Goal: Task Accomplishment & Management: Manage account settings

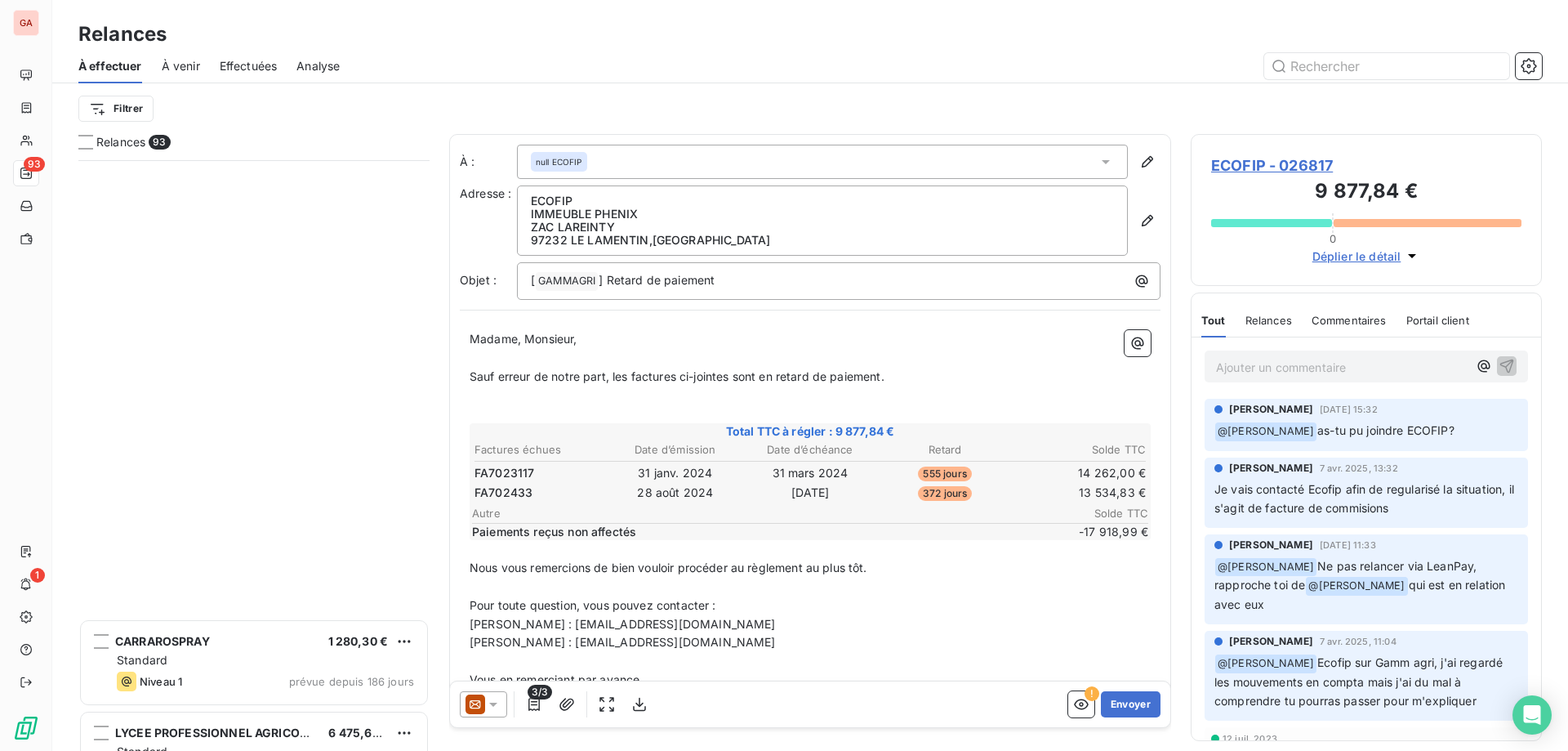
scroll to position [577, 337]
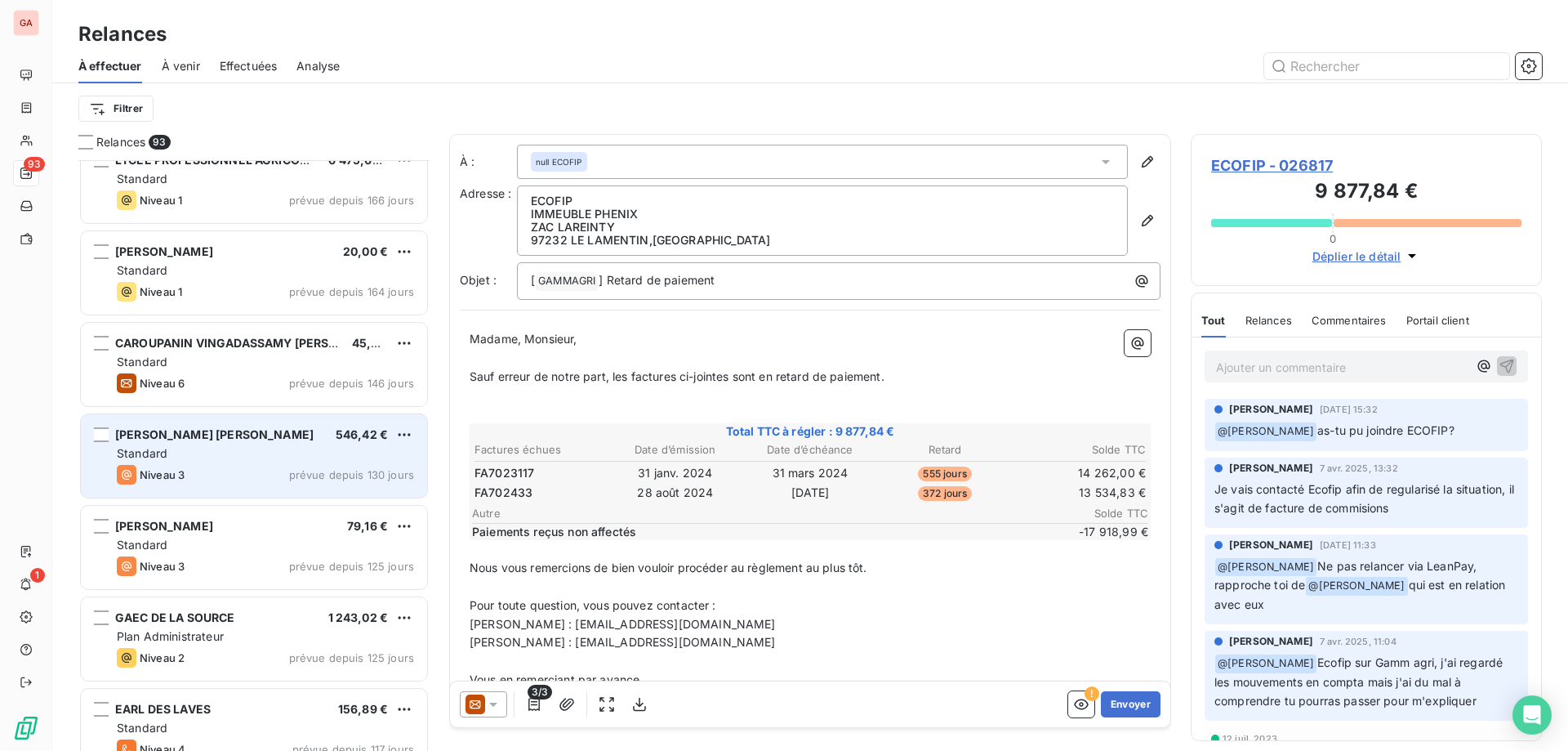
click at [242, 438] on div "[PERSON_NAME] [PERSON_NAME] 546,42 €" at bounding box center [265, 434] width 297 height 15
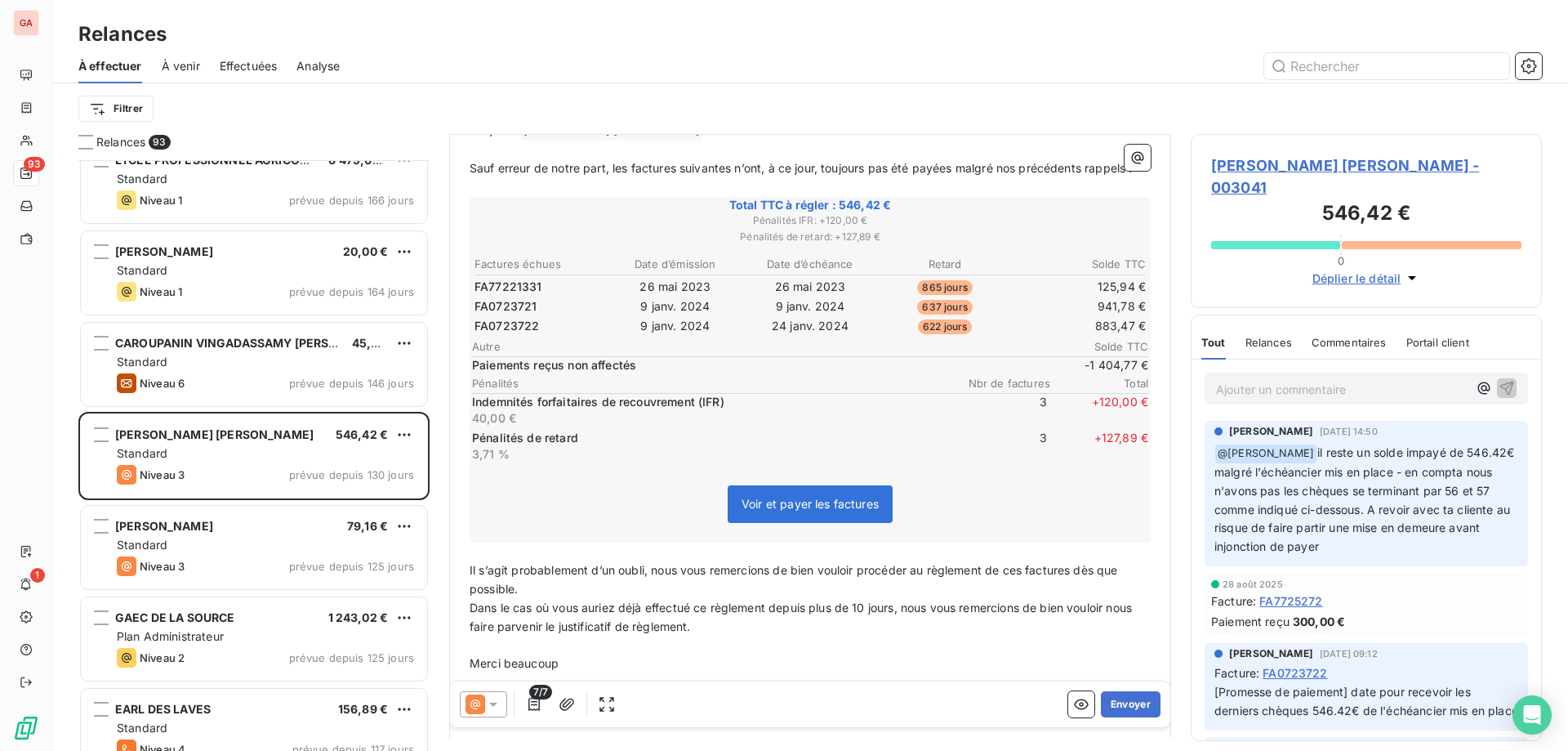
scroll to position [245, 0]
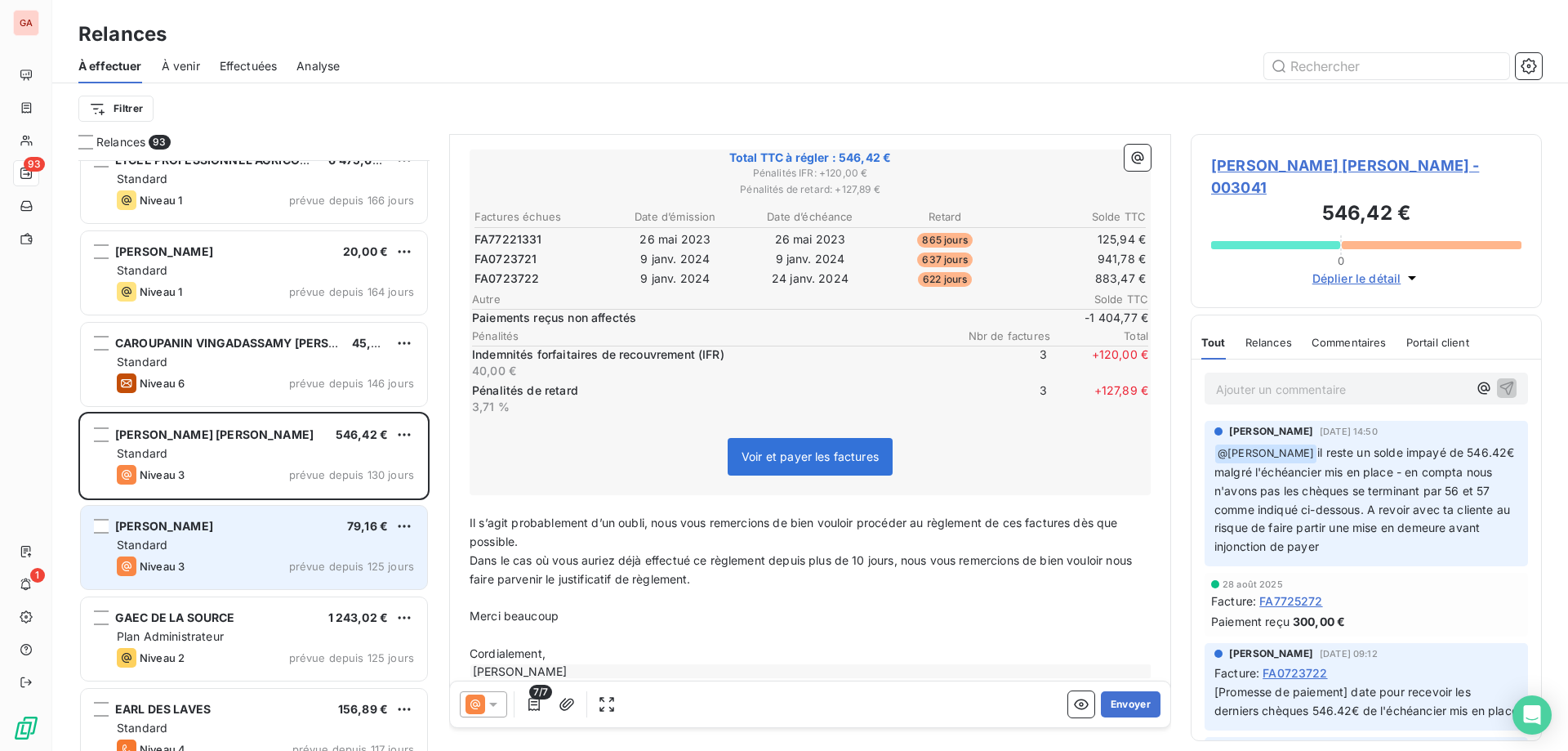
click at [213, 534] on div "[PERSON_NAME]" at bounding box center [164, 526] width 98 height 17
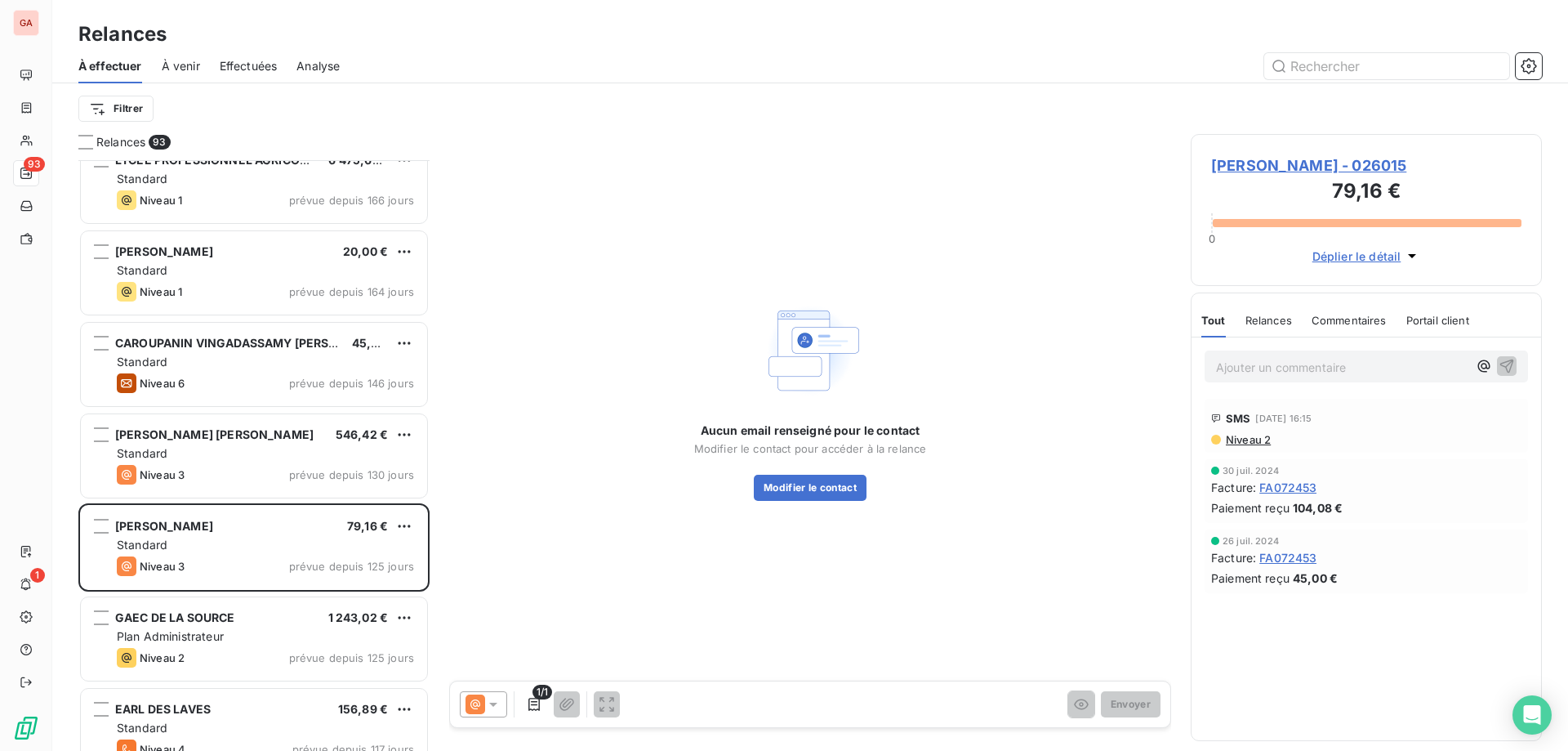
click at [1360, 165] on span "[PERSON_NAME] - 026015" at bounding box center [1366, 166] width 311 height 22
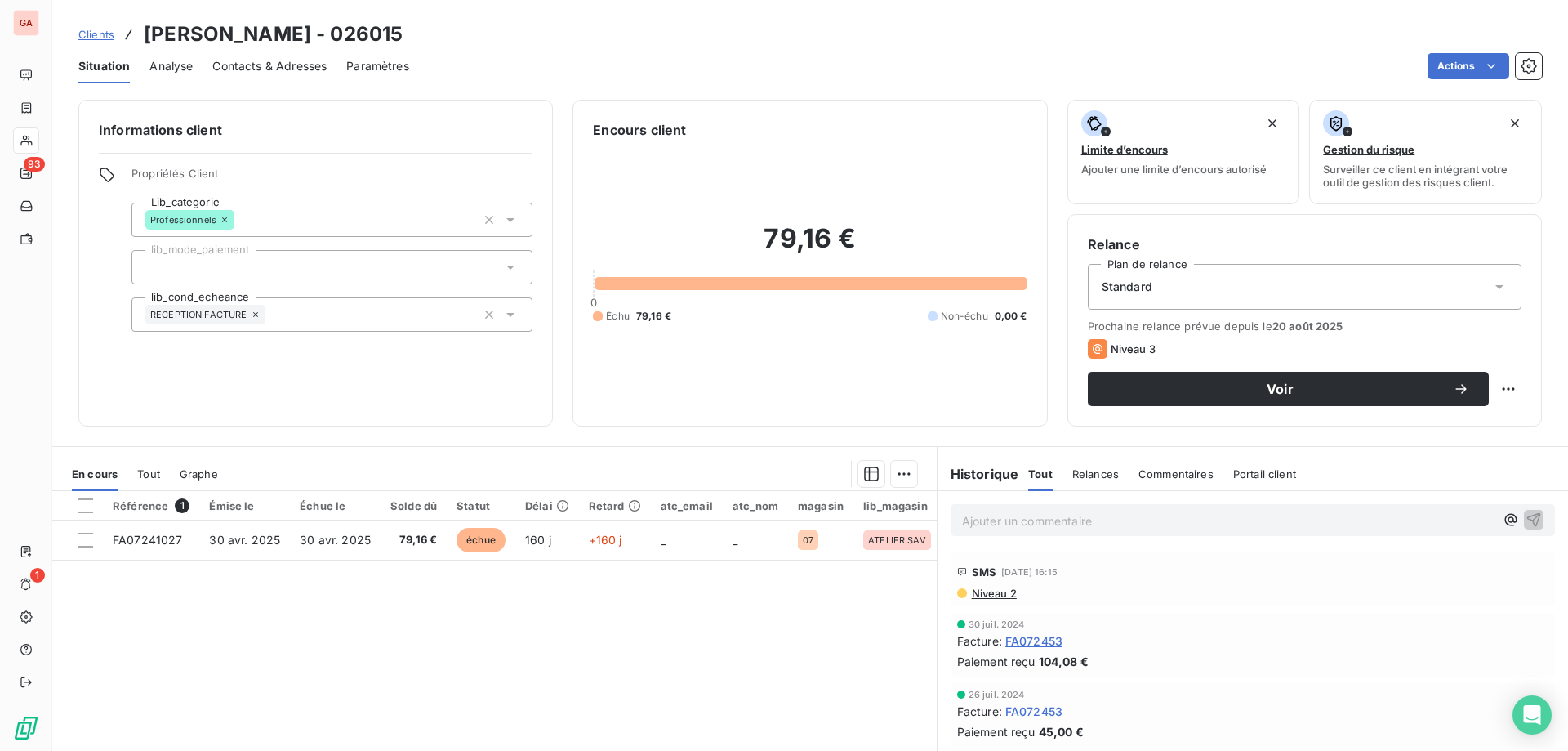
click at [261, 63] on span "Contacts & Adresses" at bounding box center [269, 66] width 114 height 17
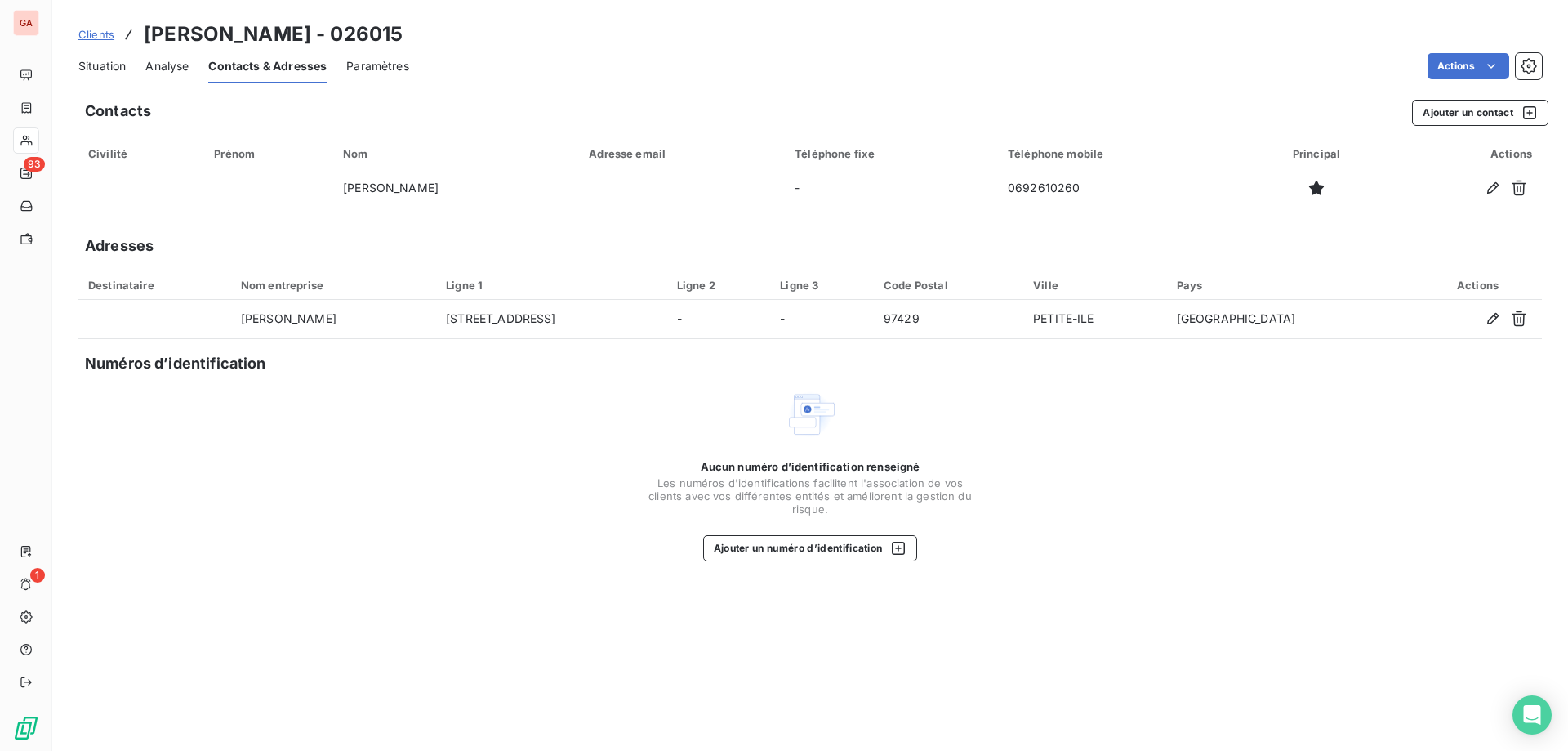
click at [96, 68] on span "Situation" at bounding box center [102, 66] width 48 height 17
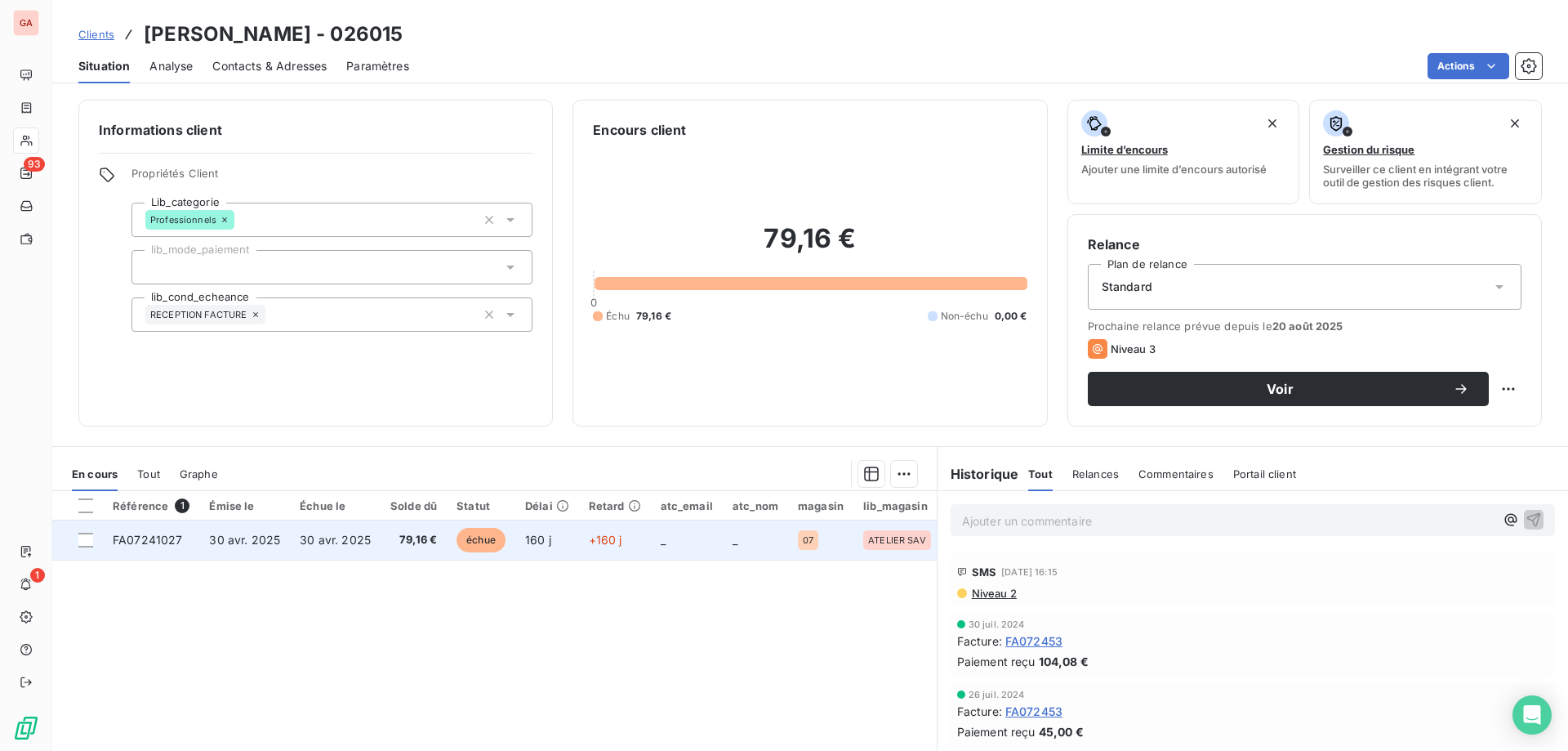
click at [167, 539] on span "FA07241027" at bounding box center [148, 540] width 70 height 14
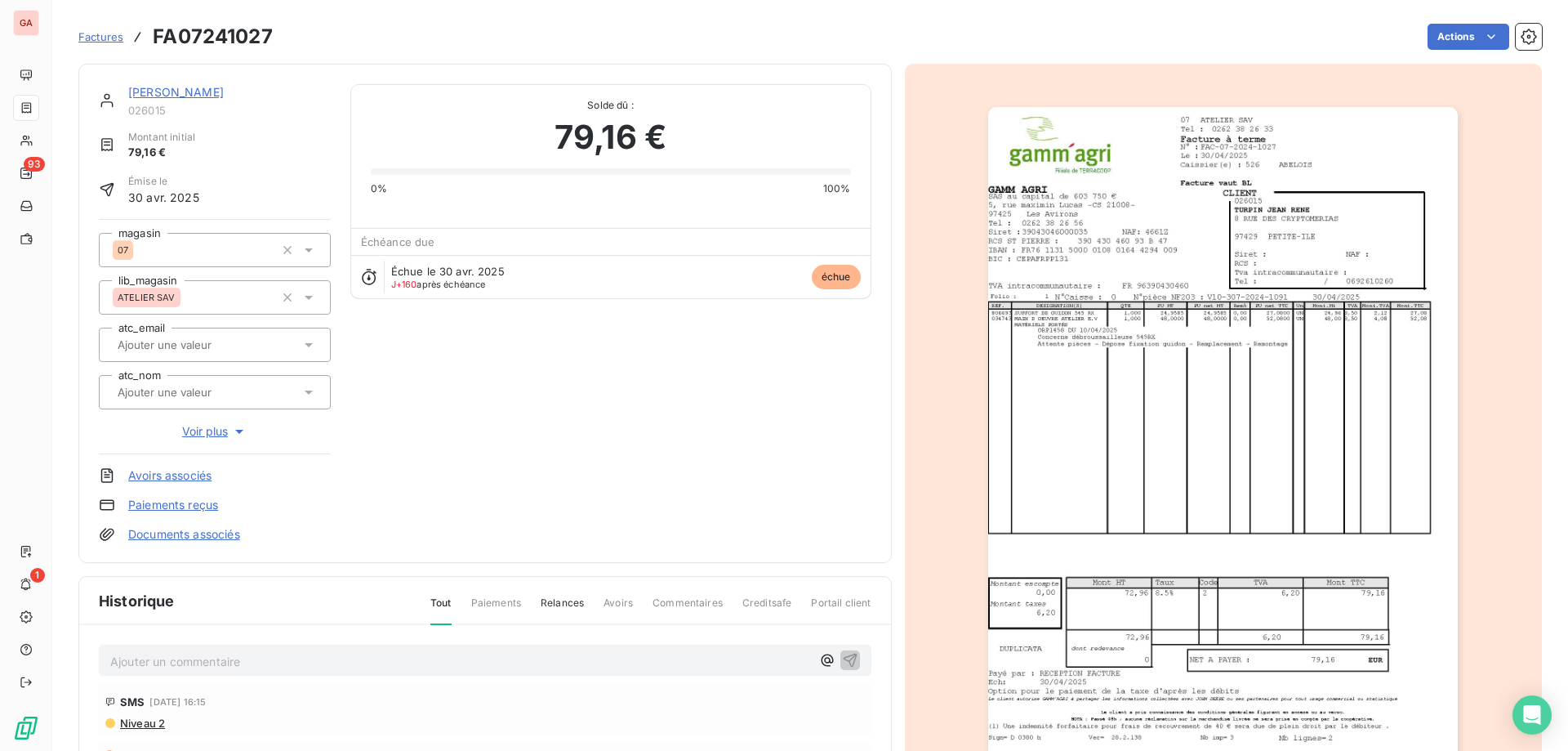
click at [1162, 376] on img "button" at bounding box center [1223, 439] width 469 height 665
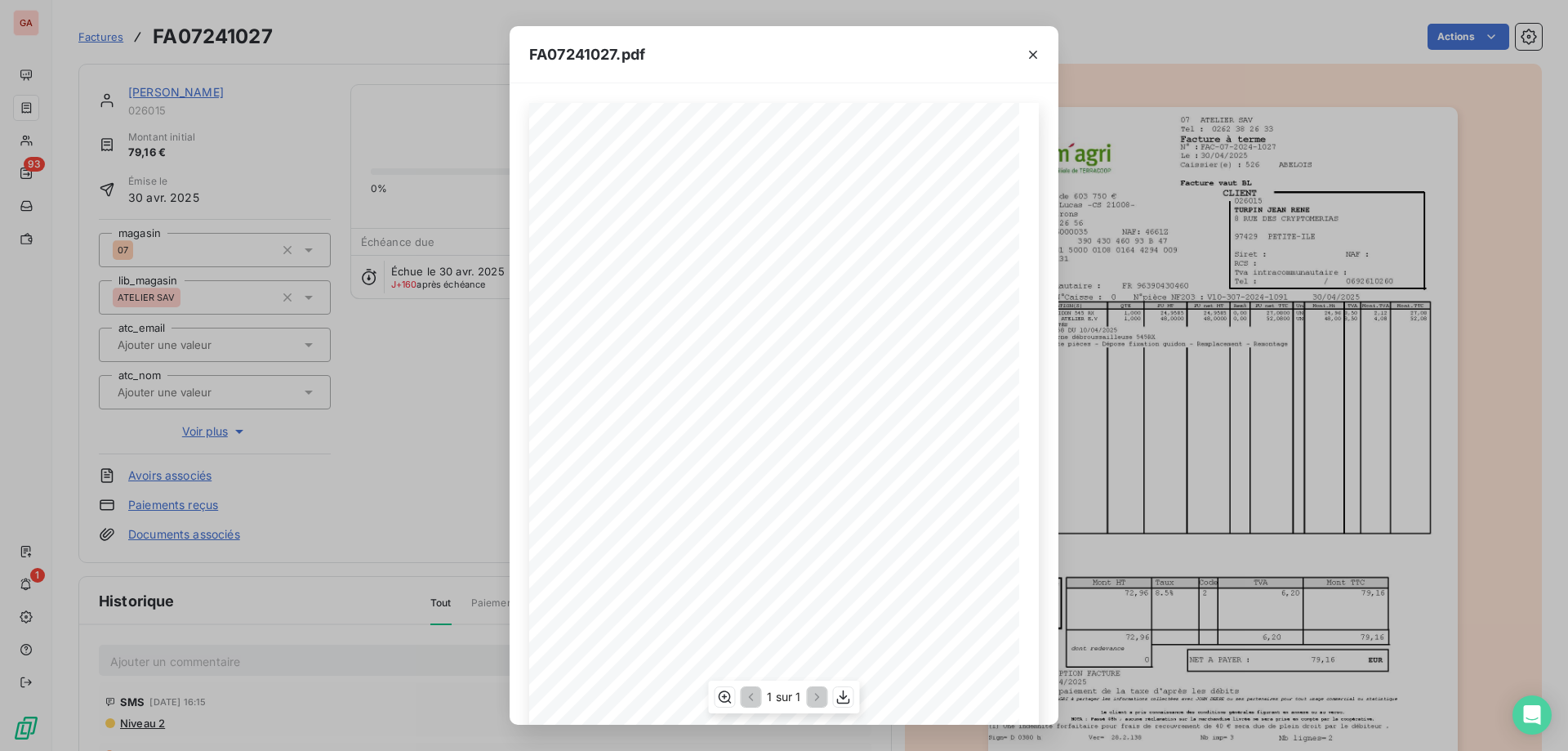
click at [646, 346] on span "Attente piËces - DÈpose fixation guidon - Remplacement - Remontage" at bounding box center [725, 349] width 269 height 7
click at [1052, 48] on div at bounding box center [1033, 55] width 51 height 56
click at [1033, 55] on icon "button" at bounding box center [1033, 55] width 8 height 8
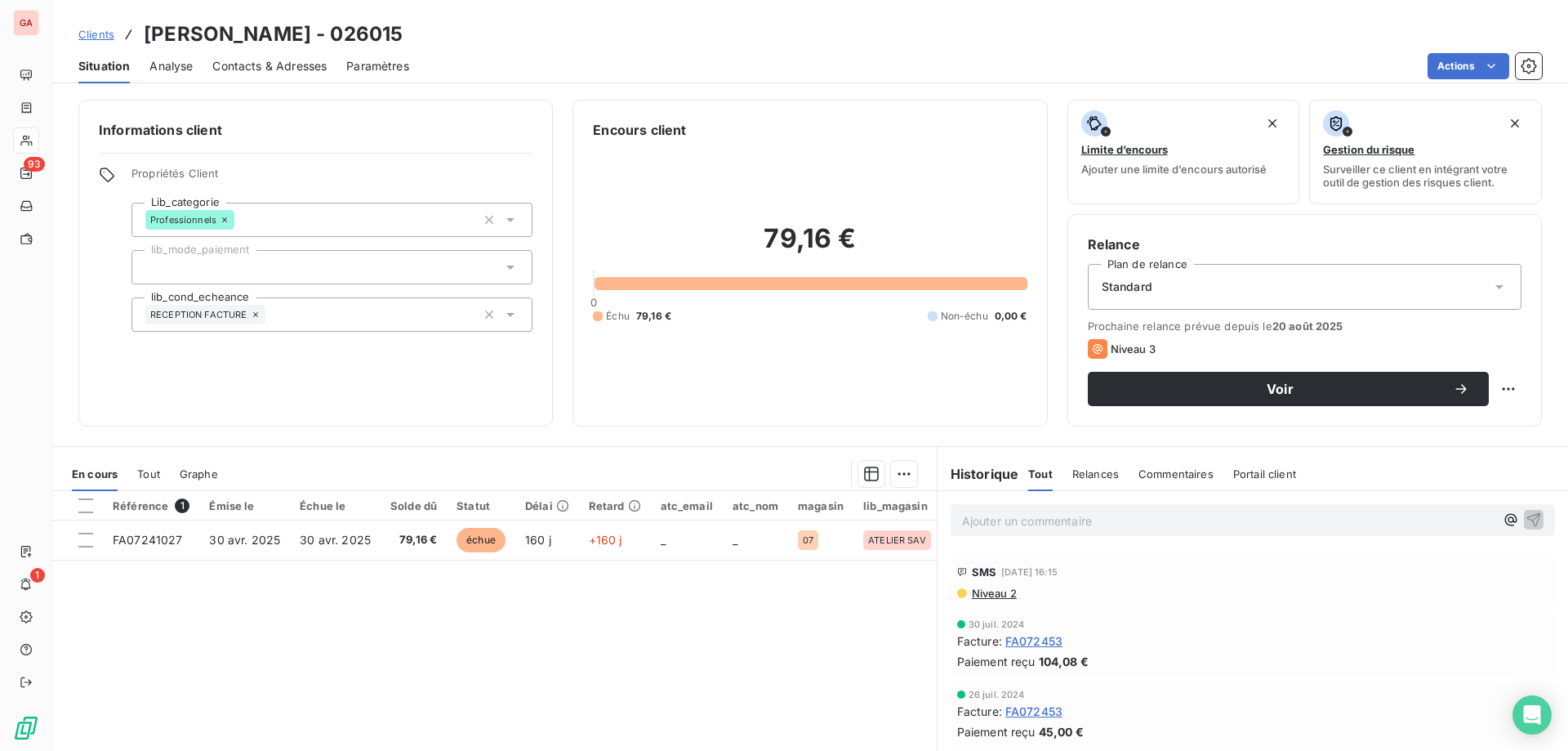
click at [666, 588] on div "Référence 1 Émise le Échue le Solde dû Statut Délai Retard atc_email atc_nom ma…" at bounding box center [495, 648] width 884 height 315
click at [1052, 511] on p "Ajouter un commentaire ﻿" at bounding box center [1228, 520] width 533 height 20
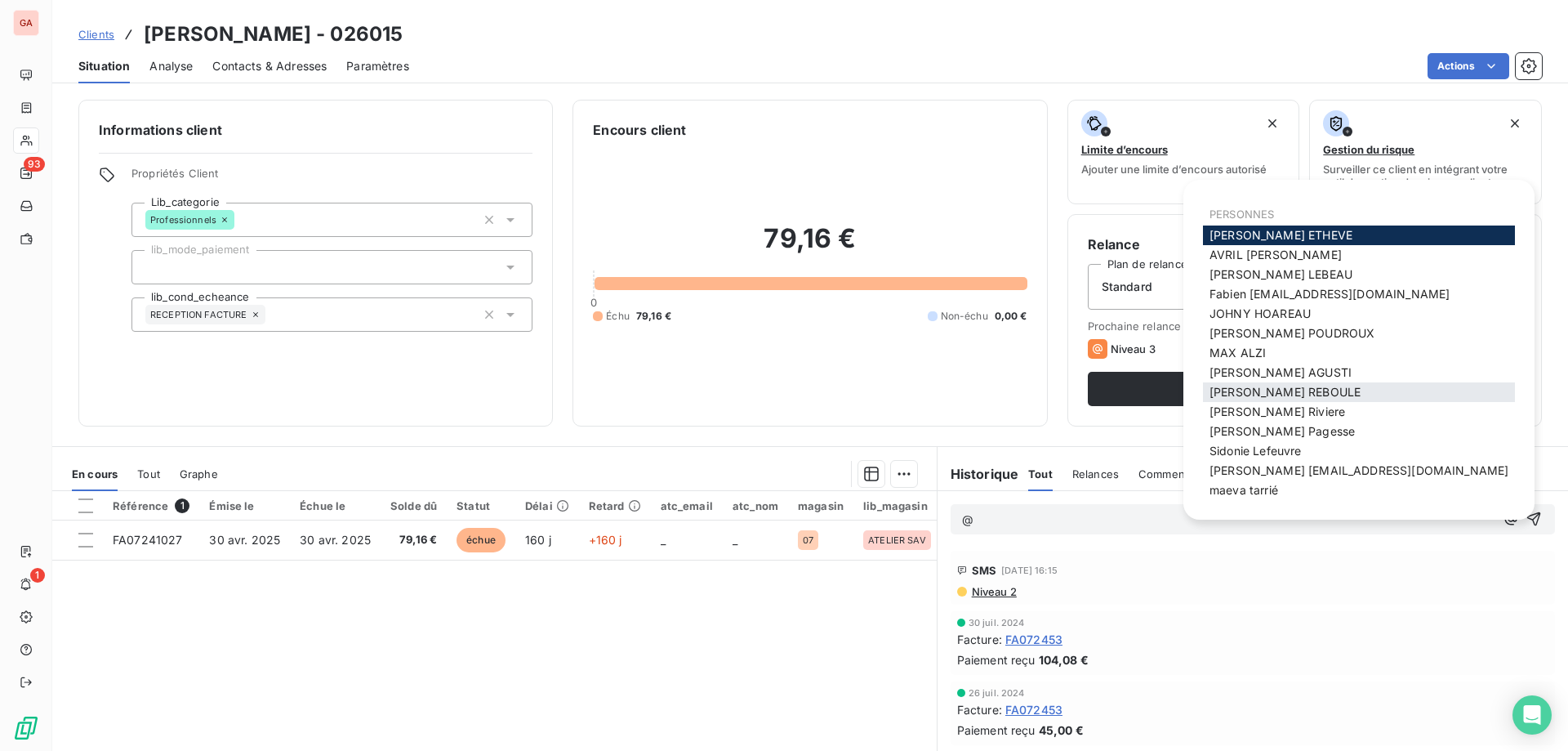
click at [1308, 390] on span "[PERSON_NAME]" at bounding box center [1285, 392] width 151 height 14
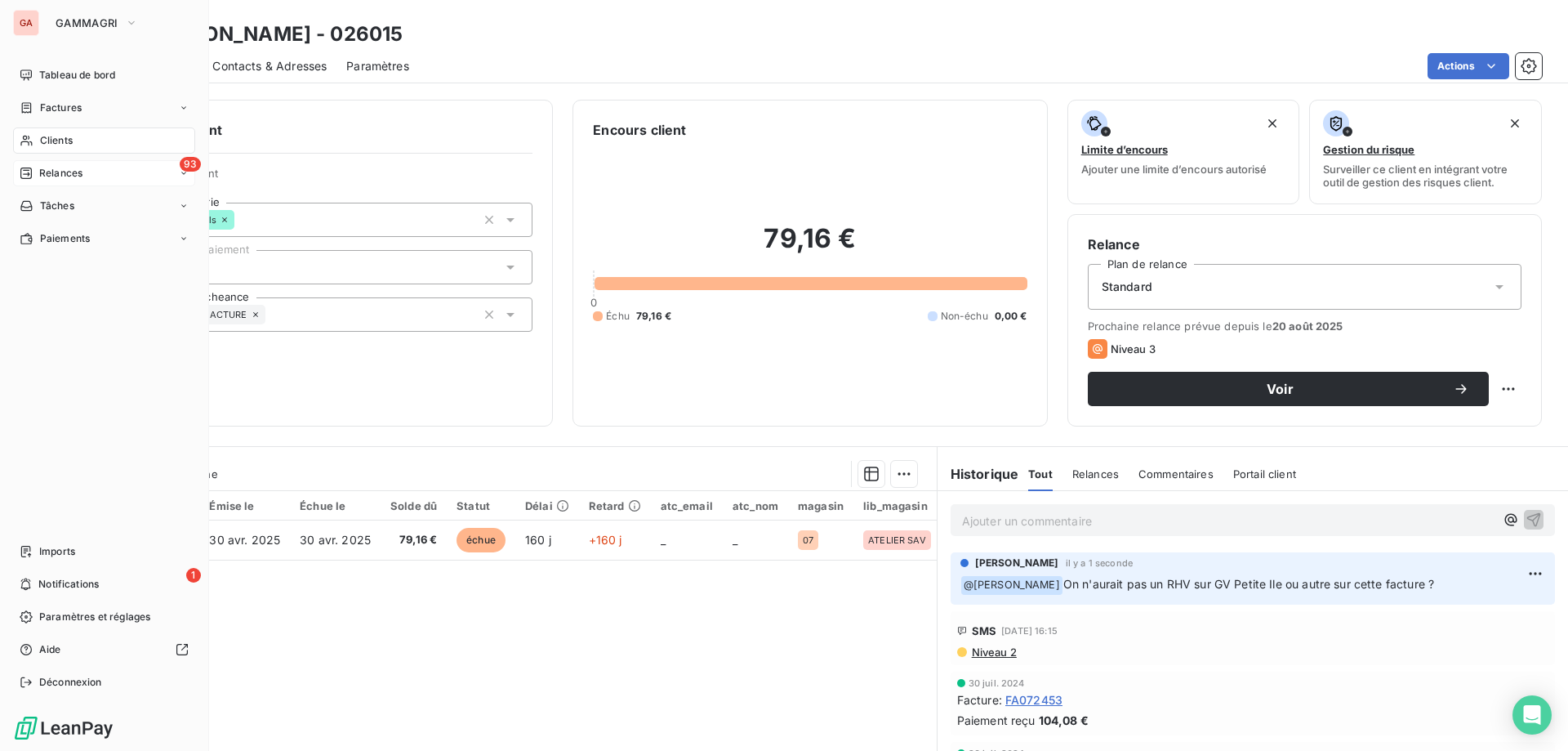
click at [71, 172] on span "Relances" at bounding box center [60, 172] width 43 height 15
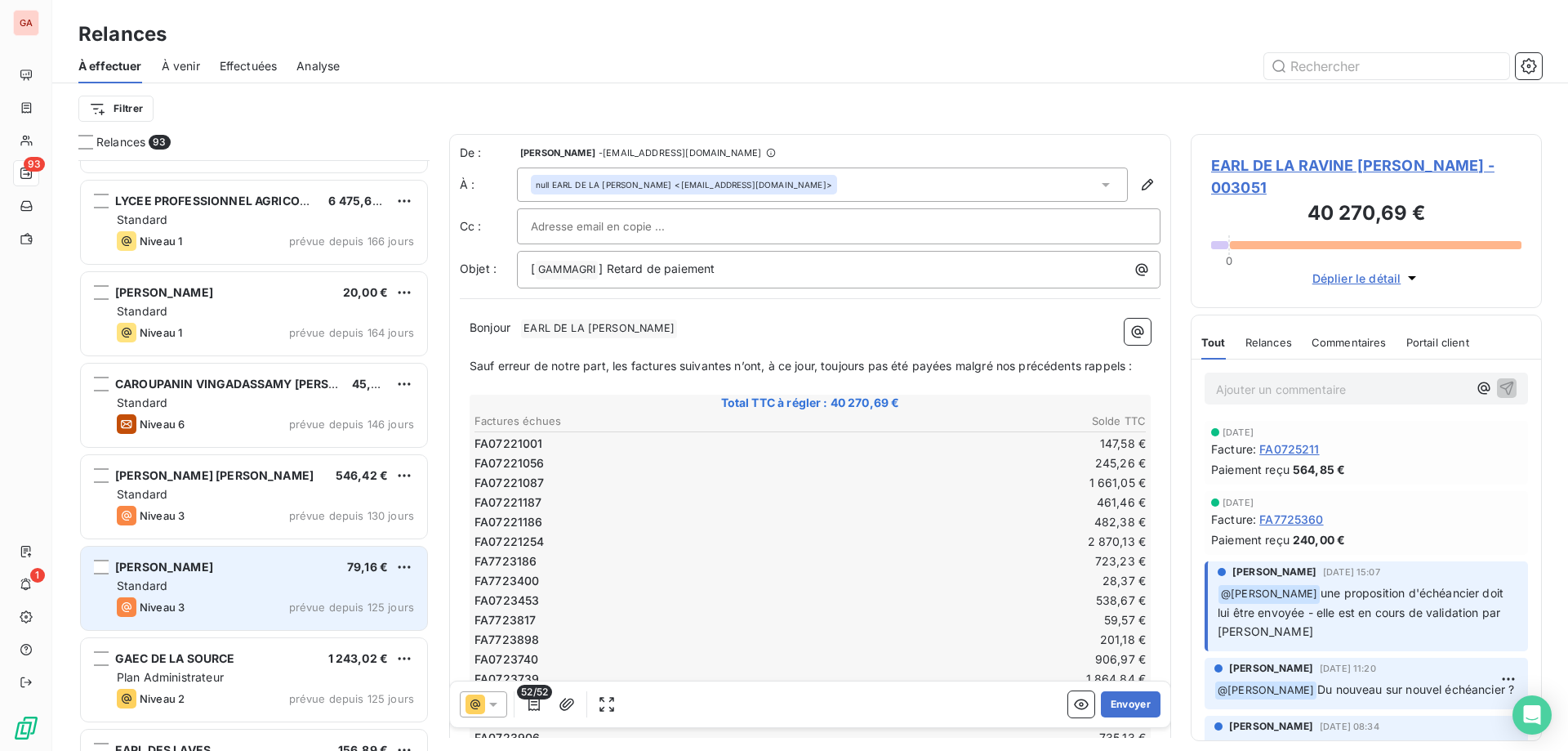
scroll to position [655, 0]
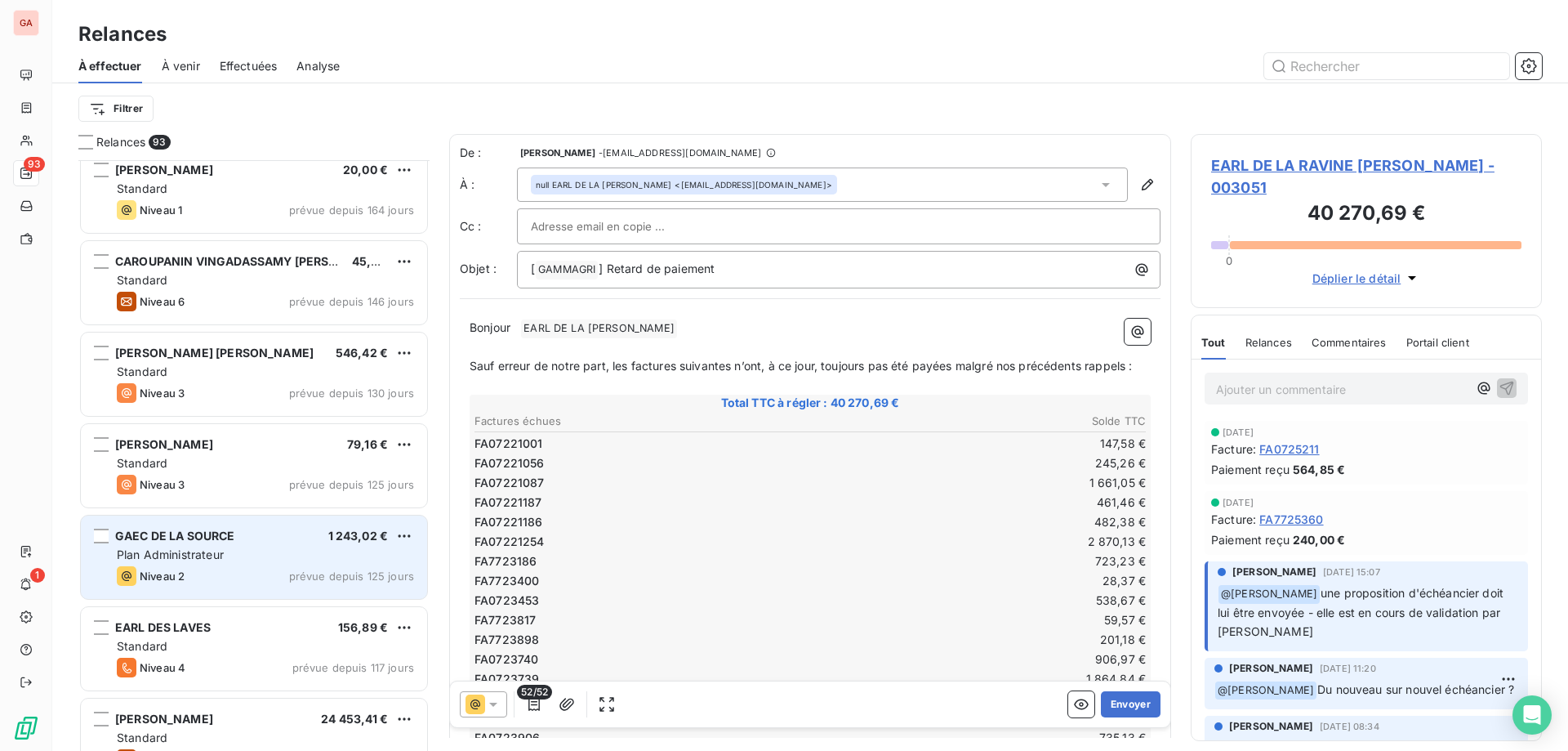
click at [211, 539] on span "GAEC DE LA SOURCE" at bounding box center [174, 536] width 120 height 14
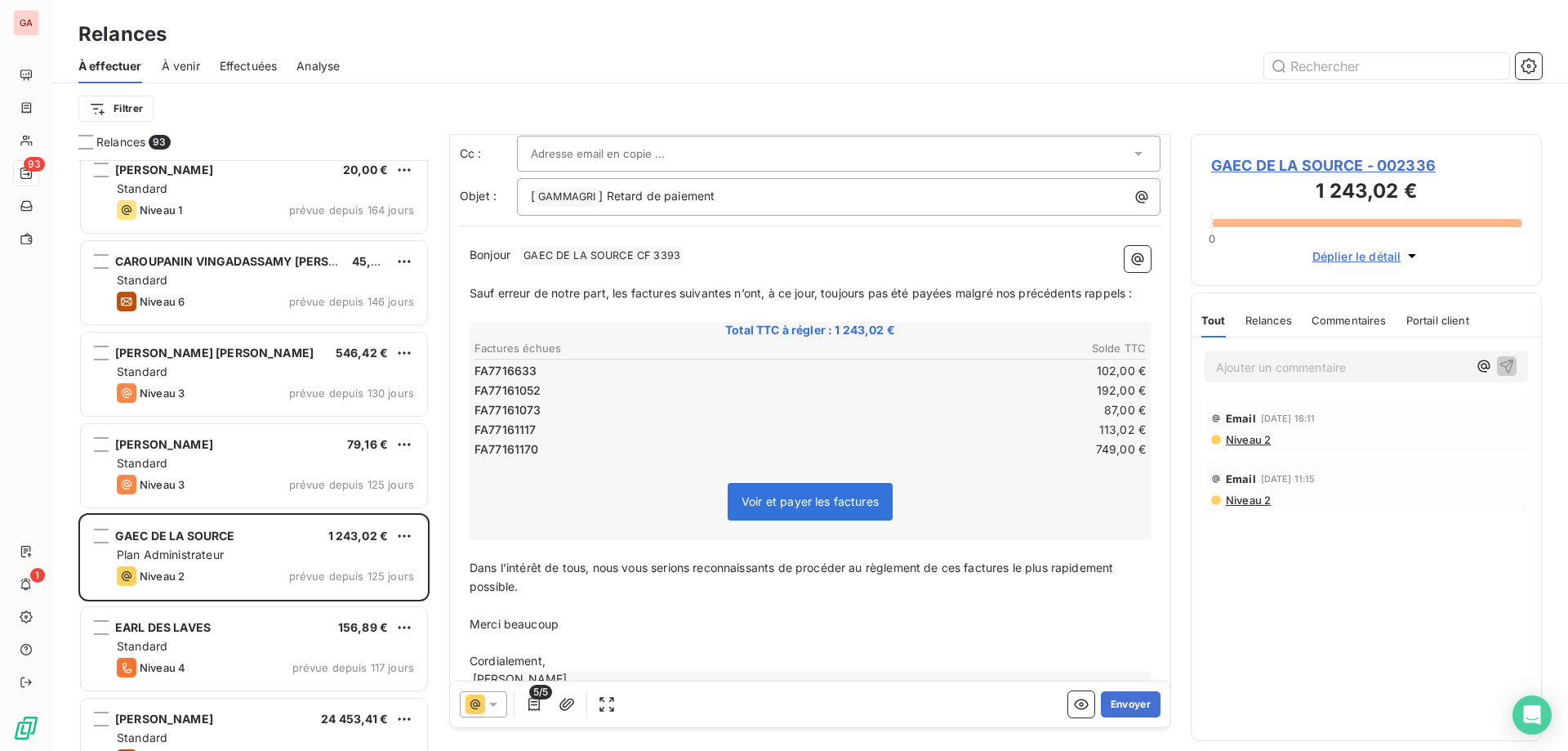
scroll to position [83, 0]
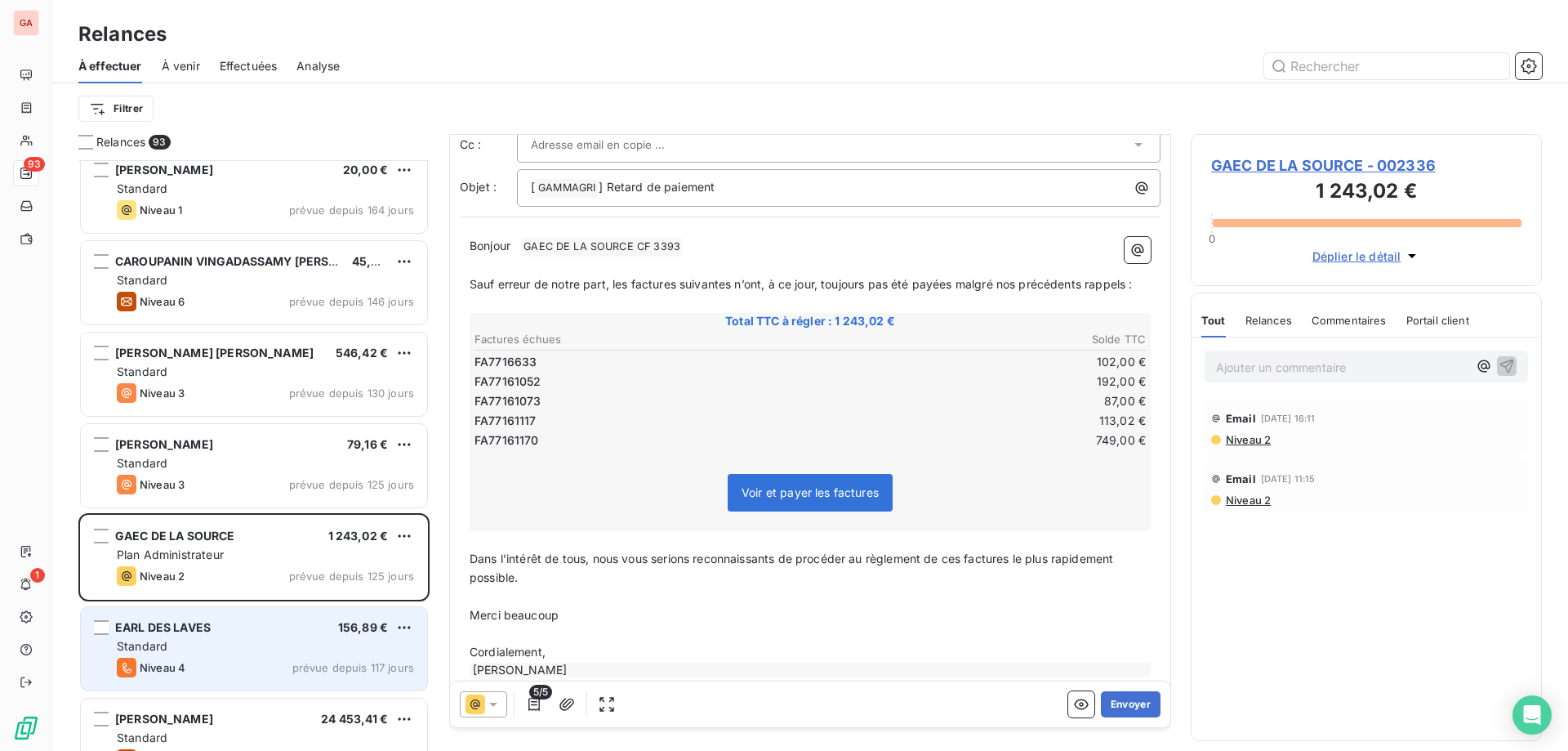
click at [229, 630] on div "EARL DES LAVES 156,89 €" at bounding box center [265, 627] width 297 height 15
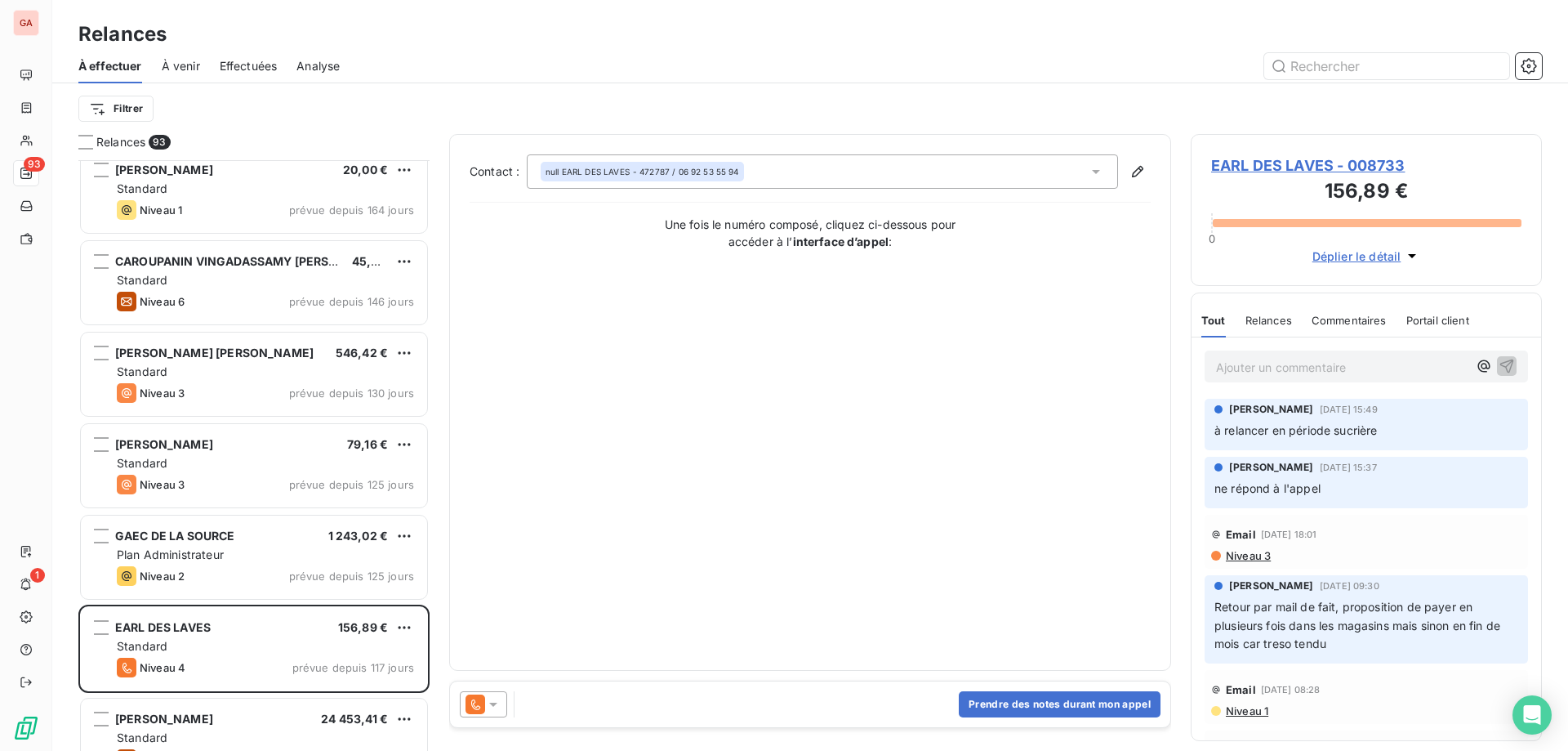
click at [504, 704] on div at bounding box center [483, 703] width 48 height 26
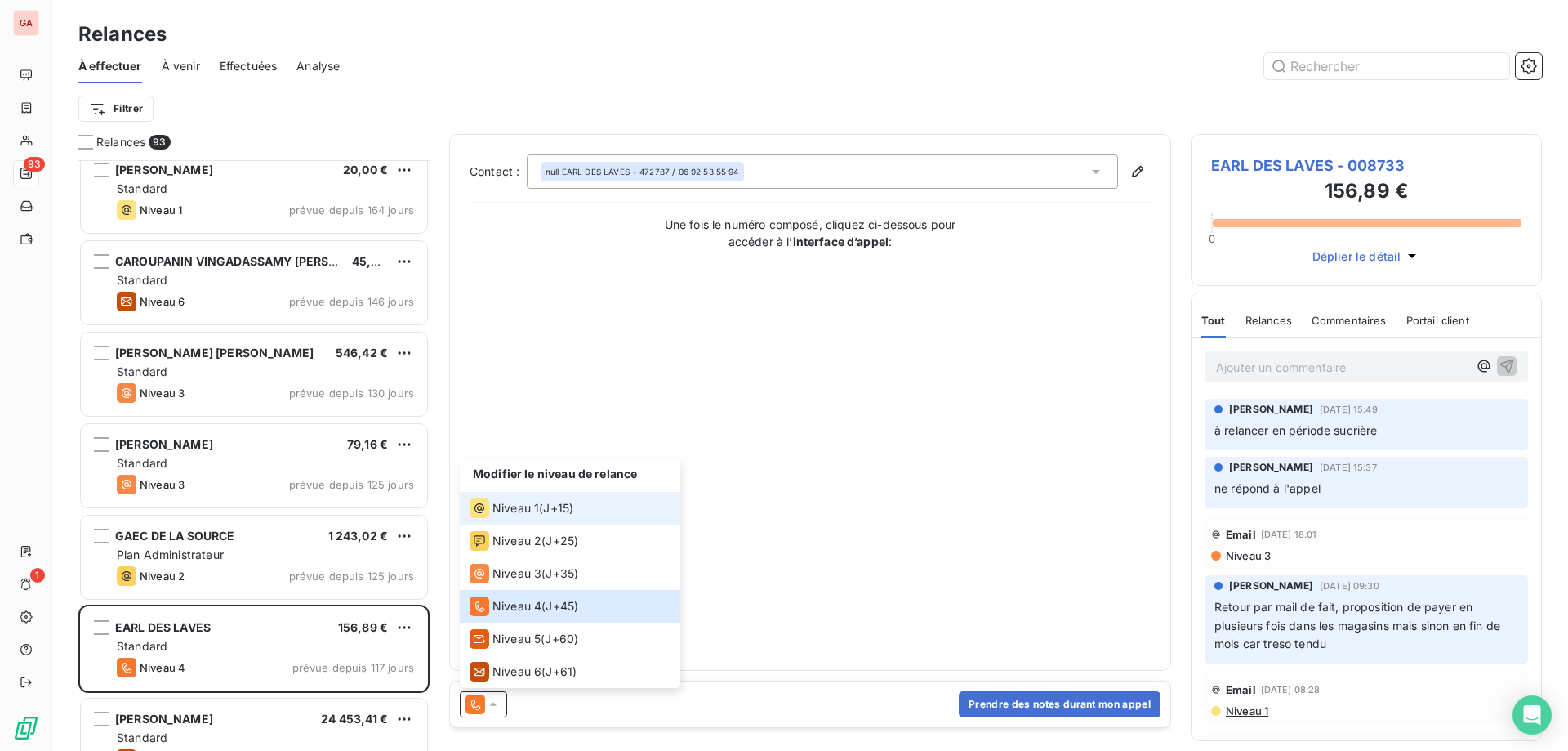
click at [535, 513] on span "Niveau 1" at bounding box center [516, 507] width 47 height 17
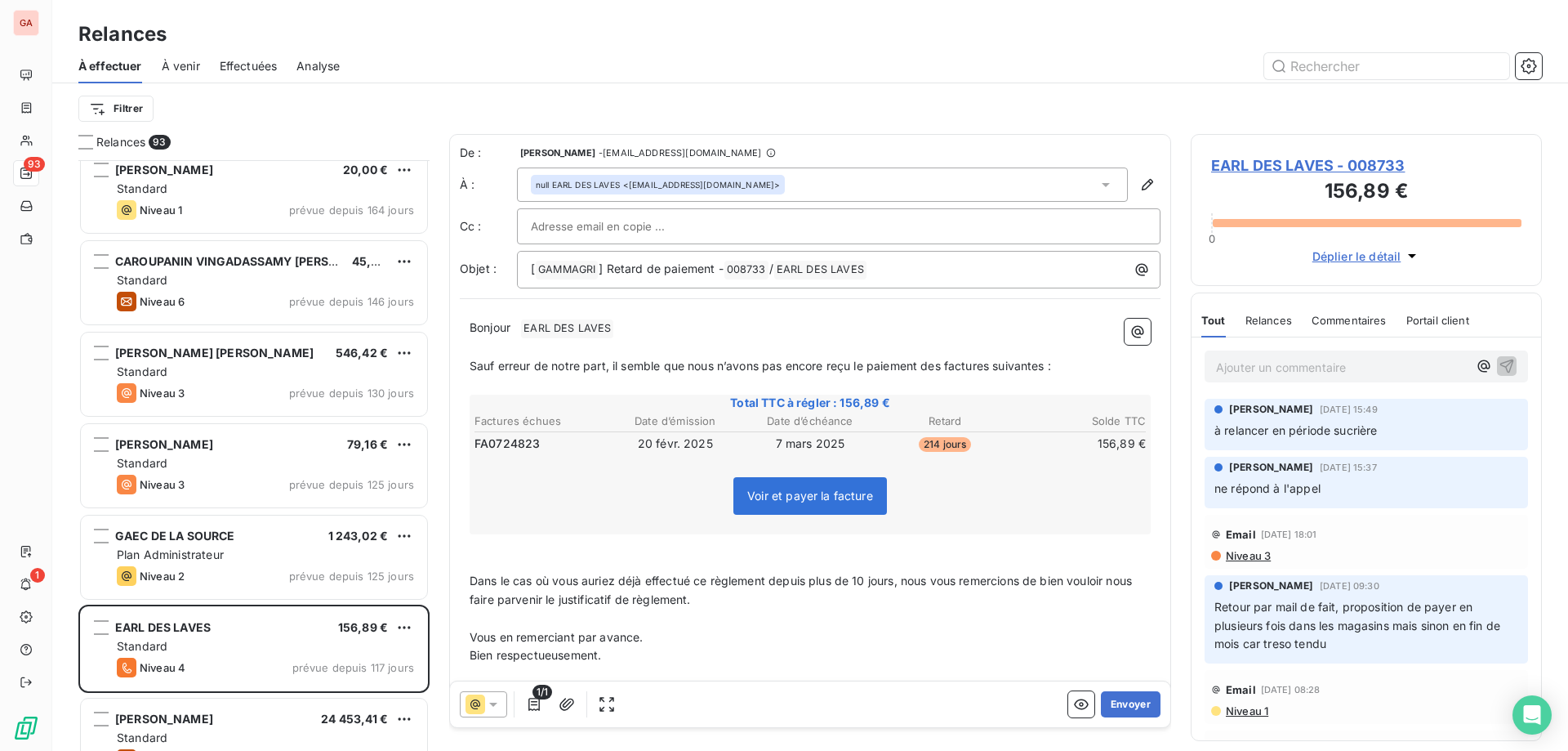
click at [497, 705] on icon at bounding box center [493, 704] width 17 height 17
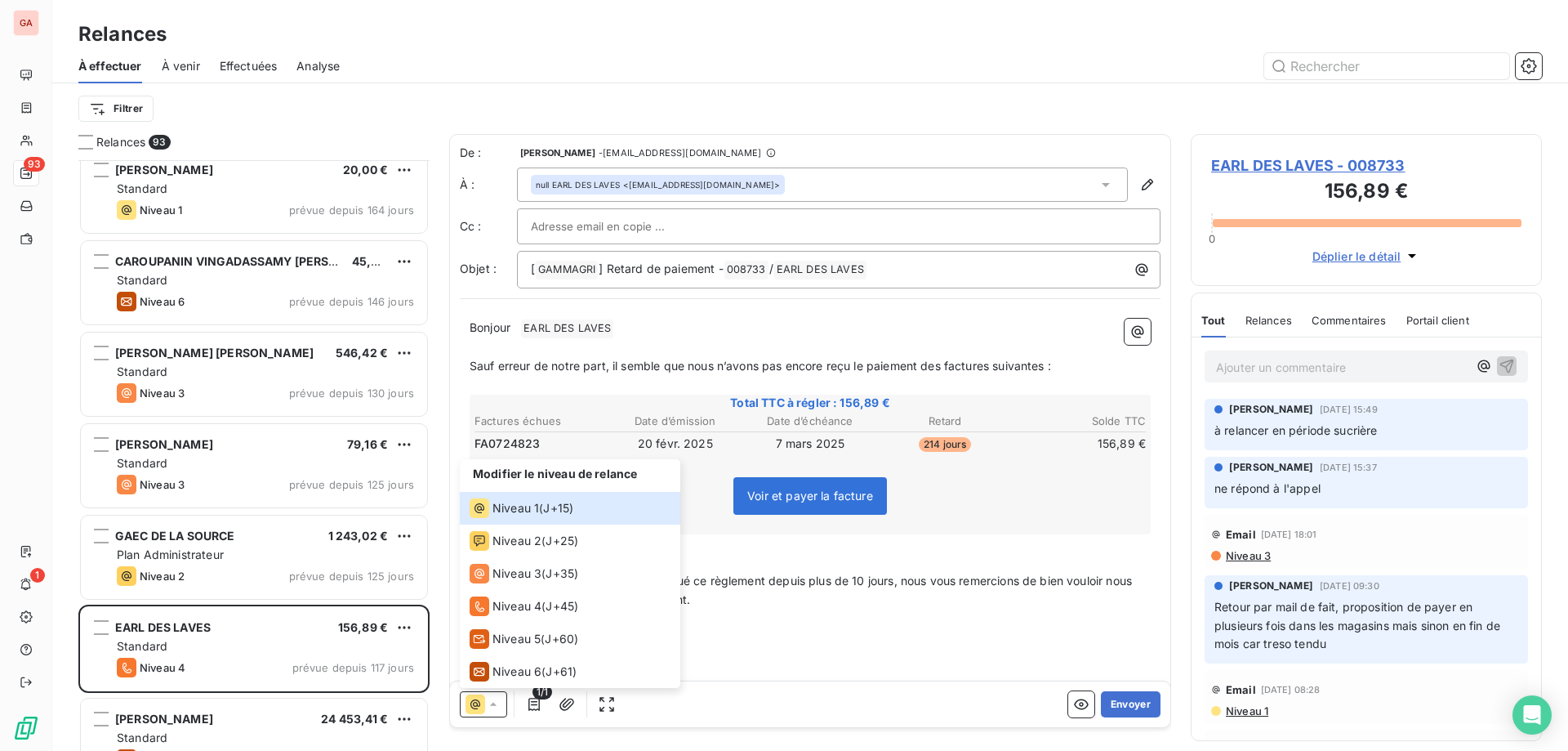
click at [787, 107] on div "Filtrer" at bounding box center [810, 109] width 1464 height 31
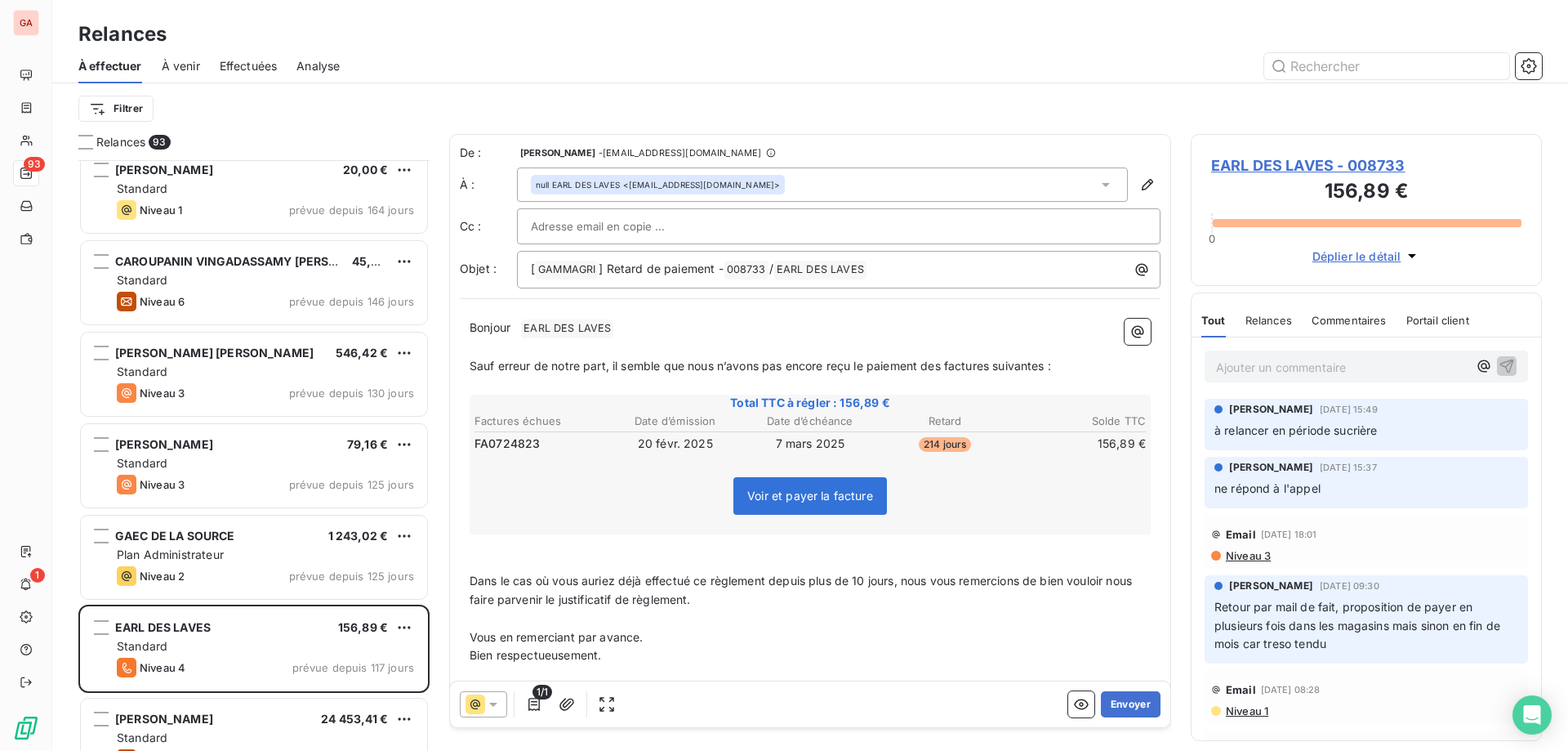
click at [1344, 163] on span "EARL DES LAVES - 008733" at bounding box center [1366, 166] width 311 height 22
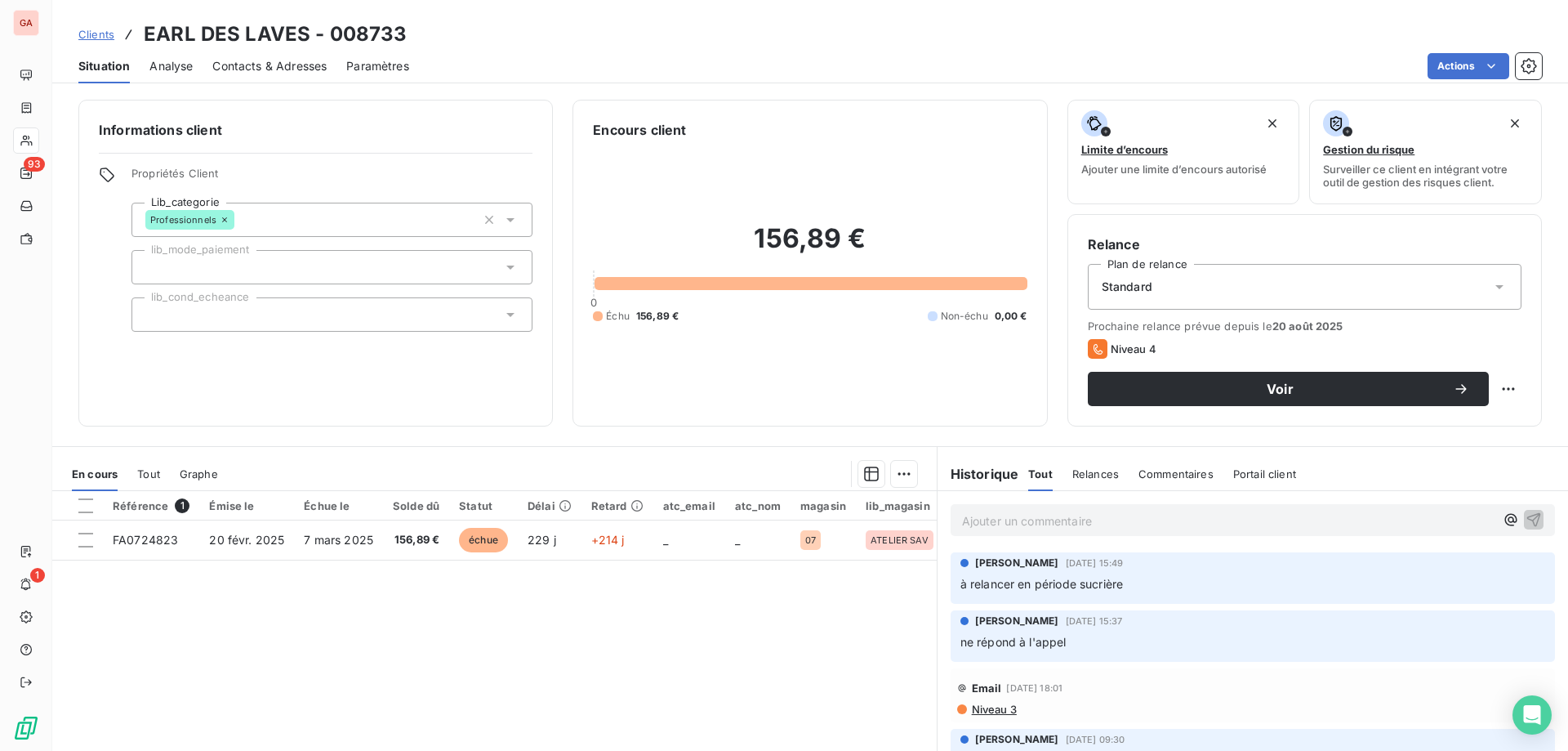
click at [317, 72] on span "Contacts & Adresses" at bounding box center [269, 66] width 114 height 17
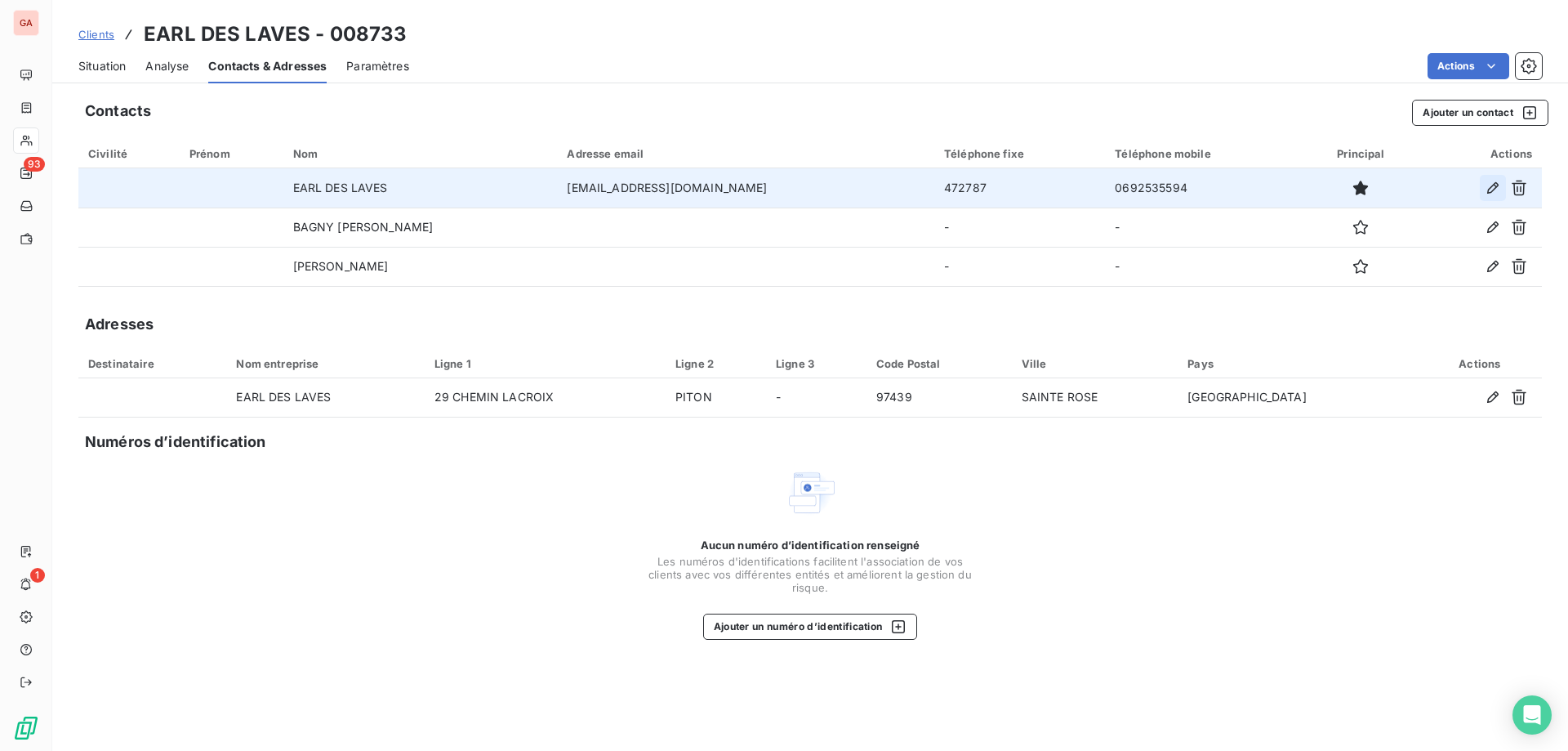
click at [1493, 182] on icon "button" at bounding box center [1493, 187] width 17 height 17
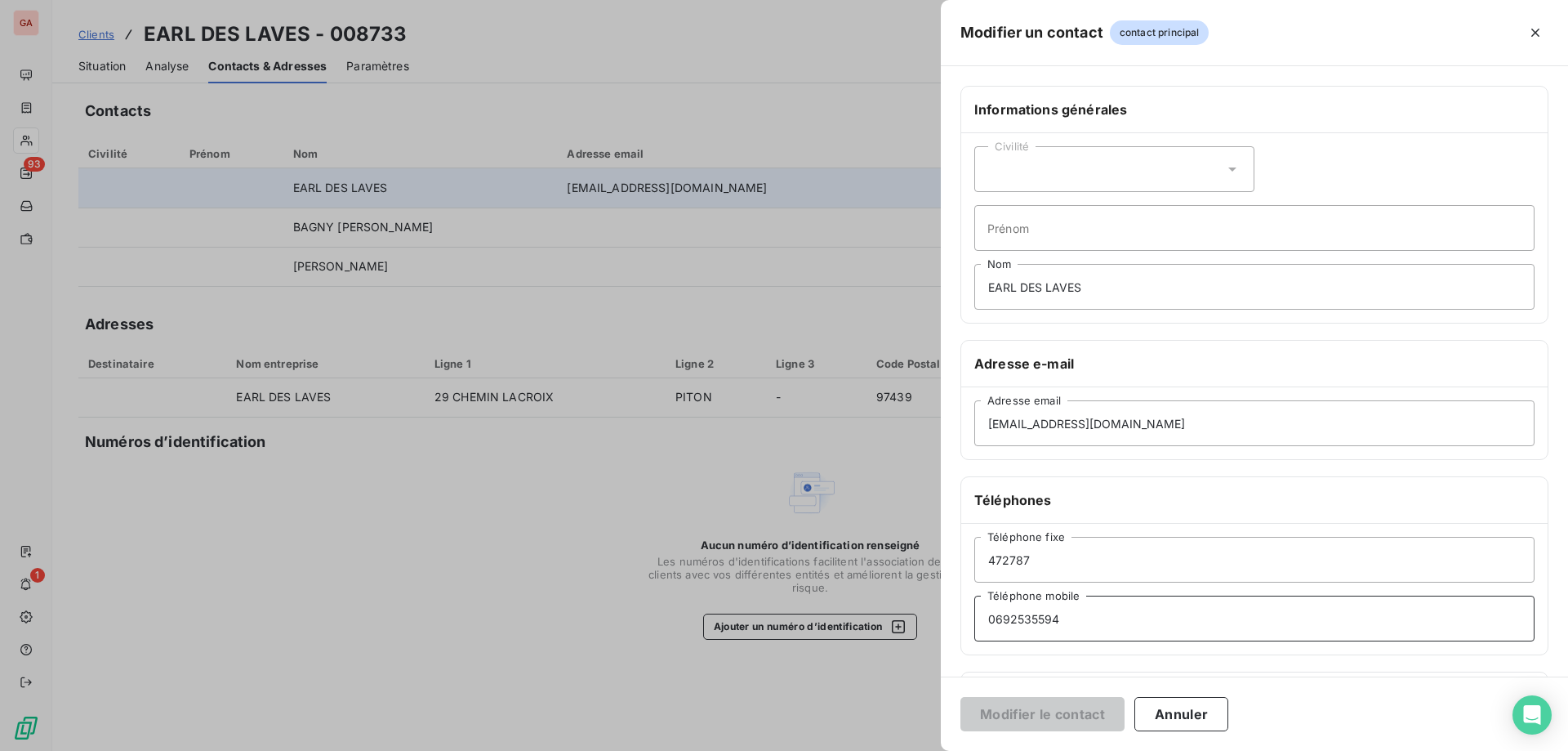
drag, startPoint x: 1004, startPoint y: 620, endPoint x: 1012, endPoint y: 620, distance: 8.0
click at [1006, 620] on input "0692535594" at bounding box center [1253, 618] width 560 height 46
type input "06 92 53 55 94"
click at [960, 696] on button "Modifier le contact" at bounding box center [1042, 713] width 165 height 34
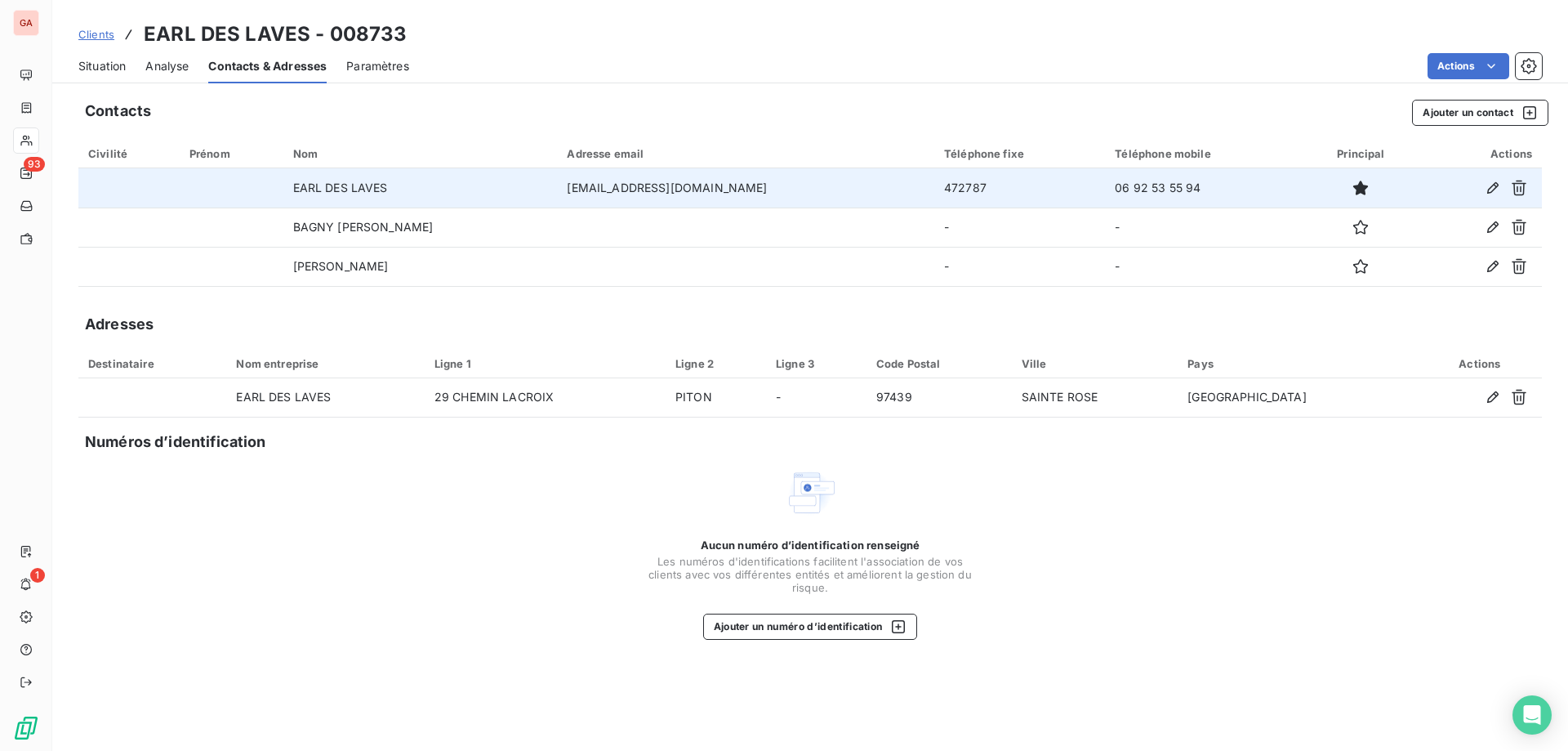
click at [115, 70] on span "Situation" at bounding box center [102, 66] width 48 height 17
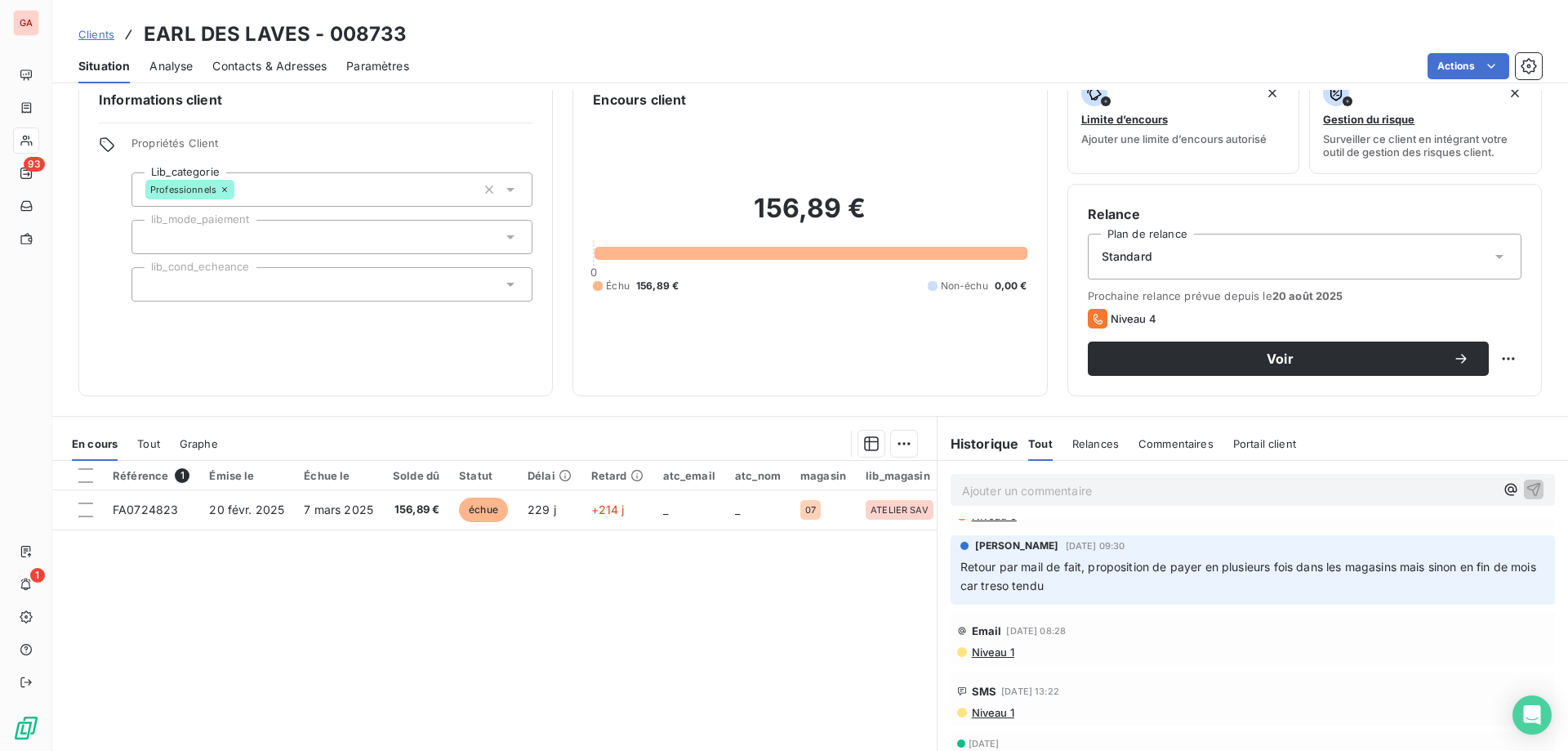
scroll to position [82, 0]
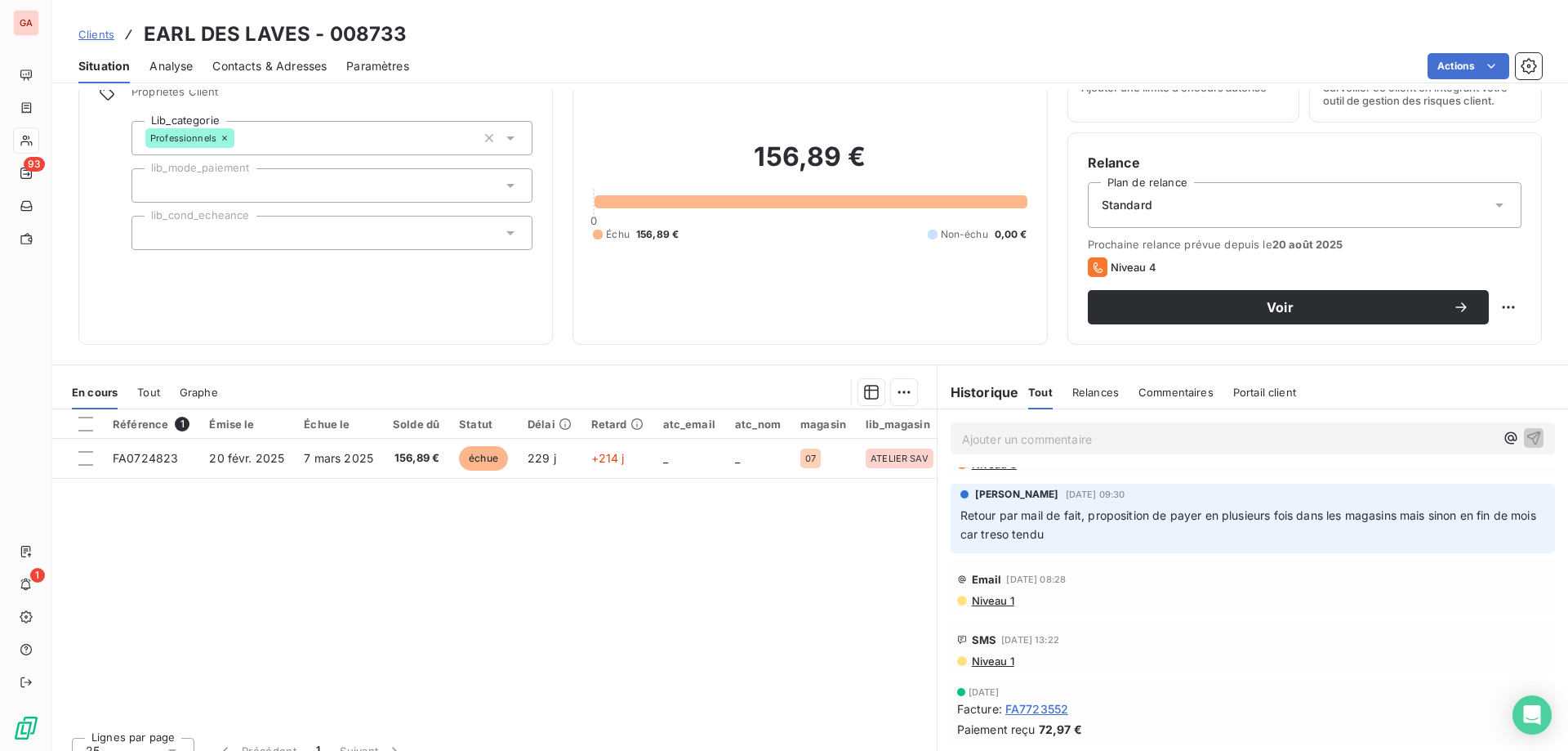
click at [559, 556] on div "Référence 1 Émise le Échue le Solde dû Statut Délai Retard atc_email atc_nom ma…" at bounding box center [495, 566] width 884 height 315
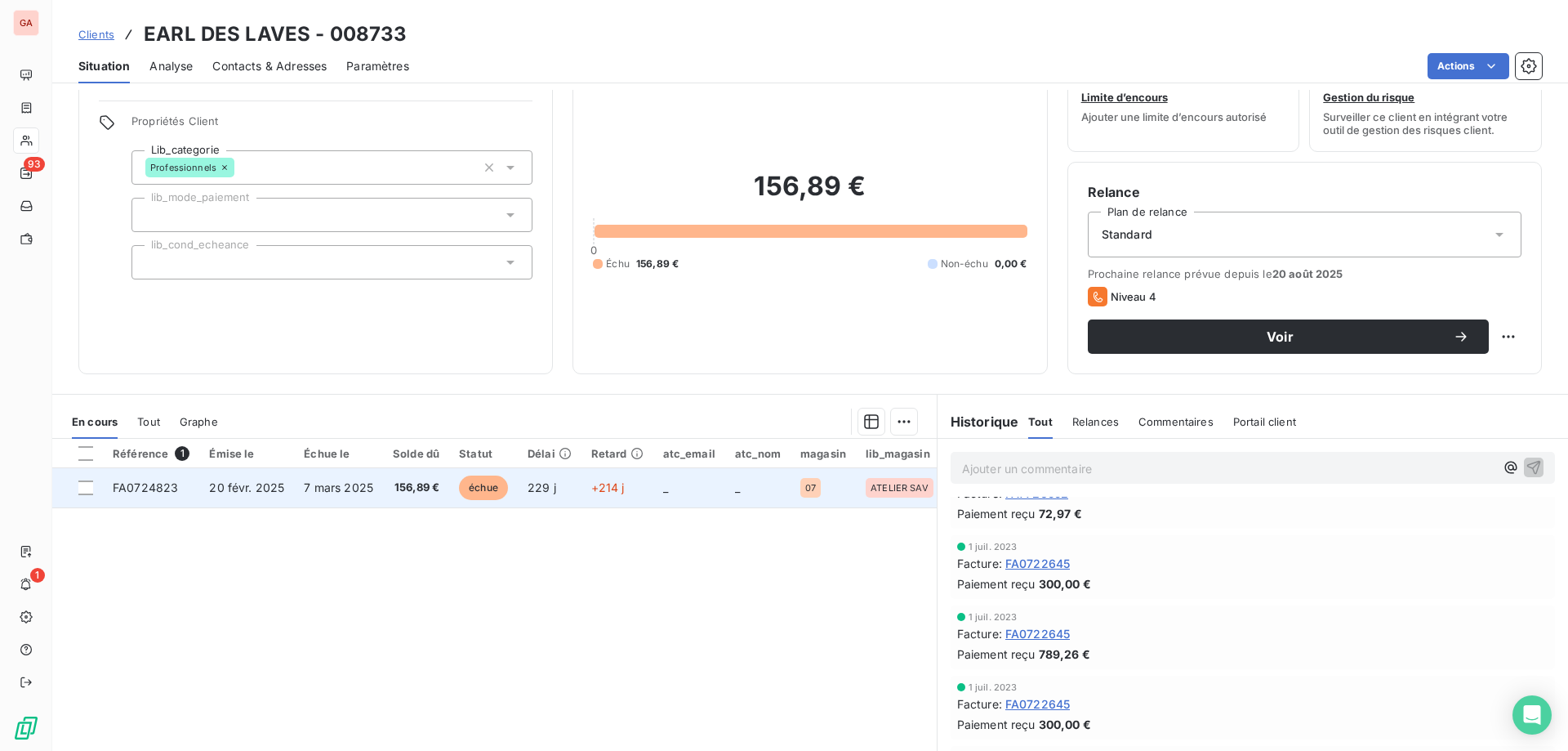
scroll to position [0, 0]
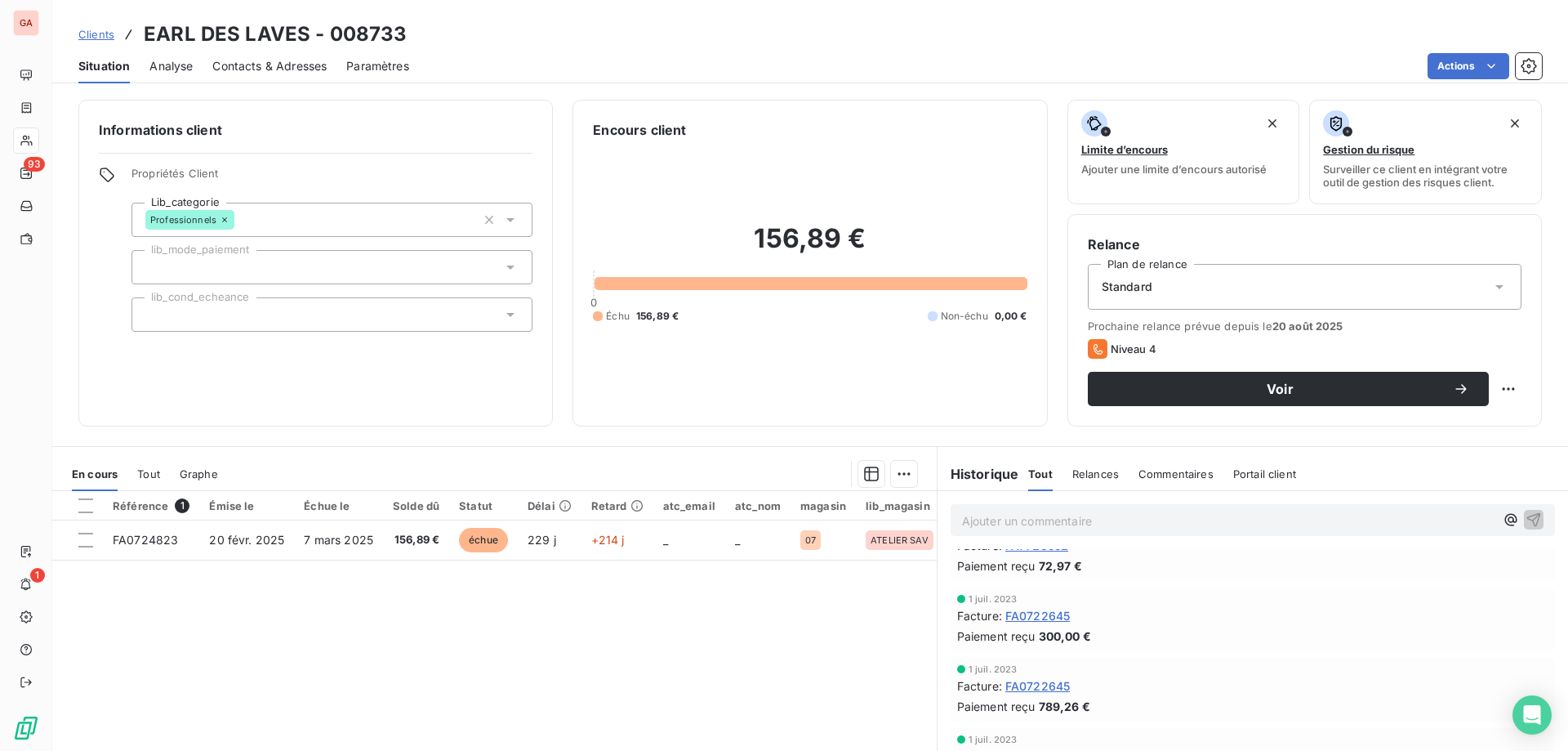
click at [606, 605] on div "Référence 1 Émise le Échue le Solde dû Statut Délai Retard atc_email atc_nom ma…" at bounding box center [495, 648] width 884 height 315
drag, startPoint x: 844, startPoint y: 620, endPoint x: 565, endPoint y: 638, distance: 279.6
click at [215, 570] on div "Référence 1 Émise le Échue le Solde dû Statut Délai Retard atc_email atc_nom ma…" at bounding box center [495, 648] width 884 height 315
click at [742, 625] on div "Référence 1 Émise le Échue le Solde dû Statut Délai Retard atc_email atc_nom ma…" at bounding box center [495, 648] width 884 height 315
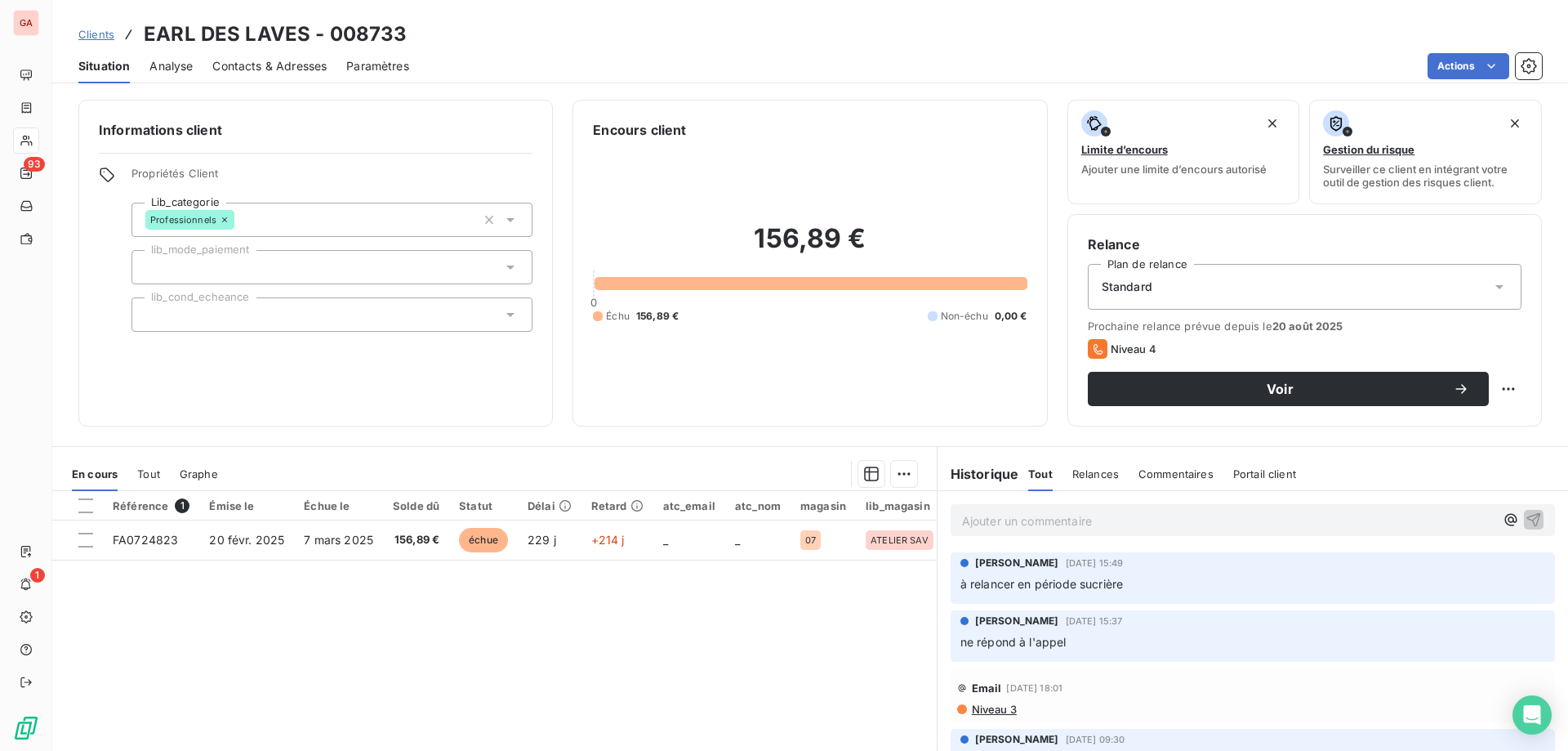
click at [1053, 522] on p "Ajouter un commentaire ﻿" at bounding box center [1228, 520] width 533 height 20
click at [1129, 524] on p "En redressement," at bounding box center [1228, 519] width 533 height 19
click at [1139, 519] on p "En redressement, 15/" at bounding box center [1228, 519] width 533 height 19
click at [1174, 522] on p "En redressement, [DATE]" at bounding box center [1228, 519] width 533 height 19
click at [1176, 513] on p "En redressement, [DATE]" at bounding box center [1228, 519] width 533 height 19
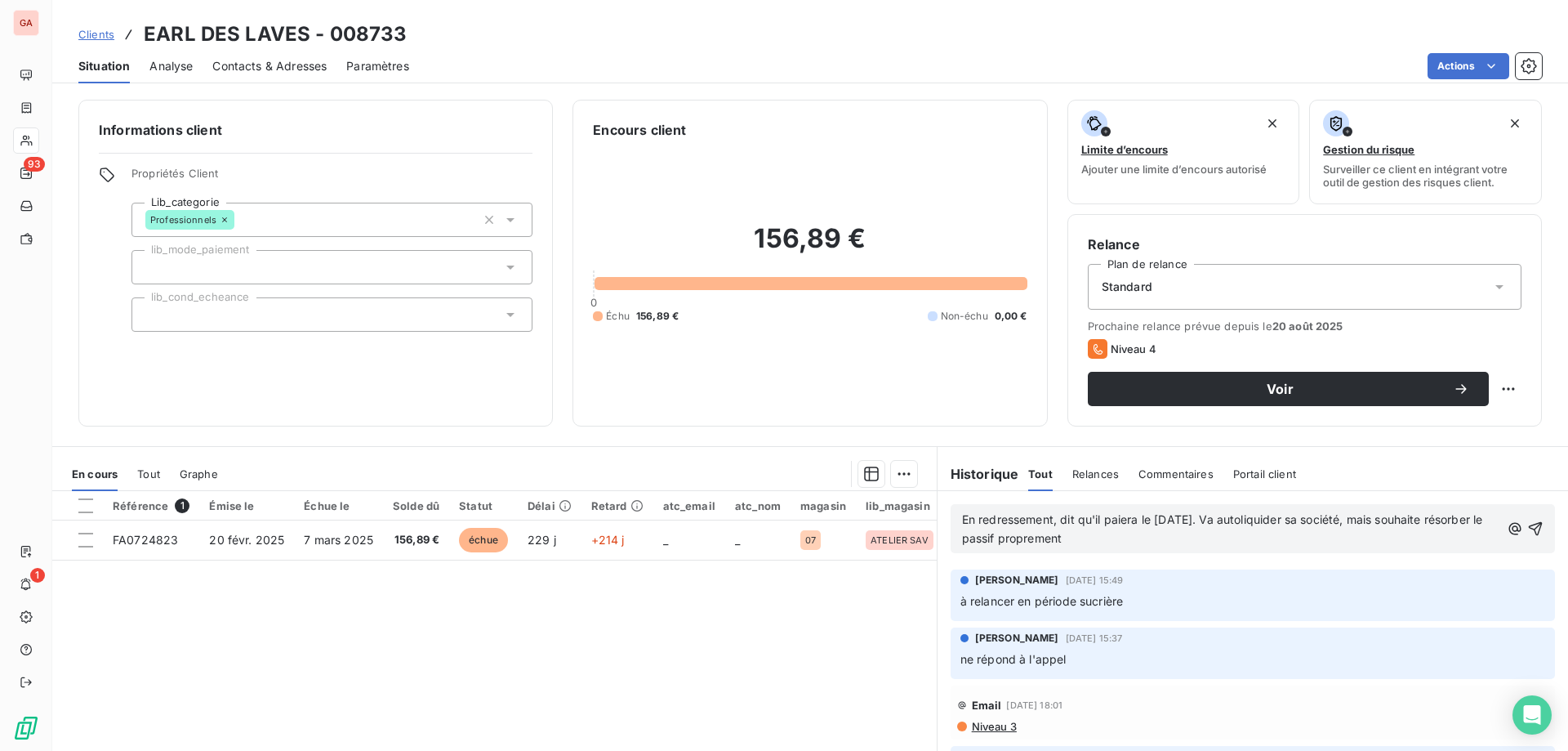
drag, startPoint x: 1162, startPoint y: 540, endPoint x: 766, endPoint y: 479, distance: 400.7
click at [766, 479] on div "En cours Tout Graphe Référence 1 Émise le Échue le Solde dû Statut Délai Retard…" at bounding box center [810, 650] width 1515 height 408
copy span "En redressement, dit qu'il paiera le [DATE]. Va autoliquider sa société, mais s…"
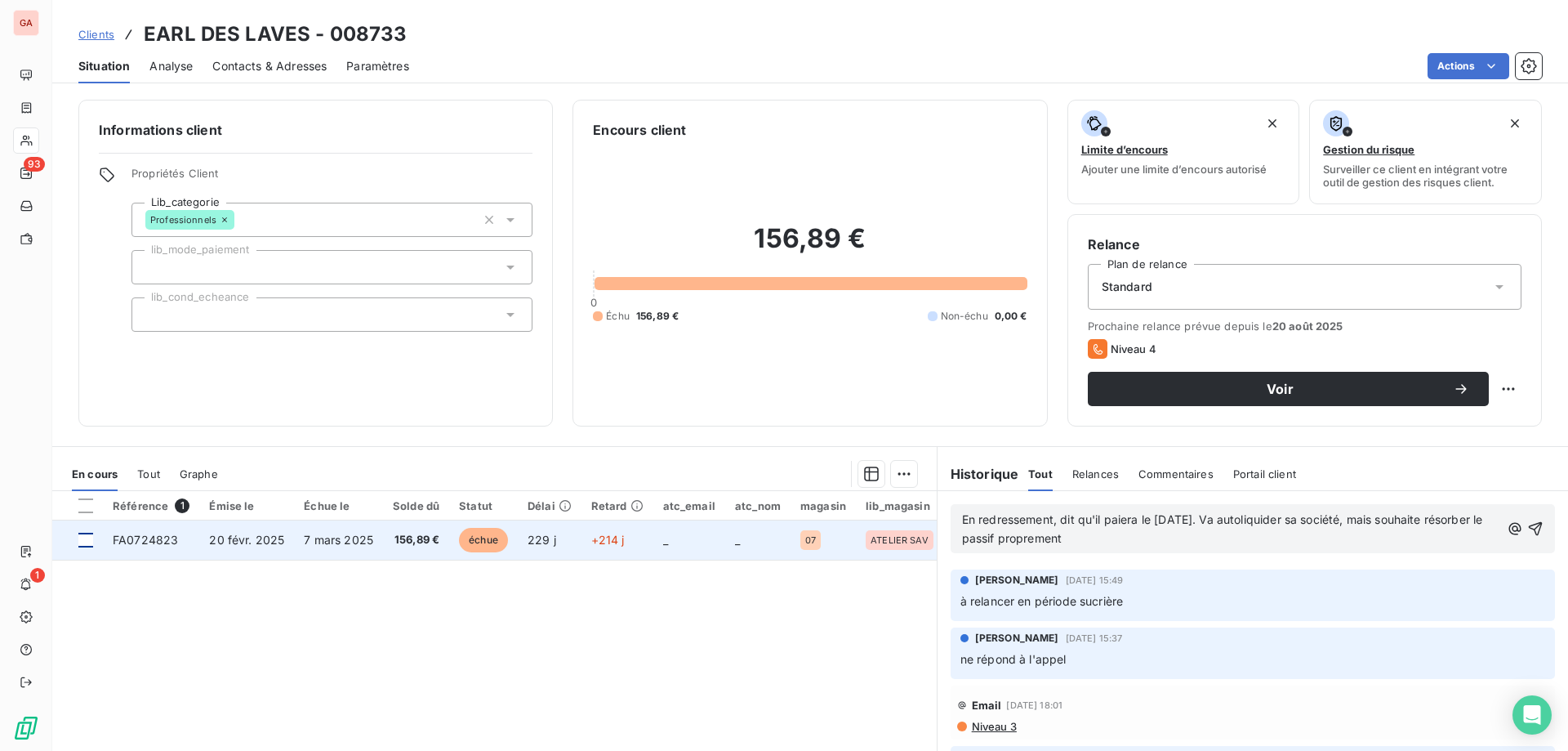
click at [93, 544] on div at bounding box center [86, 540] width 15 height 15
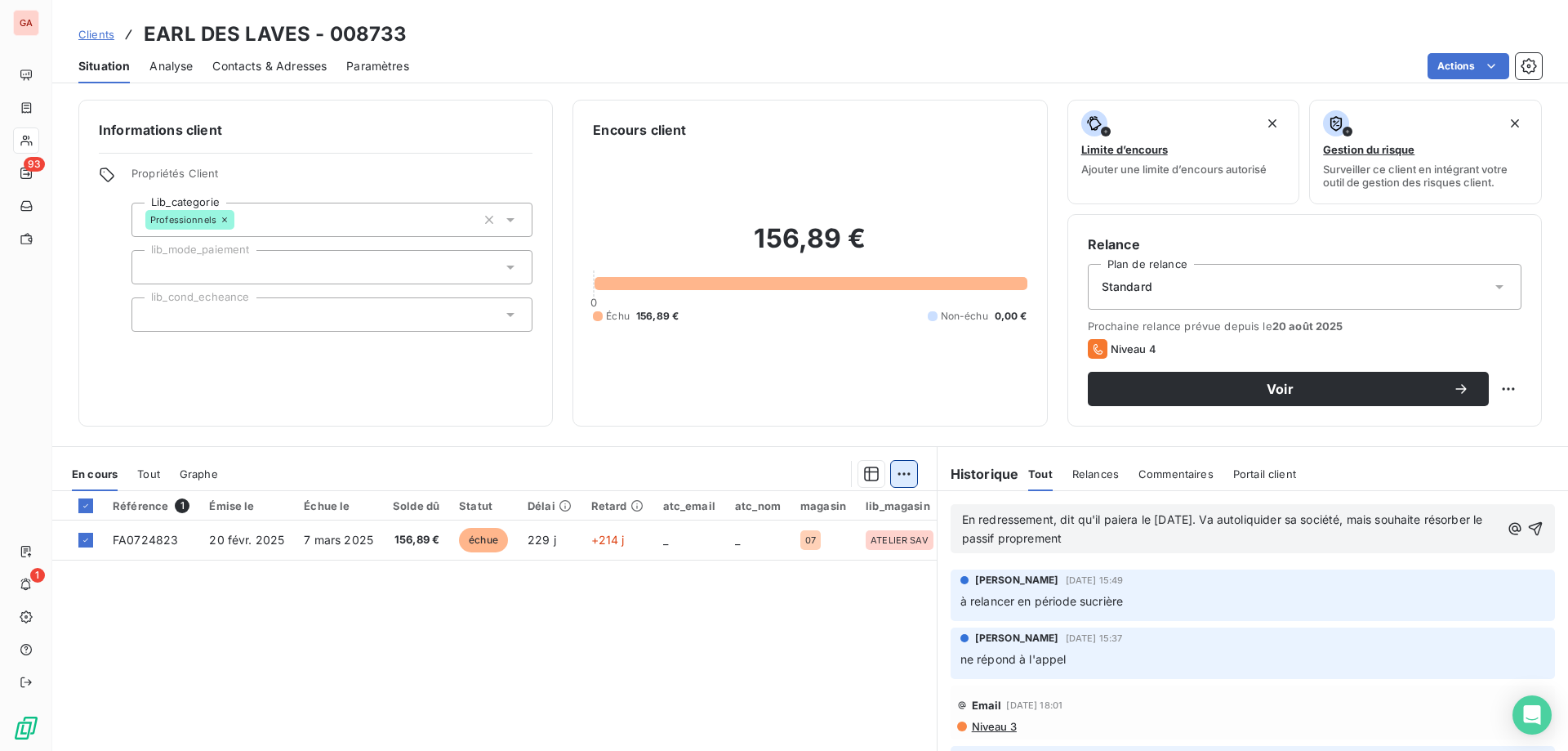
click at [903, 476] on html "GA 93 1 Clients EARL DES LAVES - 008733 Situation Analyse Contacts & Adresses P…" at bounding box center [784, 375] width 1568 height 751
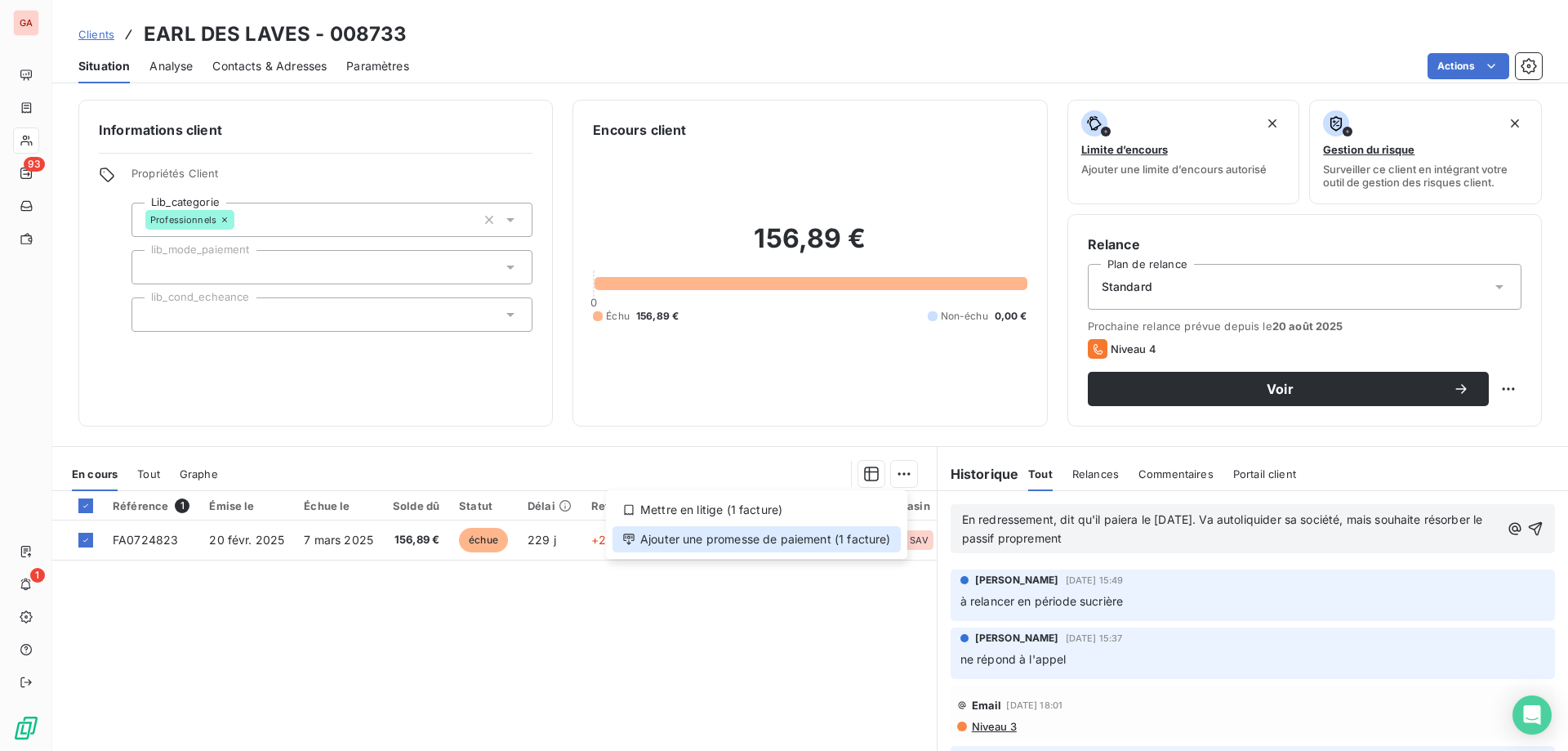
click at [818, 537] on div "Ajouter une promesse de paiement (1 facture)" at bounding box center [757, 539] width 288 height 26
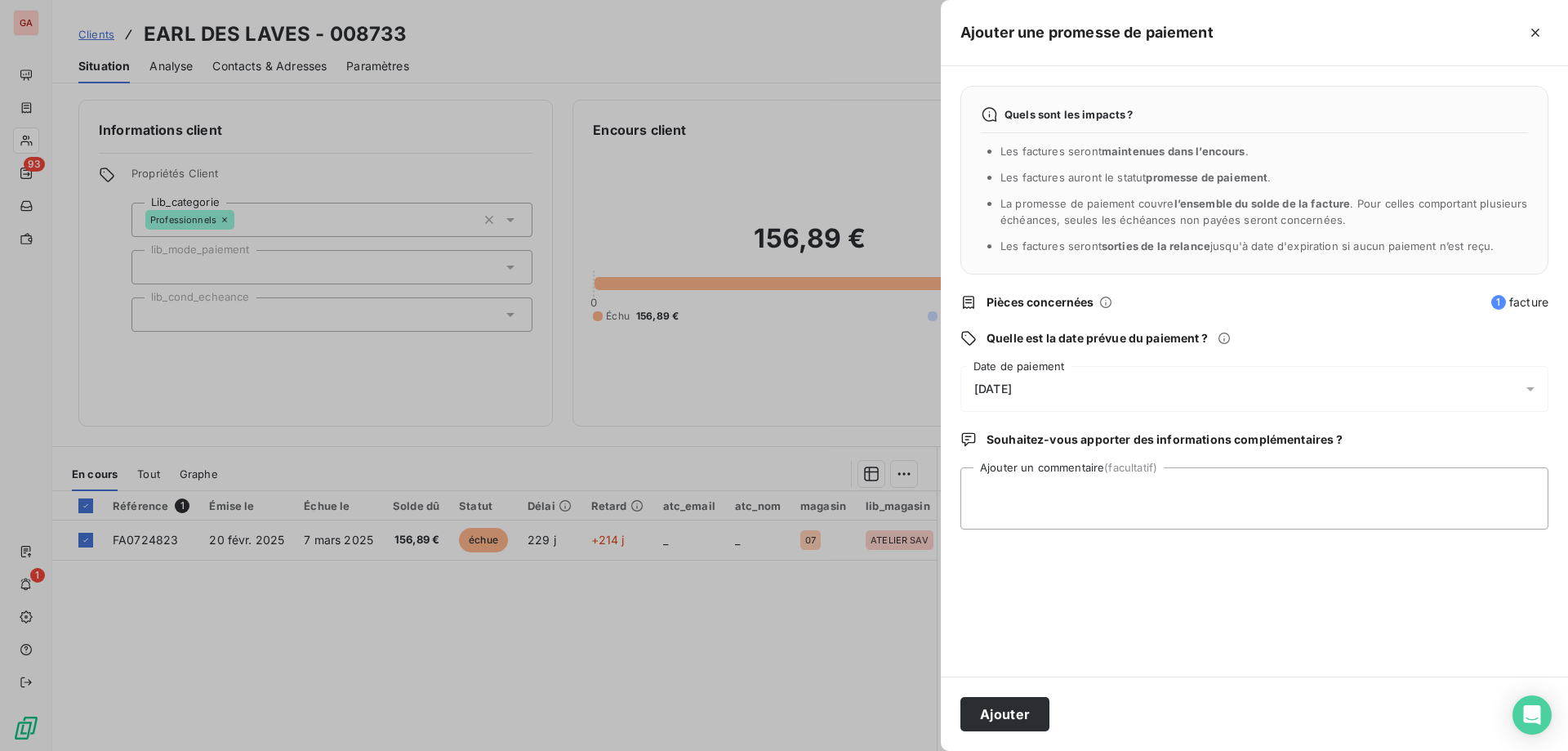
click at [1070, 386] on div "[DATE]" at bounding box center [1254, 389] width 588 height 46
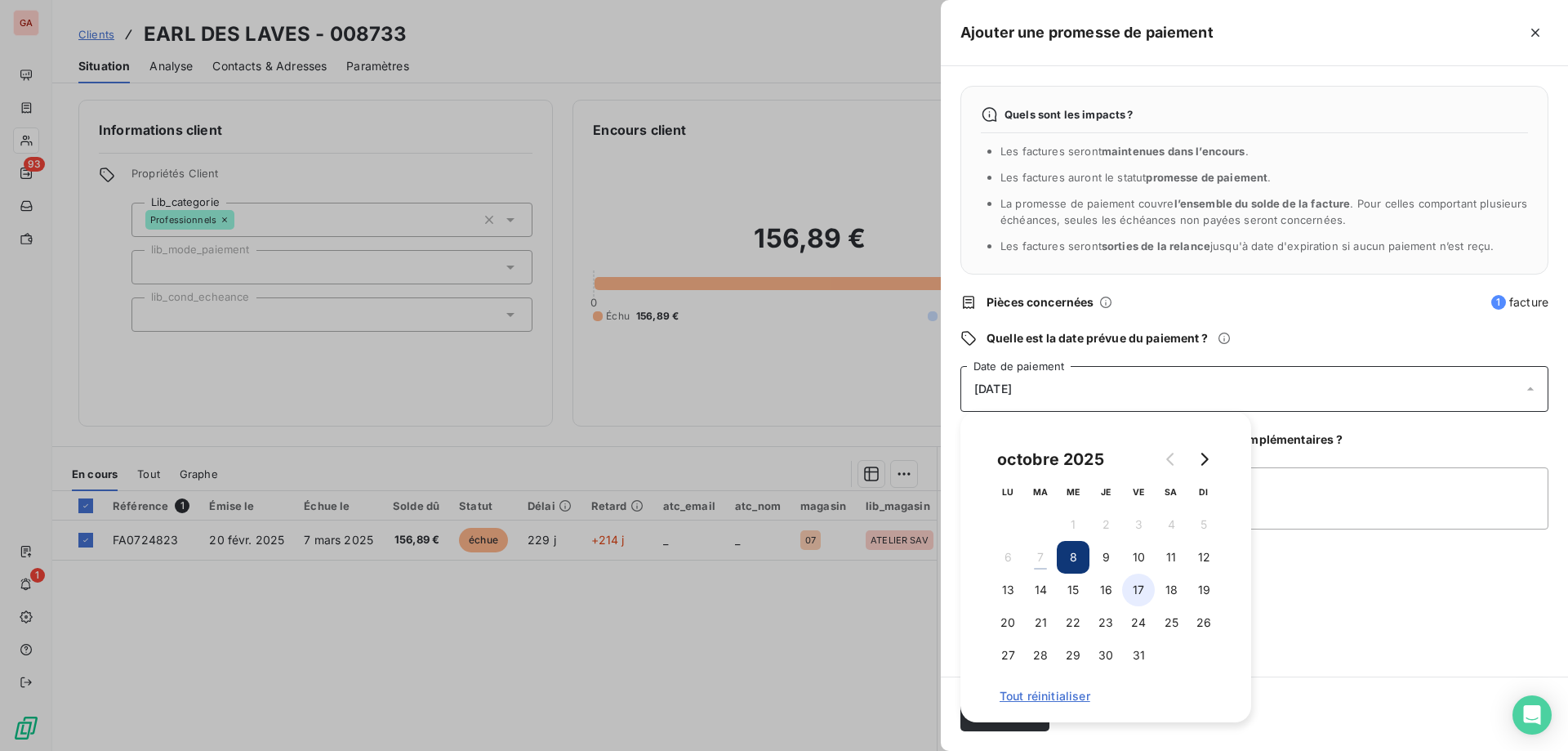
click at [1142, 590] on button "17" at bounding box center [1139, 590] width 33 height 33
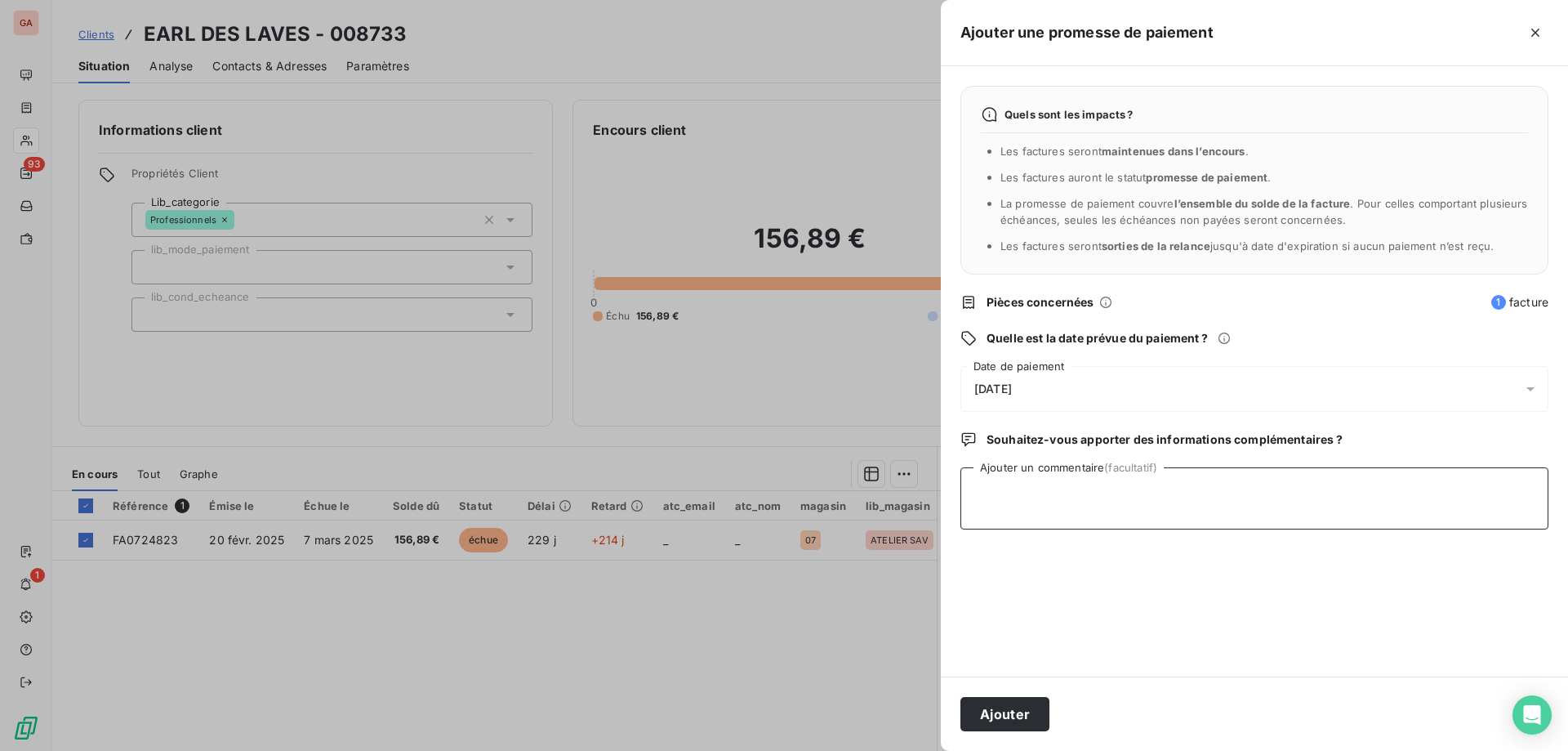
click at [1303, 513] on textarea "Ajouter un commentaire (facultatif)" at bounding box center [1254, 499] width 588 height 62
paste textarea "En redressement, dit qu'il paiera le [DATE]. Va autoliquider sa société, mais s…"
click at [1273, 491] on textarea "En redressement, dit qu'il paiera le [DATE]. Va autoliquider sa société, mais s…" at bounding box center [1254, 499] width 588 height 62
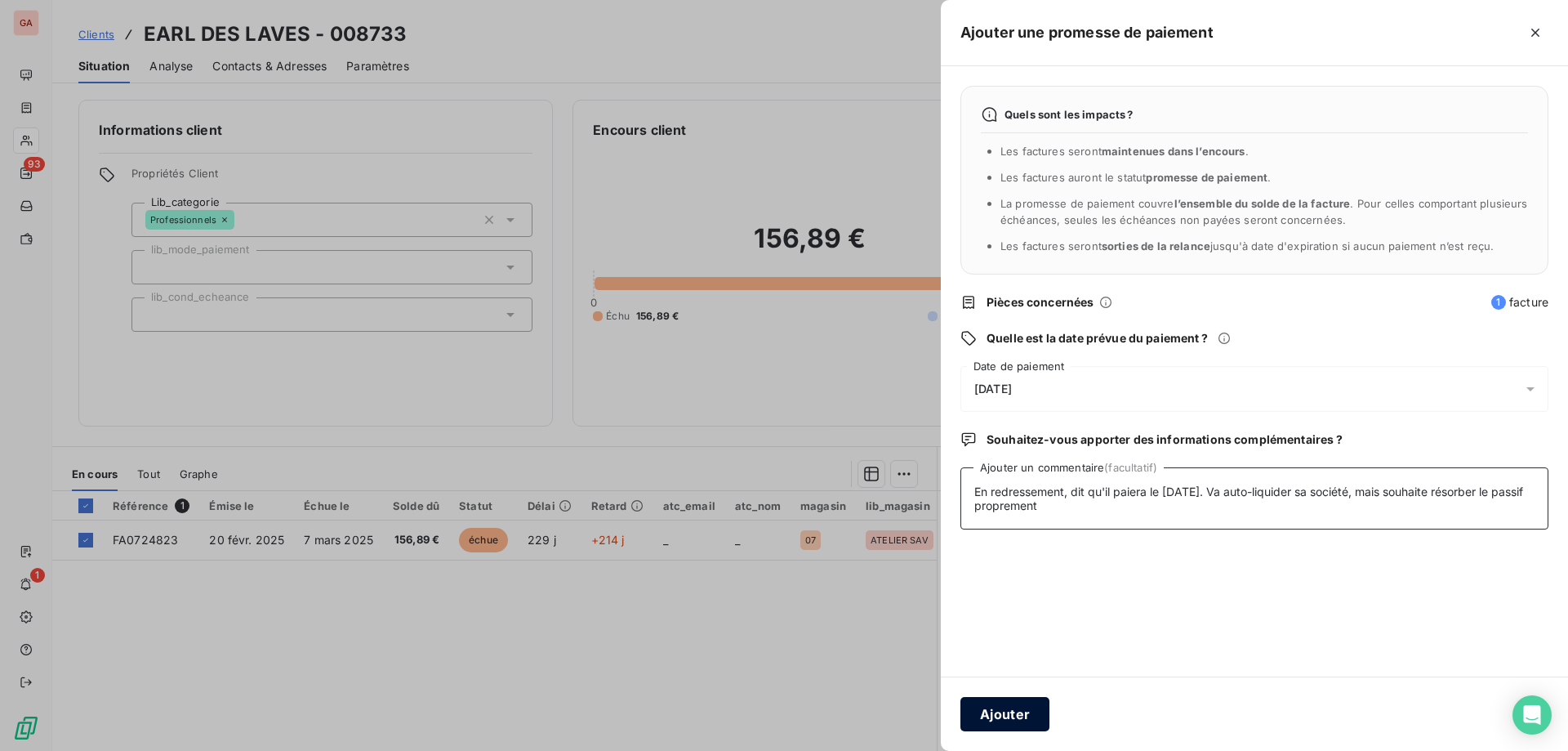
type textarea "En redressement, dit qu'il paiera le [DATE]. Va auto-liquider sa société, mais …"
click at [1009, 722] on button "Ajouter" at bounding box center [1004, 713] width 89 height 34
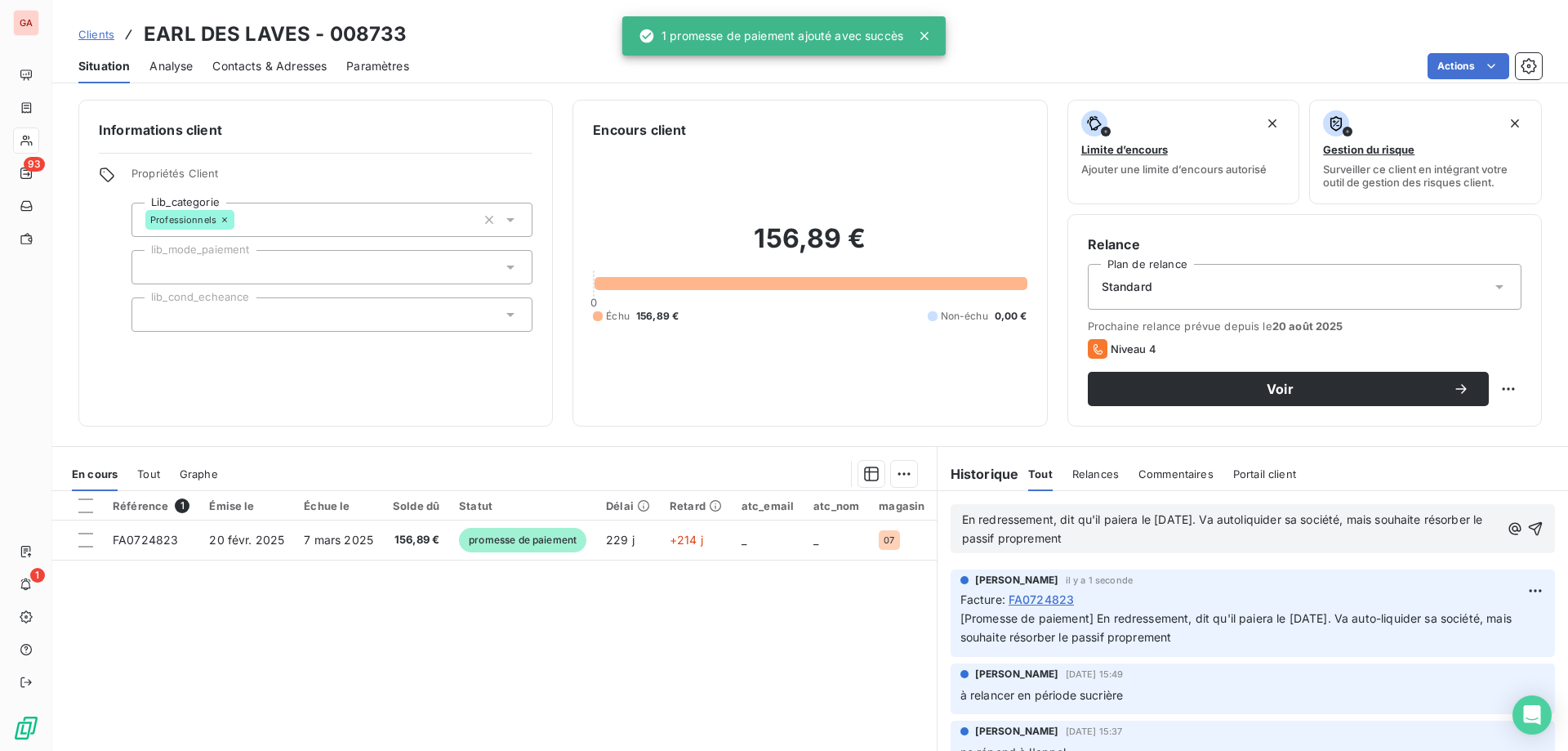
click at [697, 651] on div "Référence 1 Émise le Échue le Solde dû Statut Délai Retard atc_email atc_nom ma…" at bounding box center [495, 648] width 884 height 315
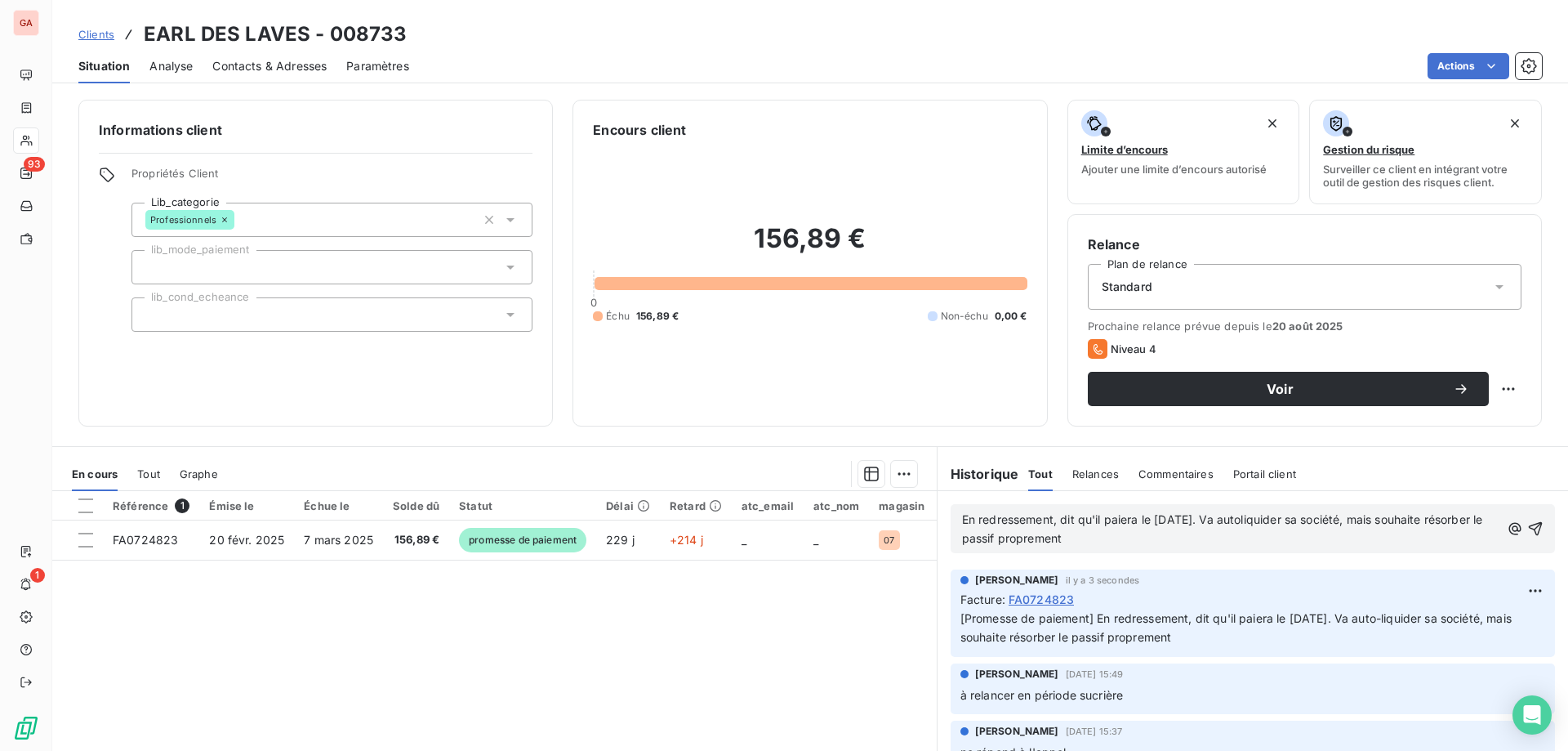
drag, startPoint x: 1200, startPoint y: 538, endPoint x: 703, endPoint y: 416, distance: 511.8
click at [703, 419] on div "Informations client Propriétés Client Lib_categorie Professionnels lib_mode_pai…" at bounding box center [810, 420] width 1515 height 660
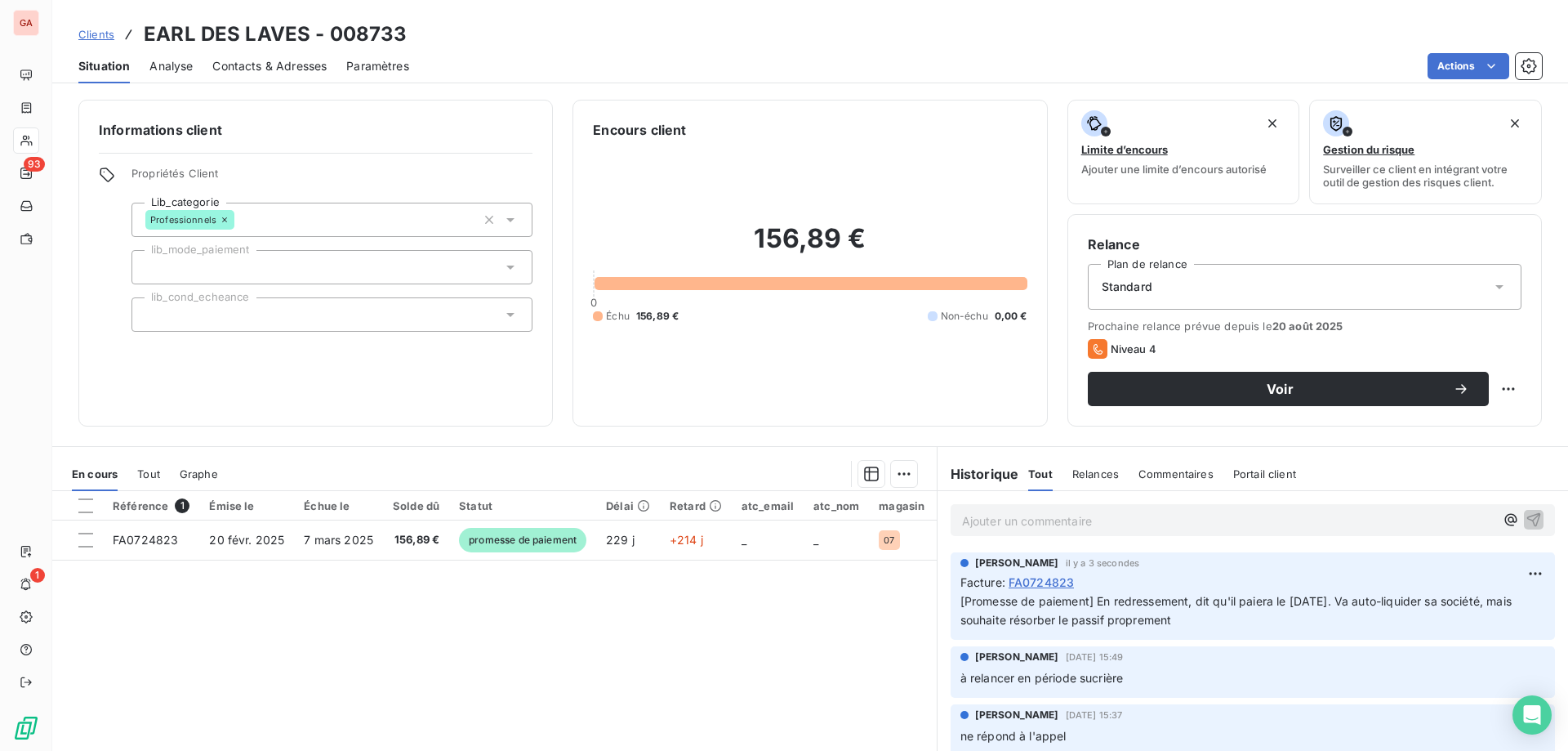
click at [729, 644] on div "Référence 1 Émise le Échue le Solde dû Statut Délai Retard atc_email atc_nom ma…" at bounding box center [495, 648] width 884 height 315
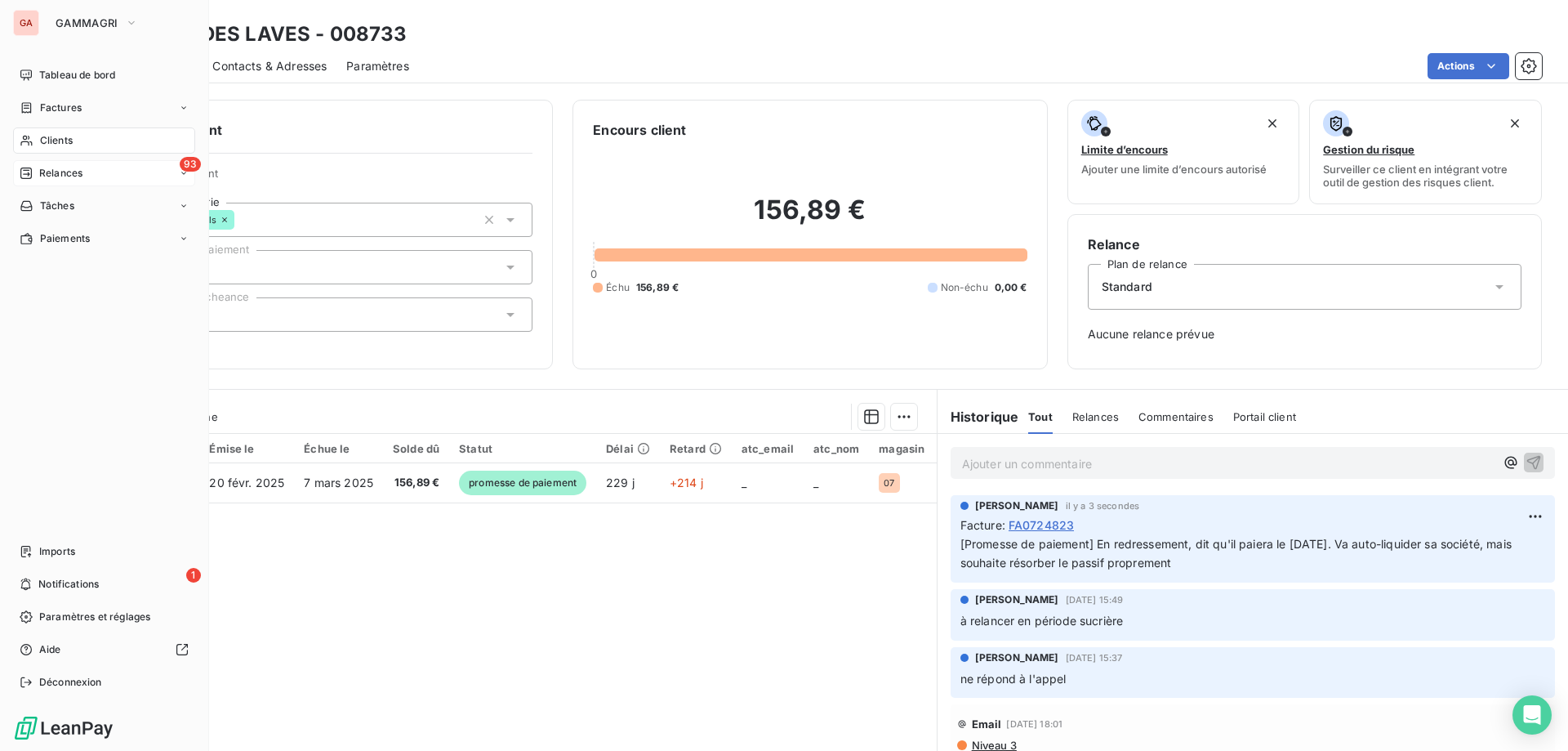
click at [86, 171] on div "93 Relances" at bounding box center [103, 172] width 182 height 26
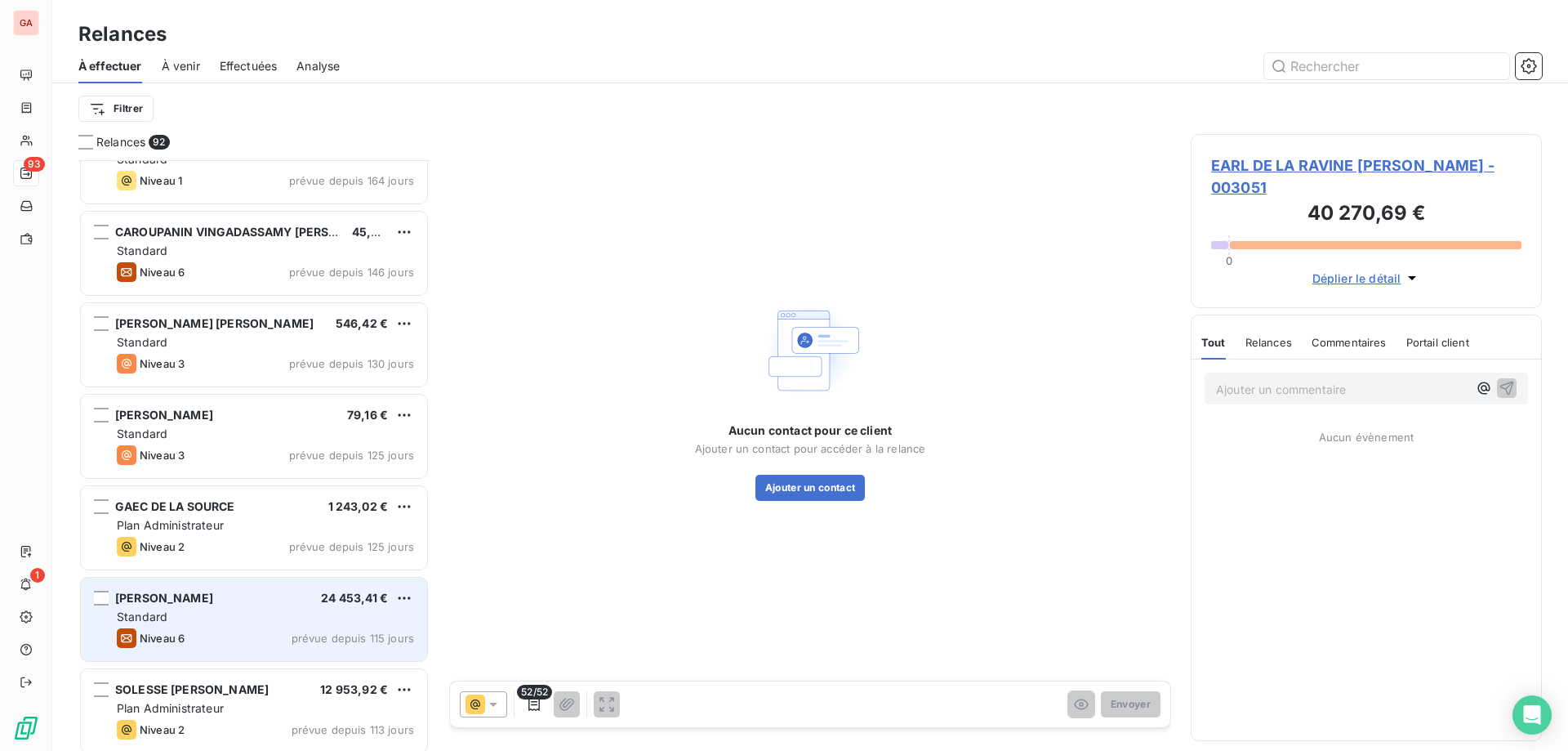
scroll to position [736, 0]
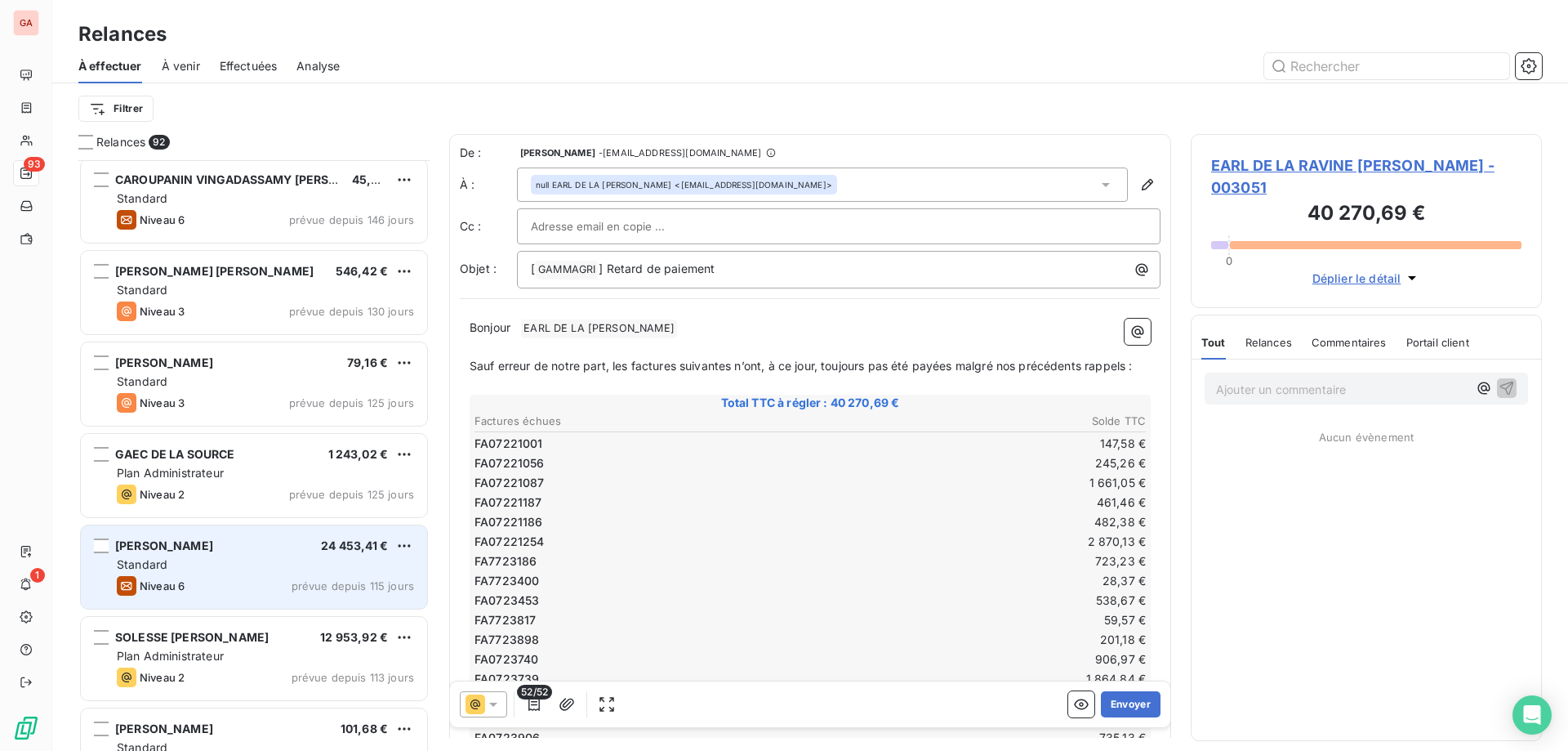
click at [243, 575] on div "[PERSON_NAME] 24 453,41 € Standard Niveau 6 prévue depuis 115 jours" at bounding box center [254, 567] width 347 height 84
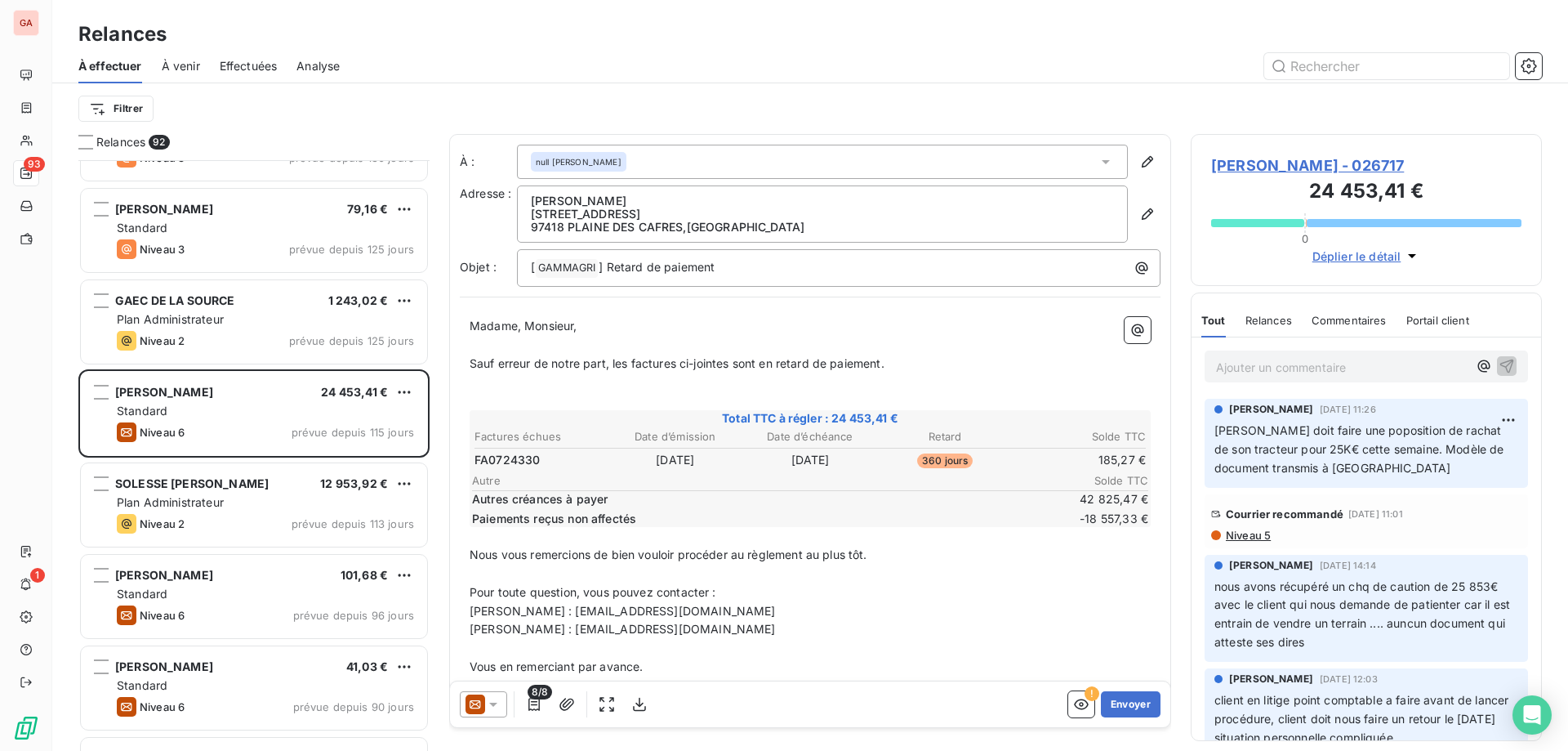
scroll to position [899, 0]
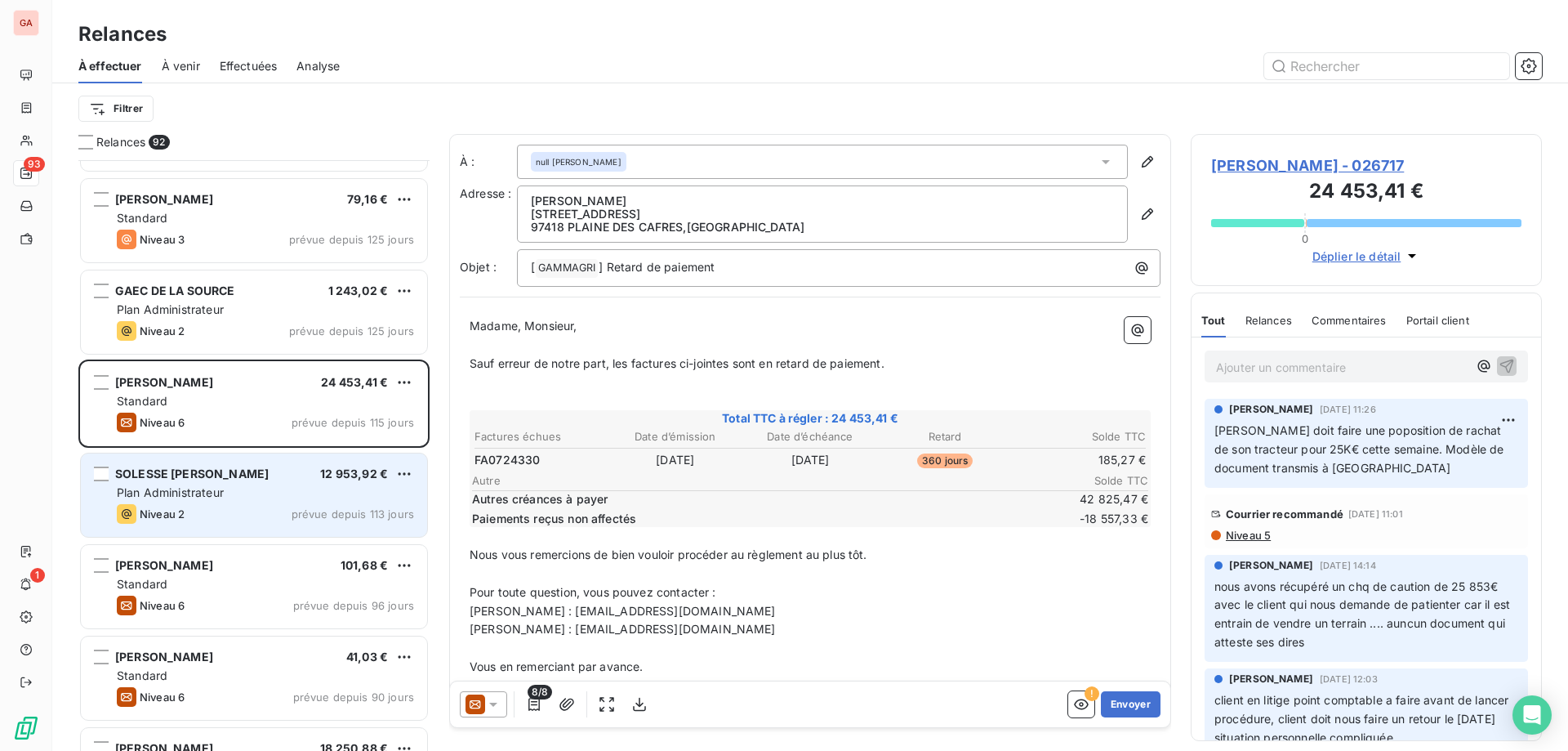
click at [269, 477] on span "SOLESSE [PERSON_NAME]" at bounding box center [192, 473] width 154 height 14
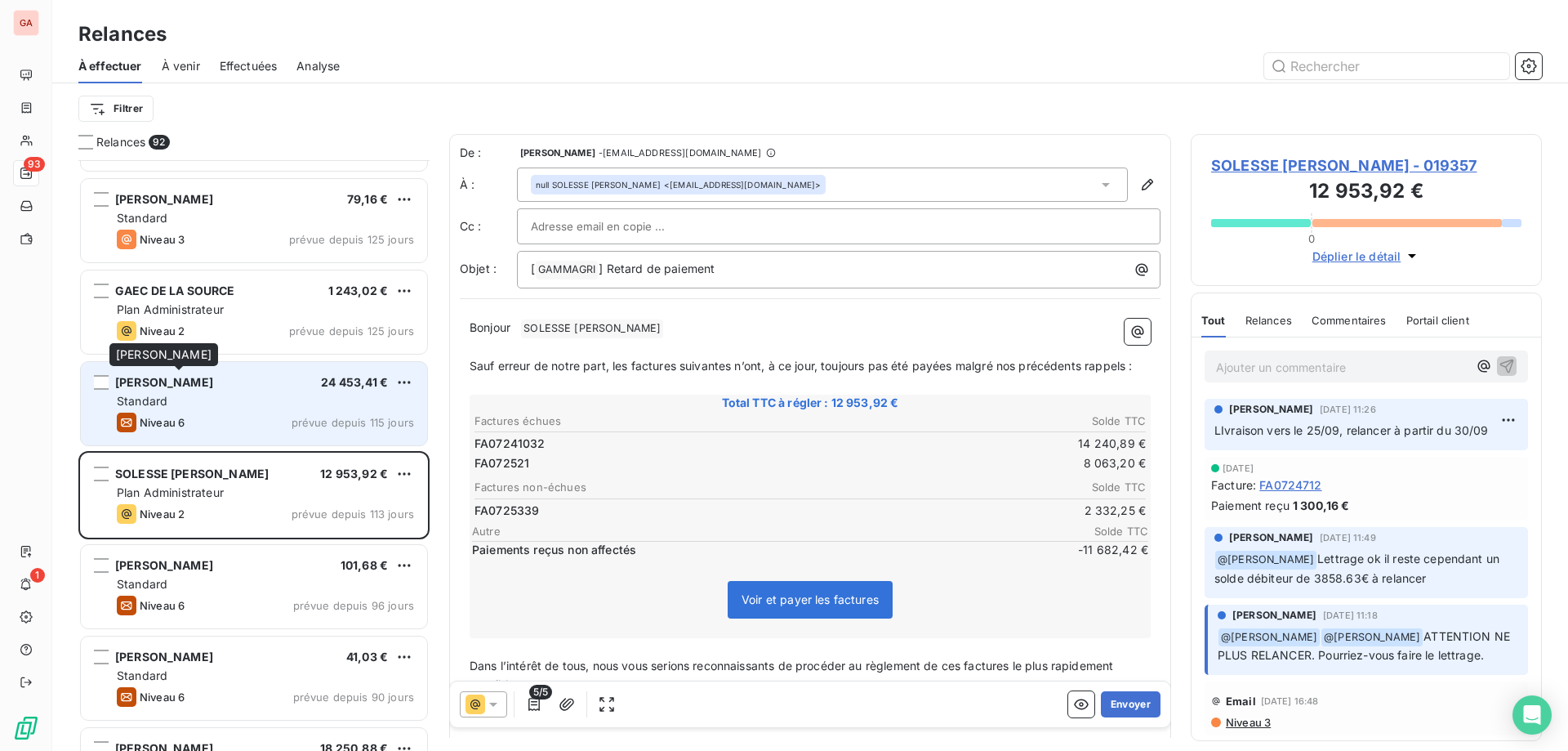
click at [213, 386] on span "[PERSON_NAME]" at bounding box center [164, 382] width 98 height 14
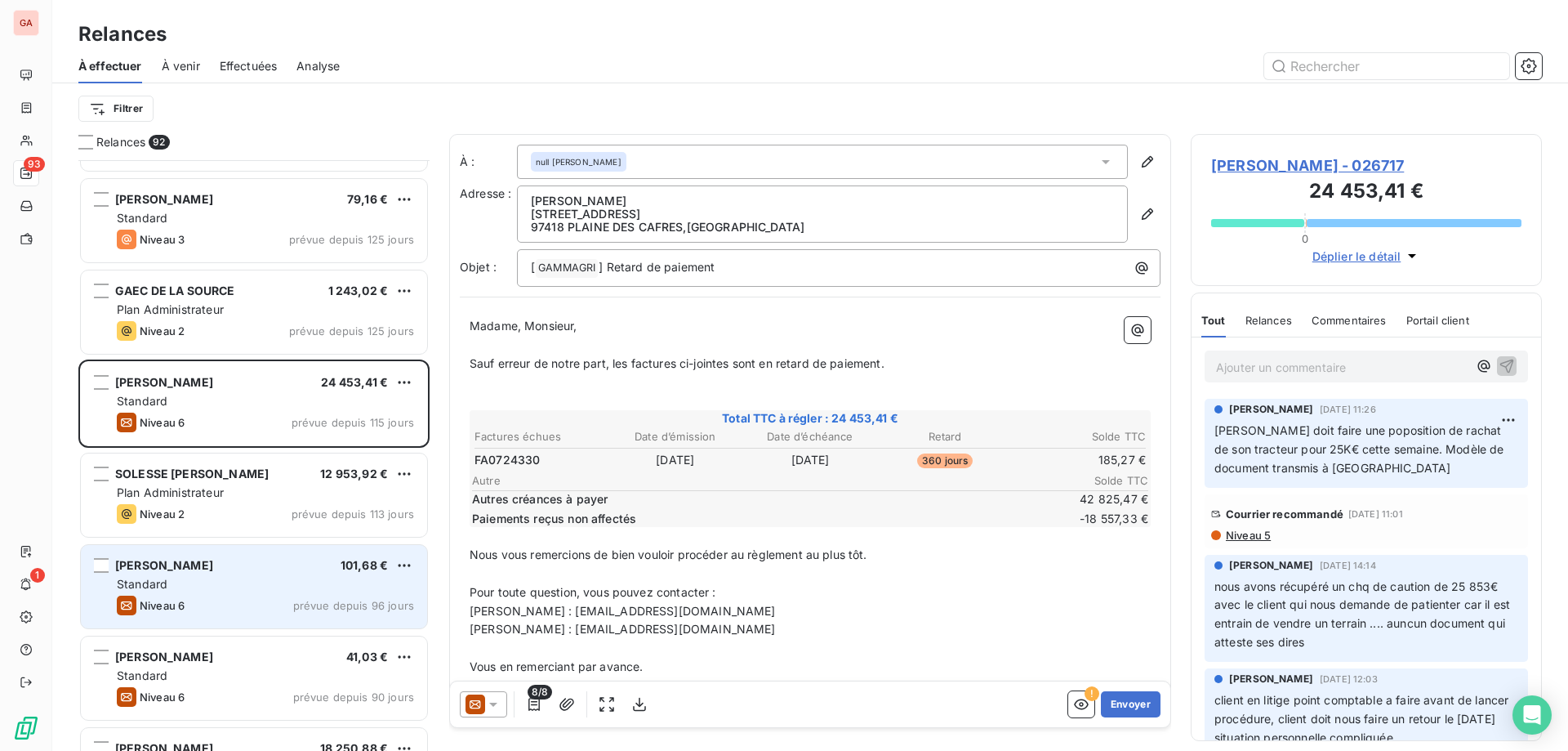
click at [213, 564] on span "[PERSON_NAME]" at bounding box center [164, 565] width 98 height 14
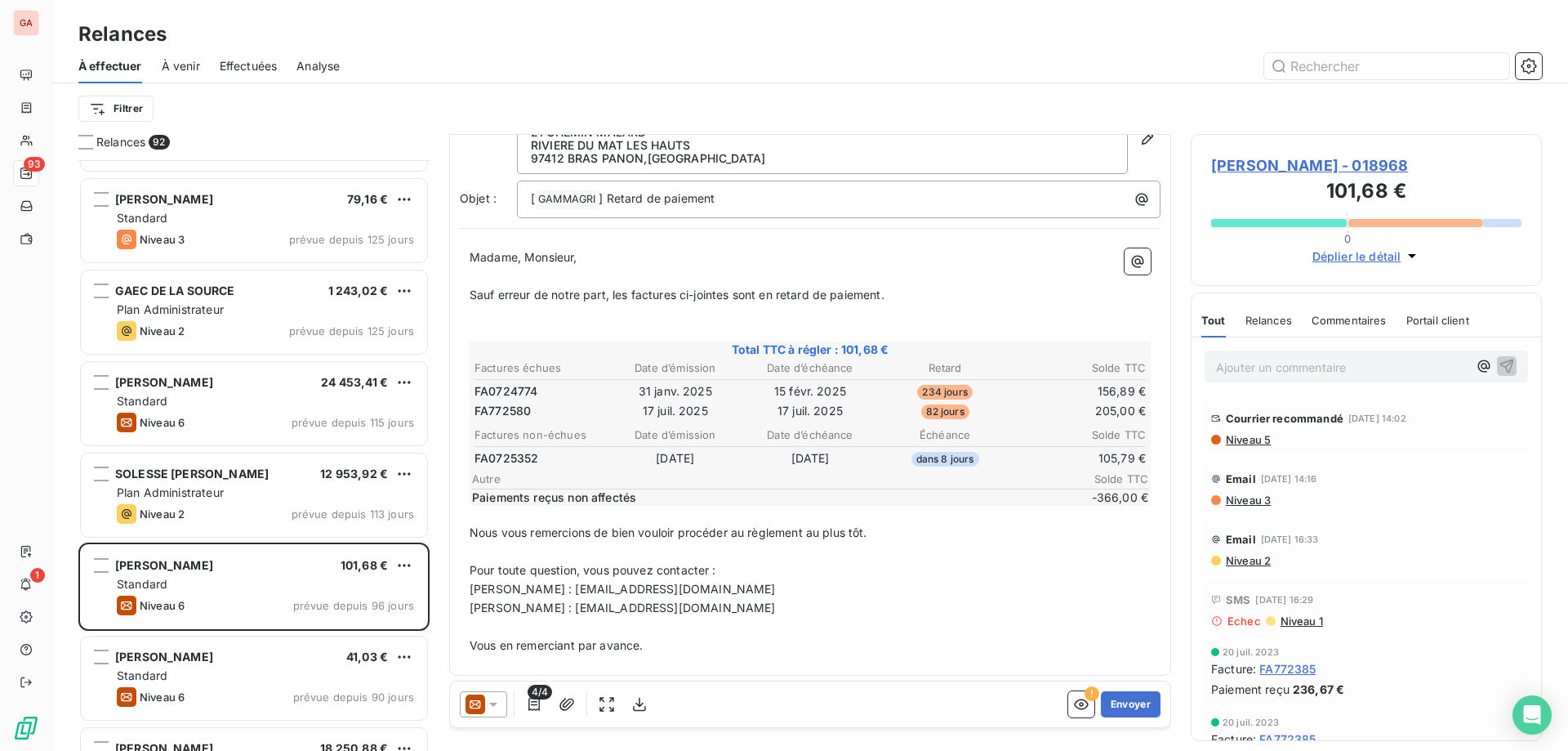
scroll to position [84, 0]
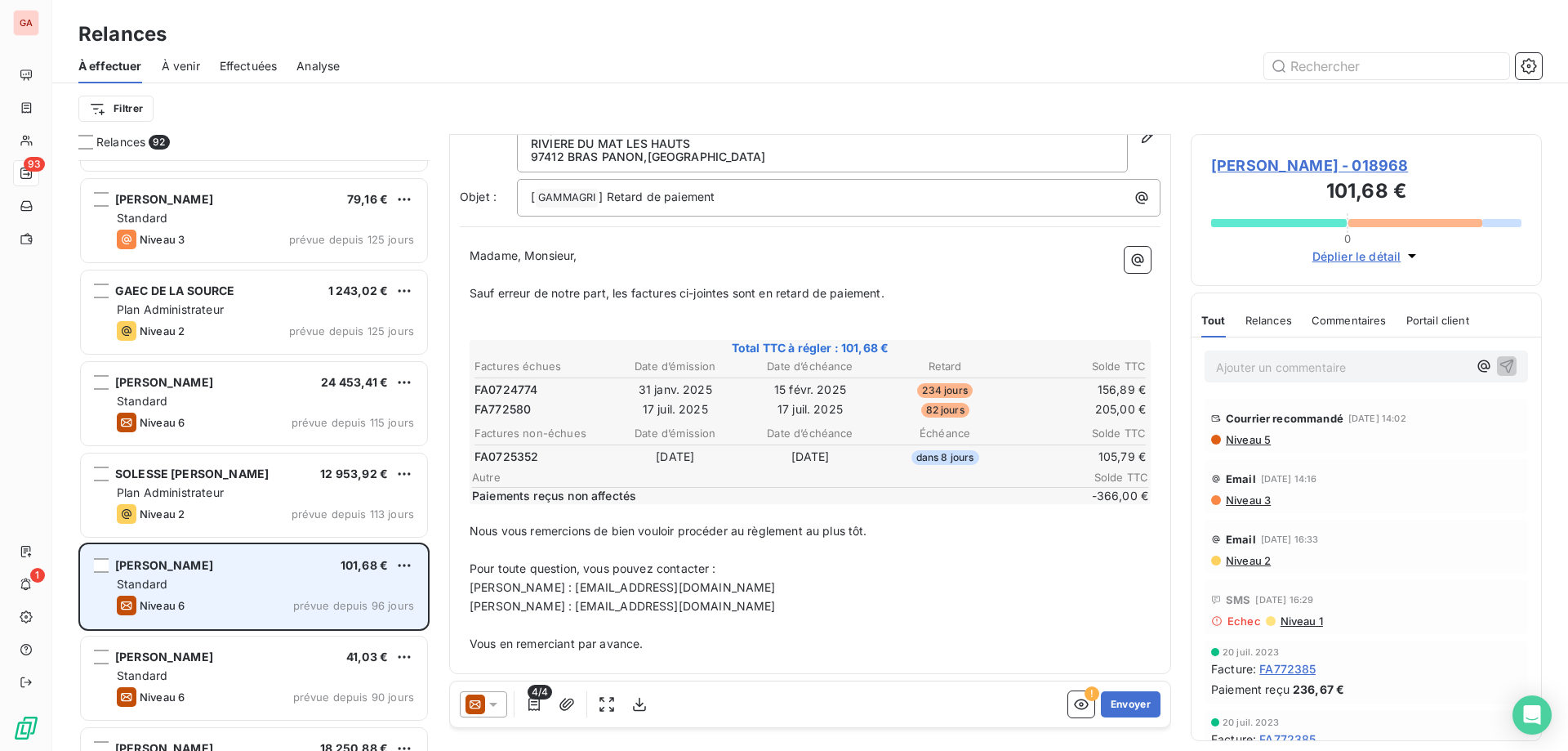
click at [296, 589] on div "Standard" at bounding box center [265, 583] width 297 height 17
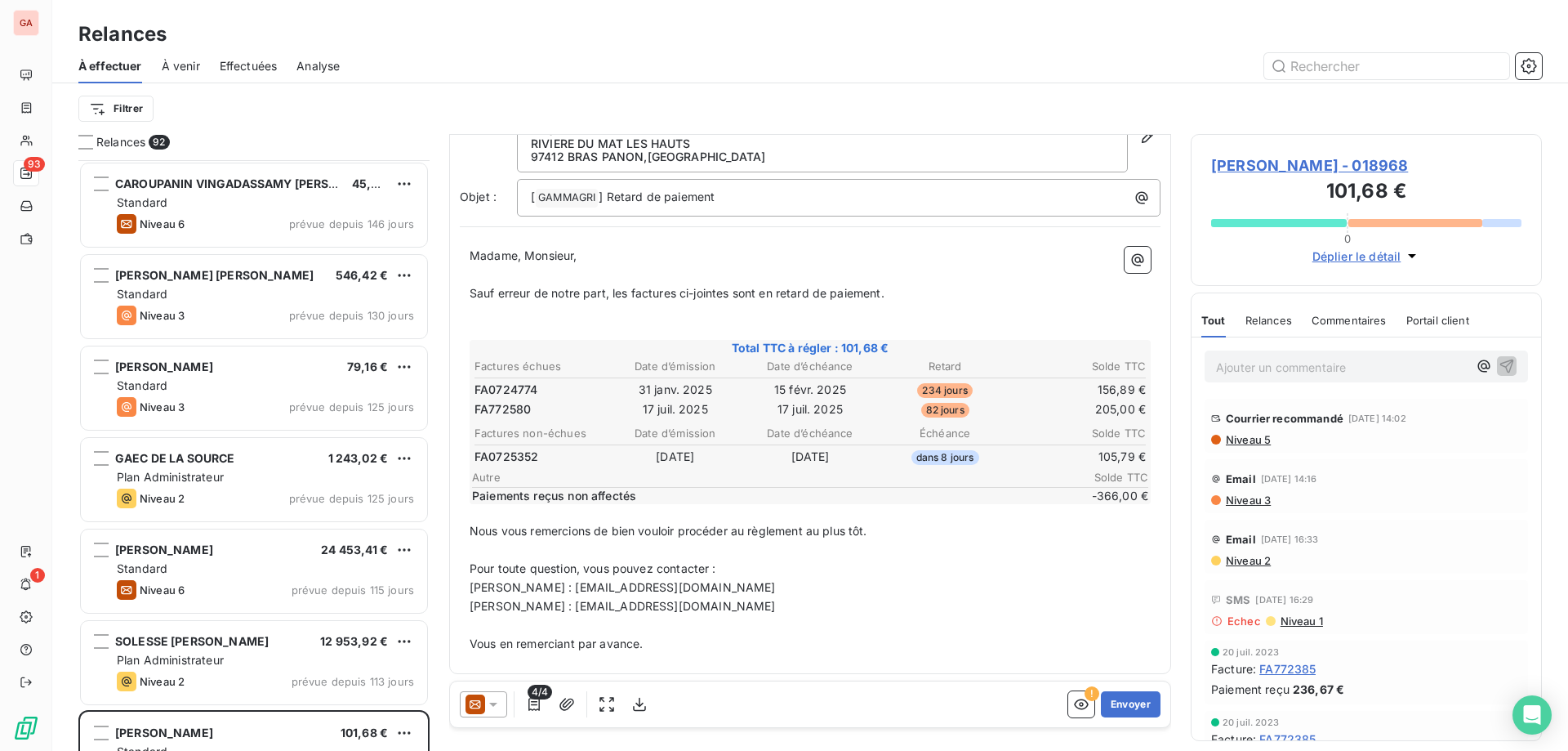
scroll to position [655, 0]
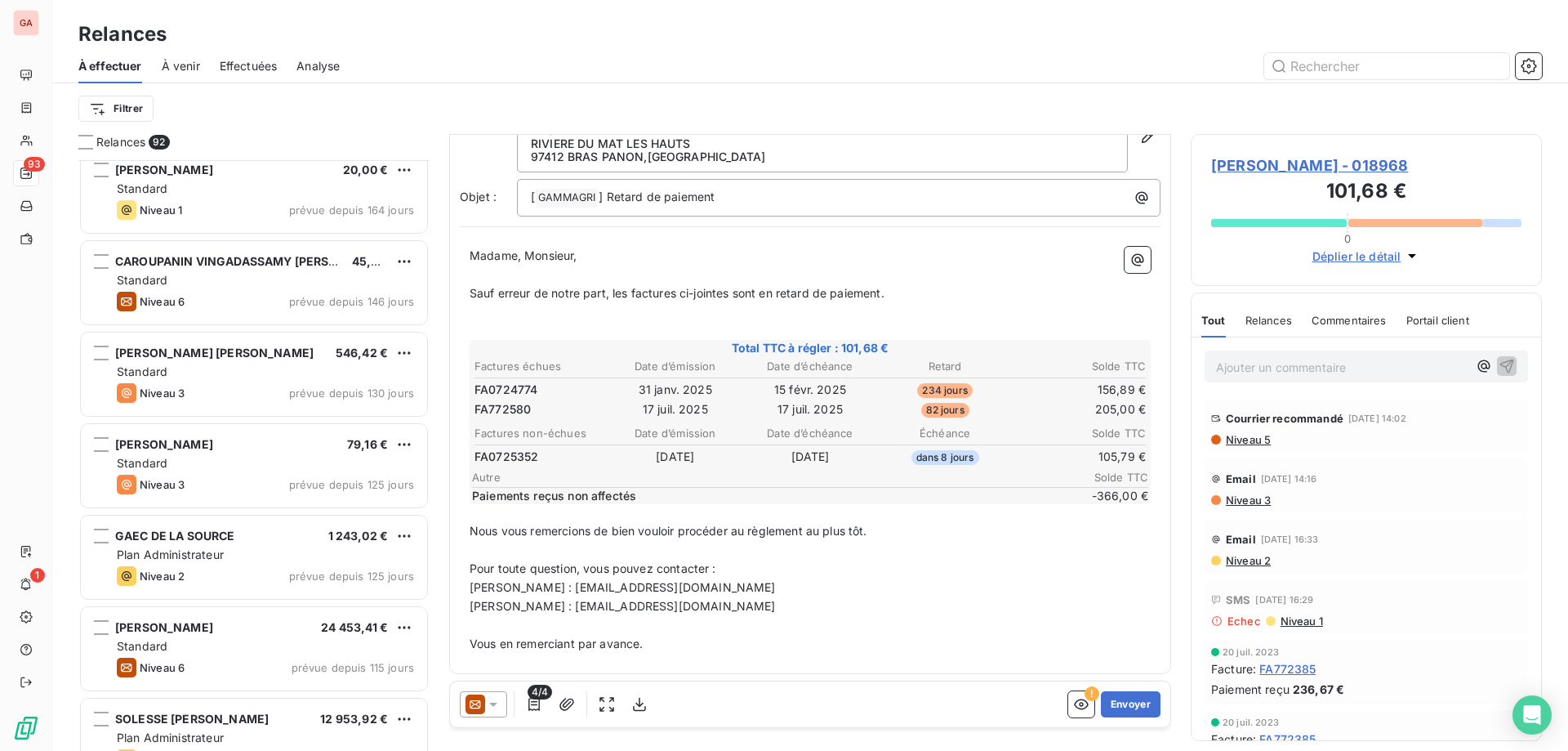
click at [1359, 158] on span "[PERSON_NAME] - 018968" at bounding box center [1366, 166] width 311 height 22
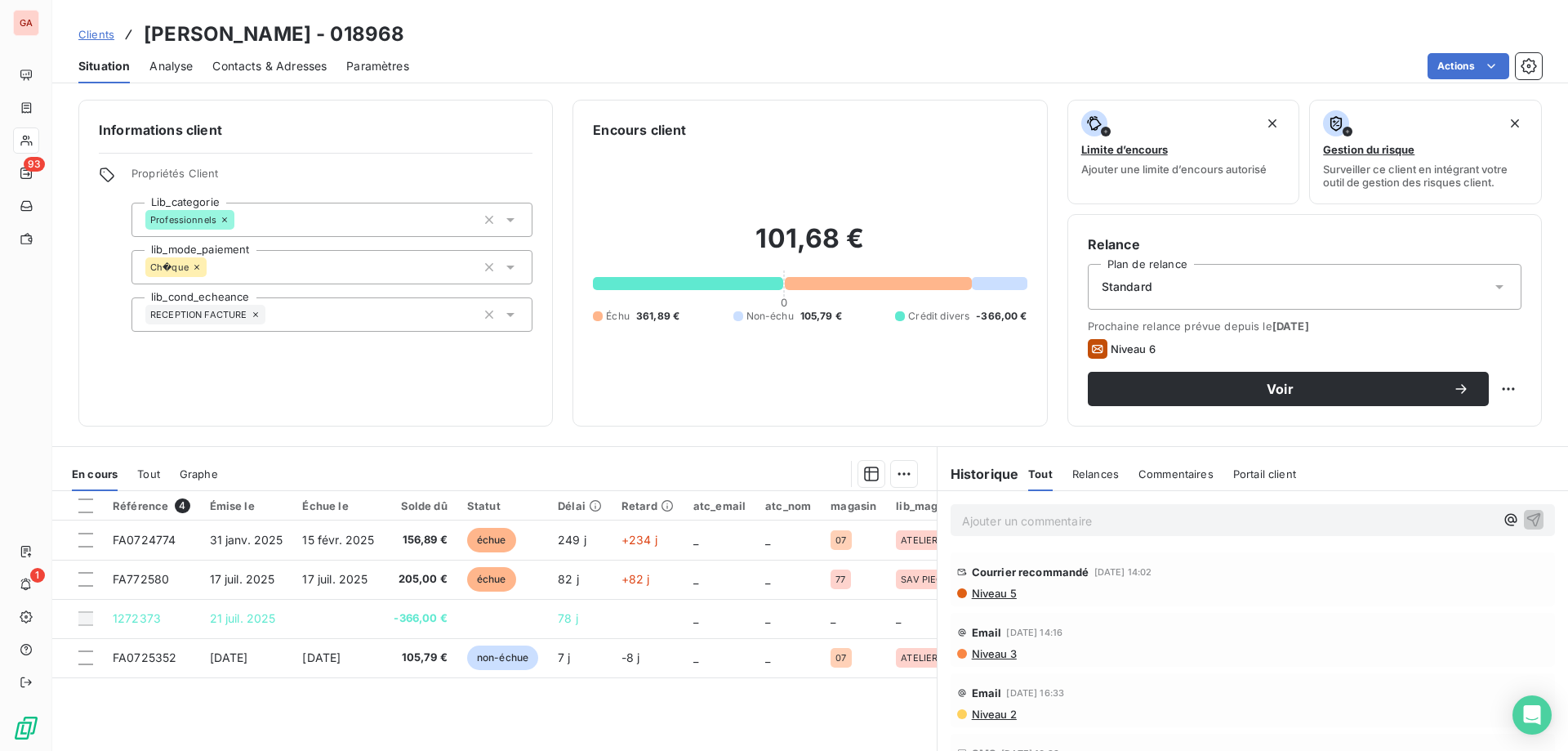
click at [1087, 519] on p "Ajouter un commentaire ﻿" at bounding box center [1228, 520] width 533 height 20
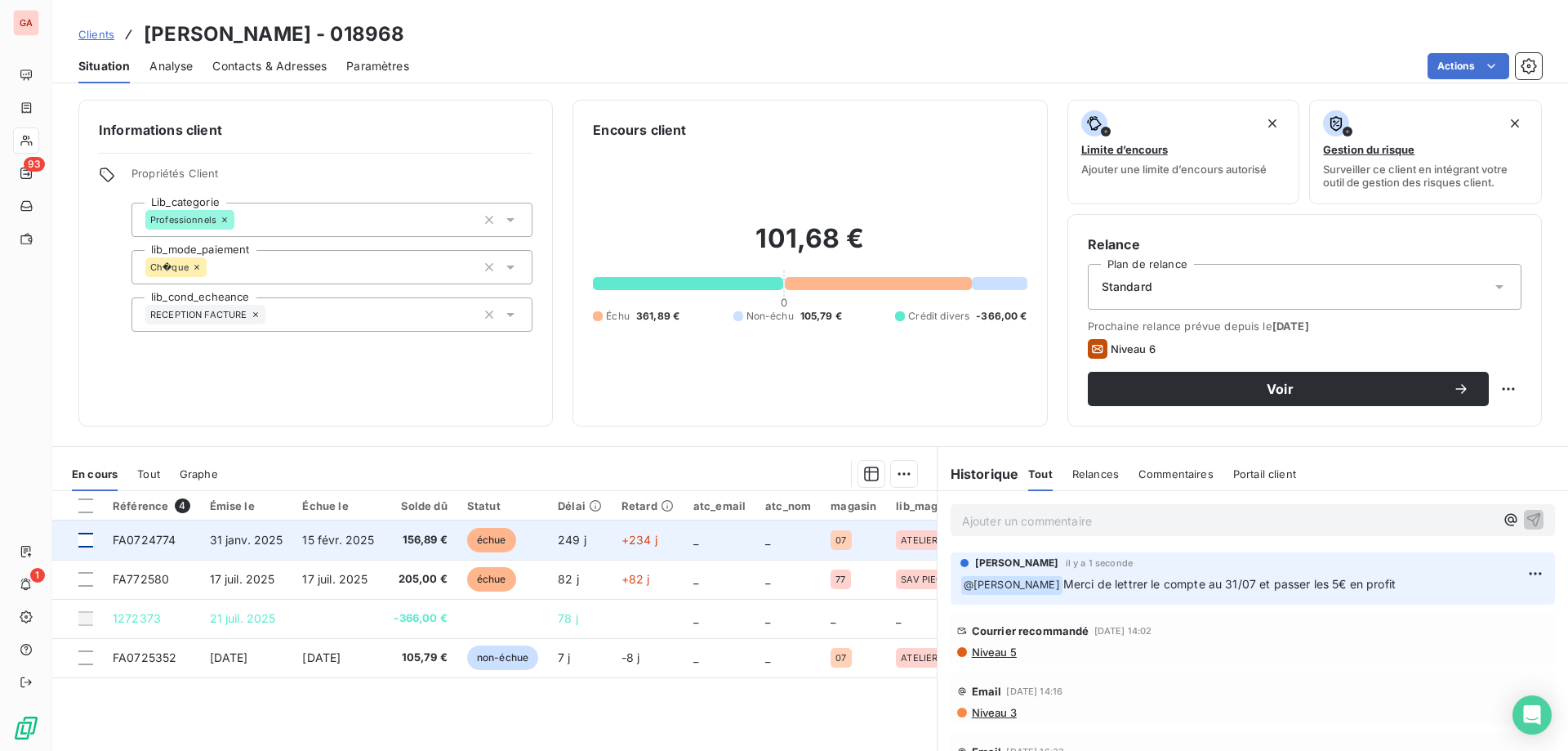
click at [86, 545] on div at bounding box center [86, 540] width 15 height 15
click at [155, 539] on span "FA0724774" at bounding box center [144, 540] width 63 height 14
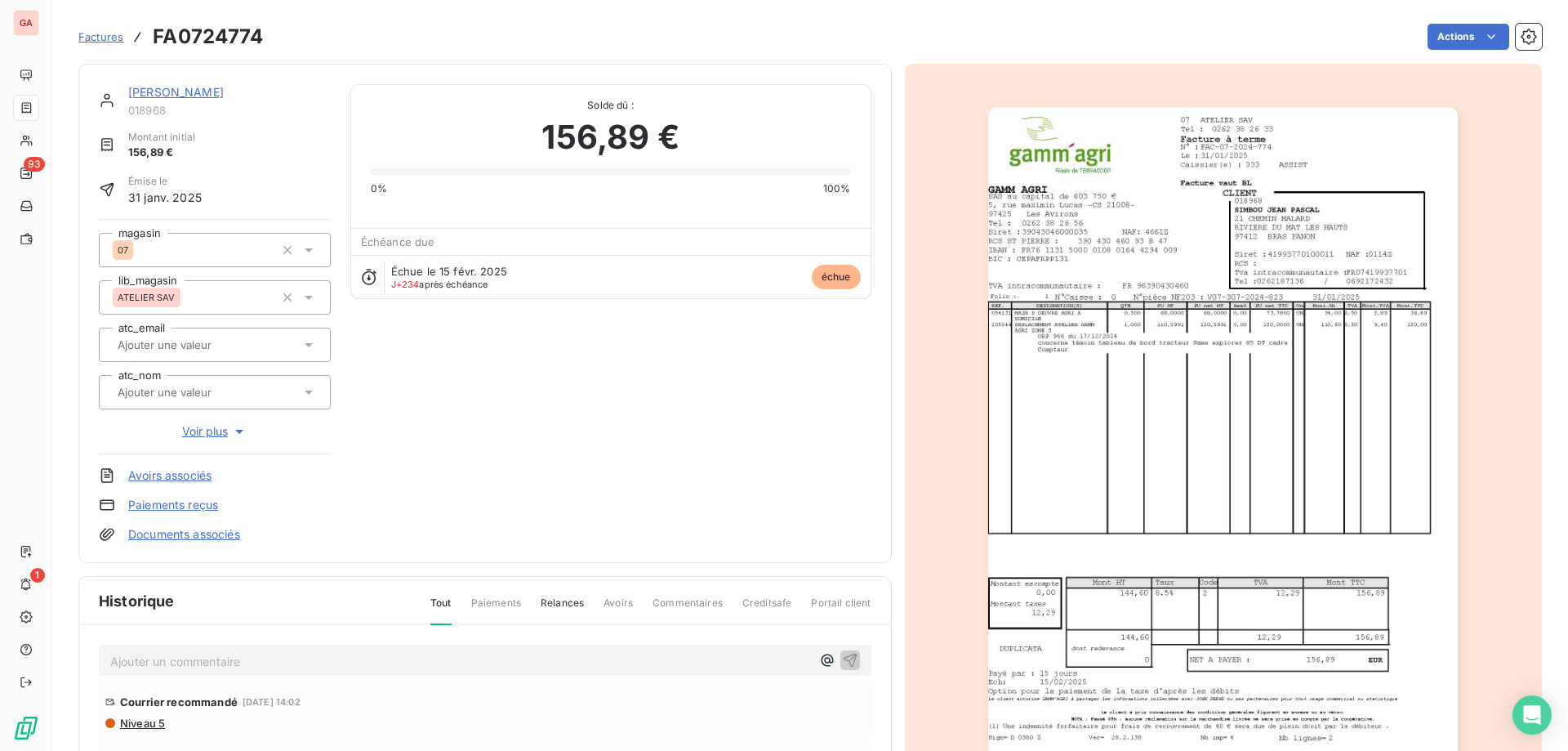
click at [196, 503] on link "Paiements reçus" at bounding box center [173, 505] width 90 height 17
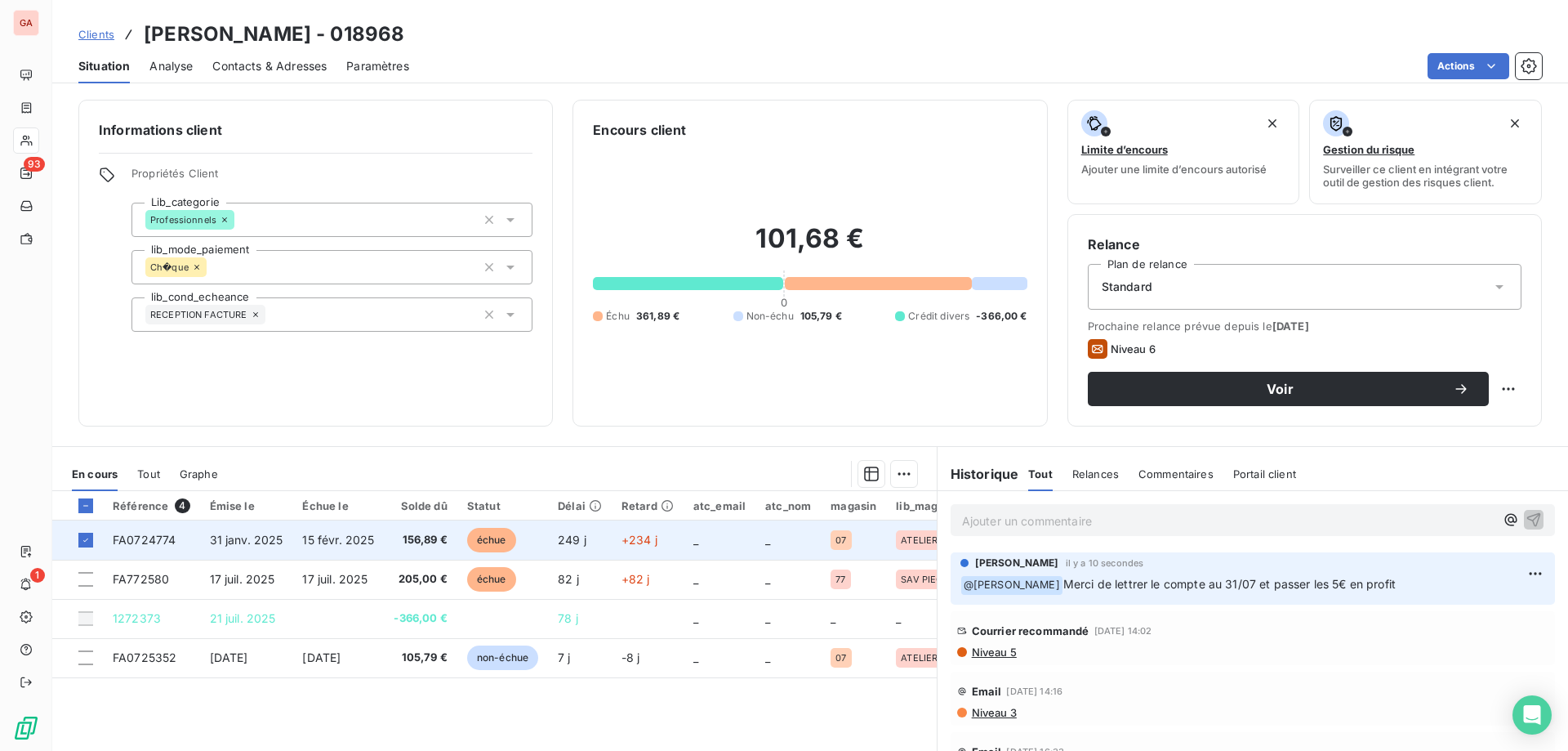
click at [151, 541] on span "FA0724774" at bounding box center [144, 540] width 63 height 14
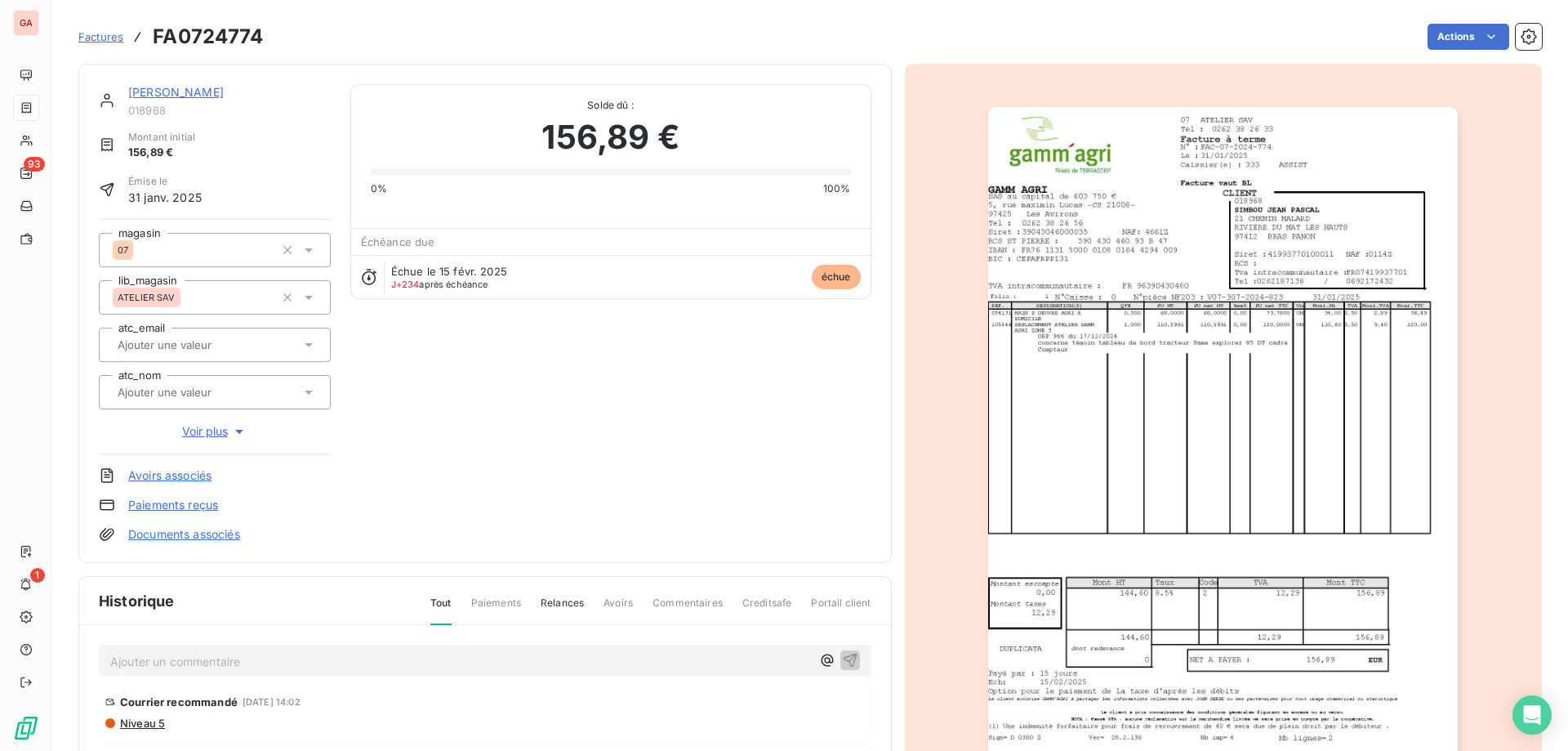
click at [187, 499] on link "Paiements reçus" at bounding box center [173, 505] width 90 height 17
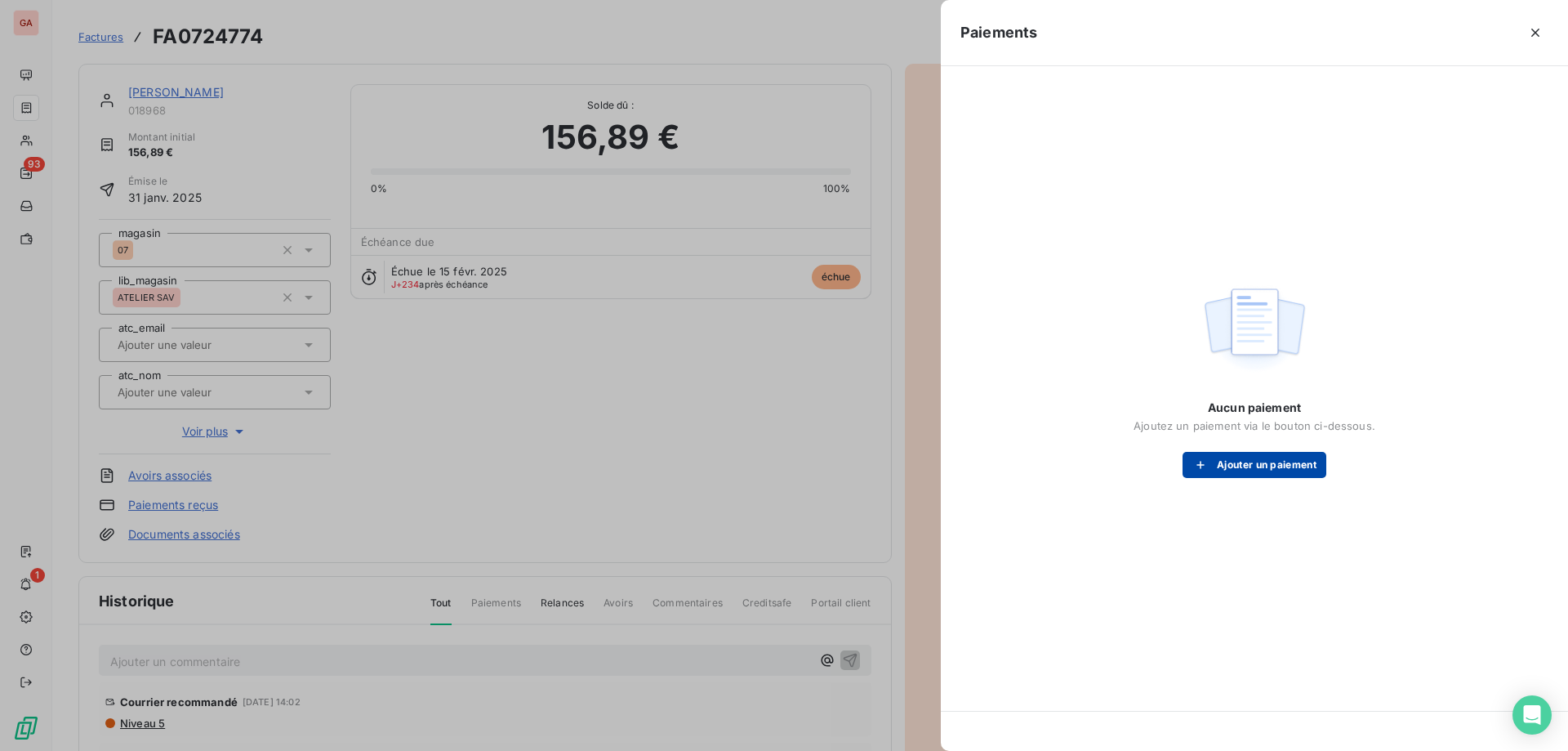
click at [1260, 465] on button "Ajouter un paiement" at bounding box center [1254, 465] width 144 height 26
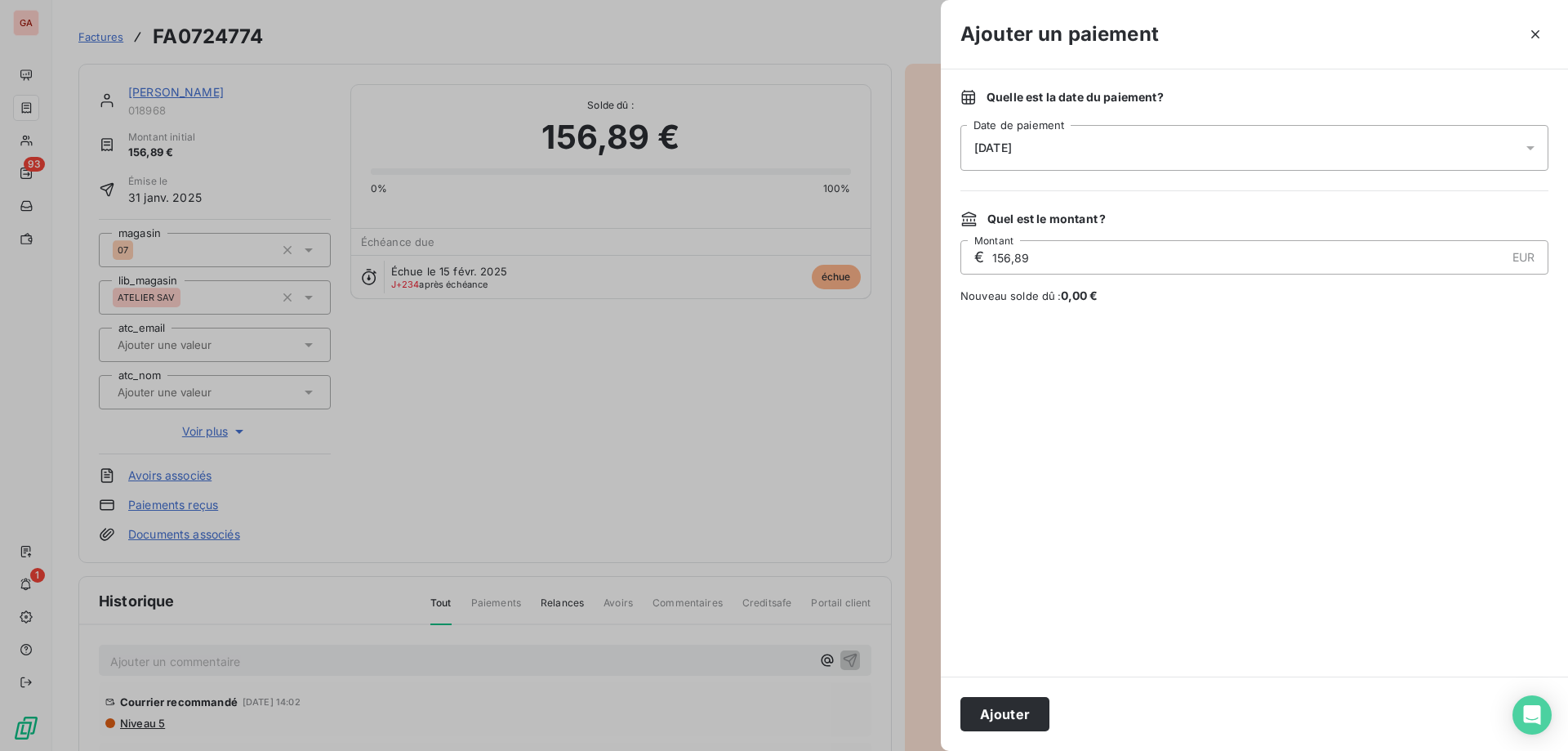
click at [1077, 149] on div "[DATE]" at bounding box center [1254, 147] width 588 height 46
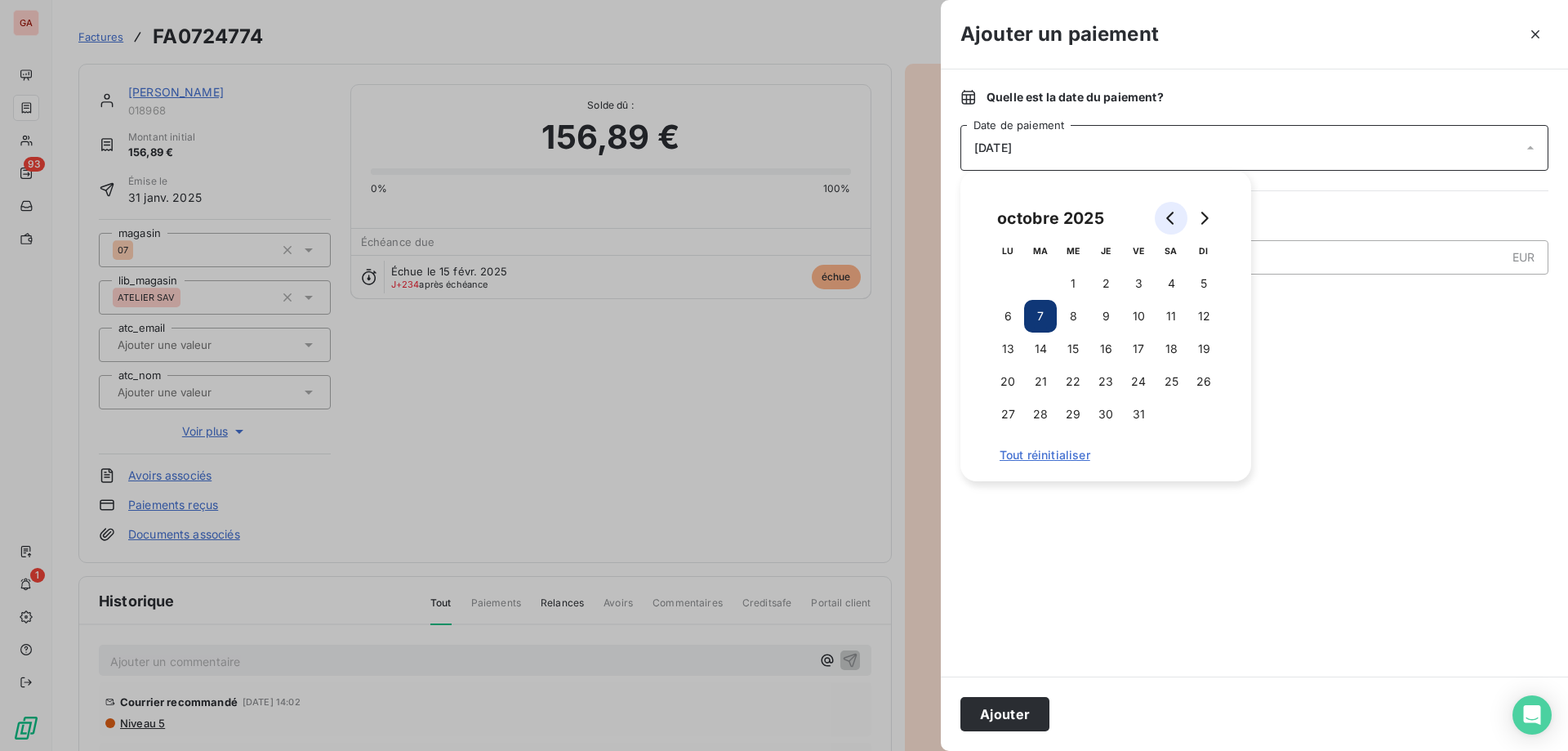
click at [1173, 212] on icon "Go to previous month" at bounding box center [1171, 217] width 8 height 13
click at [1172, 212] on icon "Go to previous month" at bounding box center [1171, 217] width 8 height 13
click at [1200, 376] on button "27" at bounding box center [1204, 382] width 33 height 33
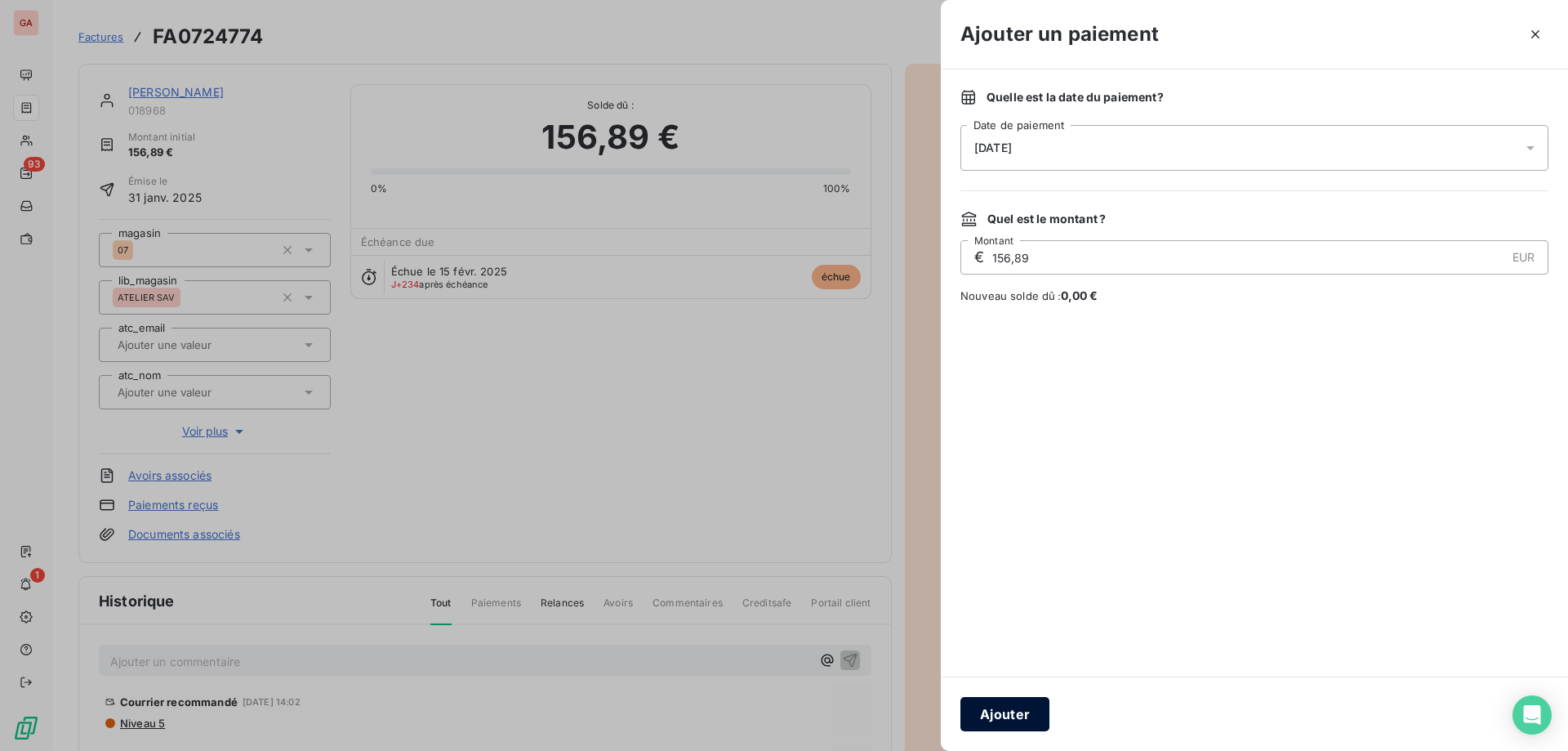
click at [1014, 711] on button "Ajouter" at bounding box center [1004, 713] width 89 height 34
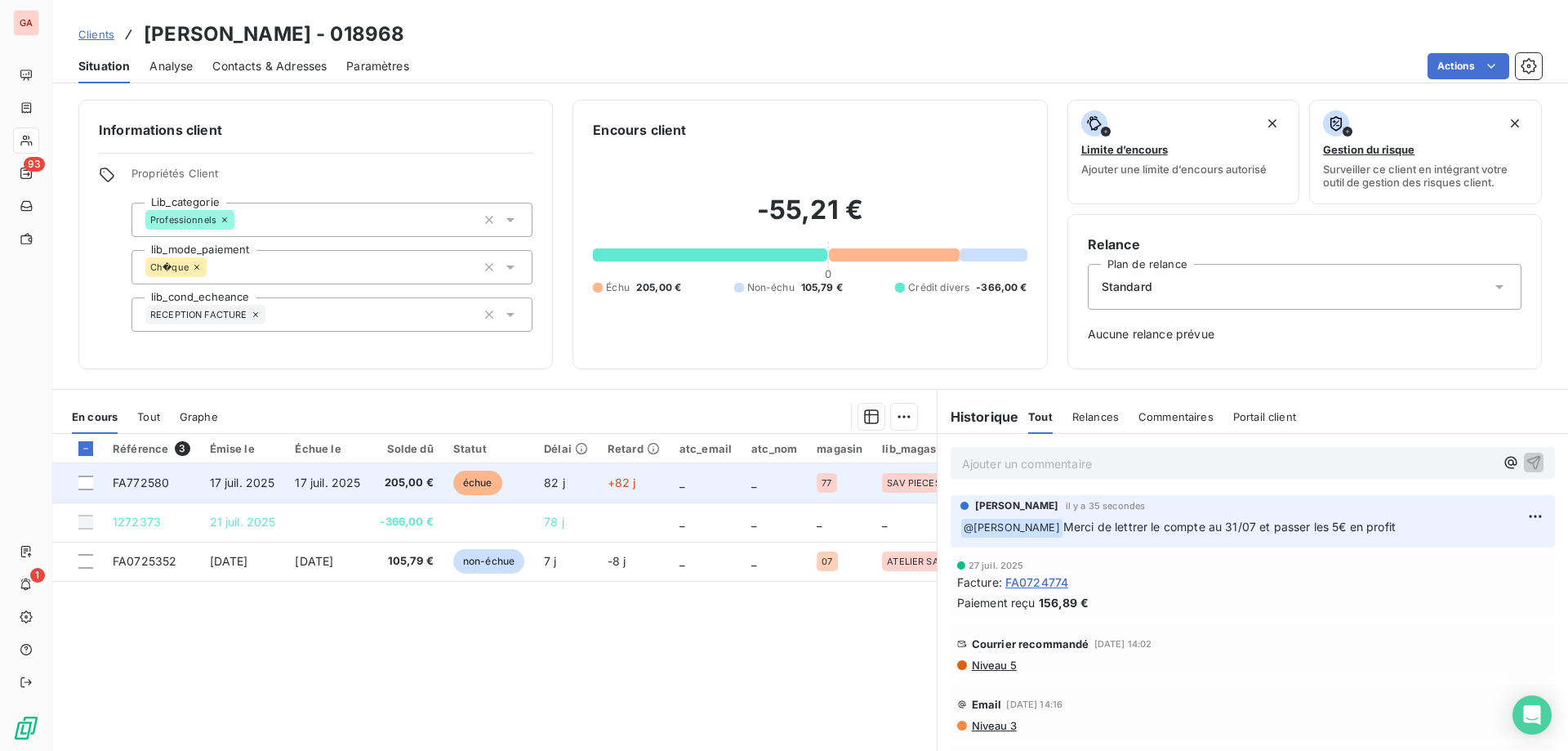
click at [124, 481] on span "FA772580" at bounding box center [141, 482] width 56 height 14
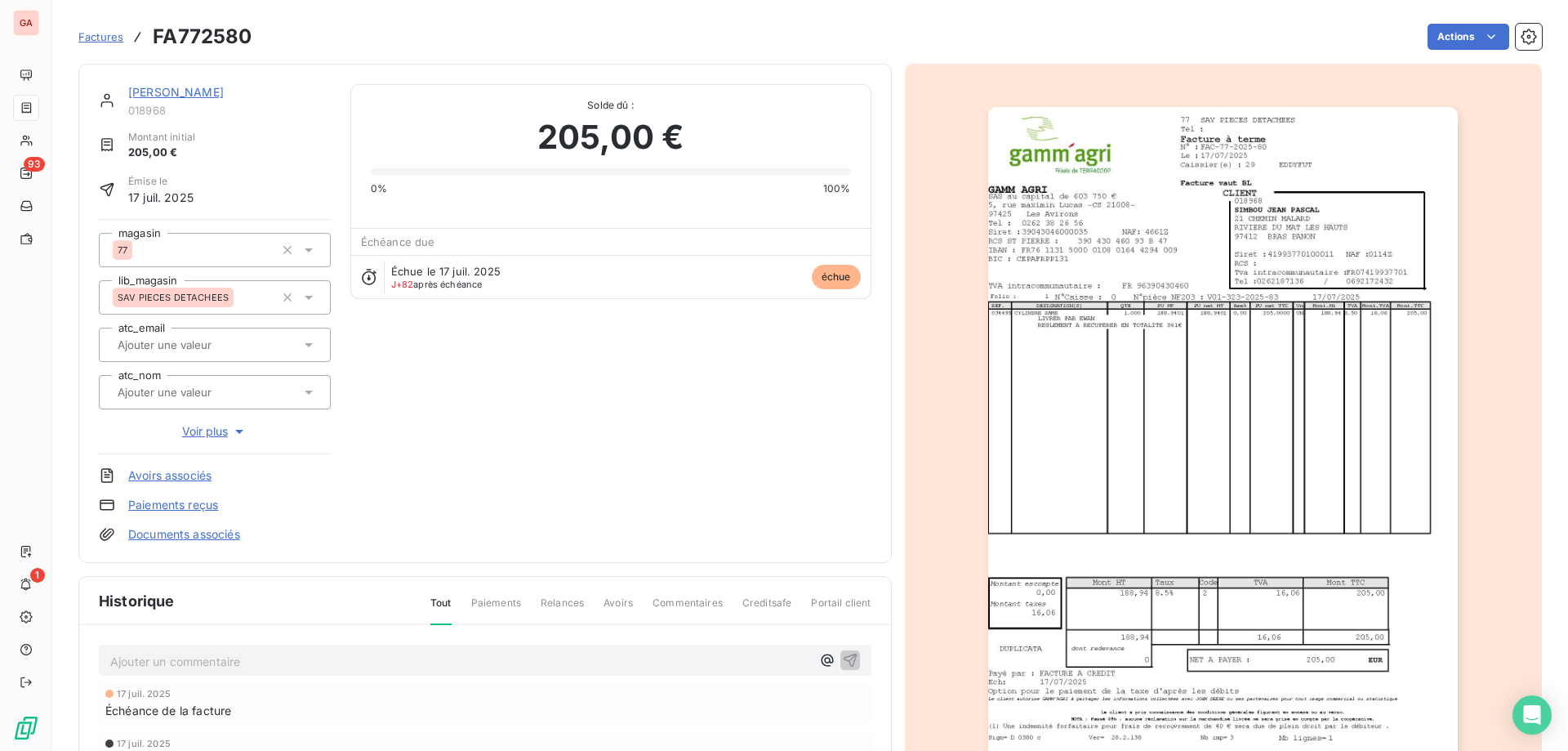
click at [169, 503] on link "Paiements reçus" at bounding box center [173, 505] width 90 height 17
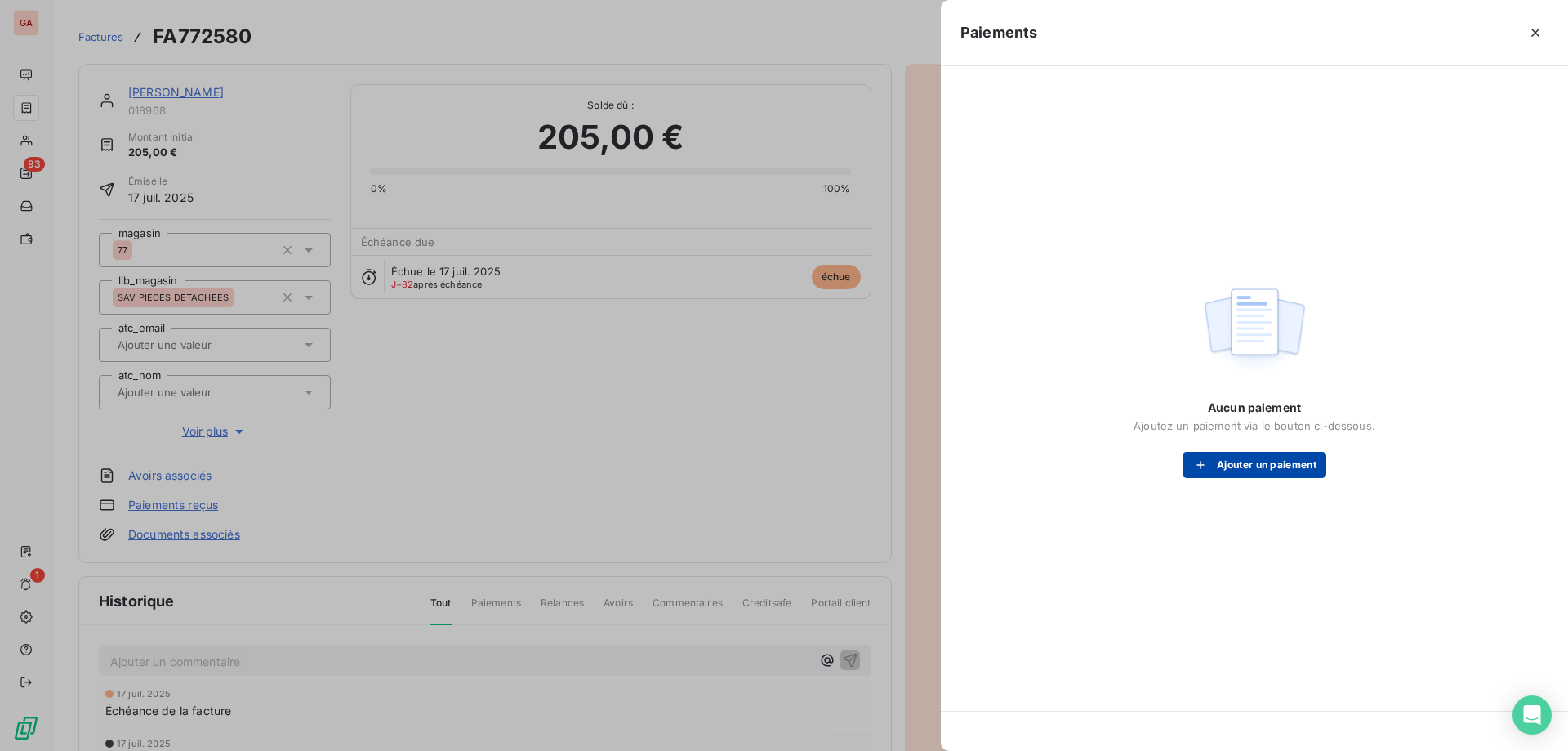
click at [1287, 464] on button "Ajouter un paiement" at bounding box center [1254, 465] width 144 height 26
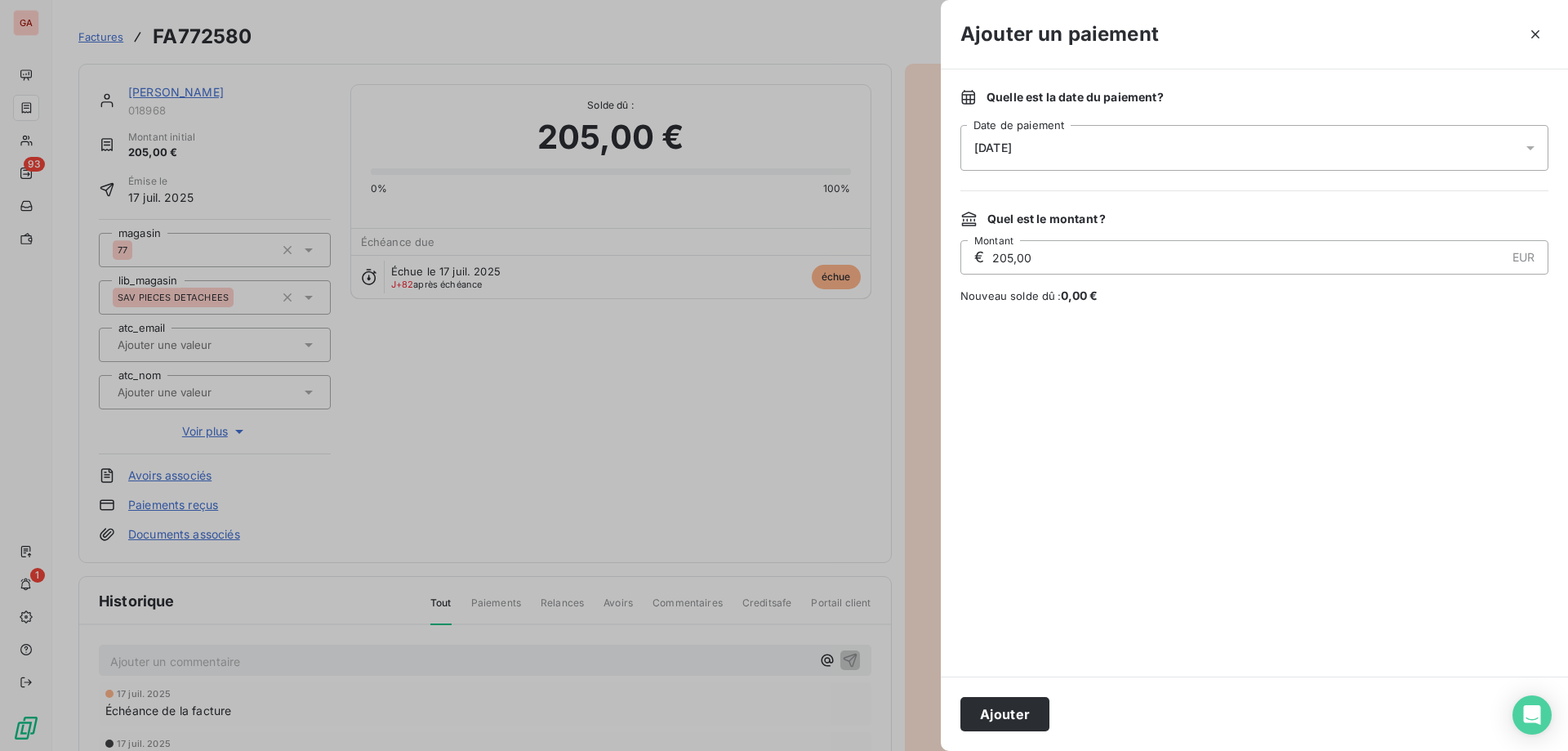
click at [1086, 148] on div "[DATE]" at bounding box center [1254, 147] width 588 height 46
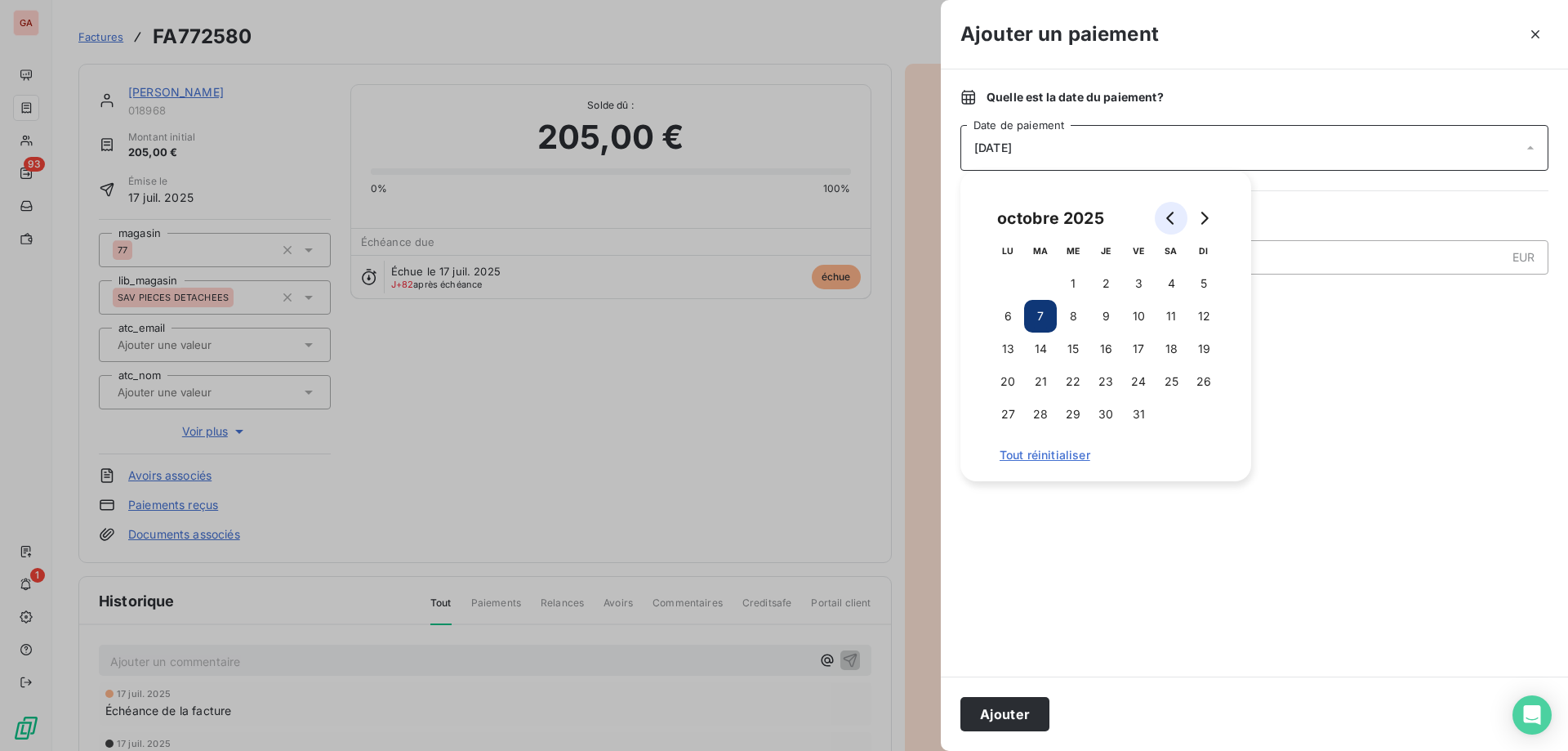
click at [1179, 218] on button "Go to previous month" at bounding box center [1172, 218] width 33 height 33
click at [1208, 374] on button "27" at bounding box center [1204, 382] width 33 height 33
click at [1207, 377] on button "27" at bounding box center [1204, 382] width 33 height 33
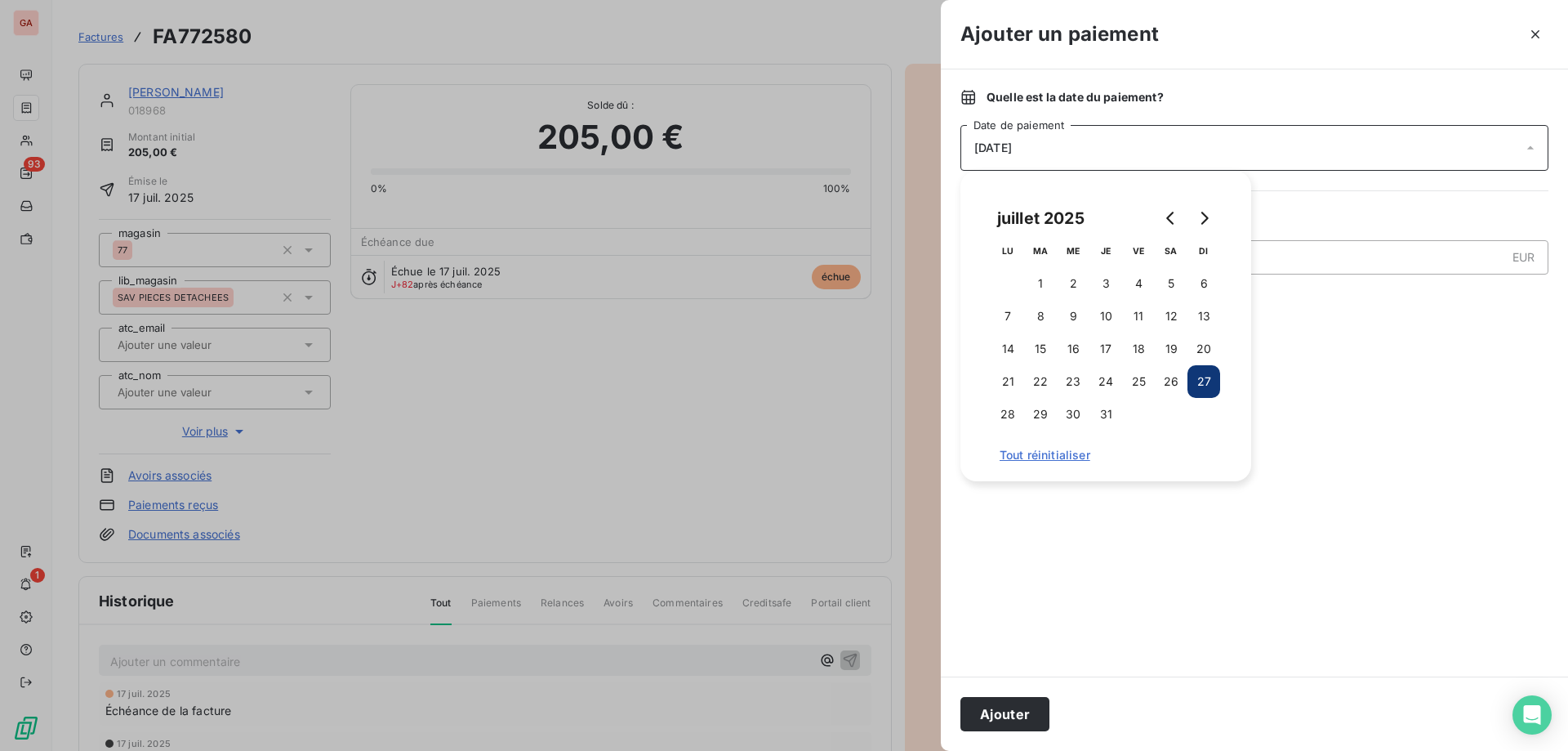
click at [1207, 377] on button "27" at bounding box center [1204, 382] width 33 height 33
click at [1320, 353] on div at bounding box center [1254, 490] width 588 height 333
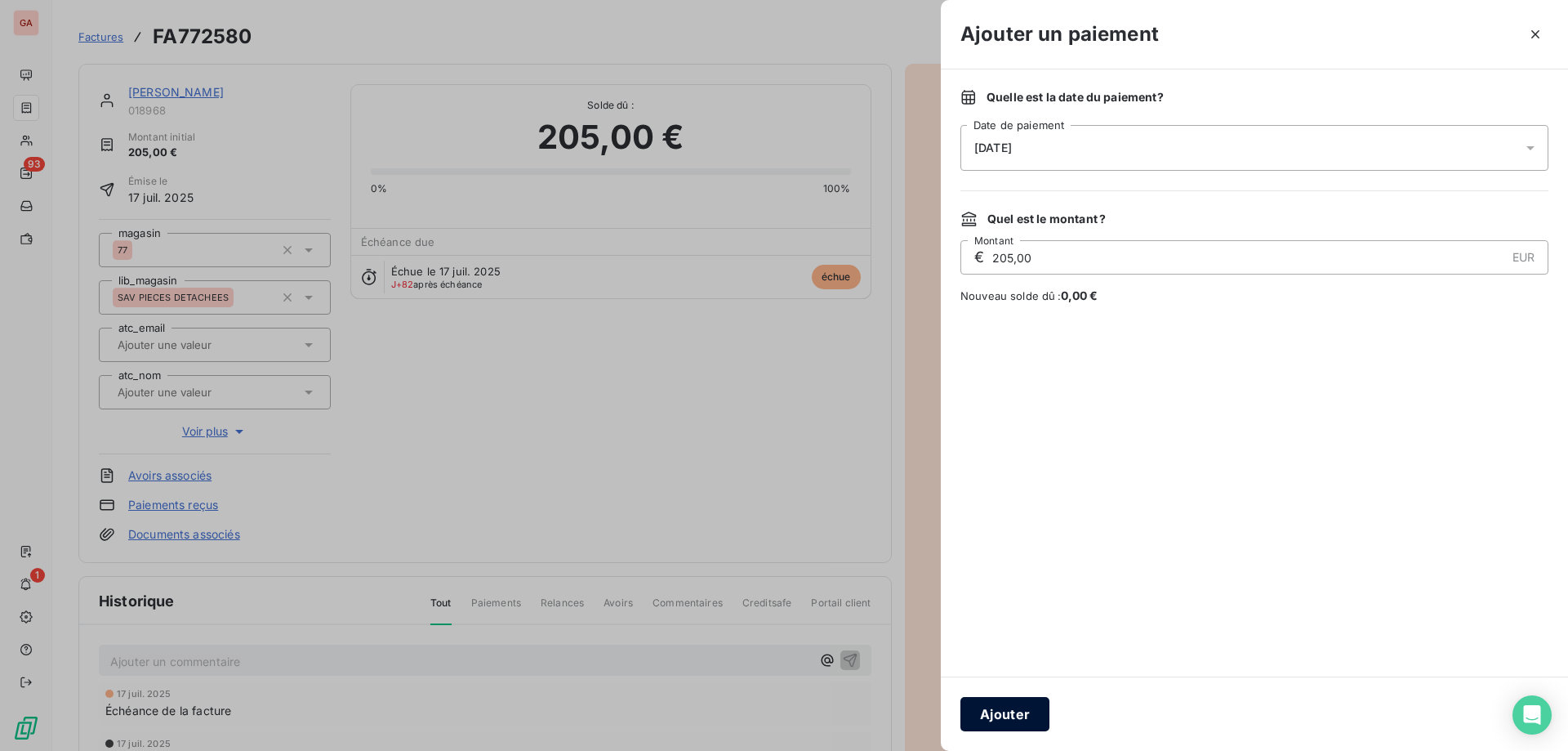
click at [1004, 712] on button "Ajouter" at bounding box center [1004, 713] width 89 height 34
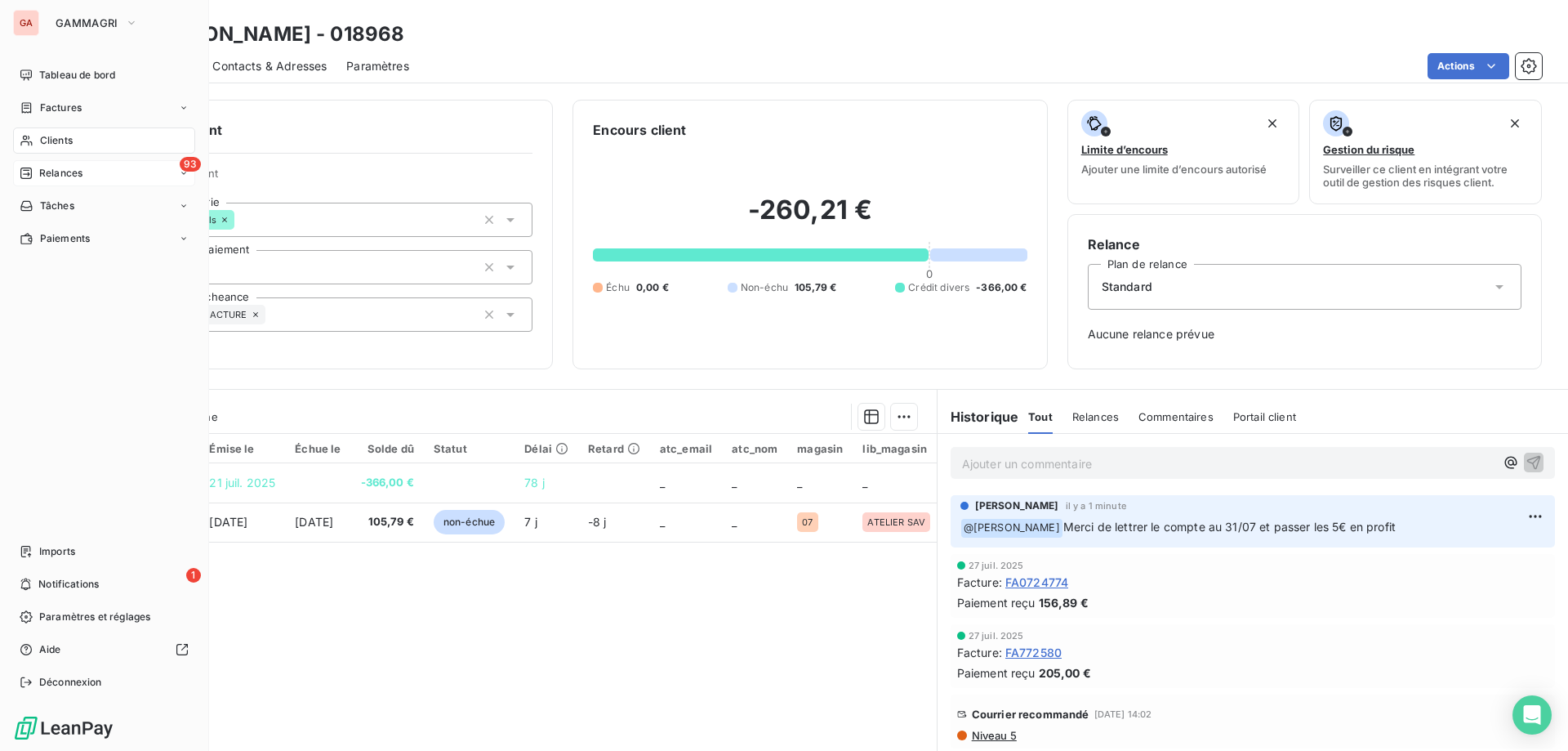
click at [68, 174] on span "Relances" at bounding box center [60, 172] width 43 height 15
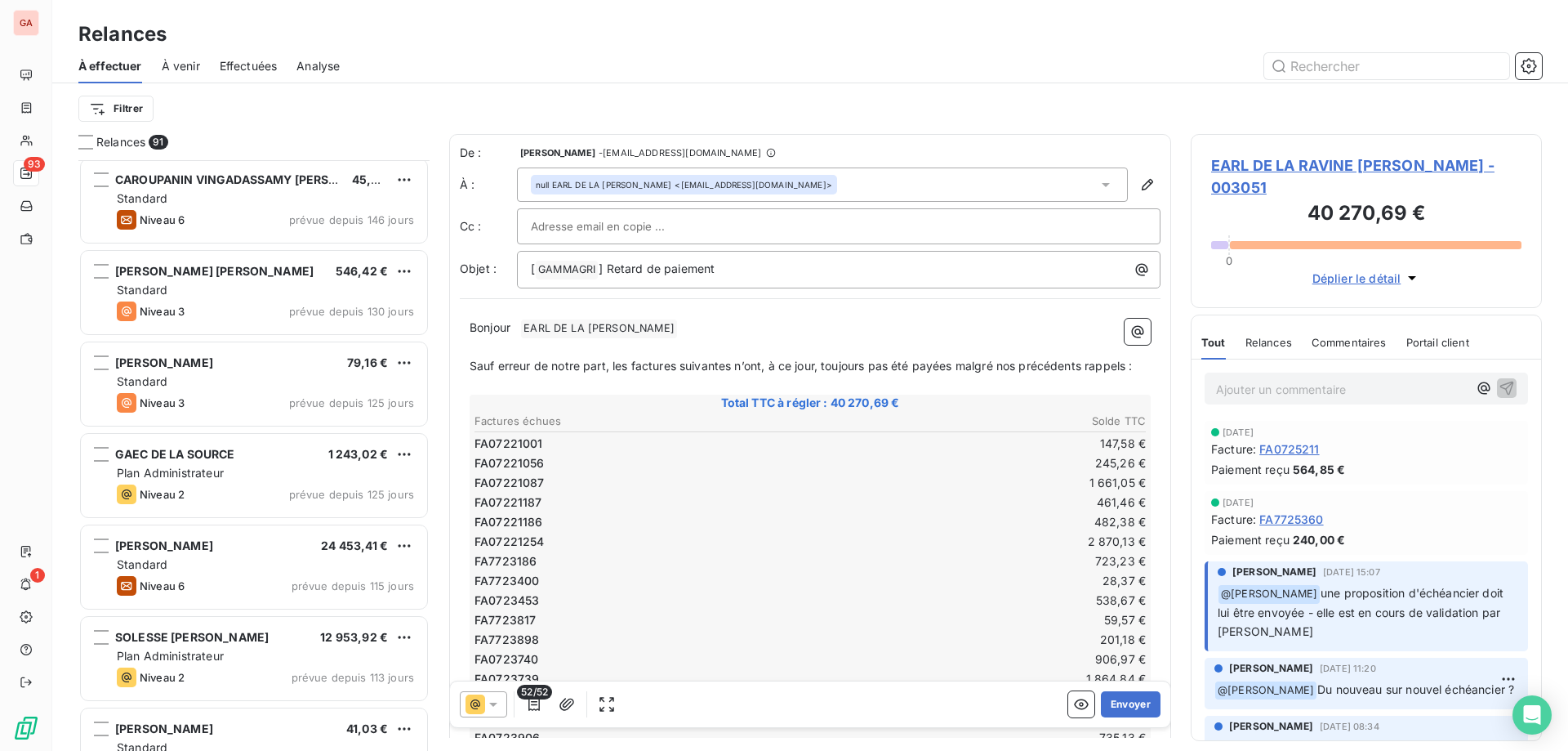
scroll to position [817, 0]
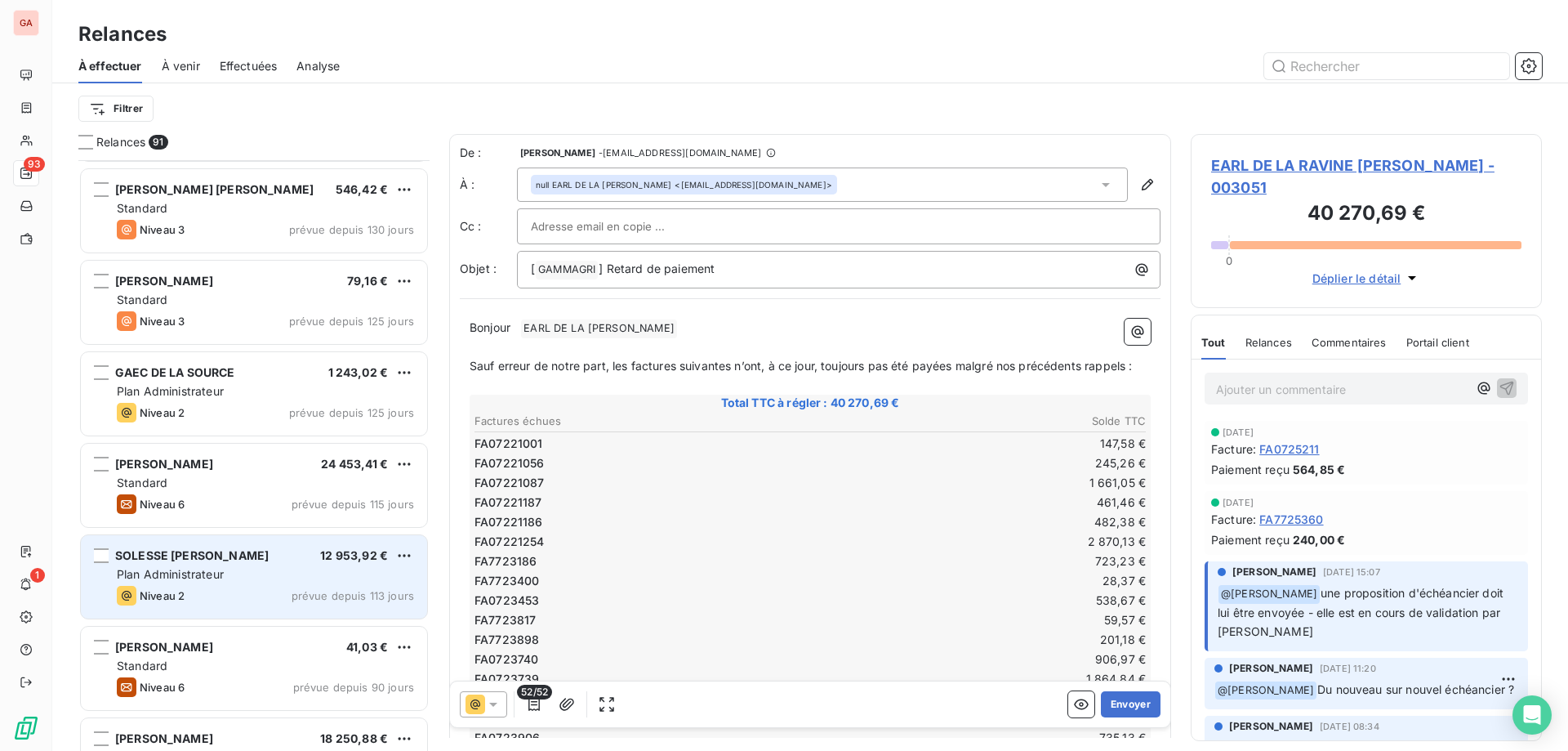
click at [259, 572] on div "Plan Administrateur" at bounding box center [265, 574] width 297 height 17
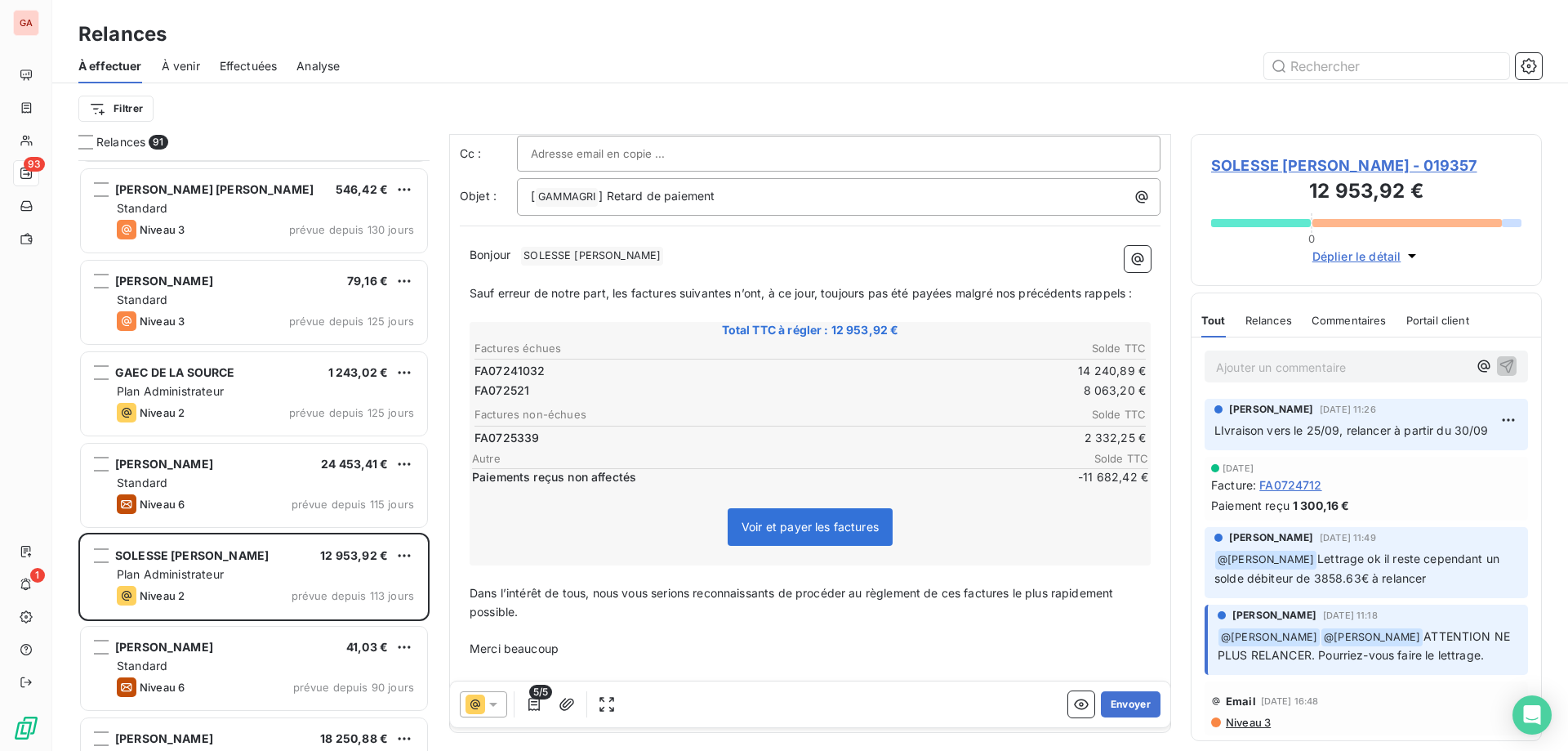
scroll to position [83, 0]
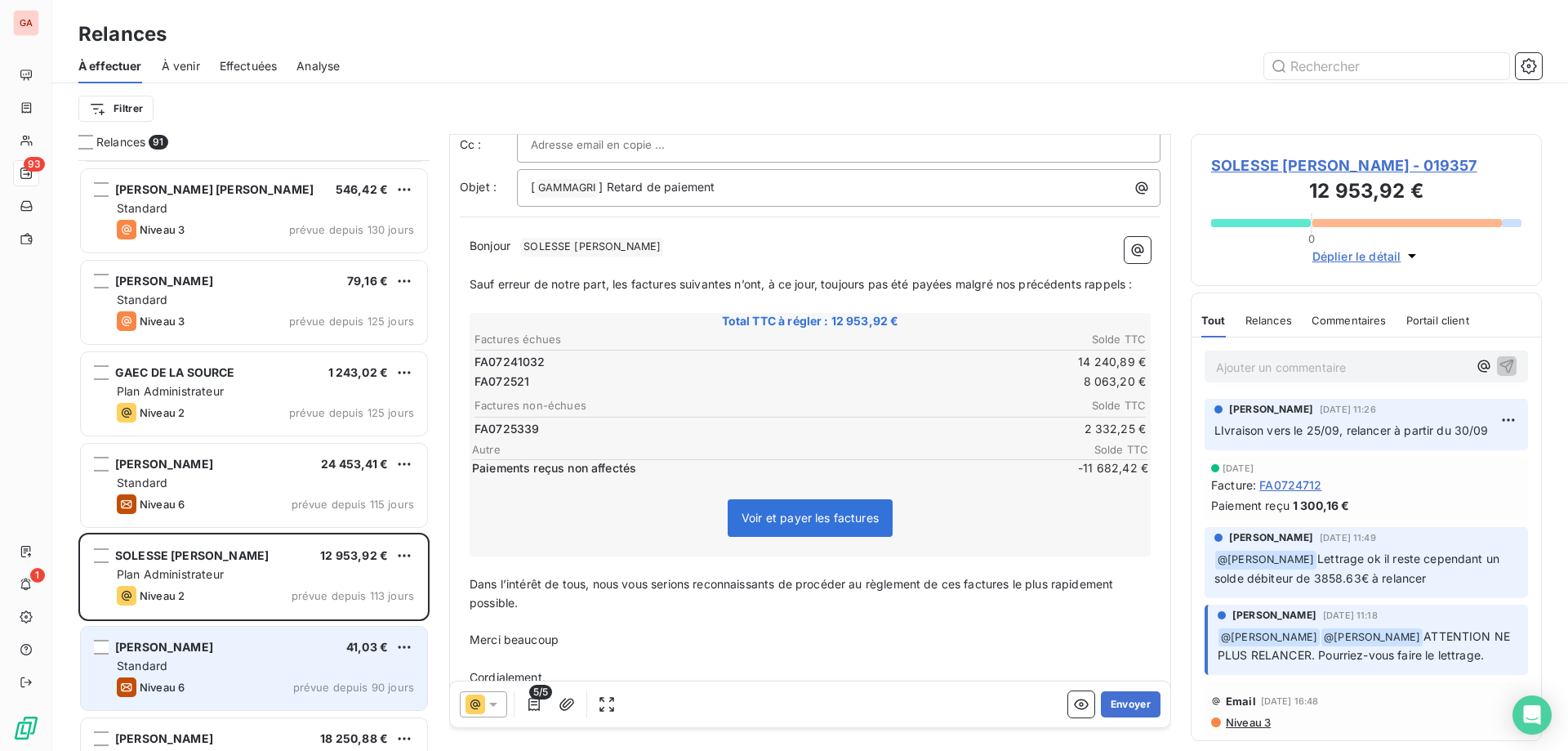
click at [219, 659] on div "Standard" at bounding box center [265, 665] width 297 height 17
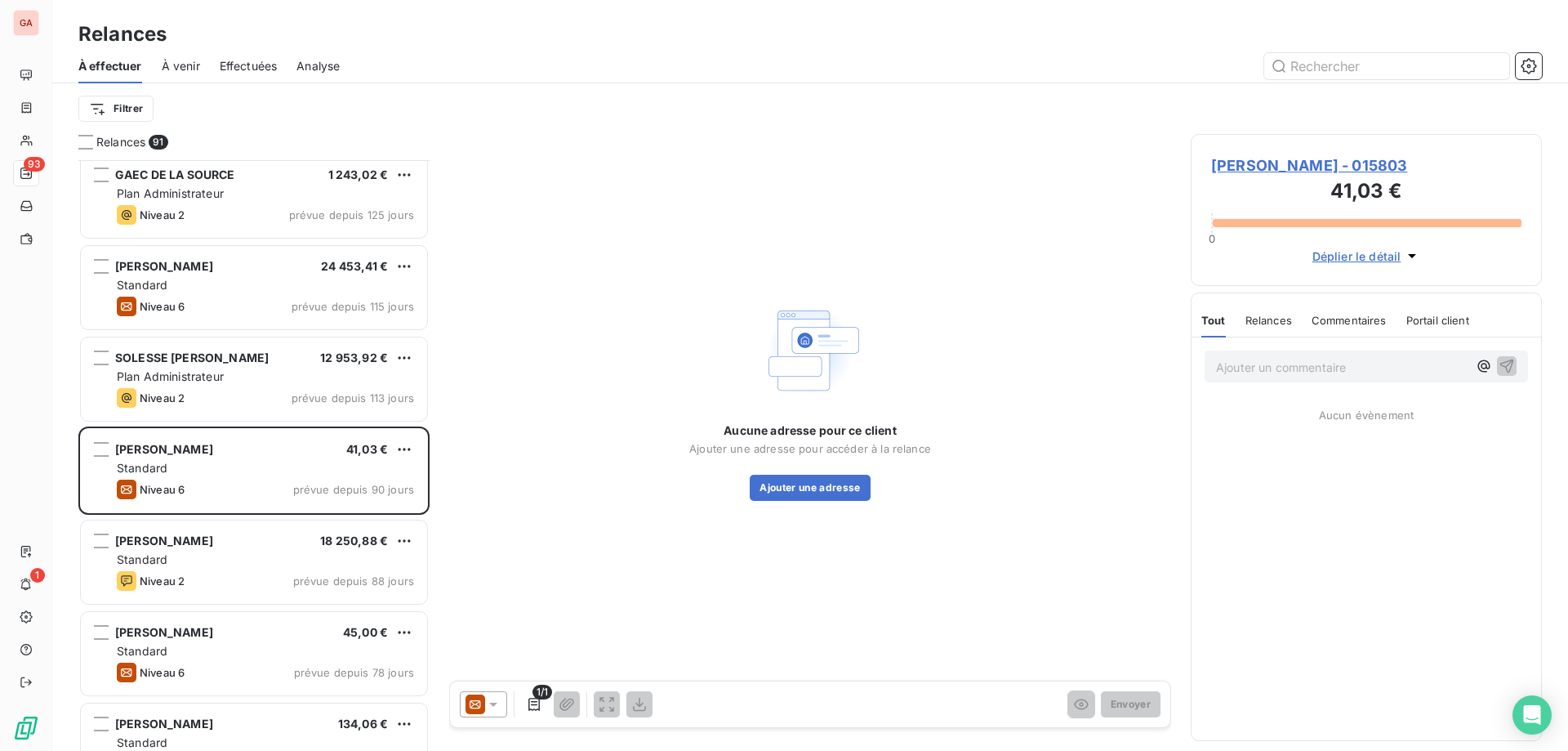
scroll to position [1063, 0]
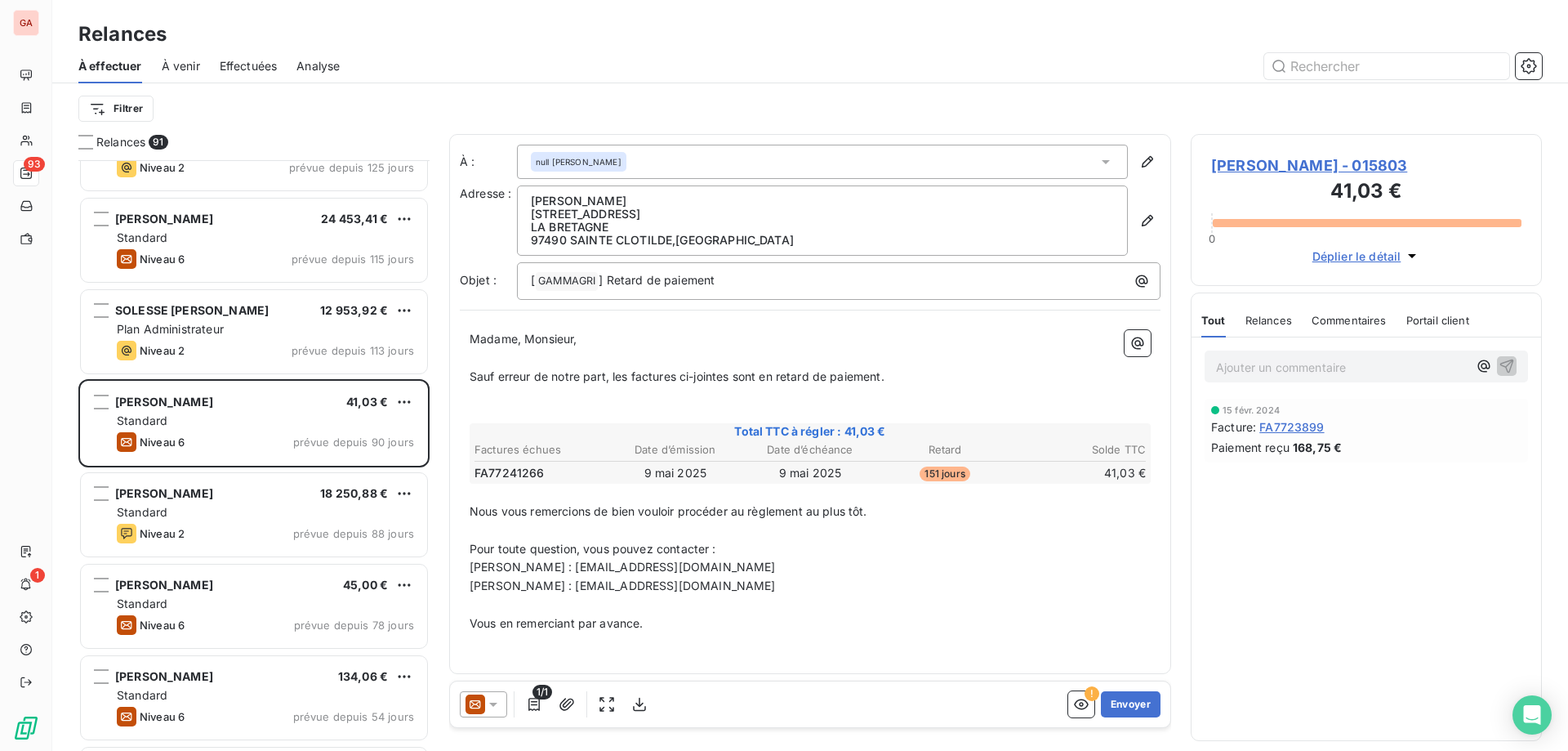
click at [1325, 165] on span "[PERSON_NAME] - 015803" at bounding box center [1366, 166] width 311 height 22
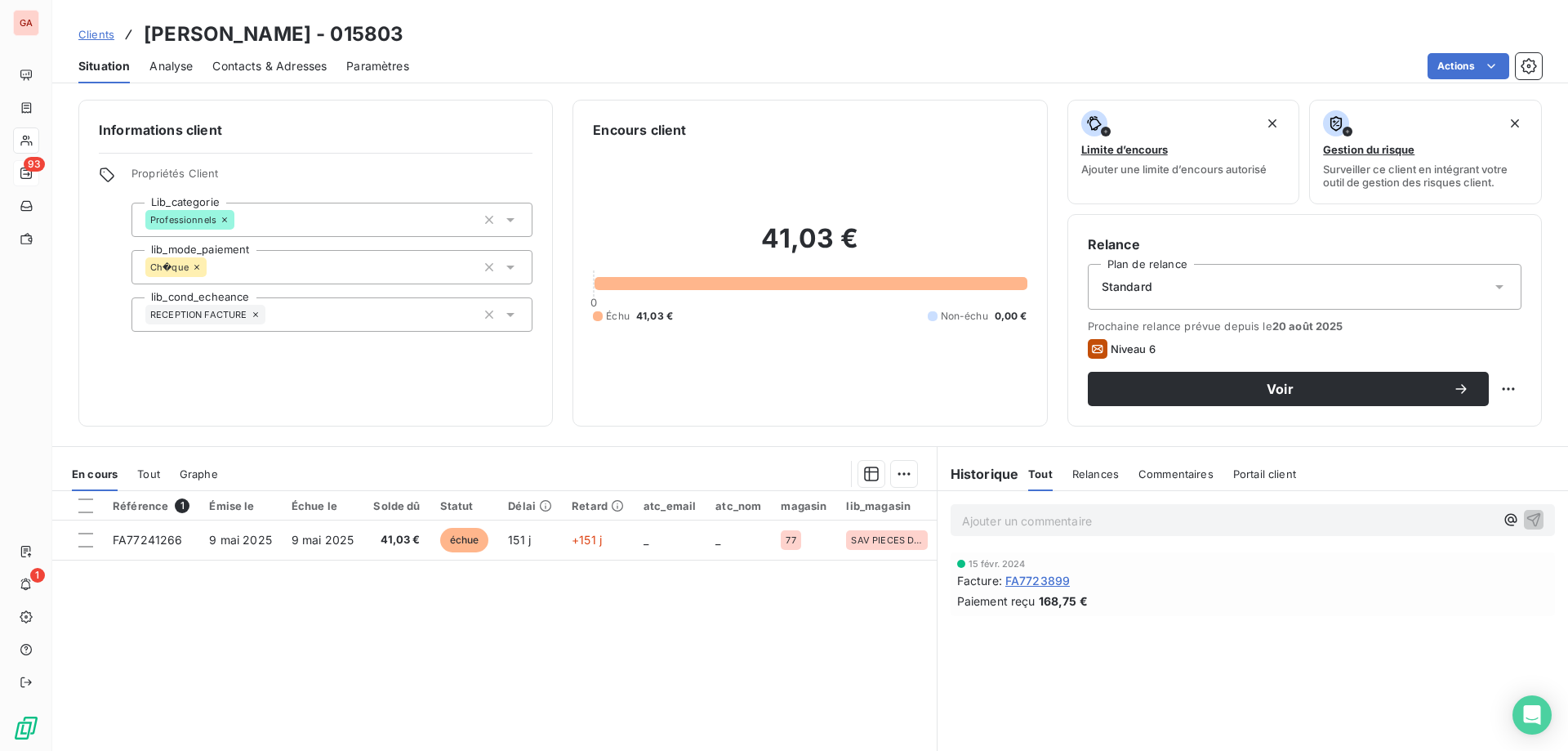
click at [382, 66] on span "Paramètres" at bounding box center [378, 66] width 63 height 17
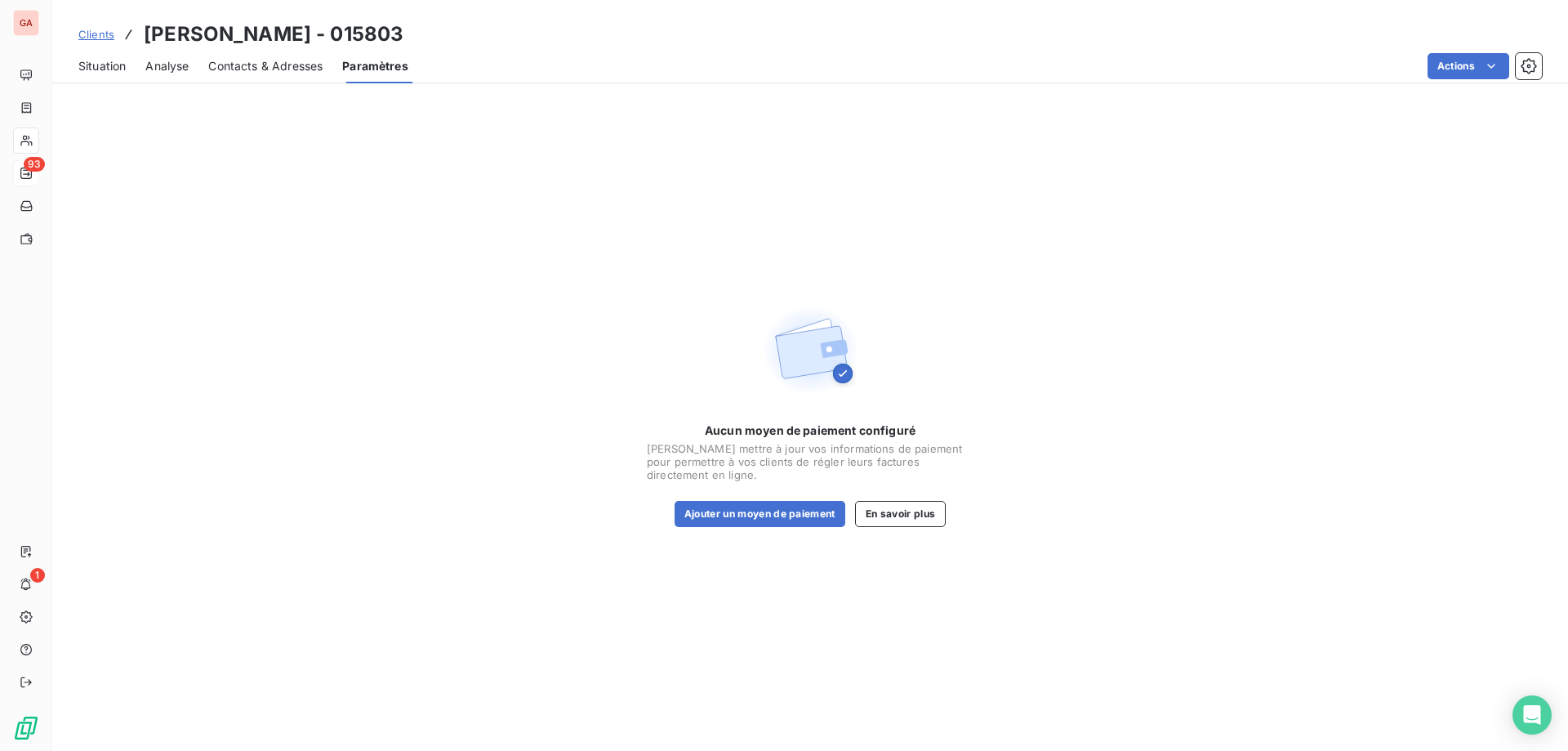
click at [308, 66] on span "Contacts & Adresses" at bounding box center [265, 66] width 114 height 17
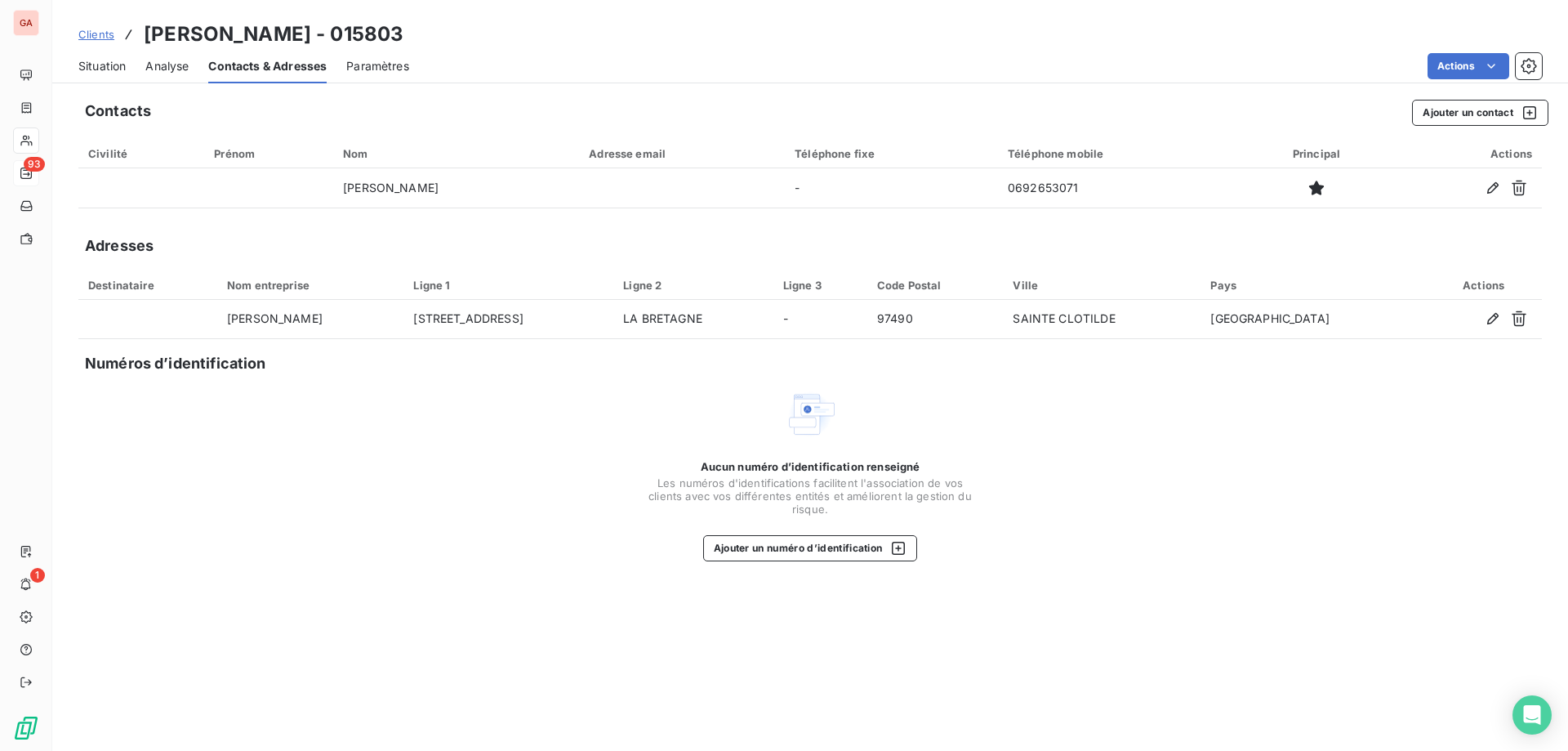
click at [101, 66] on span "Situation" at bounding box center [102, 66] width 48 height 17
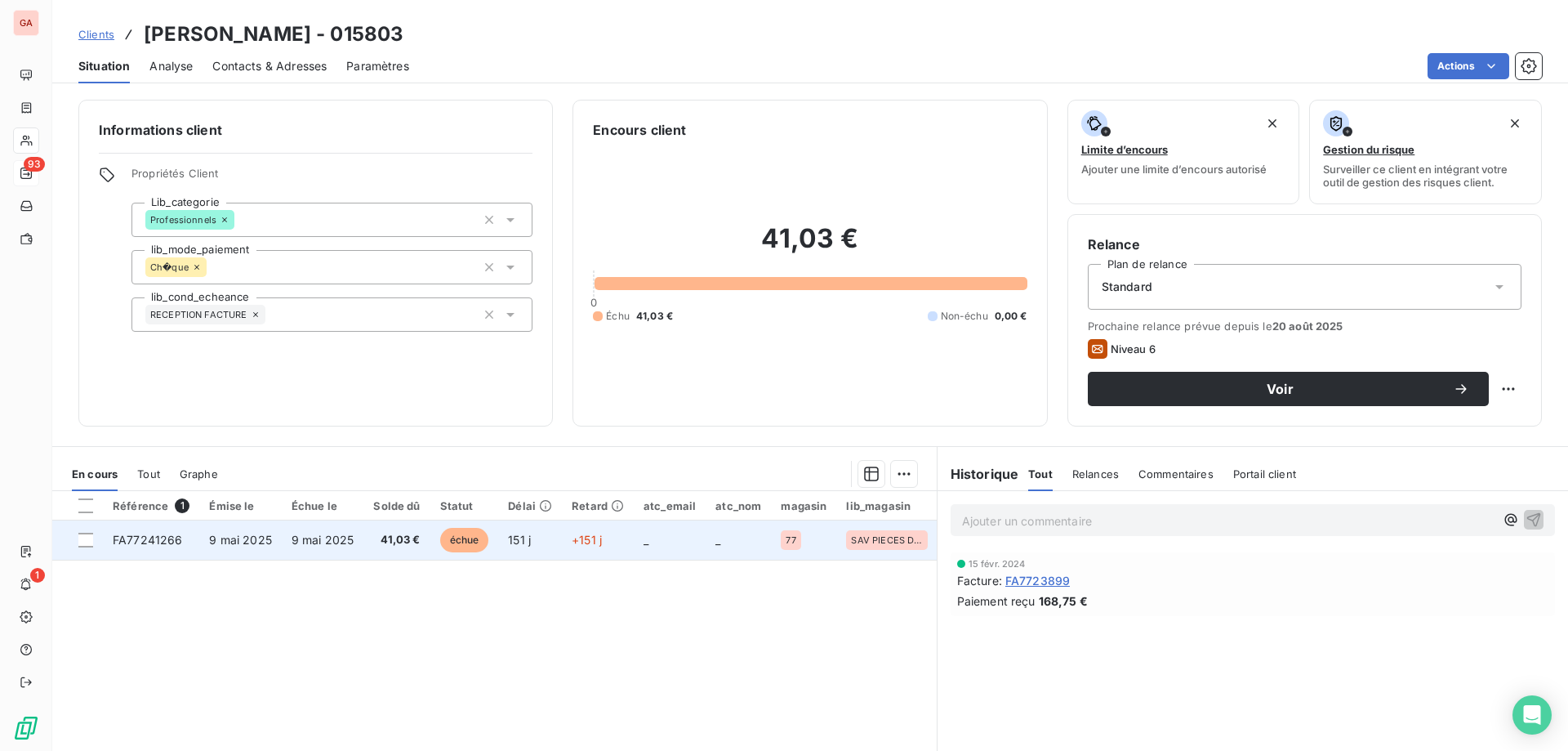
click at [225, 533] on span "9 mai 2025" at bounding box center [241, 540] width 63 height 14
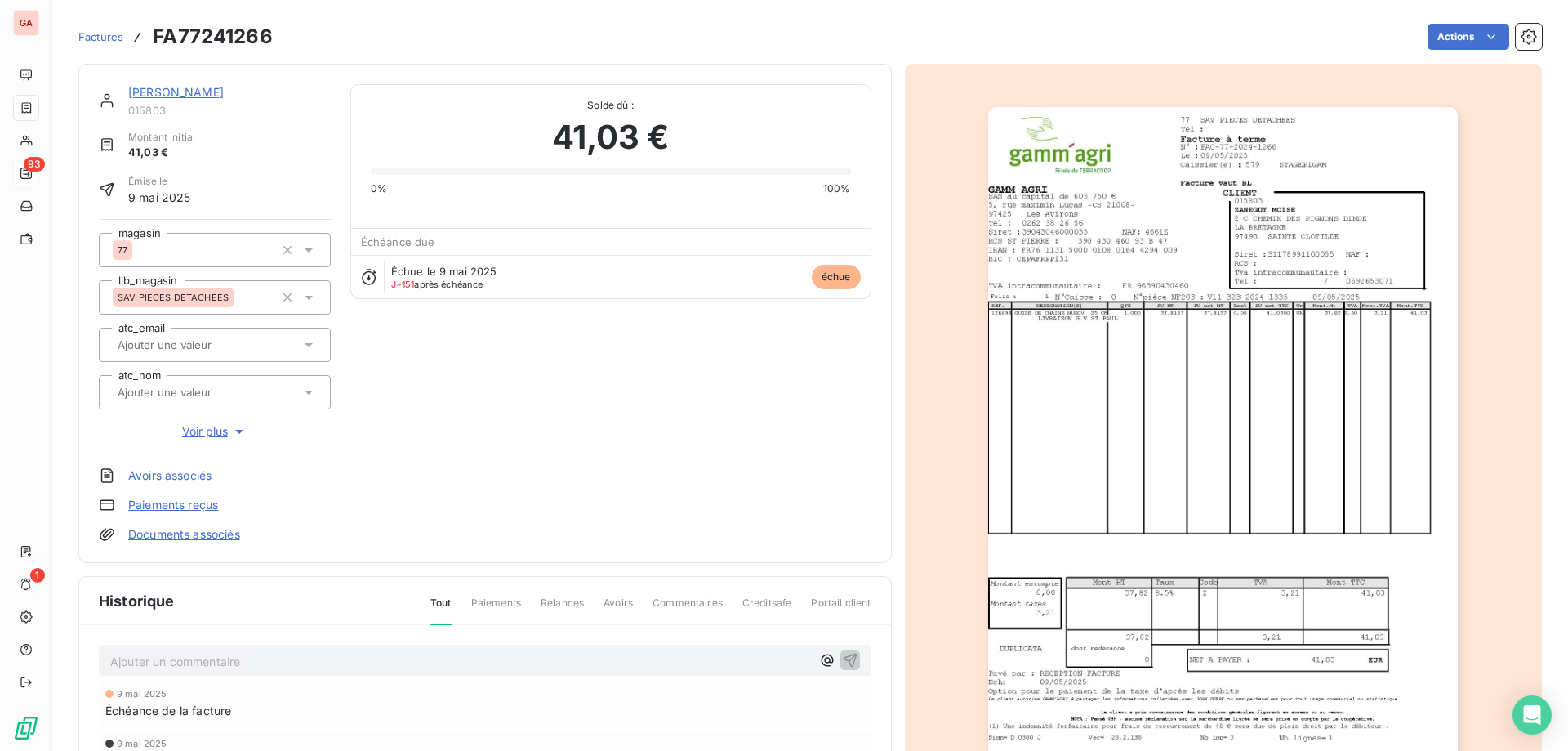
click at [1123, 398] on img "button" at bounding box center [1223, 439] width 469 height 665
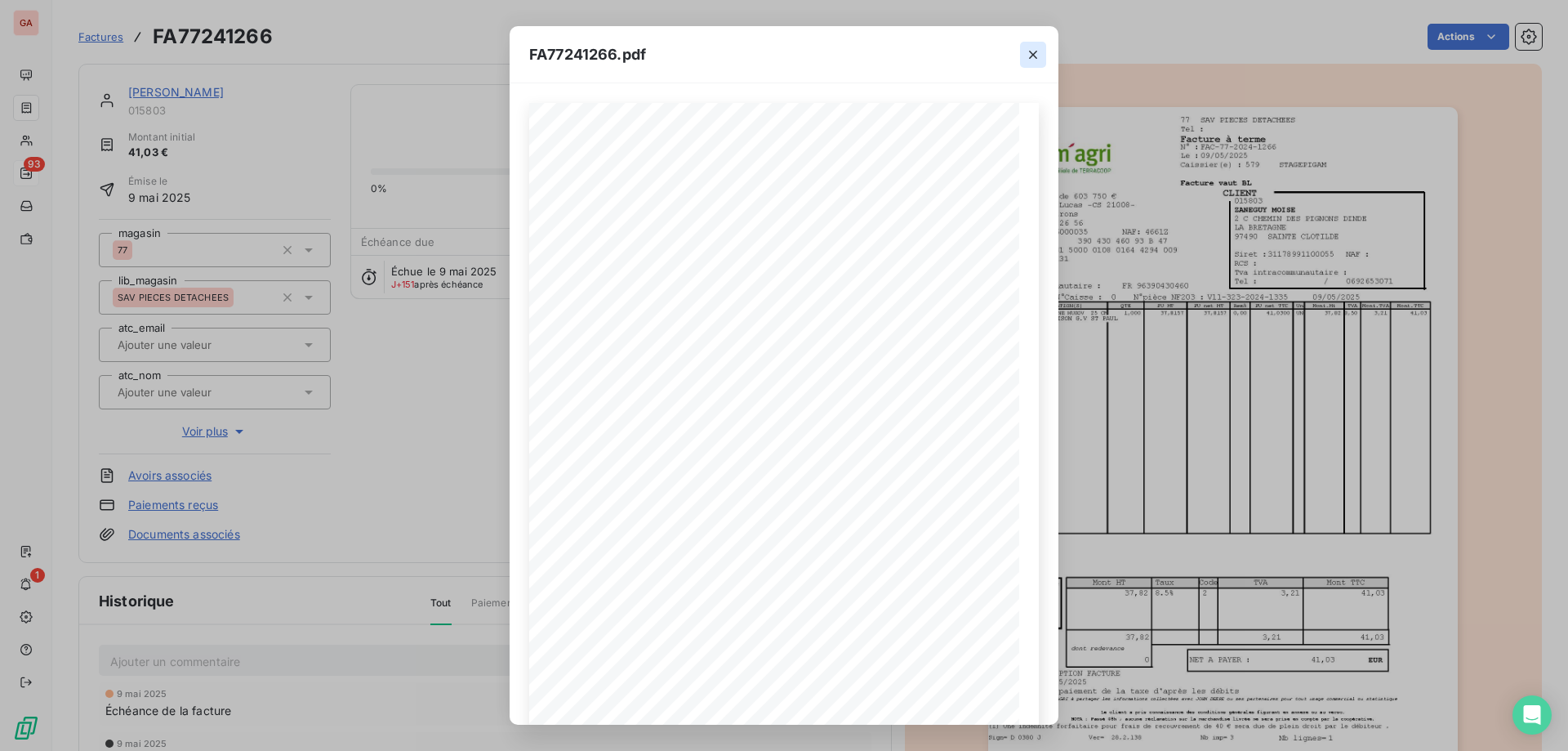
click at [1030, 54] on icon "button" at bounding box center [1032, 55] width 17 height 17
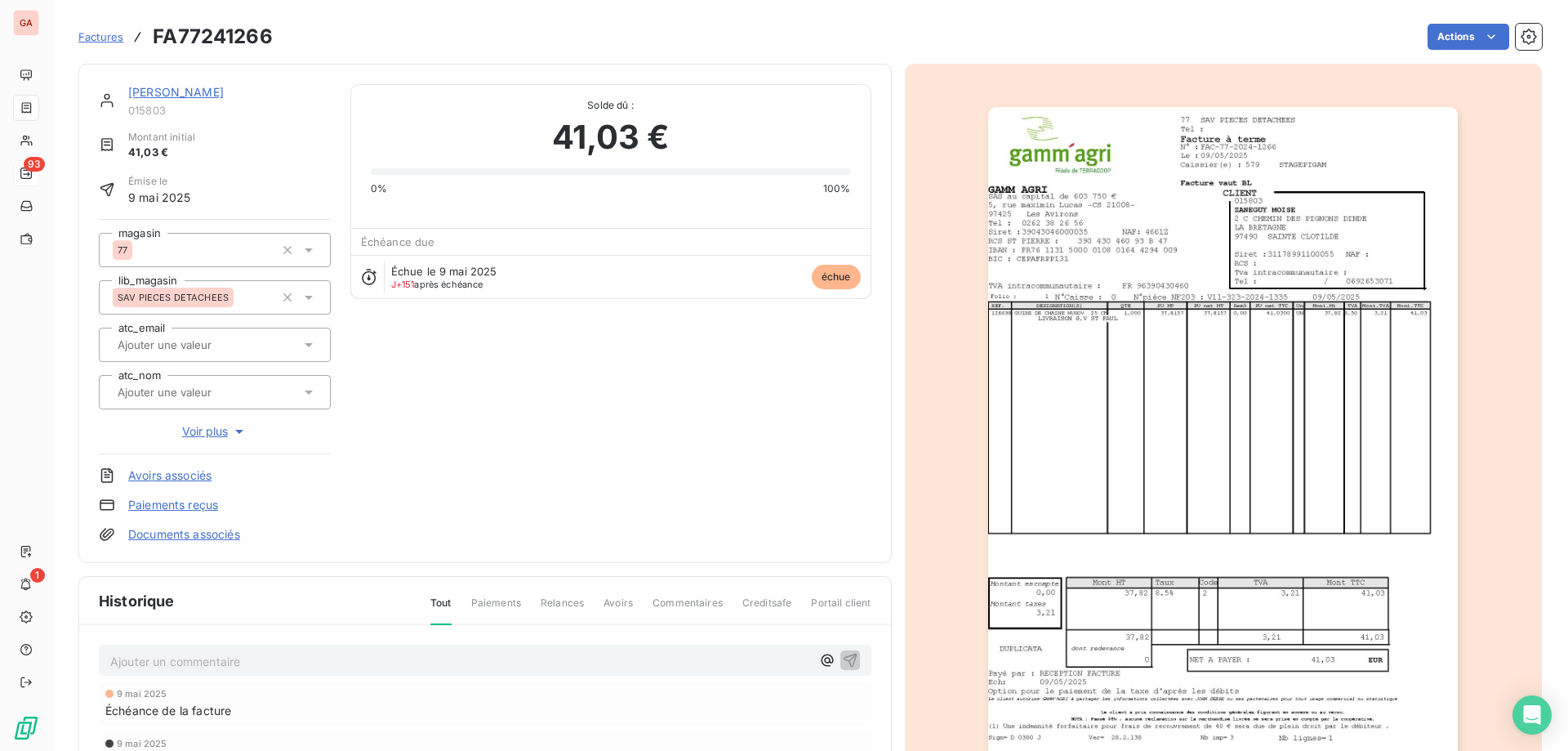
click at [585, 380] on div "[PERSON_NAME] 015803 Montant initial 41,03 € Émise le [DATE] magasin 77 lib_mag…" at bounding box center [484, 313] width 772 height 458
click at [184, 89] on link "[PERSON_NAME]" at bounding box center [176, 92] width 95 height 14
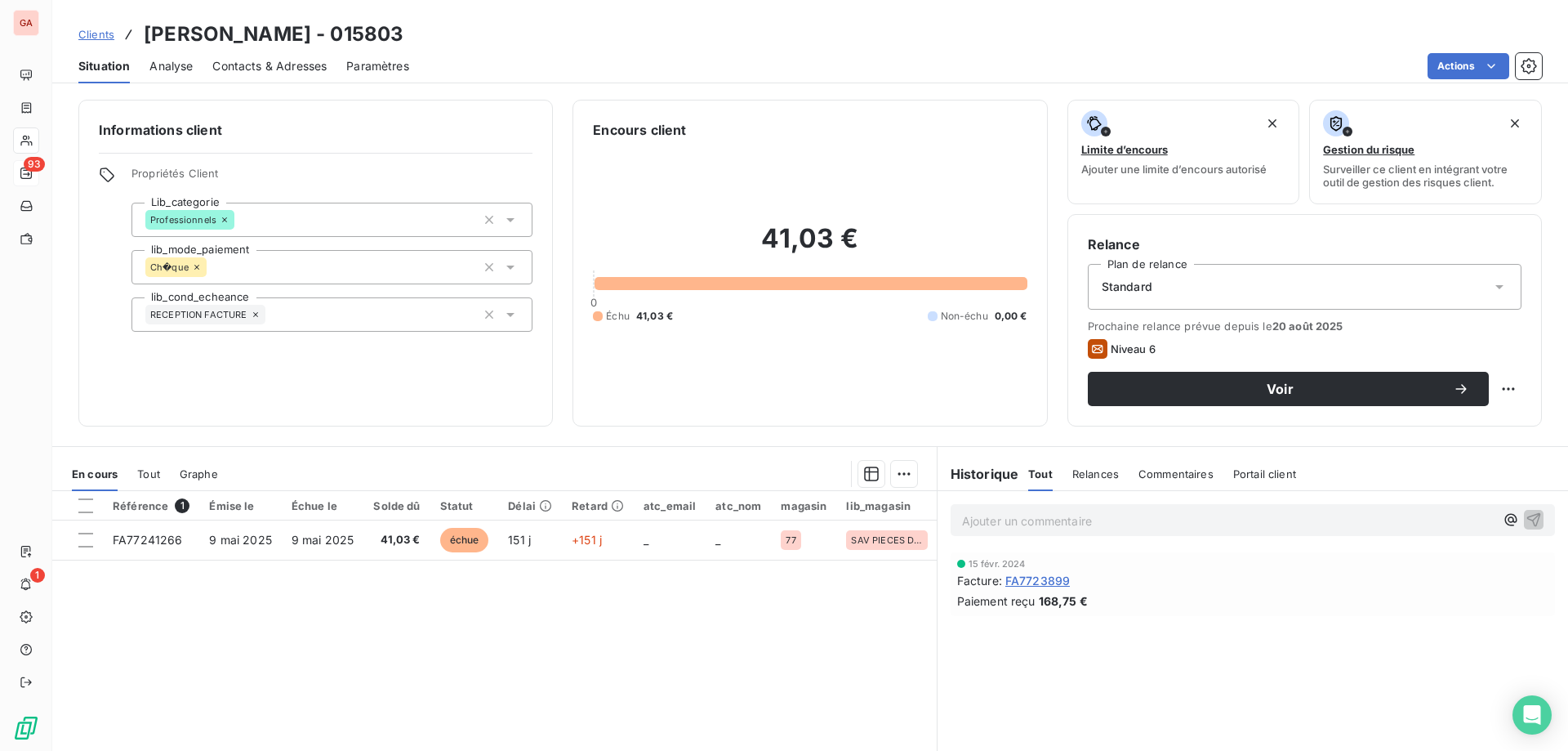
click at [1115, 505] on div "Ajouter un commentaire ﻿" at bounding box center [1252, 519] width 605 height 32
click at [1112, 529] on p "Ajouter un commentaire ﻿" at bounding box center [1228, 520] width 533 height 20
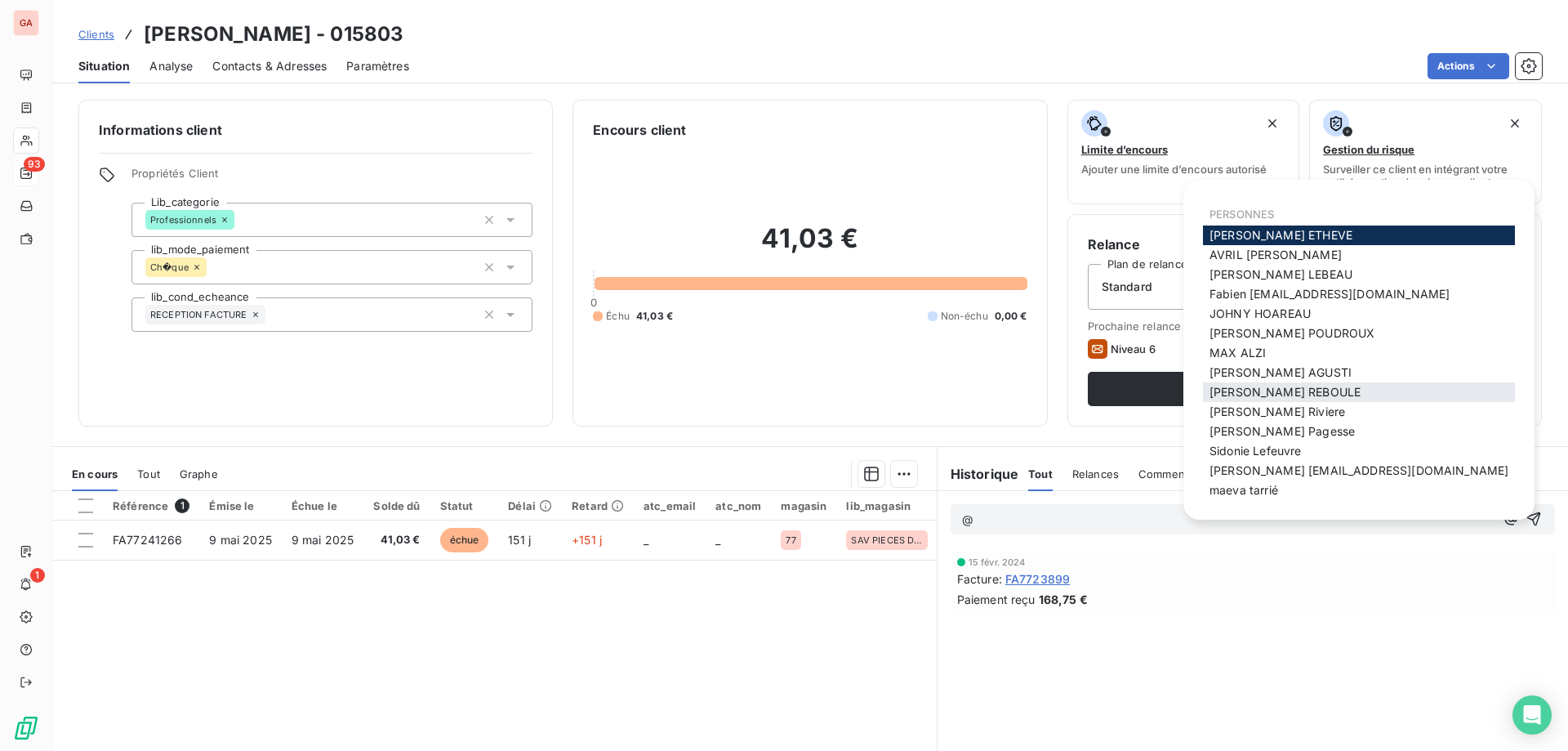
click at [1279, 391] on span "[PERSON_NAME]" at bounding box center [1285, 392] width 151 height 14
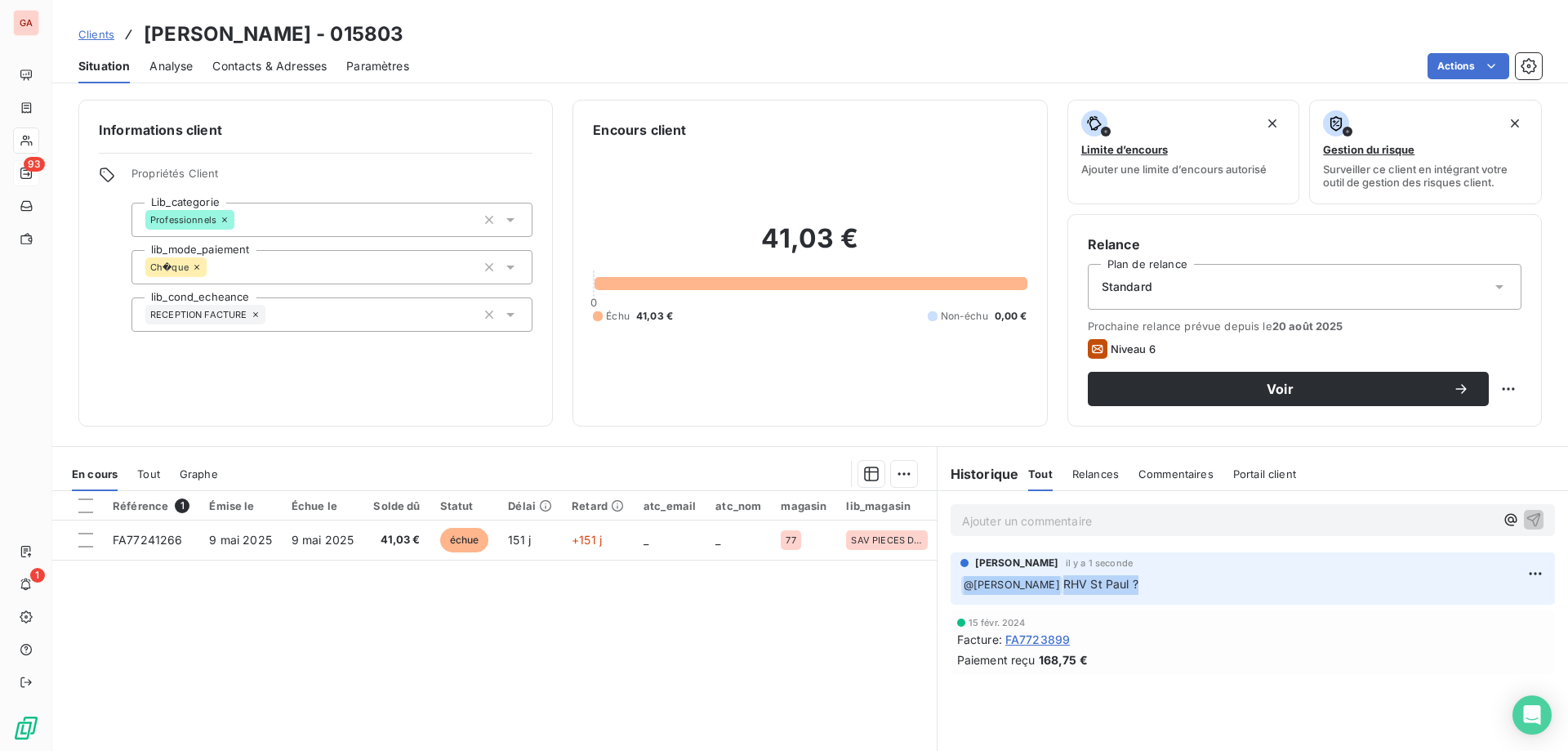
drag, startPoint x: 1192, startPoint y: 584, endPoint x: 952, endPoint y: 589, distance: 240.1
click at [960, 589] on p "﻿ @ [PERSON_NAME] RHV St Paul ?" at bounding box center [1252, 584] width 584 height 19
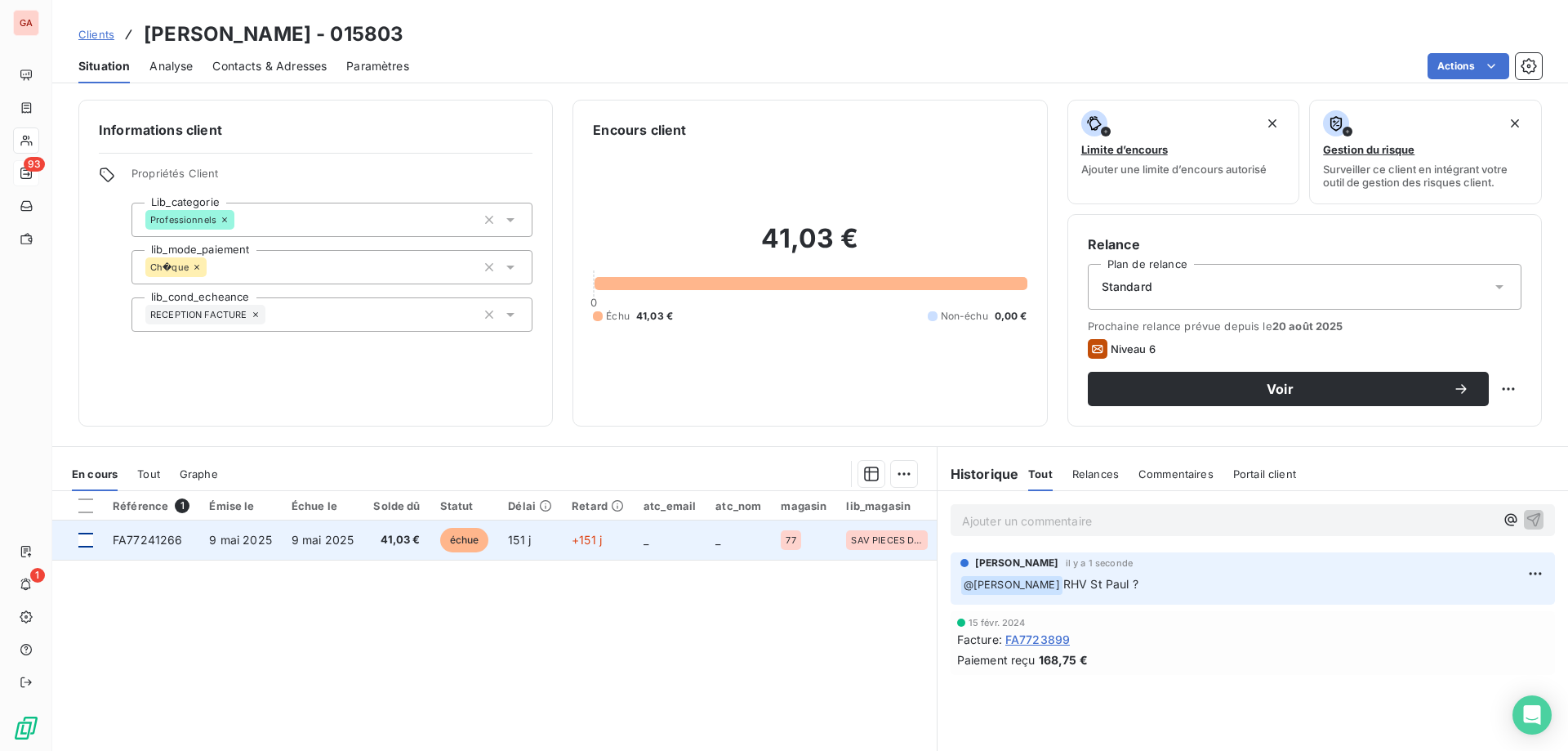
click at [85, 542] on div at bounding box center [86, 540] width 15 height 15
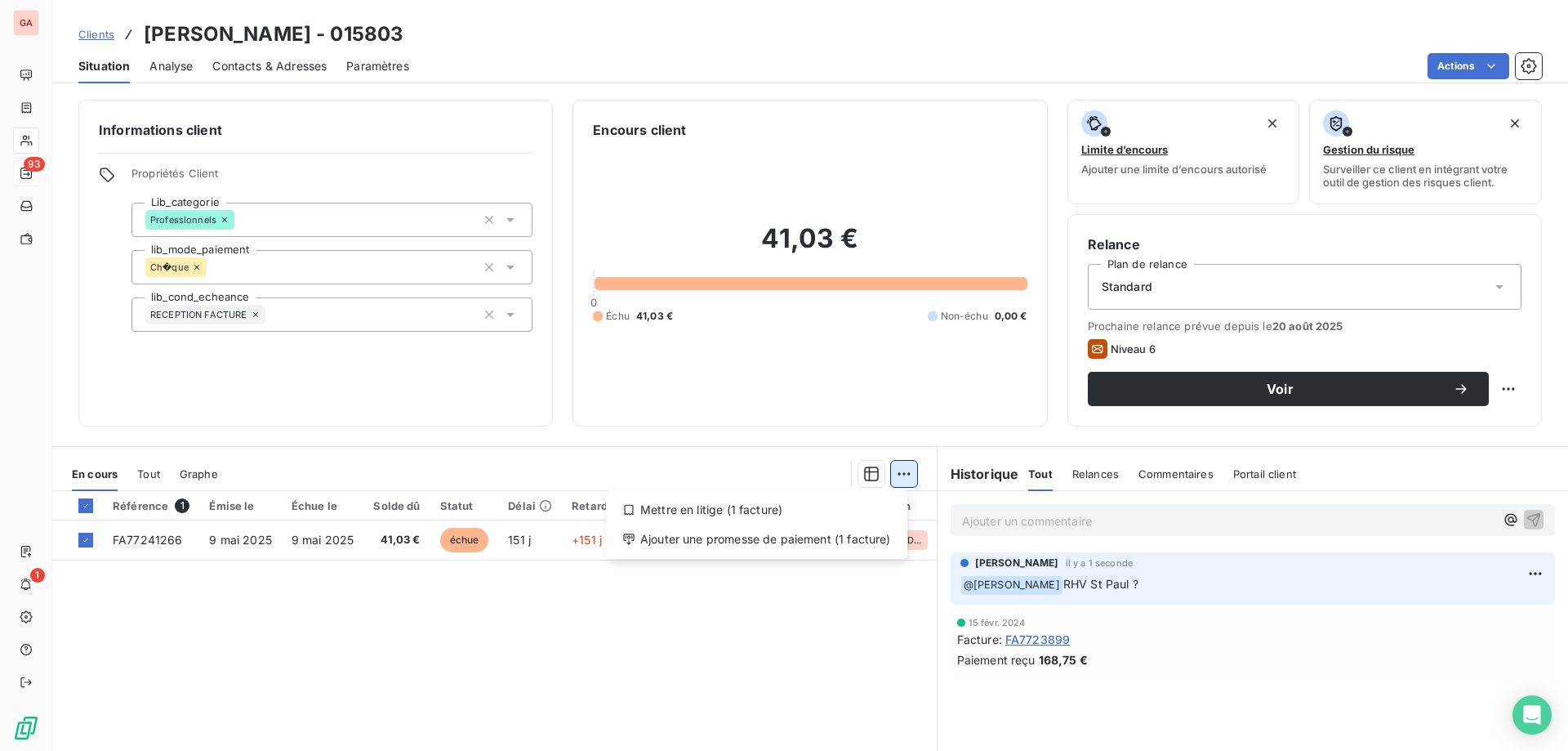
click at [893, 468] on html "GA 93 1 Clients [PERSON_NAME] - 015803 Situation Analyse Contacts & Adresses Pa…" at bounding box center [784, 375] width 1568 height 751
drag, startPoint x: 1126, startPoint y: 549, endPoint x: 1116, endPoint y: 537, distance: 15.6
click at [1127, 549] on html "GA 93 1 Clients [PERSON_NAME] - 015803 Situation Analyse Contacts & Adresses Pa…" at bounding box center [784, 375] width 1568 height 751
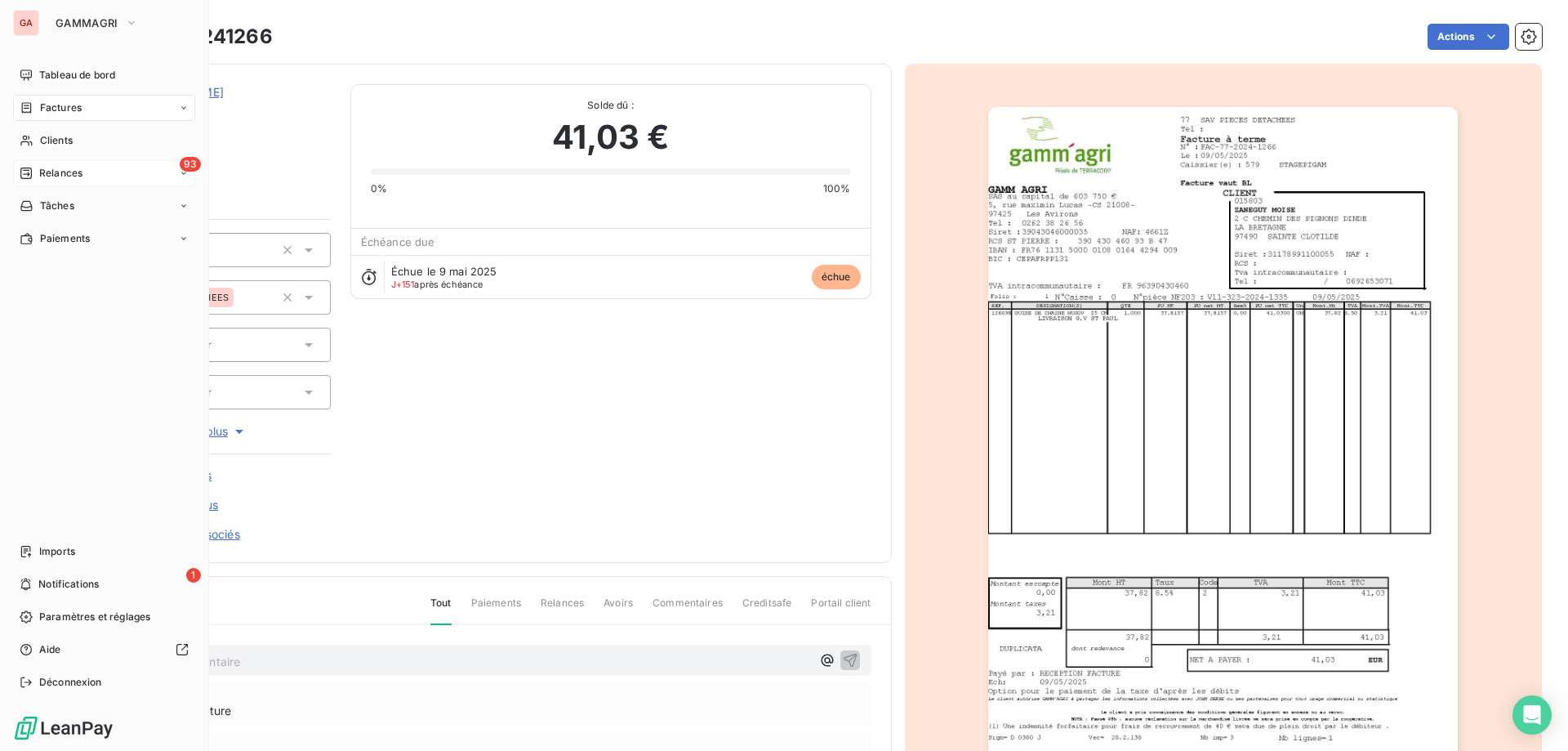
click at [71, 180] on div "93 Relances" at bounding box center [103, 172] width 182 height 26
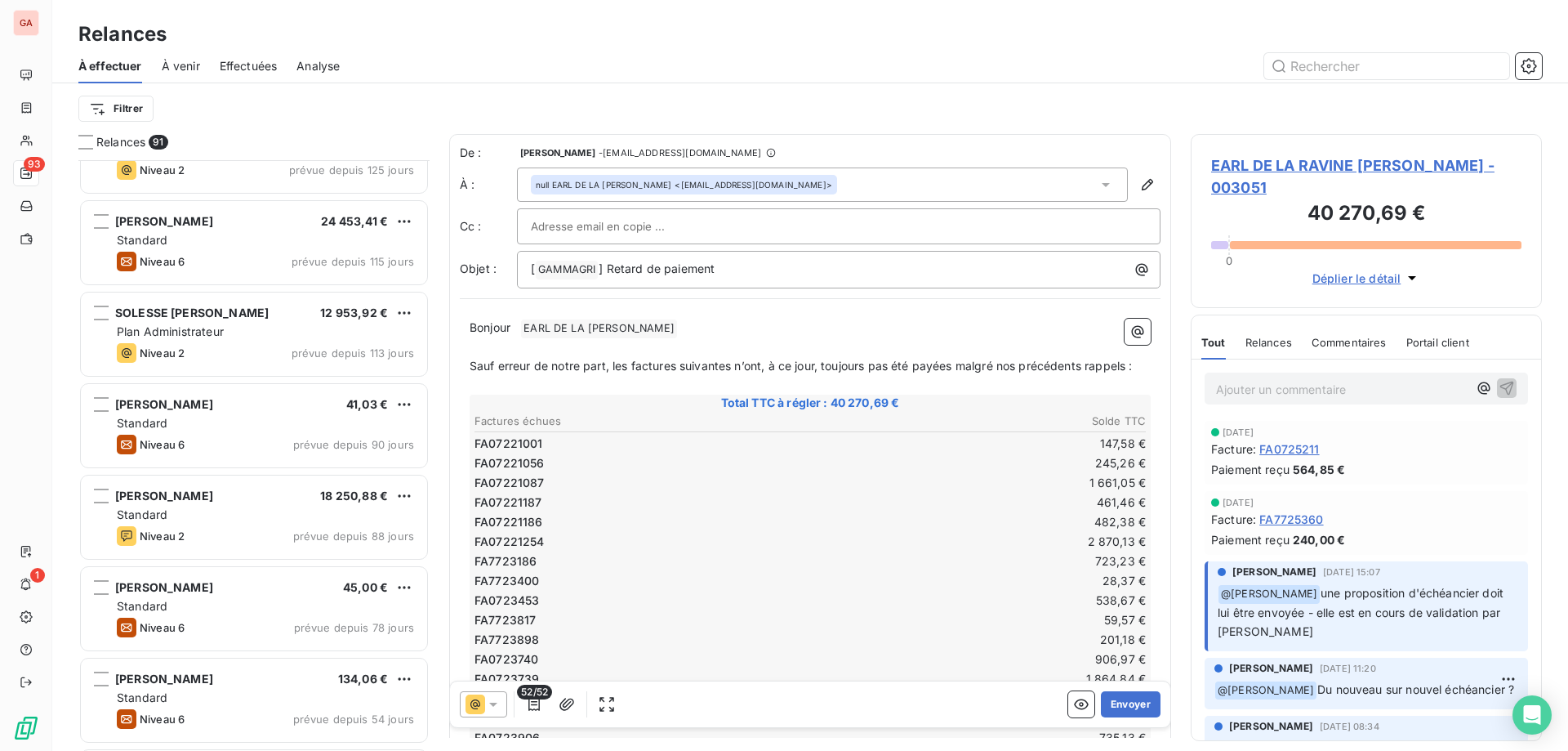
scroll to position [1063, 0]
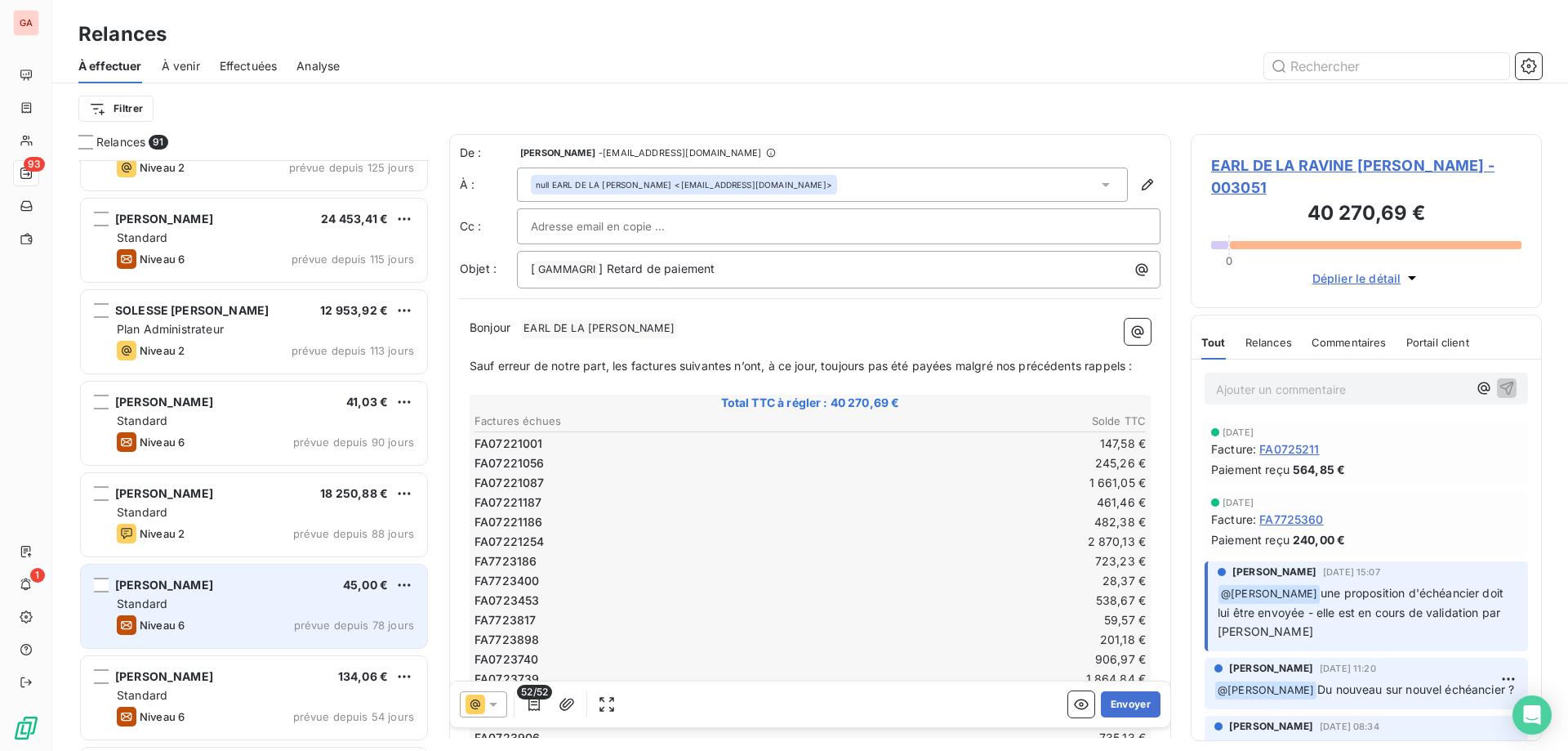
click at [222, 592] on div "[PERSON_NAME] 45,00 € Standard Niveau 6 prévue depuis 78 jours" at bounding box center [254, 606] width 347 height 84
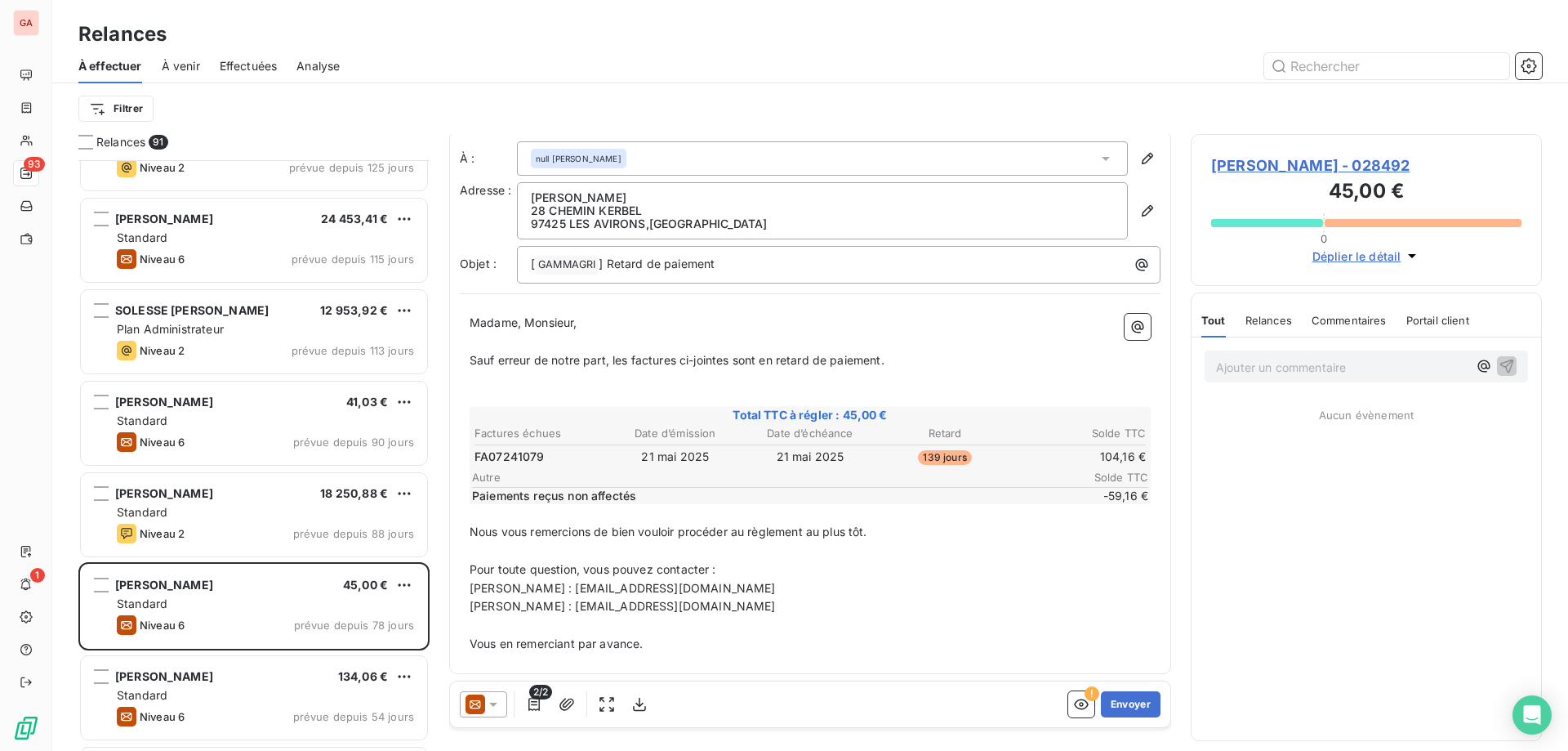
scroll to position [4, 0]
click at [500, 702] on icon at bounding box center [493, 704] width 17 height 17
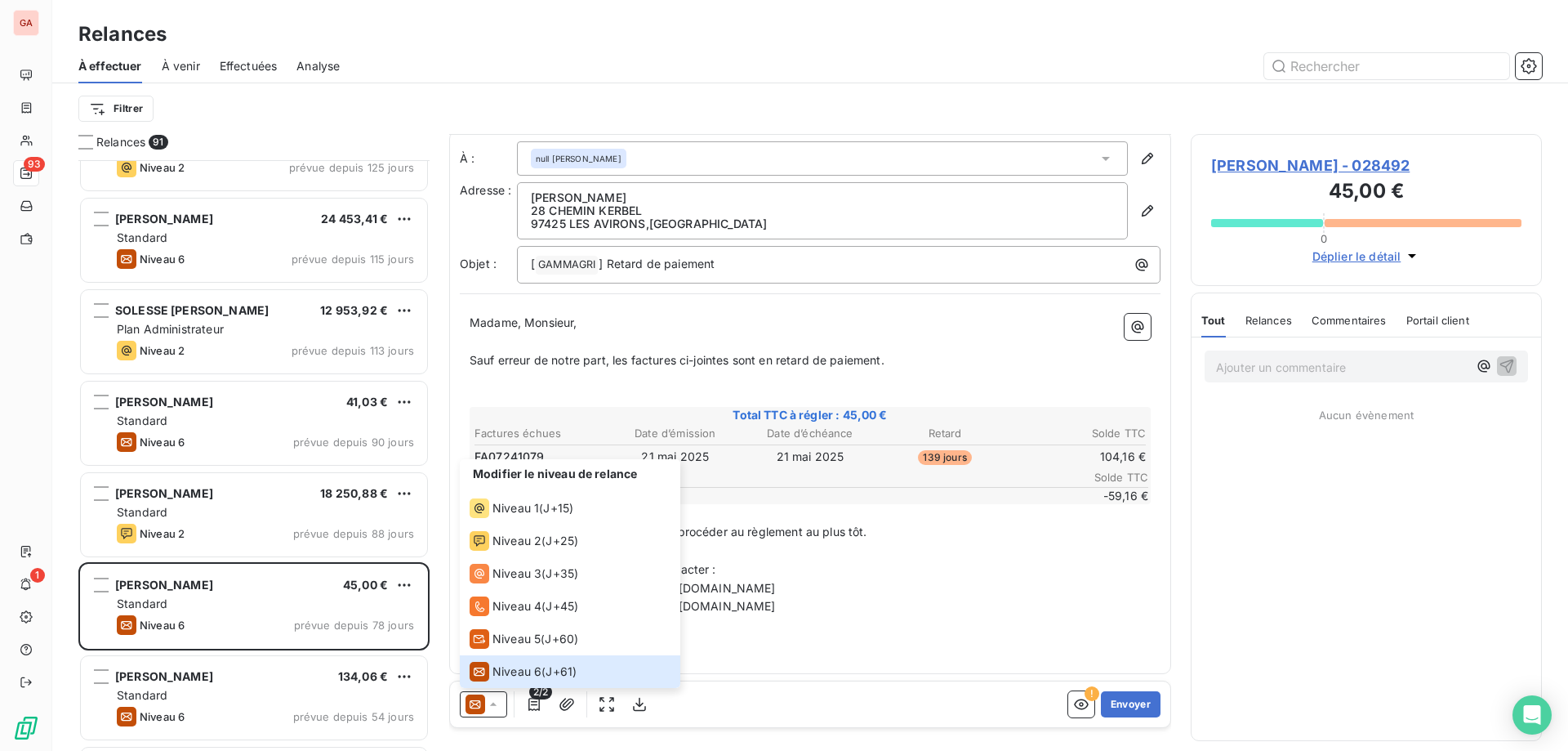
click at [892, 613] on p "[PERSON_NAME] : [EMAIL_ADDRESS][DOMAIN_NAME]" at bounding box center [809, 606] width 681 height 19
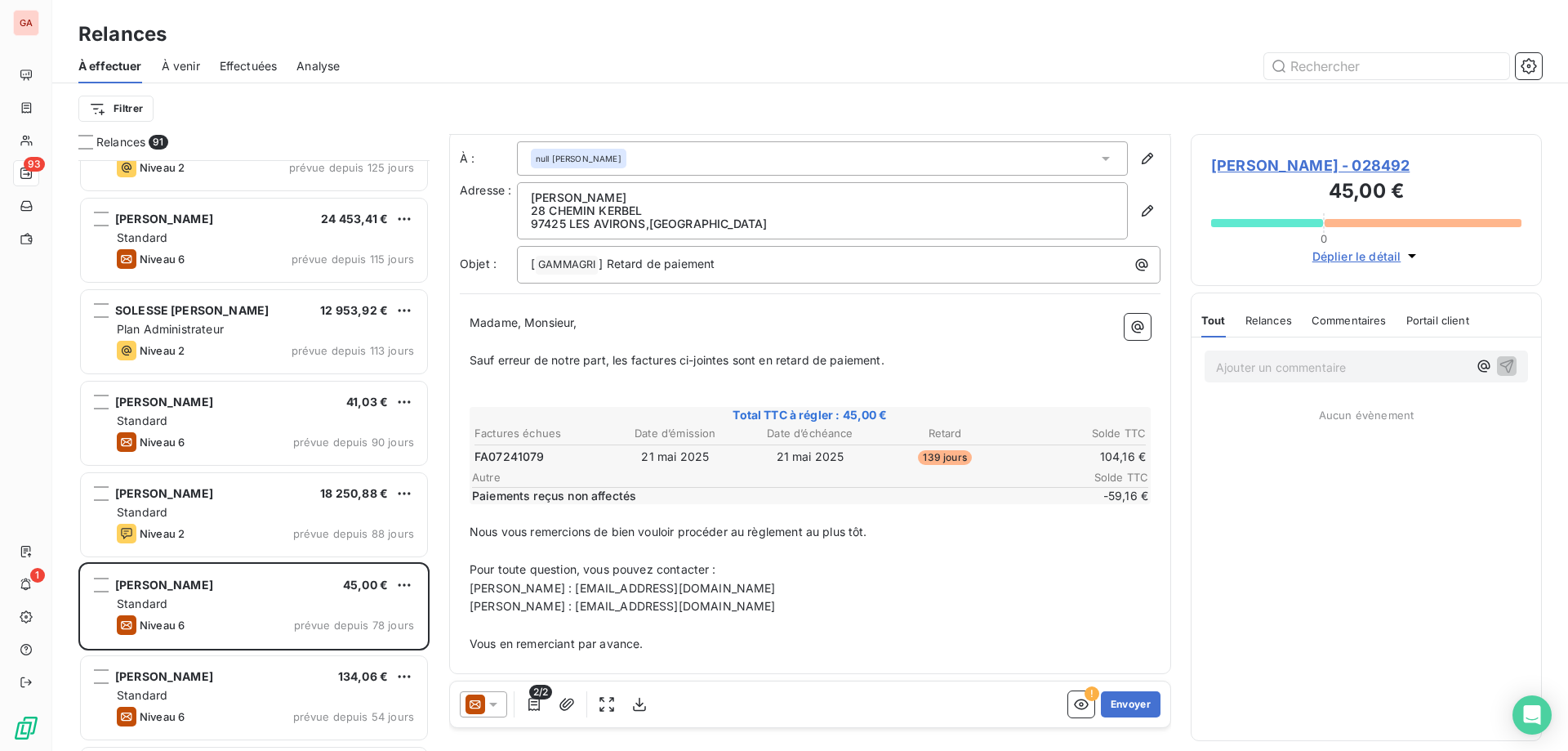
click at [1286, 165] on span "[PERSON_NAME] - 028492" at bounding box center [1366, 166] width 311 height 22
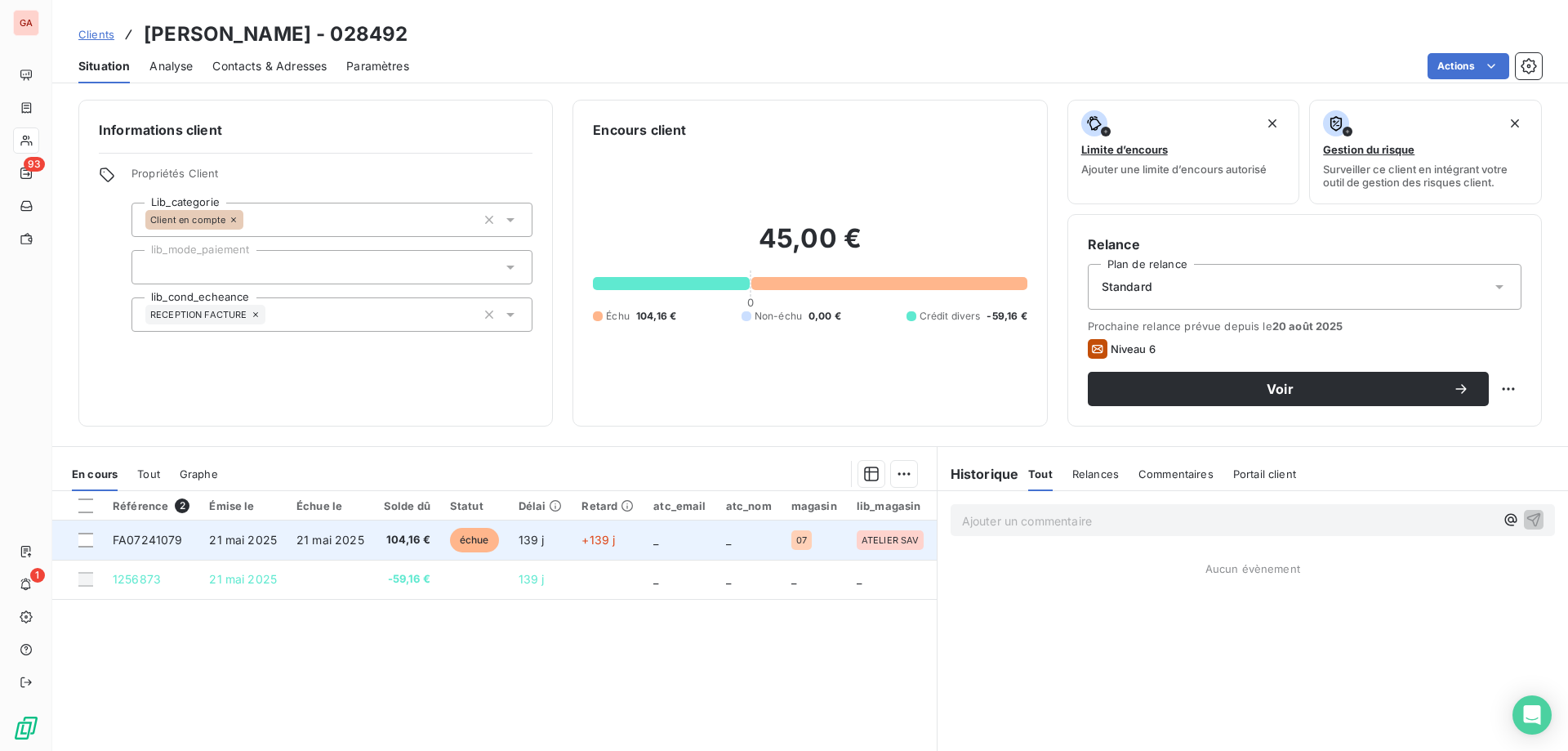
click at [317, 542] on span "21 mai 2025" at bounding box center [330, 540] width 68 height 14
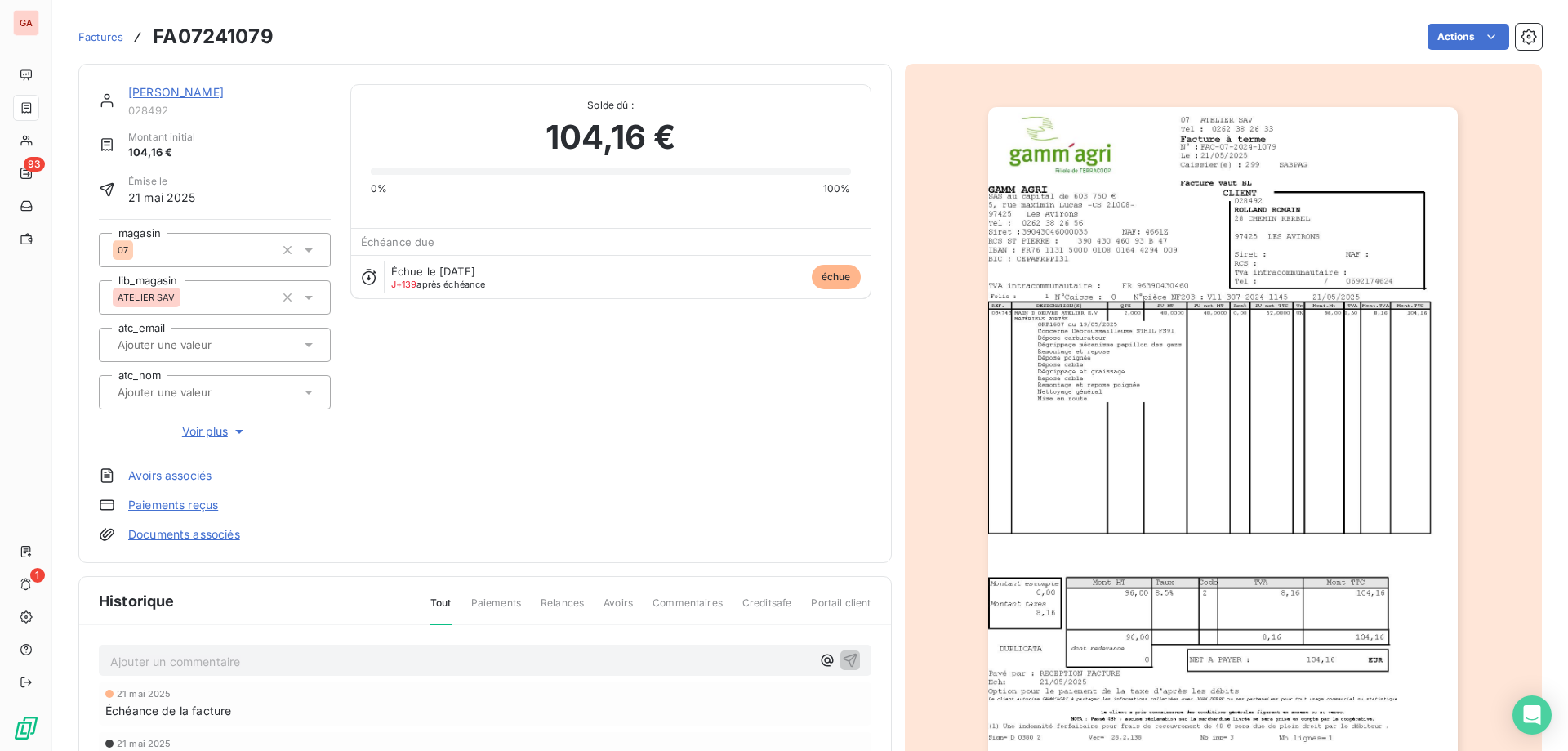
click at [1119, 461] on img "button" at bounding box center [1223, 439] width 469 height 665
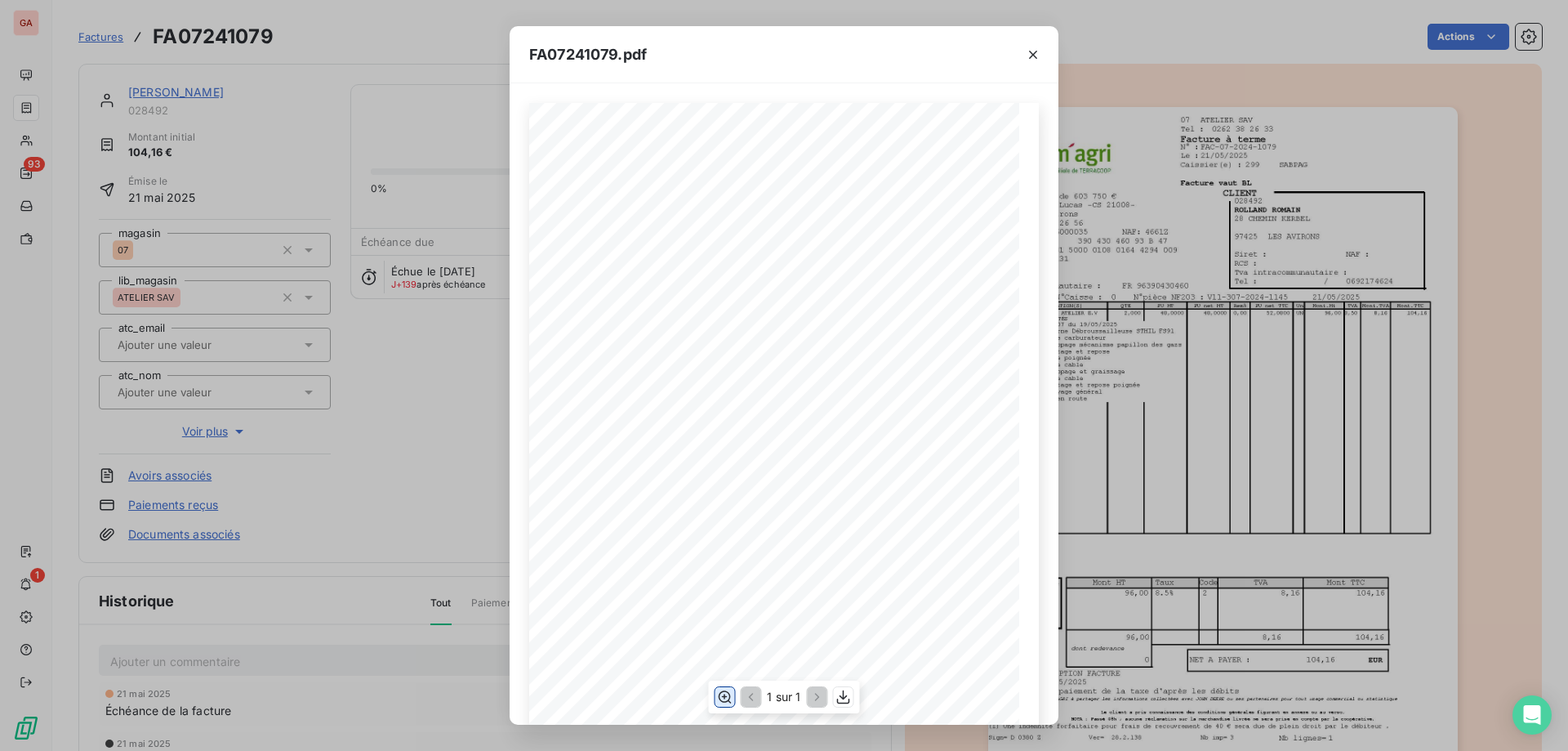
click at [722, 694] on icon "button" at bounding box center [724, 696] width 17 height 17
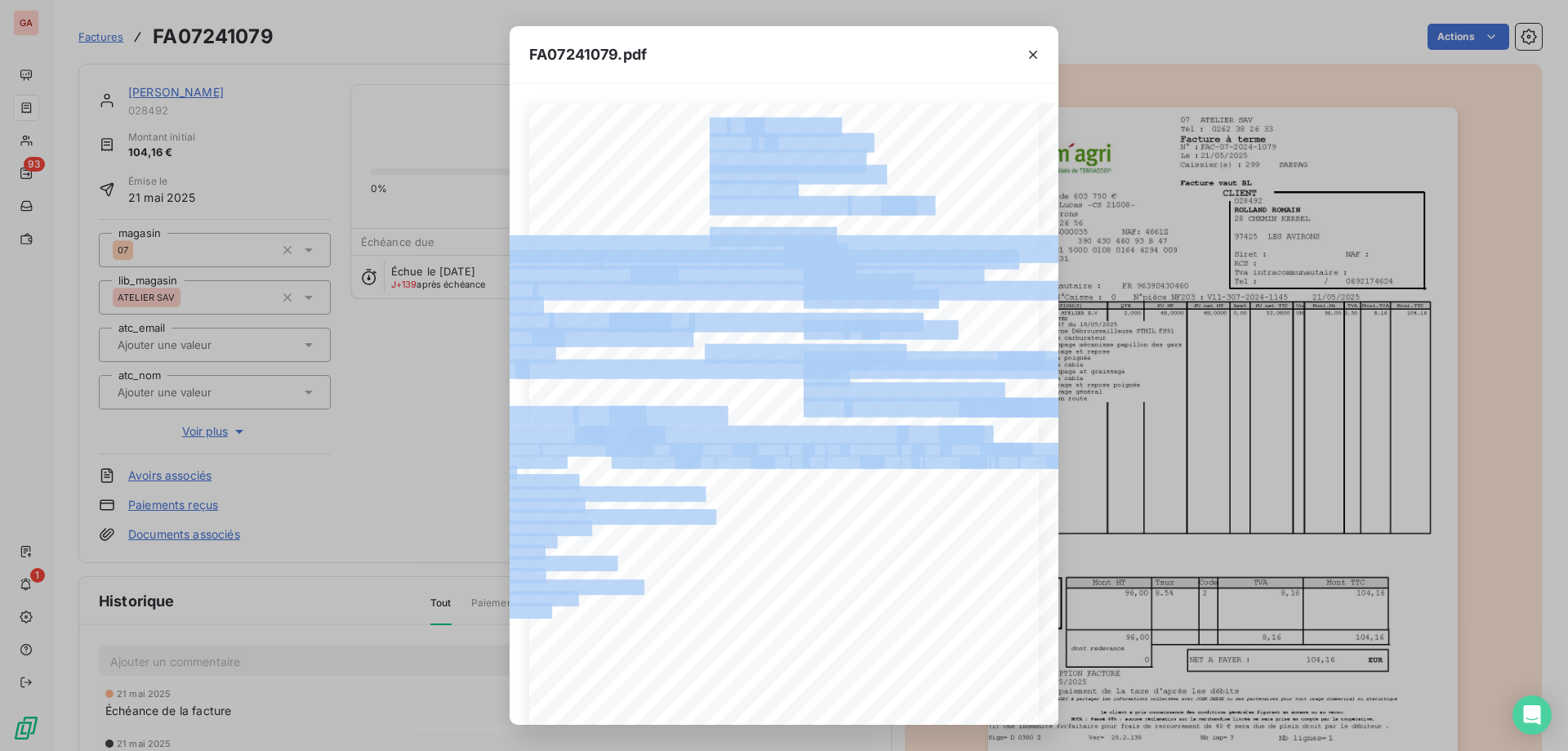
drag, startPoint x: 790, startPoint y: 713, endPoint x: 909, endPoint y: 713, distance: 119.0
click at [909, 713] on div "07 ATELIER SAV Tel : [PHONE_NUMBER] Facture ‡ terme N∞ : FAC-07-2024-1079 Le : …" at bounding box center [784, 404] width 549 height 641
click at [770, 438] on span "N∞piËce NF203 : V11-307-2024-1145" at bounding box center [765, 432] width 276 height 14
click at [898, 405] on span at bounding box center [905, 404] width 121 height 14
click at [554, 581] on span "Remontage et repose poignÈe" at bounding box center [552, 584] width 179 height 11
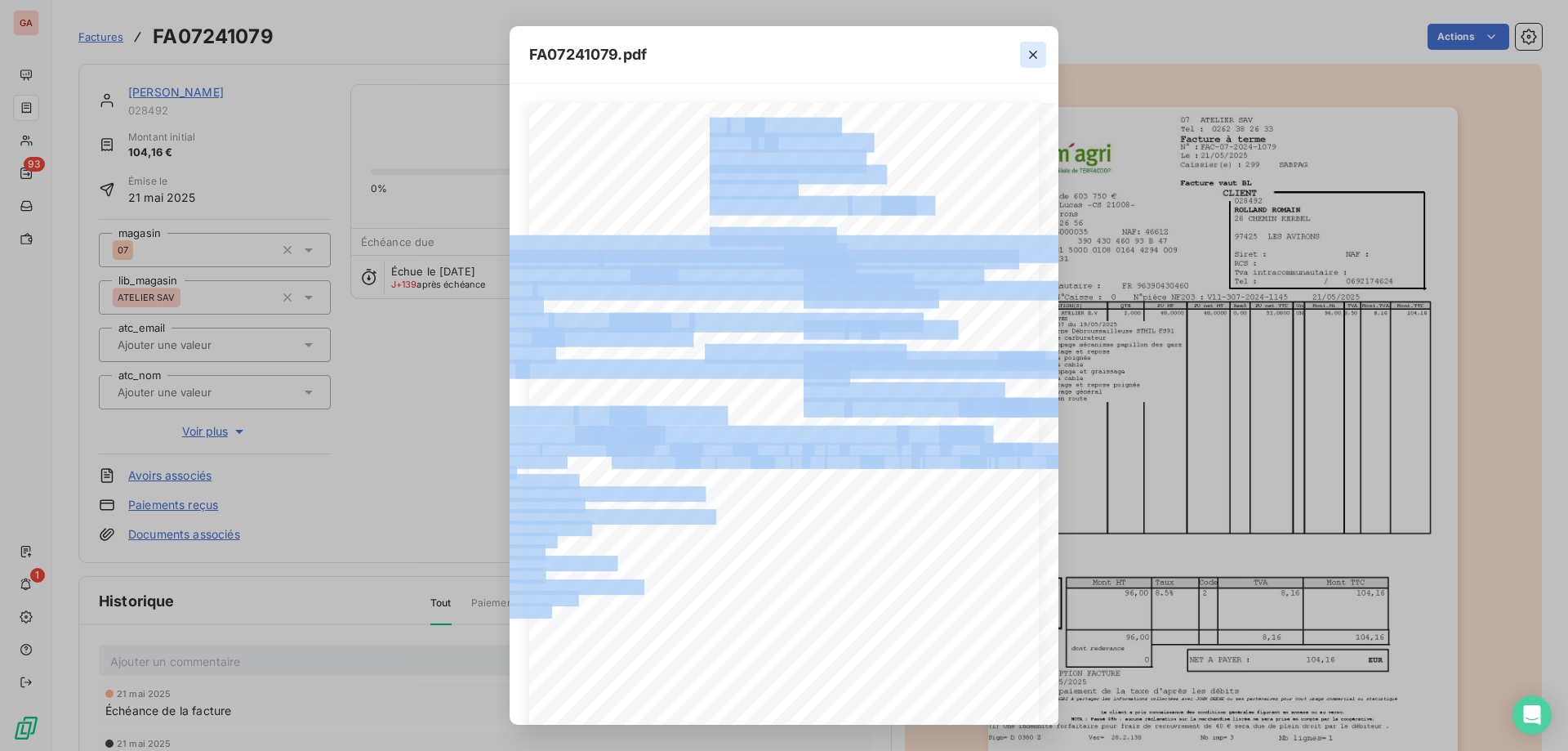
click at [1030, 52] on icon "button" at bounding box center [1033, 55] width 8 height 8
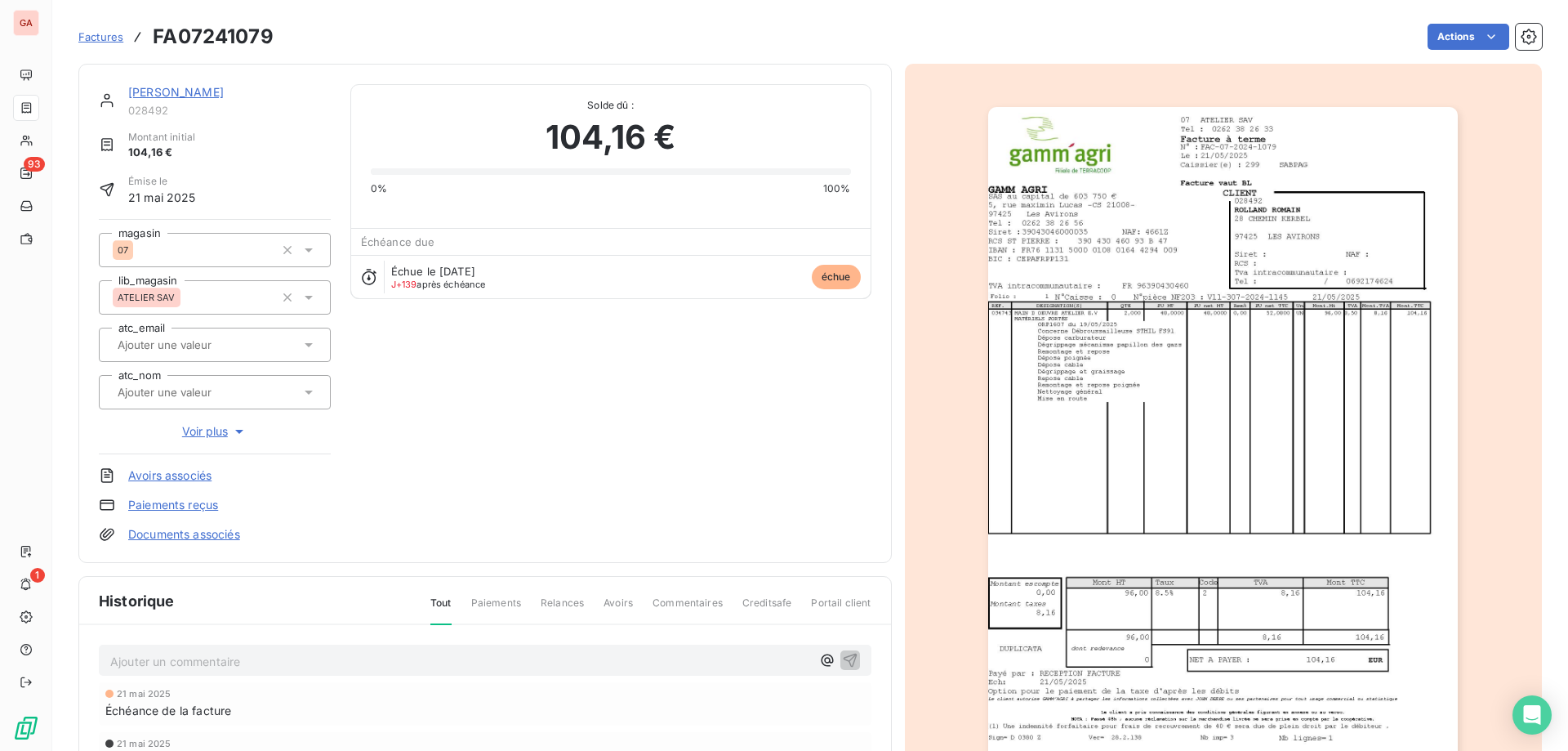
click at [563, 382] on div "[PERSON_NAME] 028492 Montant initial 104,16 € Émise le [DATE] magasin 07 lib_ma…" at bounding box center [484, 313] width 772 height 458
click at [195, 92] on link "[PERSON_NAME]" at bounding box center [176, 92] width 95 height 14
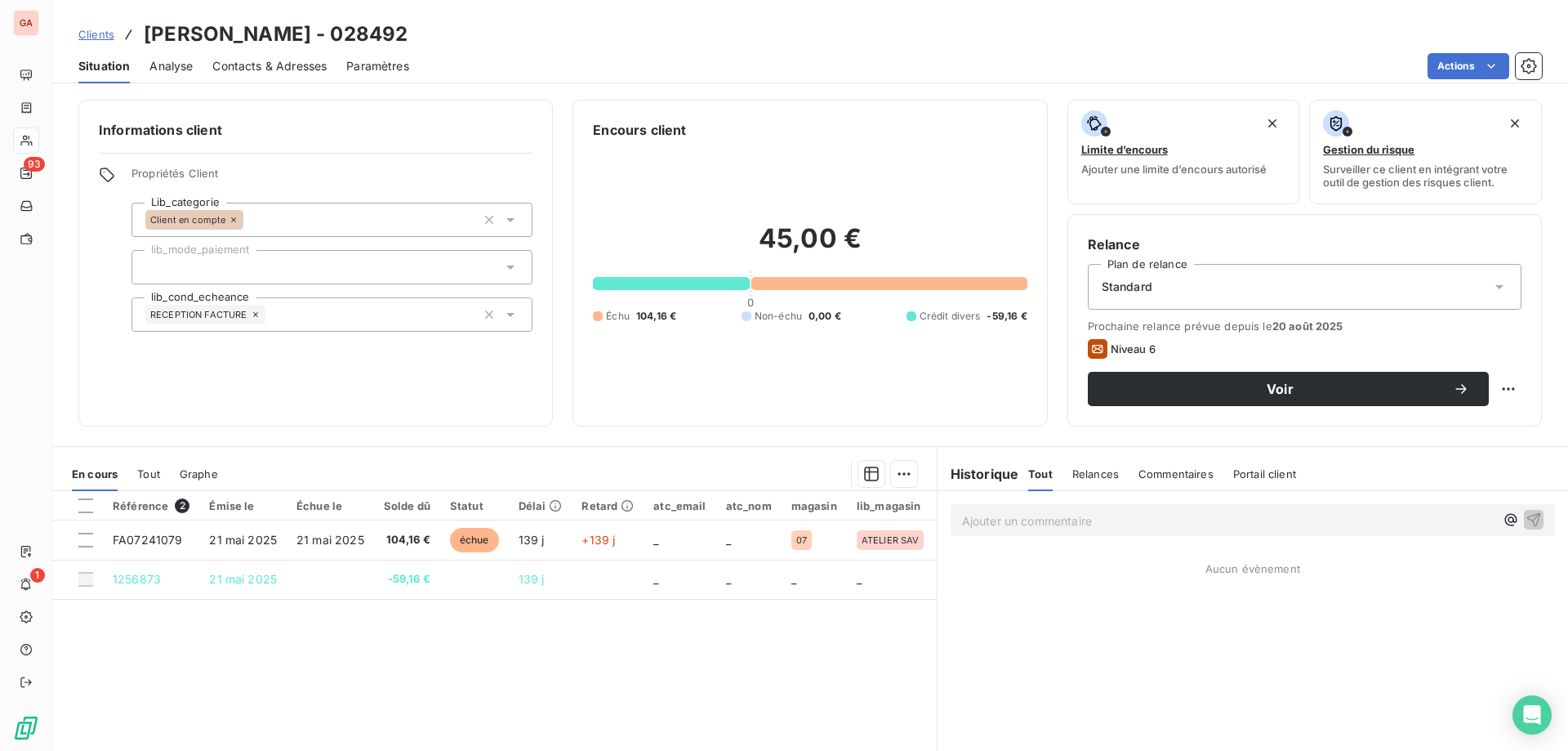
click at [1239, 357] on div "Niveau 6" at bounding box center [1304, 349] width 433 height 19
click at [1239, 347] on div "Niveau 6" at bounding box center [1304, 349] width 433 height 19
drag, startPoint x: 1147, startPoint y: 325, endPoint x: 1139, endPoint y: 341, distance: 17.9
click at [1146, 327] on span "Prochaine relance prévue depuis le [DATE]" at bounding box center [1304, 325] width 433 height 13
click at [1139, 344] on span "Niveau 6" at bounding box center [1134, 348] width 45 height 13
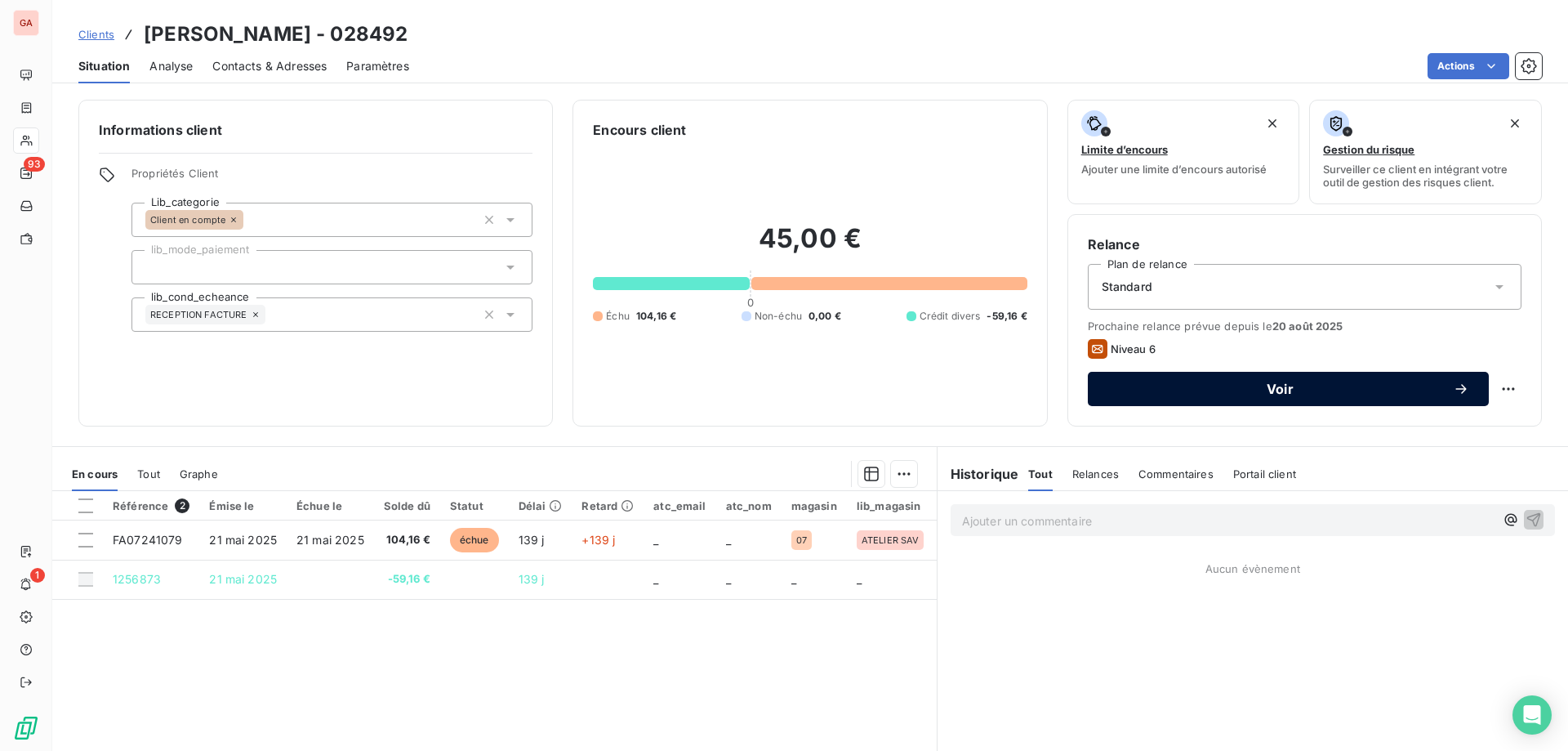
click at [1263, 397] on button "Voir" at bounding box center [1288, 389] width 401 height 34
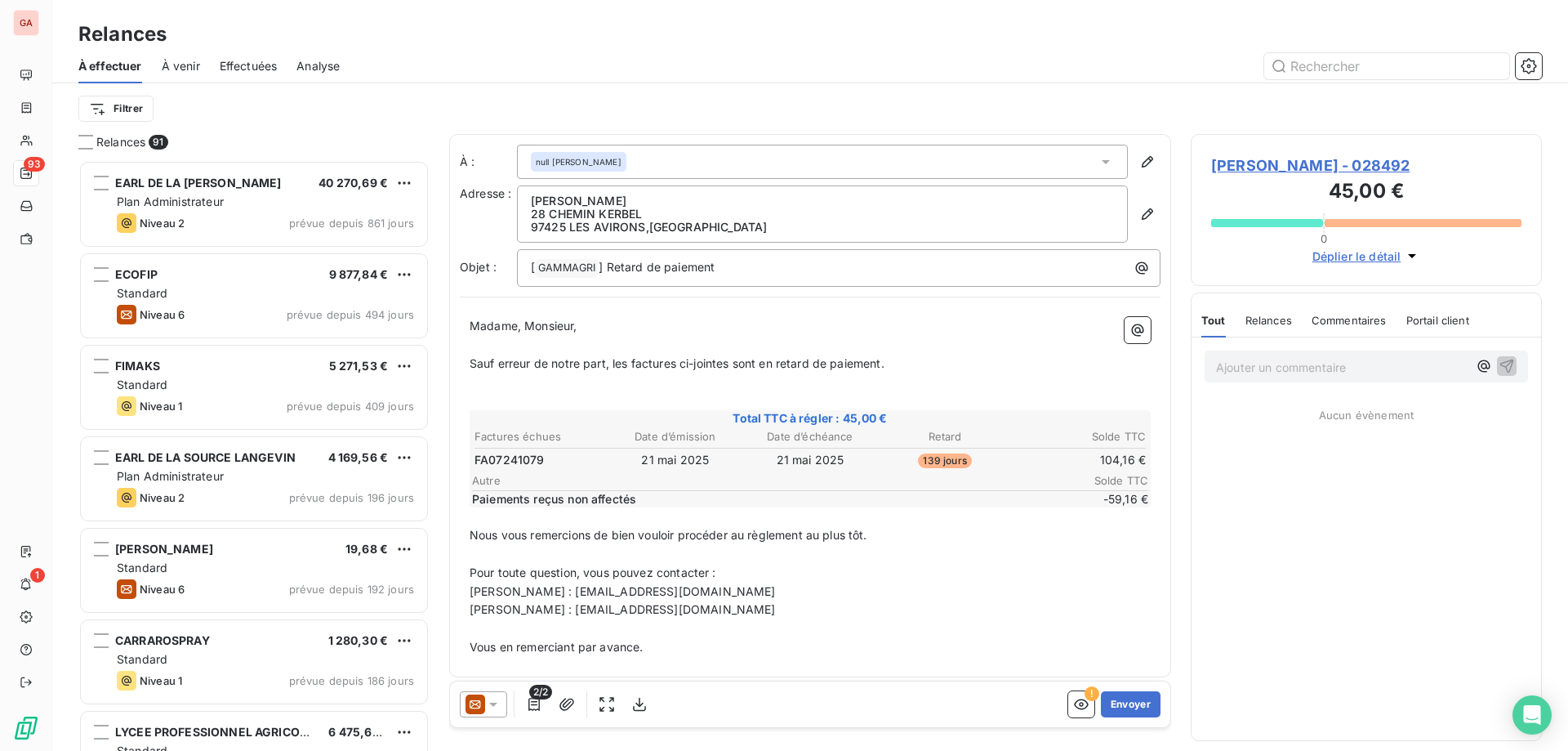
scroll to position [577, 337]
click at [499, 709] on icon at bounding box center [493, 704] width 17 height 17
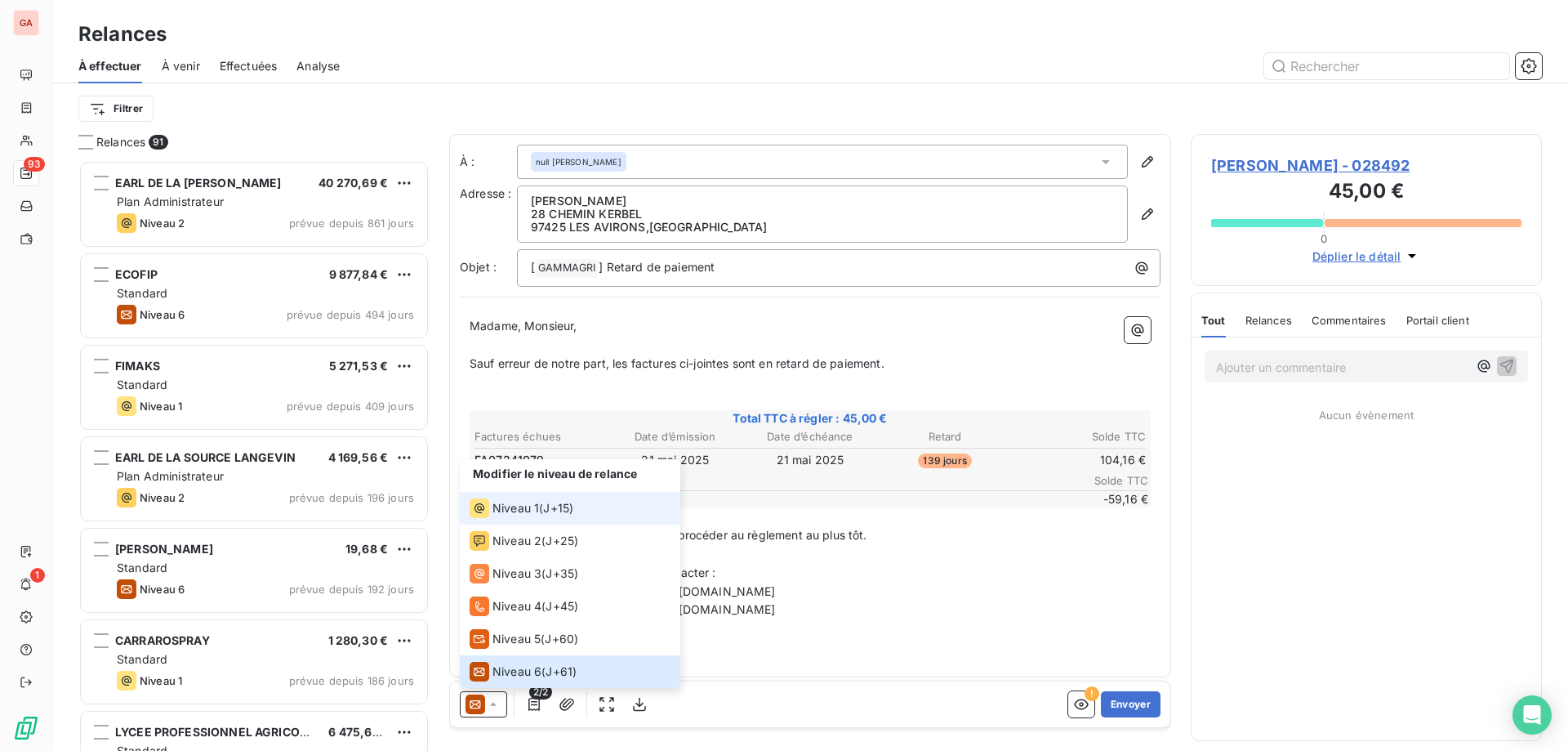
click at [544, 507] on div "Niveau 1 ( J+15 )" at bounding box center [521, 508] width 104 height 19
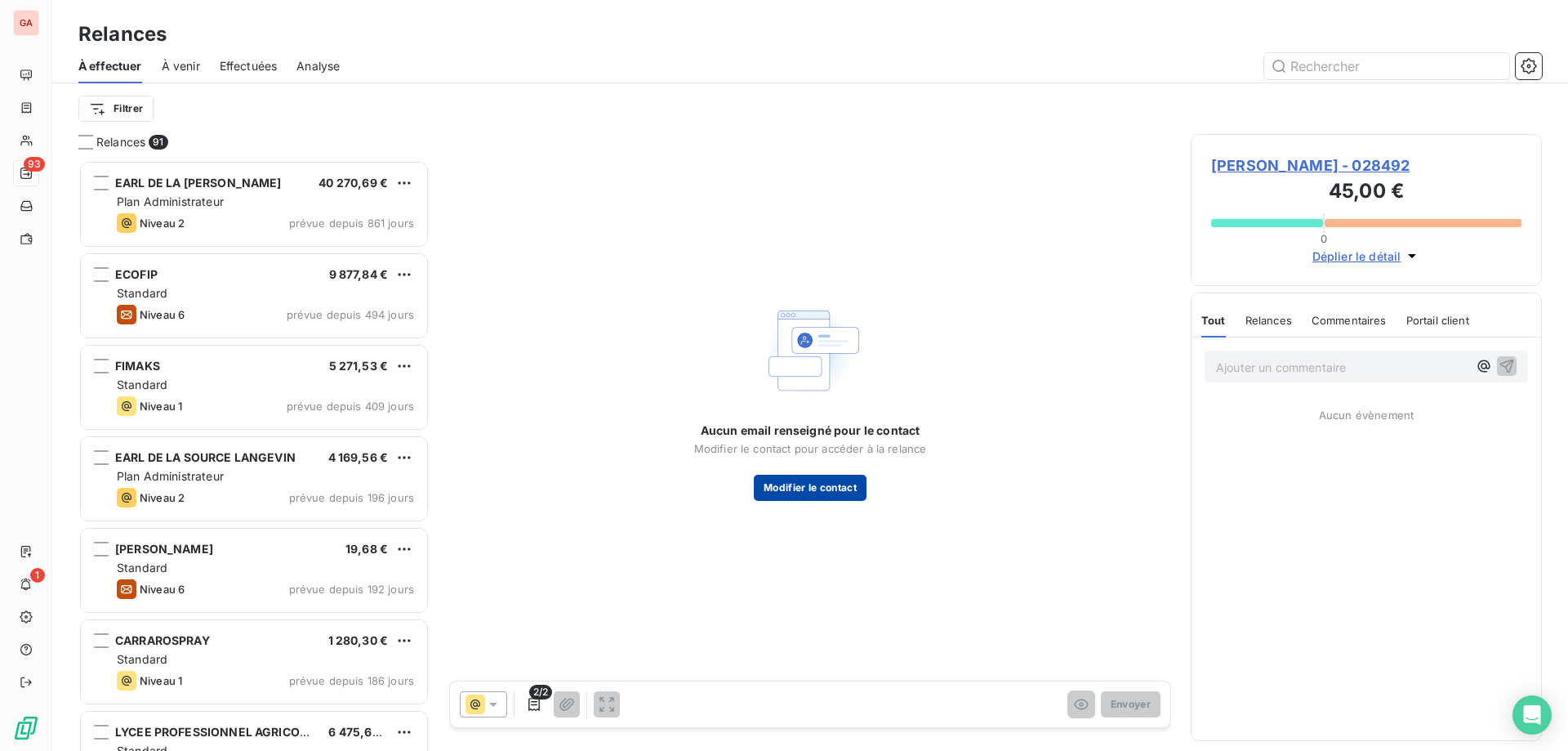
click at [849, 485] on button "Modifier le contact" at bounding box center [810, 487] width 113 height 26
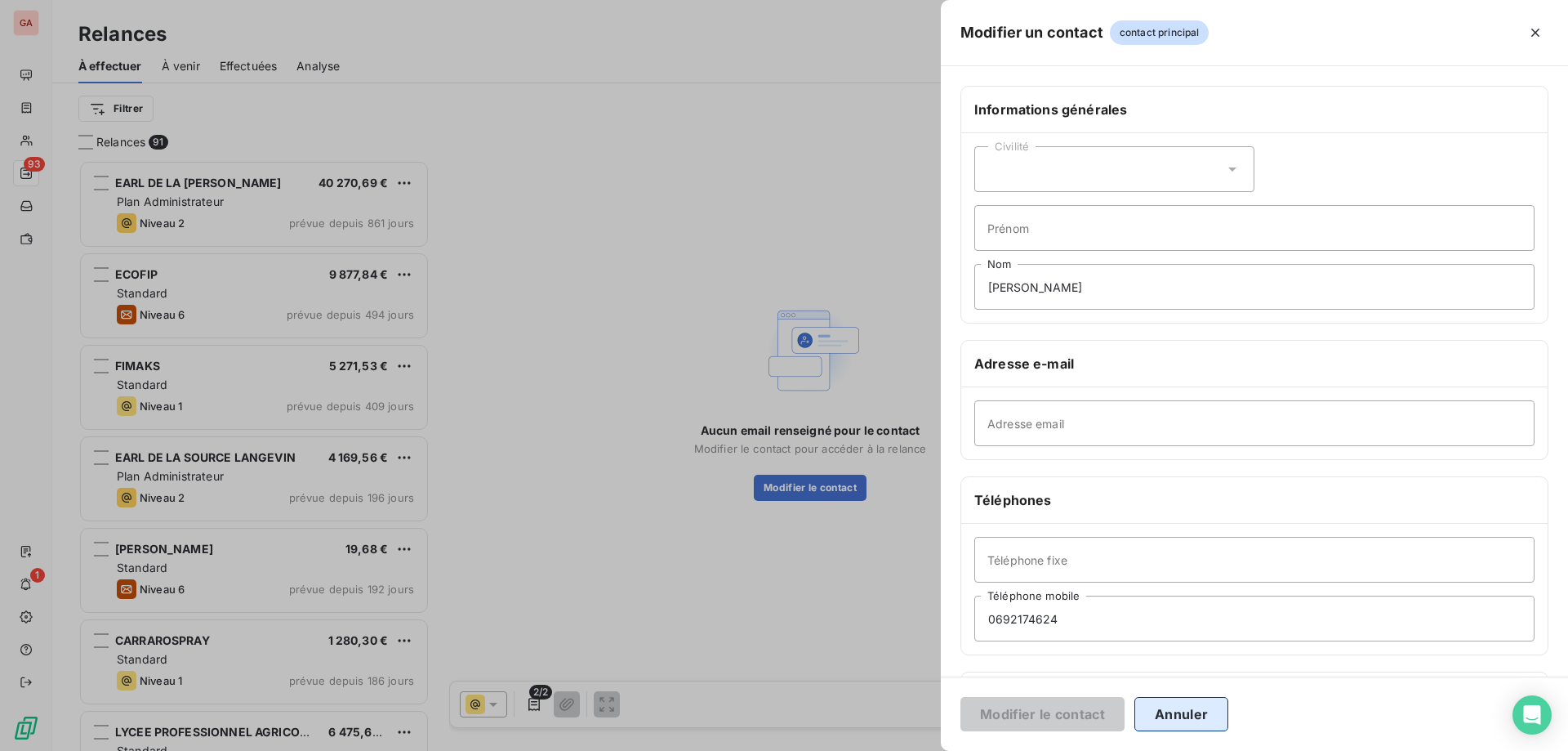
click at [1183, 709] on button "Annuler" at bounding box center [1181, 713] width 93 height 34
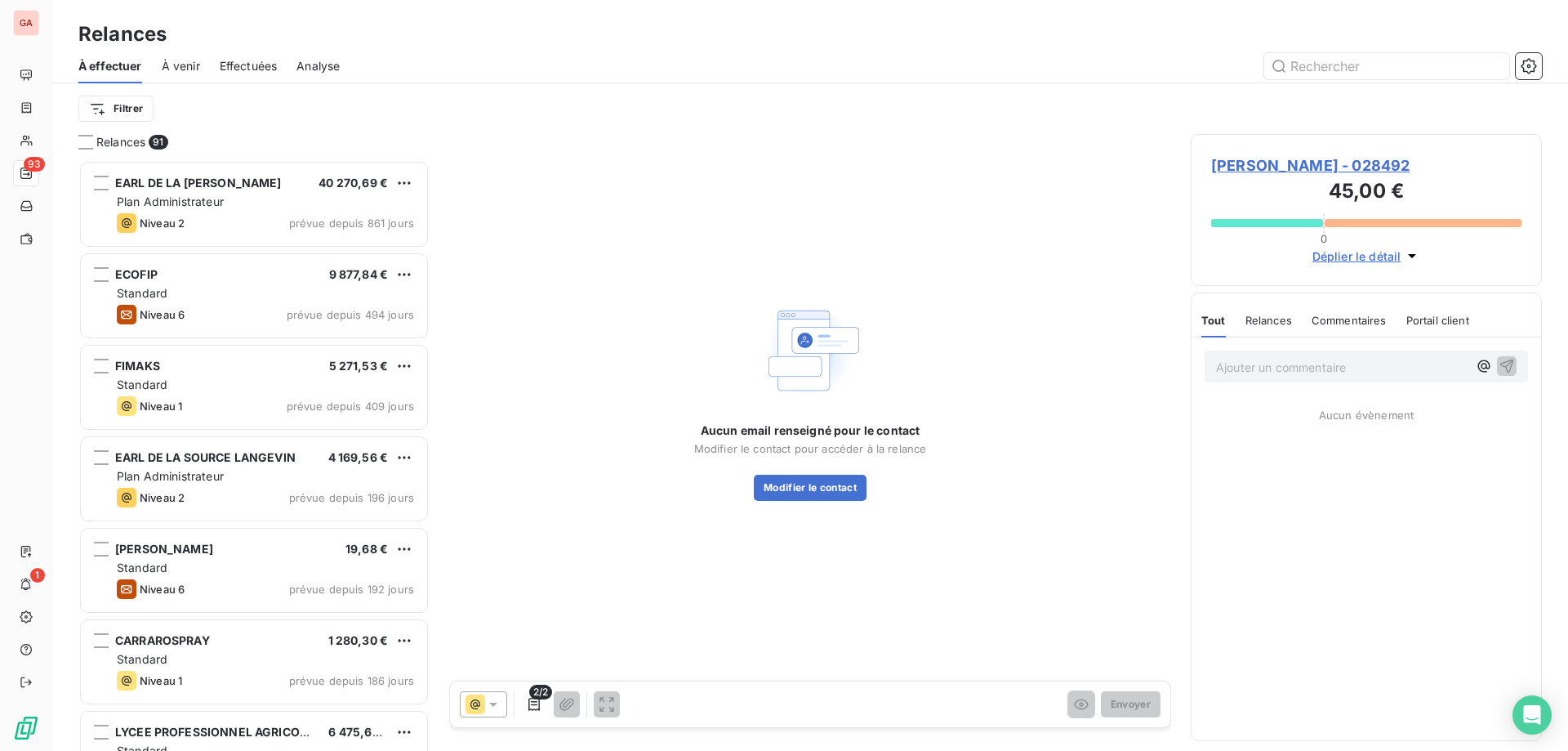
click at [1344, 171] on span "[PERSON_NAME] - 028492" at bounding box center [1366, 166] width 311 height 22
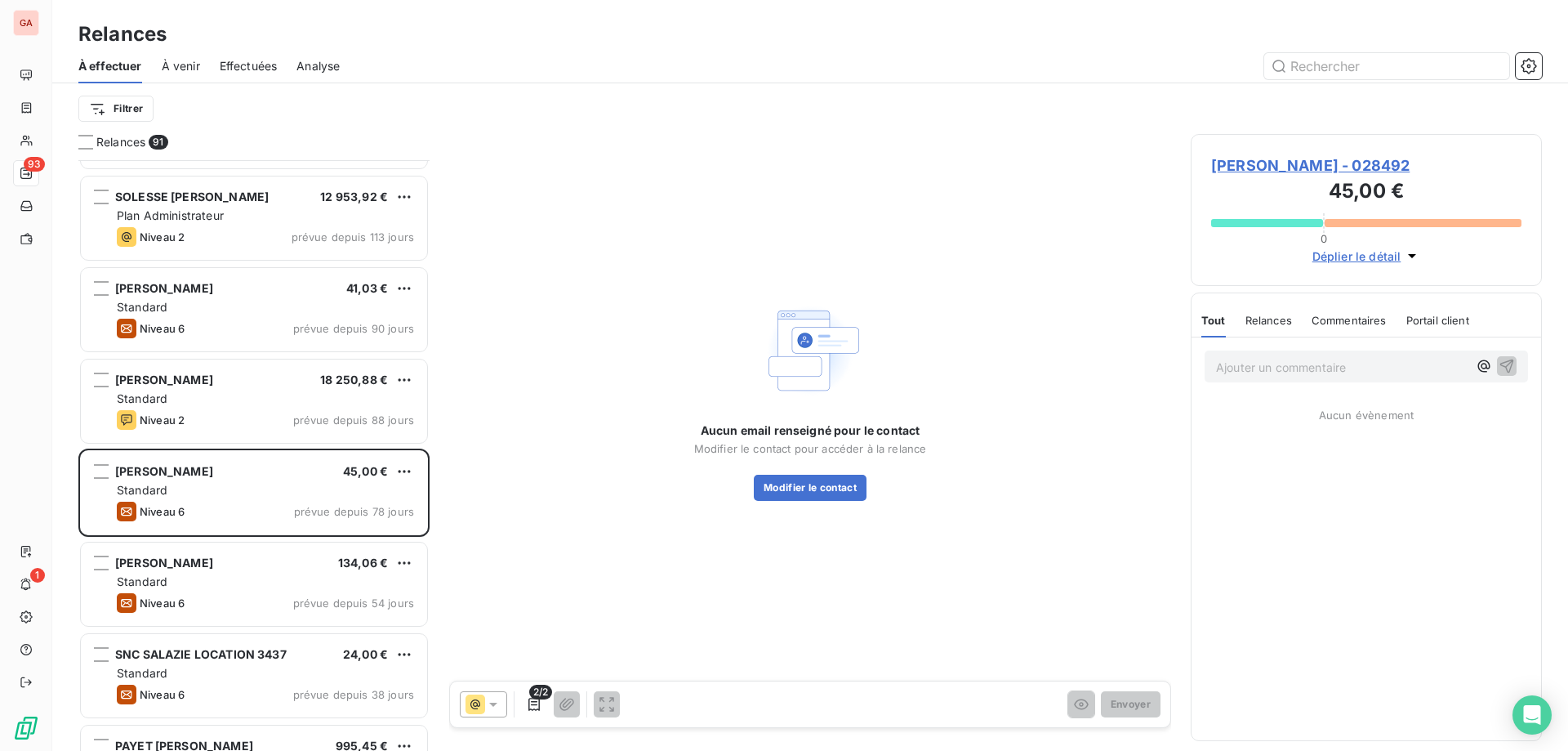
scroll to position [1226, 0]
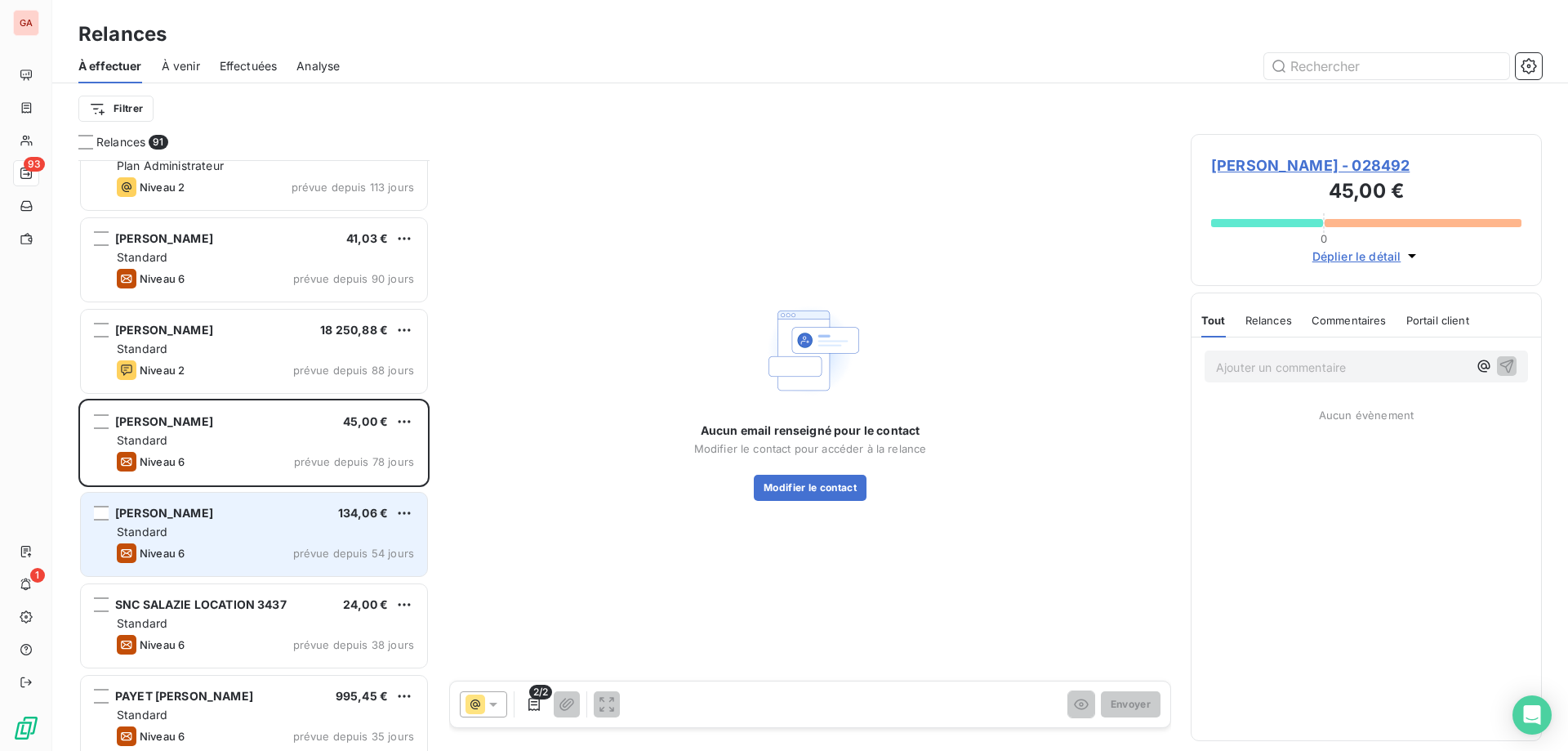
click at [205, 527] on div "Standard" at bounding box center [265, 532] width 297 height 17
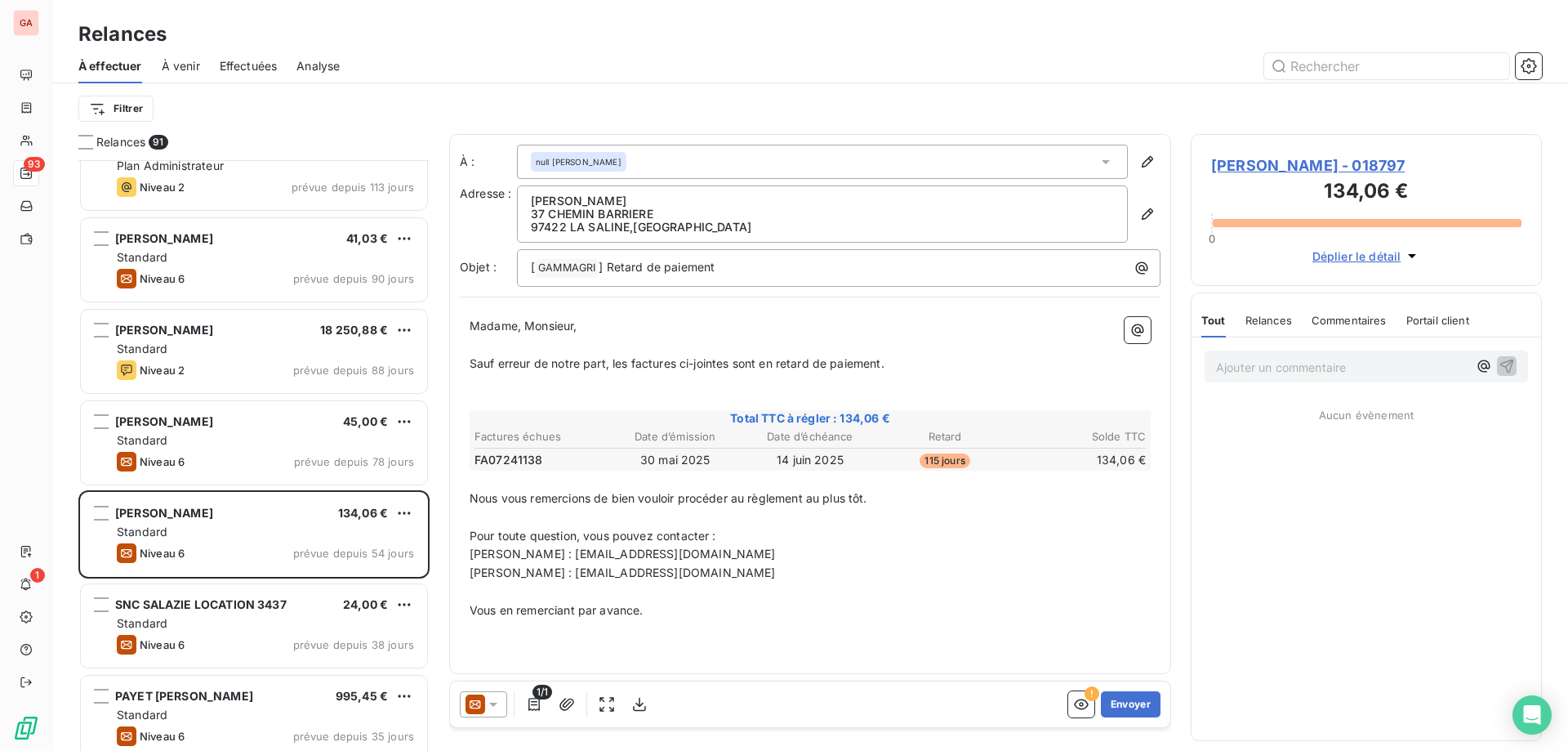
click at [266, 60] on span "Effectuées" at bounding box center [249, 66] width 58 height 17
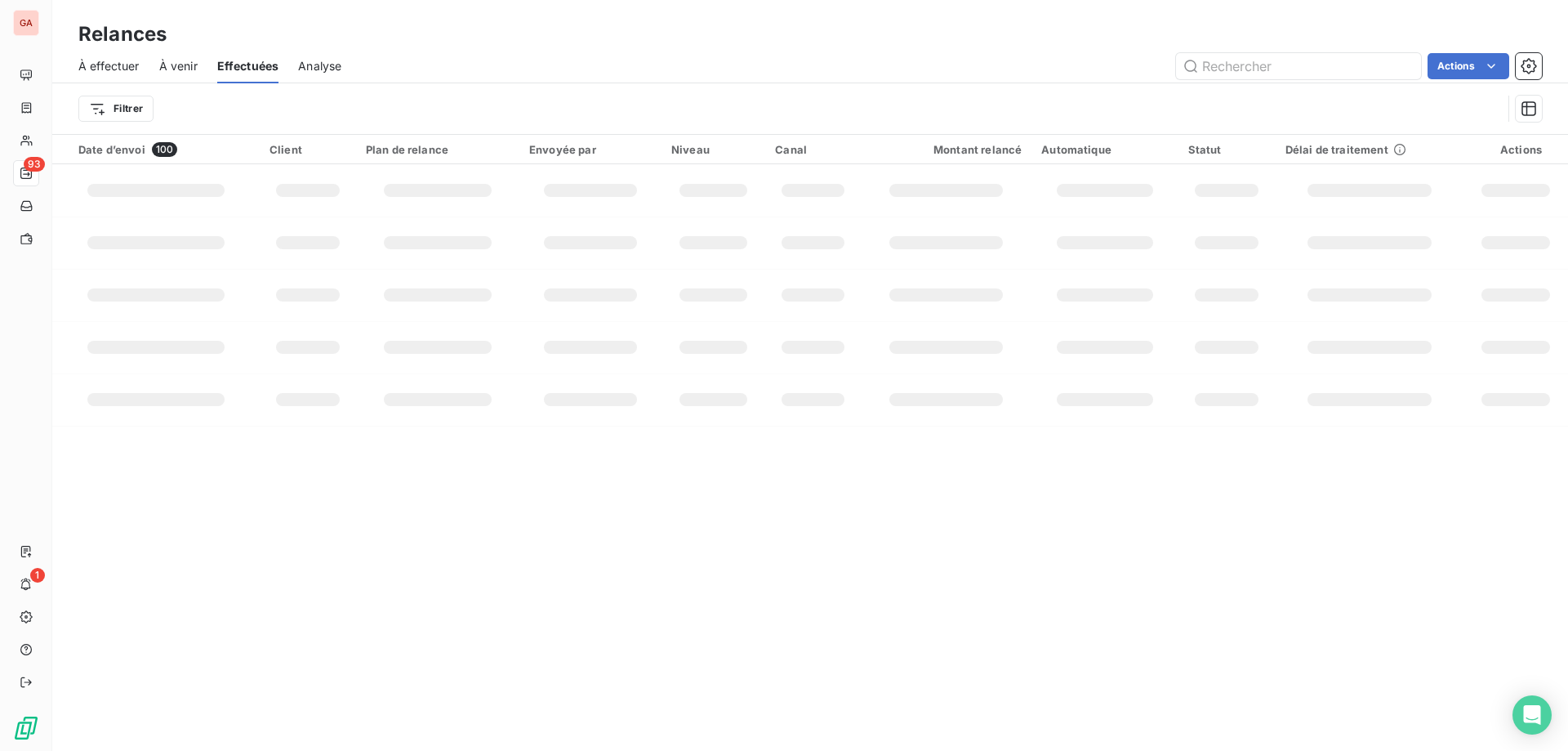
click at [185, 68] on span "À venir" at bounding box center [178, 66] width 38 height 17
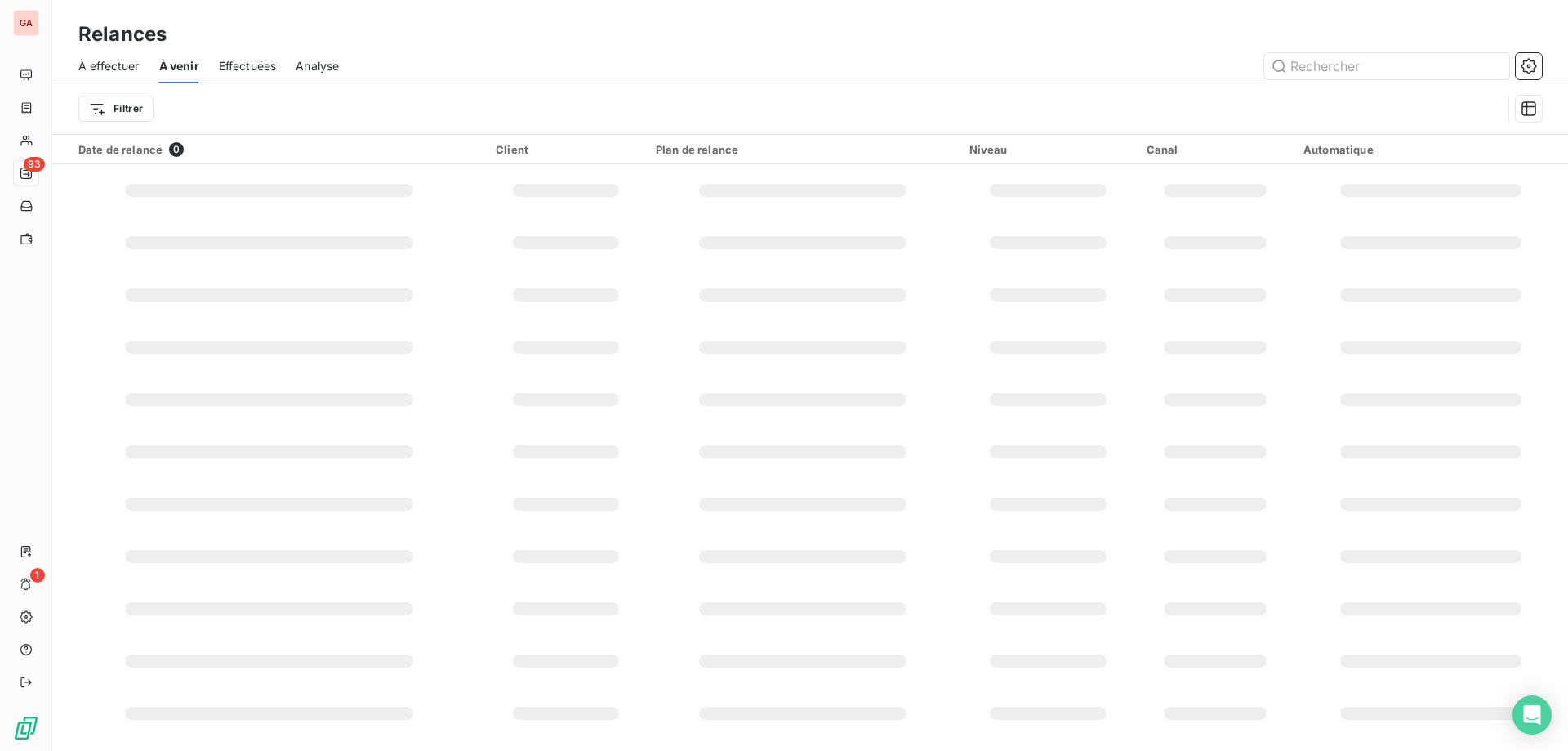
click at [82, 60] on span "À effectuer" at bounding box center [109, 66] width 61 height 17
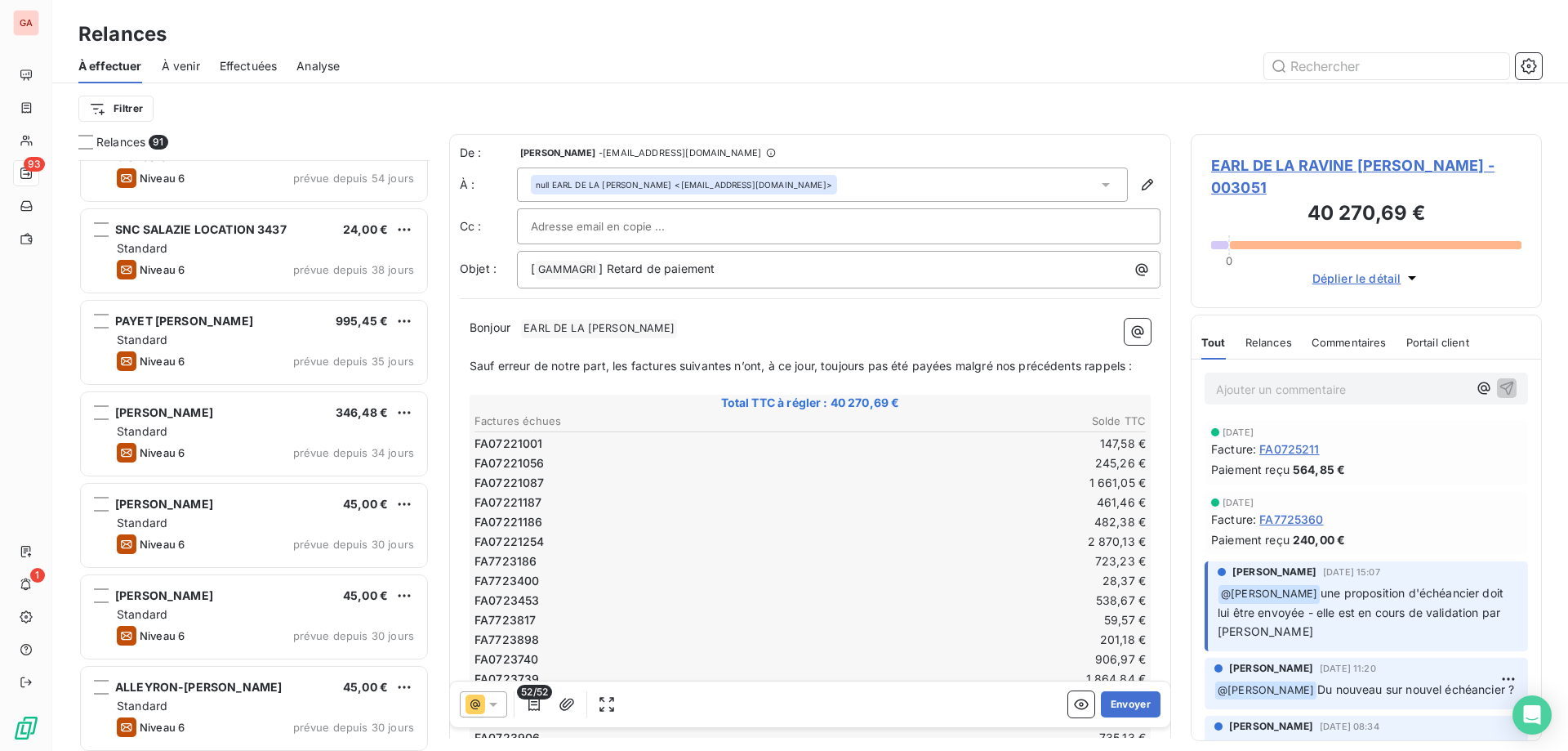
scroll to position [1962, 0]
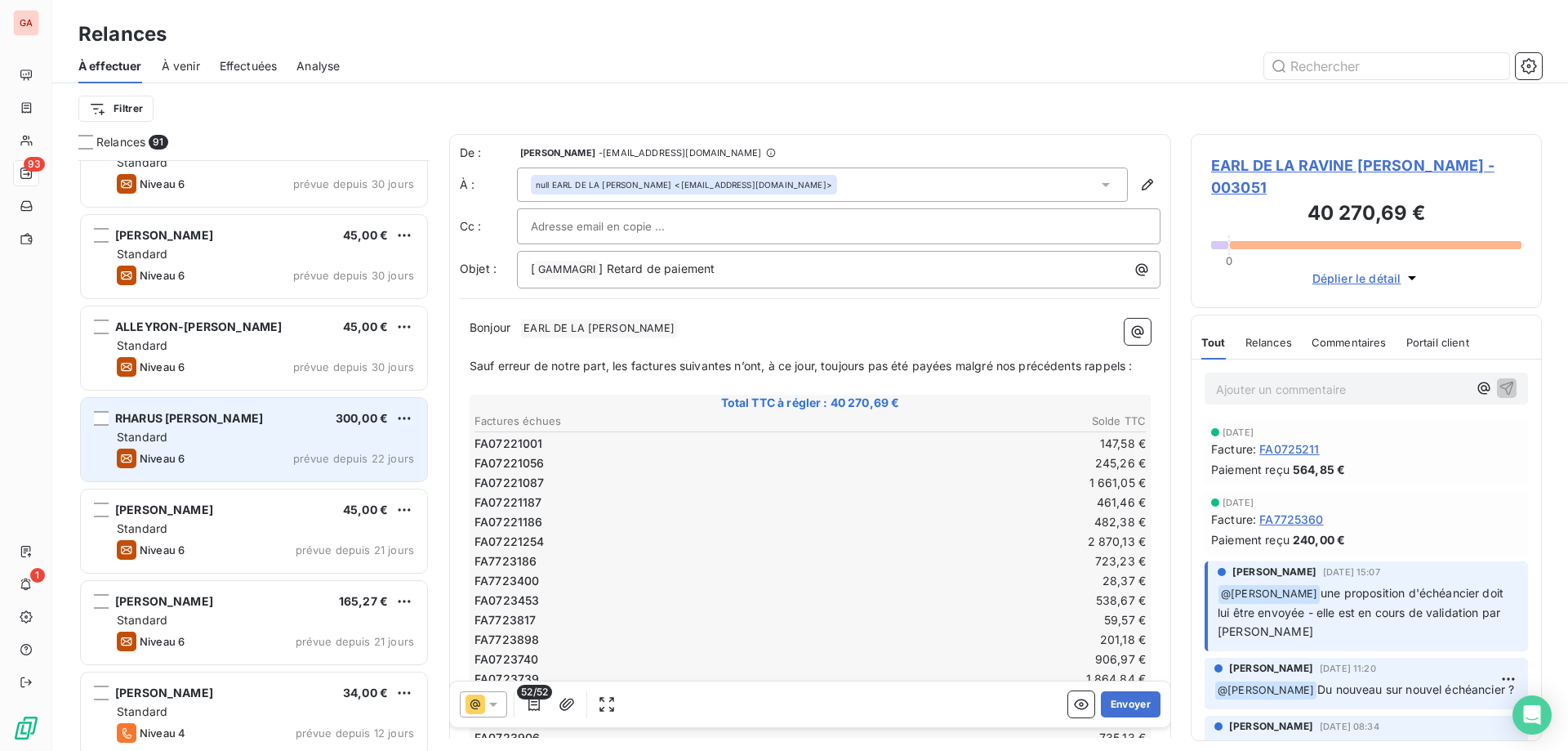
click at [251, 418] on span "RHARUS [PERSON_NAME]" at bounding box center [189, 418] width 148 height 14
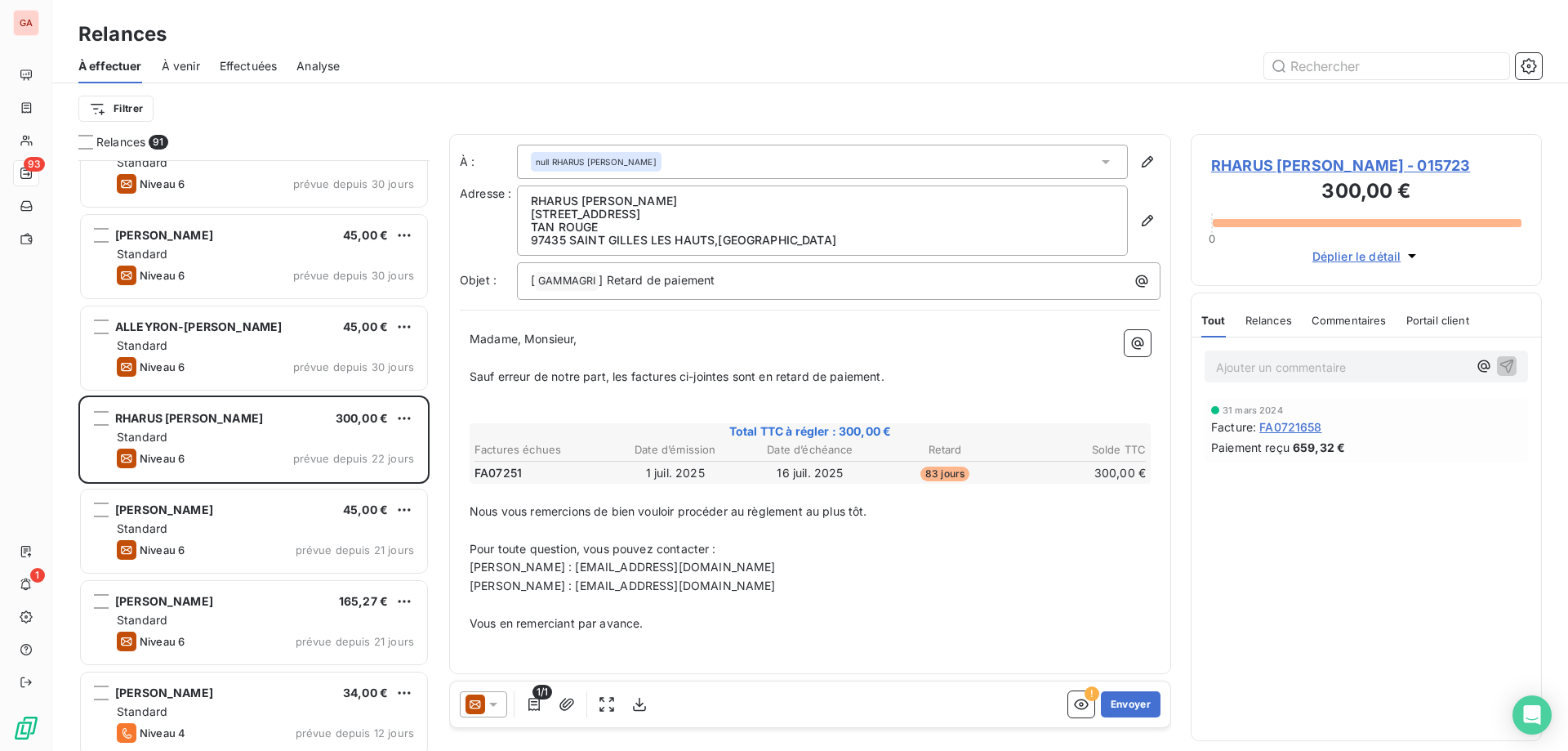
click at [1318, 169] on span "RHARUS [PERSON_NAME] - 015723" at bounding box center [1366, 166] width 311 height 22
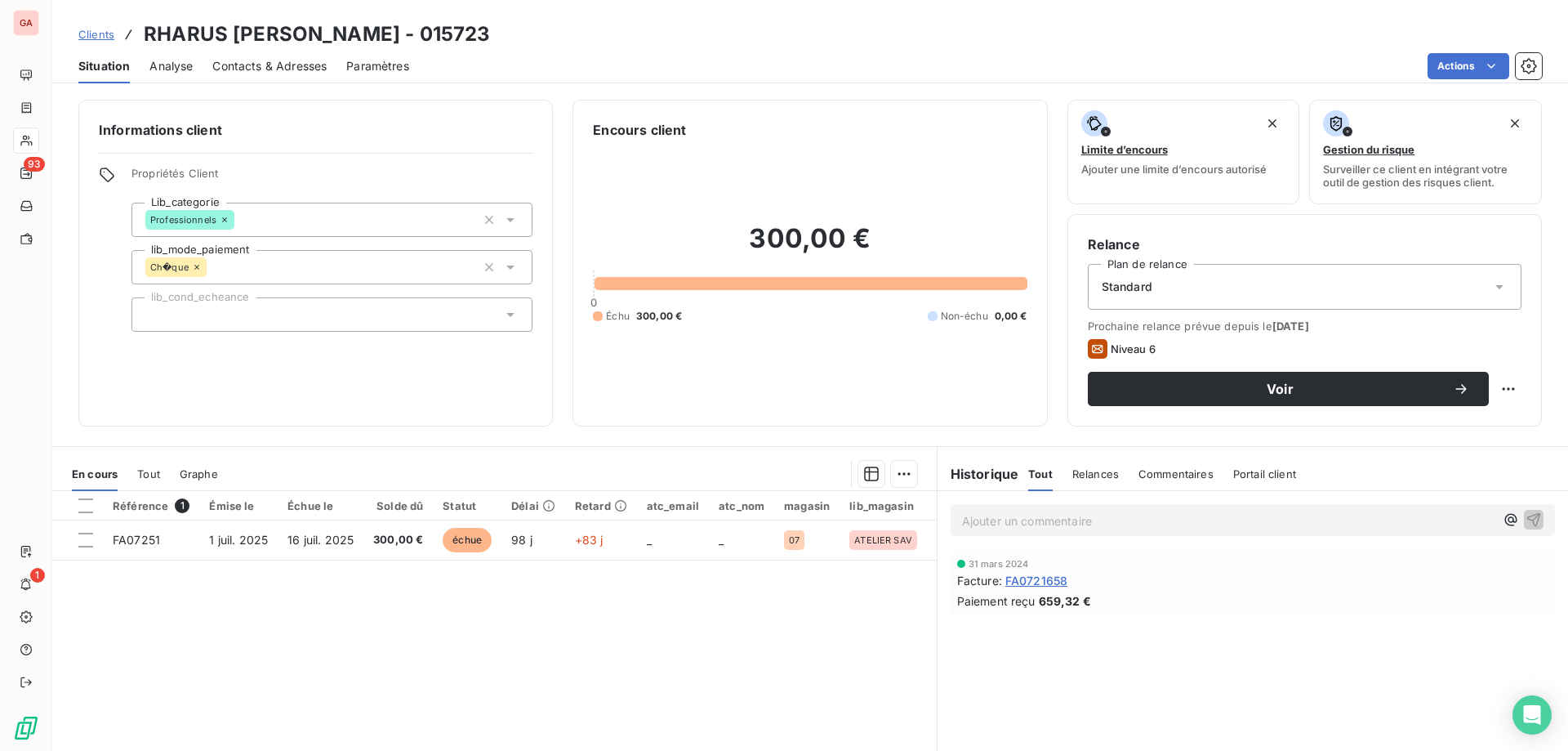
click at [264, 61] on span "Contacts & Adresses" at bounding box center [269, 66] width 114 height 17
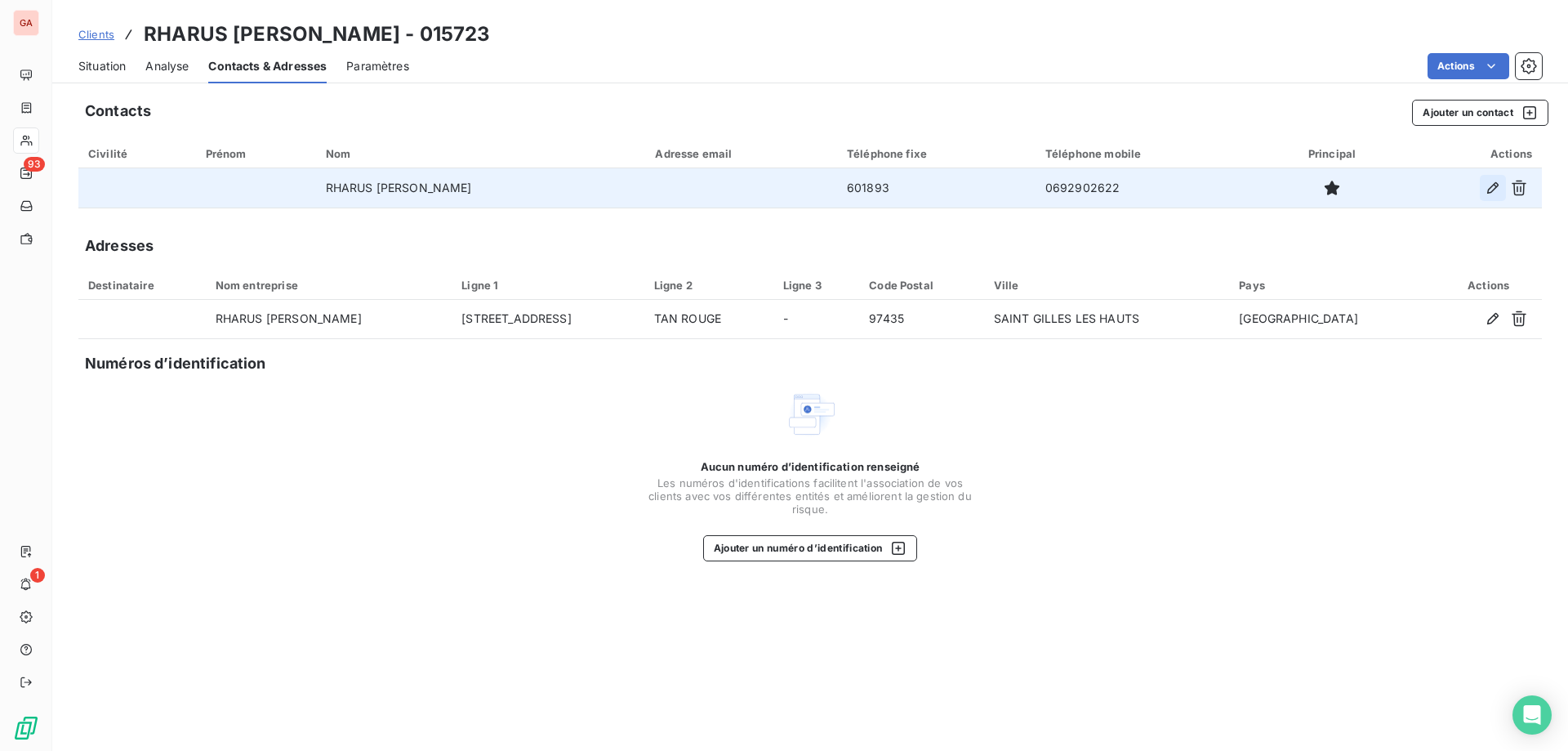
click at [1488, 188] on icon "button" at bounding box center [1493, 187] width 17 height 17
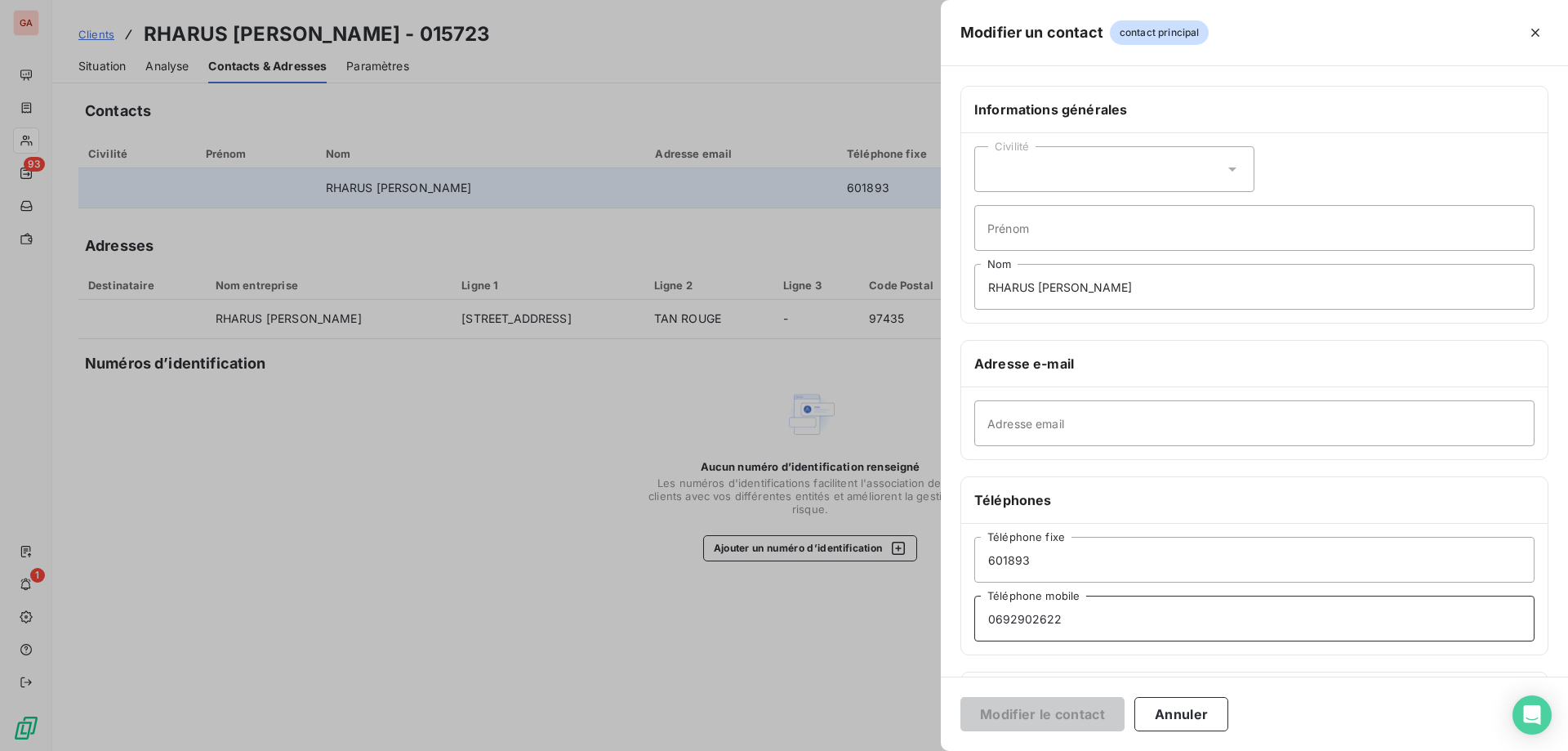
click at [999, 619] on input "0692902622" at bounding box center [1253, 618] width 560 height 46
type input "06 92 90 26 22"
click at [1075, 704] on button "Modifier le contact" at bounding box center [1042, 713] width 165 height 34
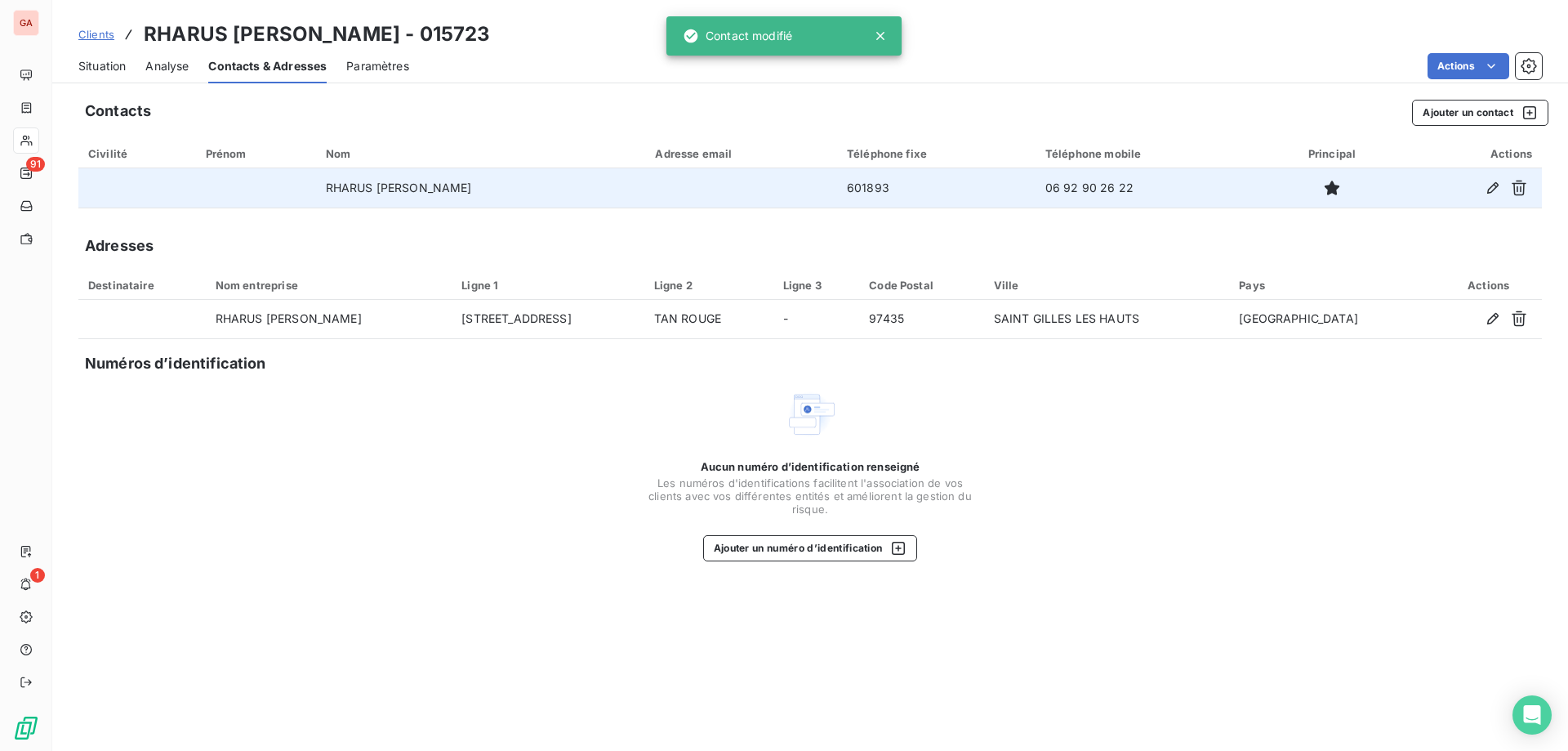
click at [380, 192] on td "RHARUS [PERSON_NAME]" at bounding box center [481, 188] width 330 height 39
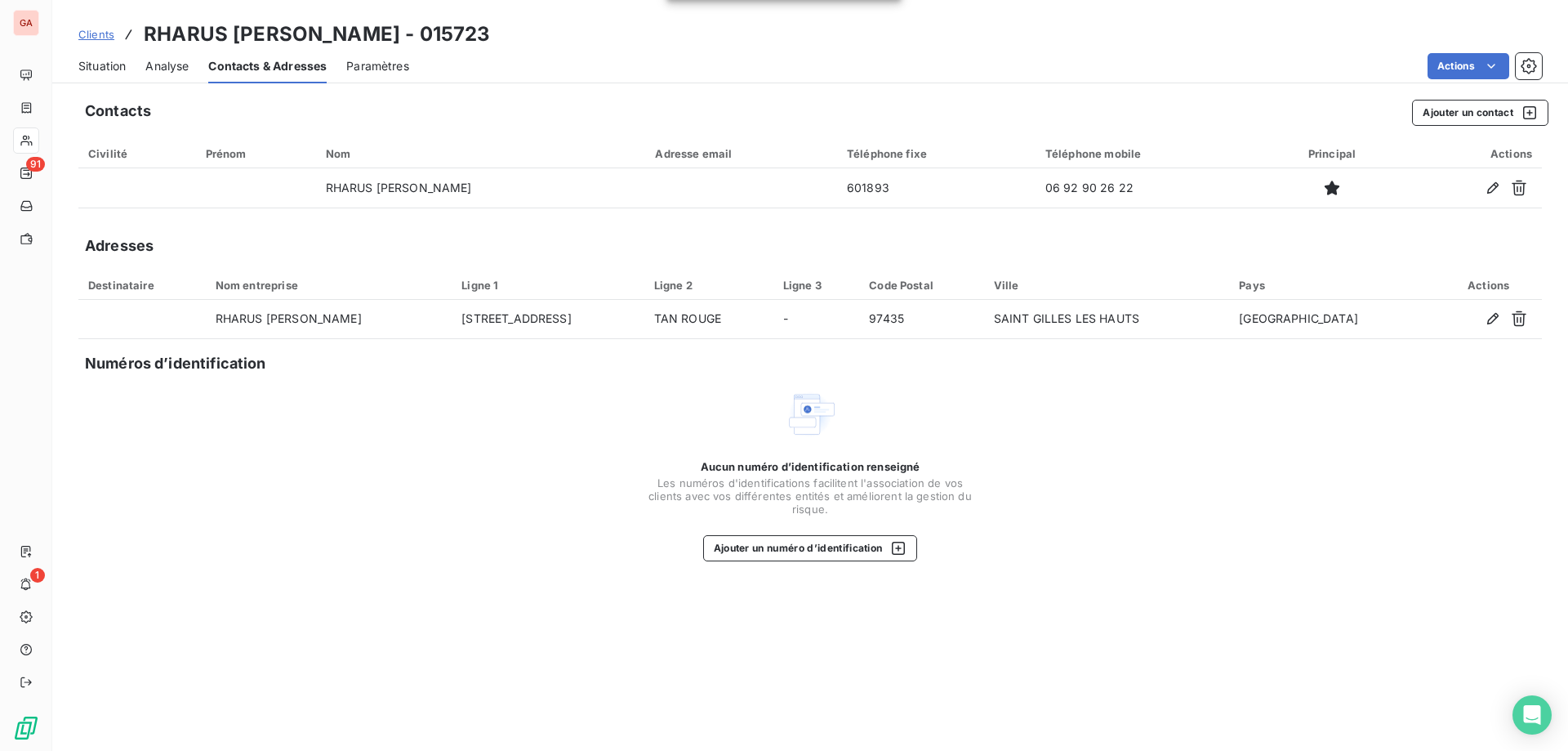
click at [114, 63] on span "Situation" at bounding box center [102, 66] width 48 height 17
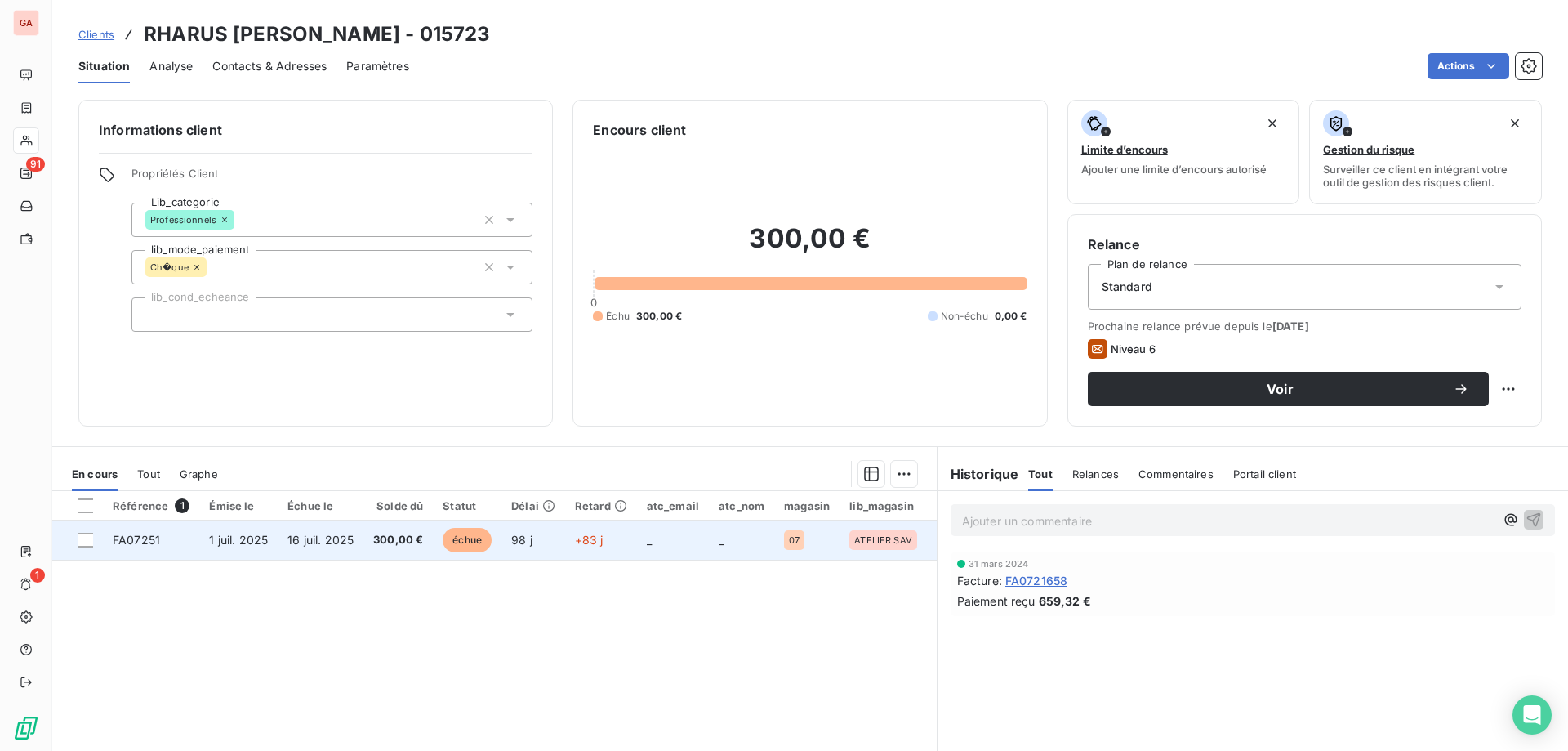
click at [257, 541] on span "1 juil. 2025" at bounding box center [239, 540] width 58 height 14
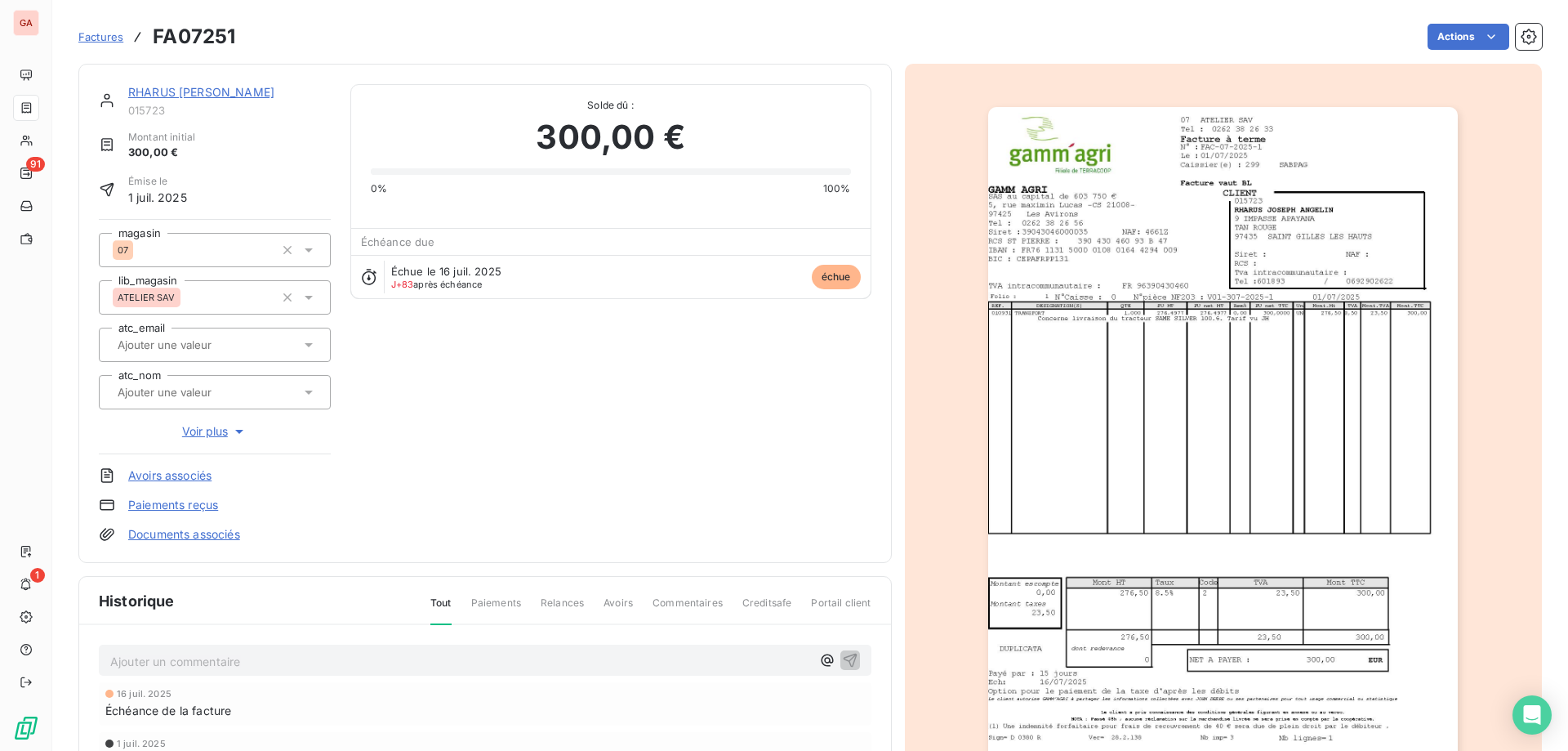
click at [1130, 342] on img "button" at bounding box center [1223, 439] width 469 height 665
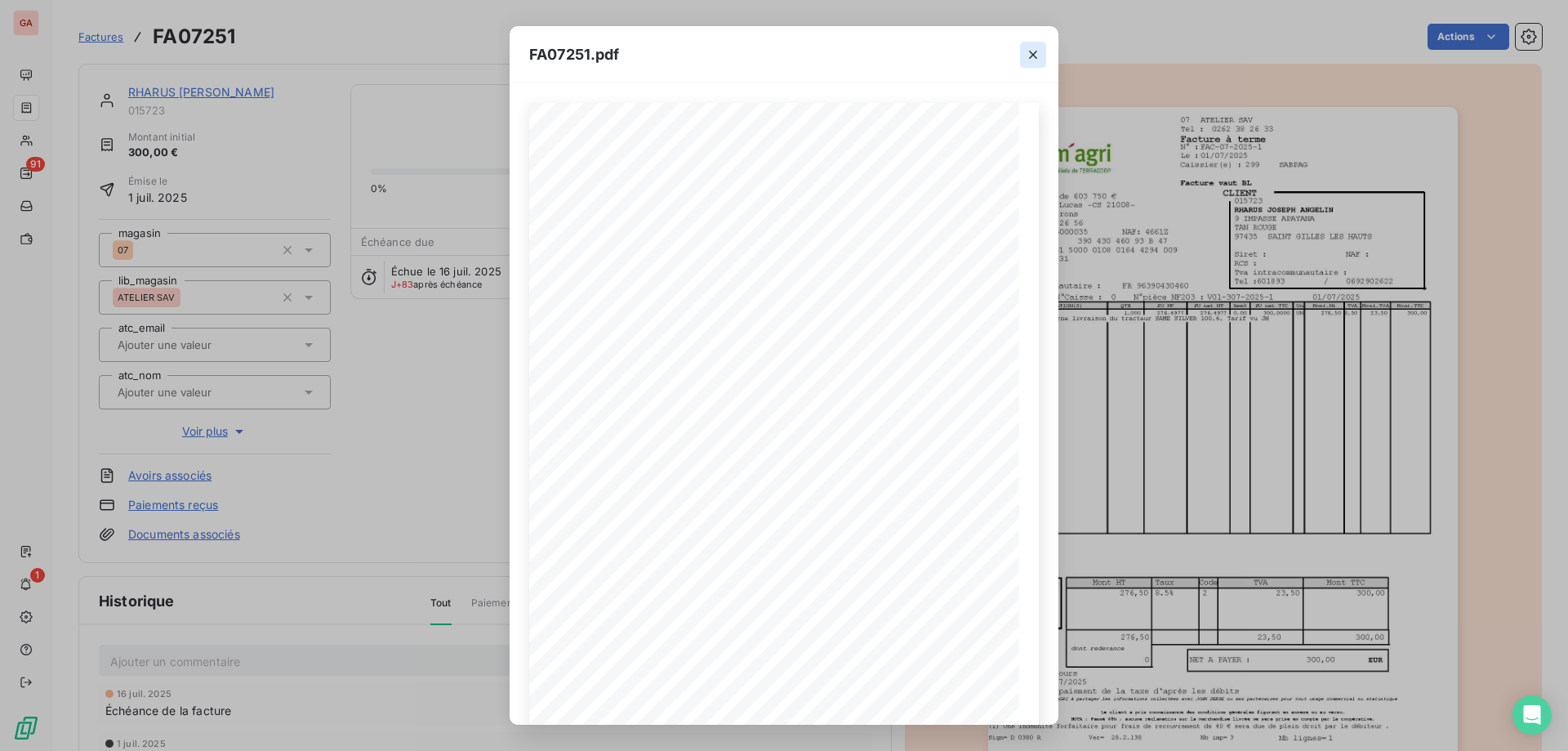
click at [1038, 48] on icon "button" at bounding box center [1032, 55] width 17 height 17
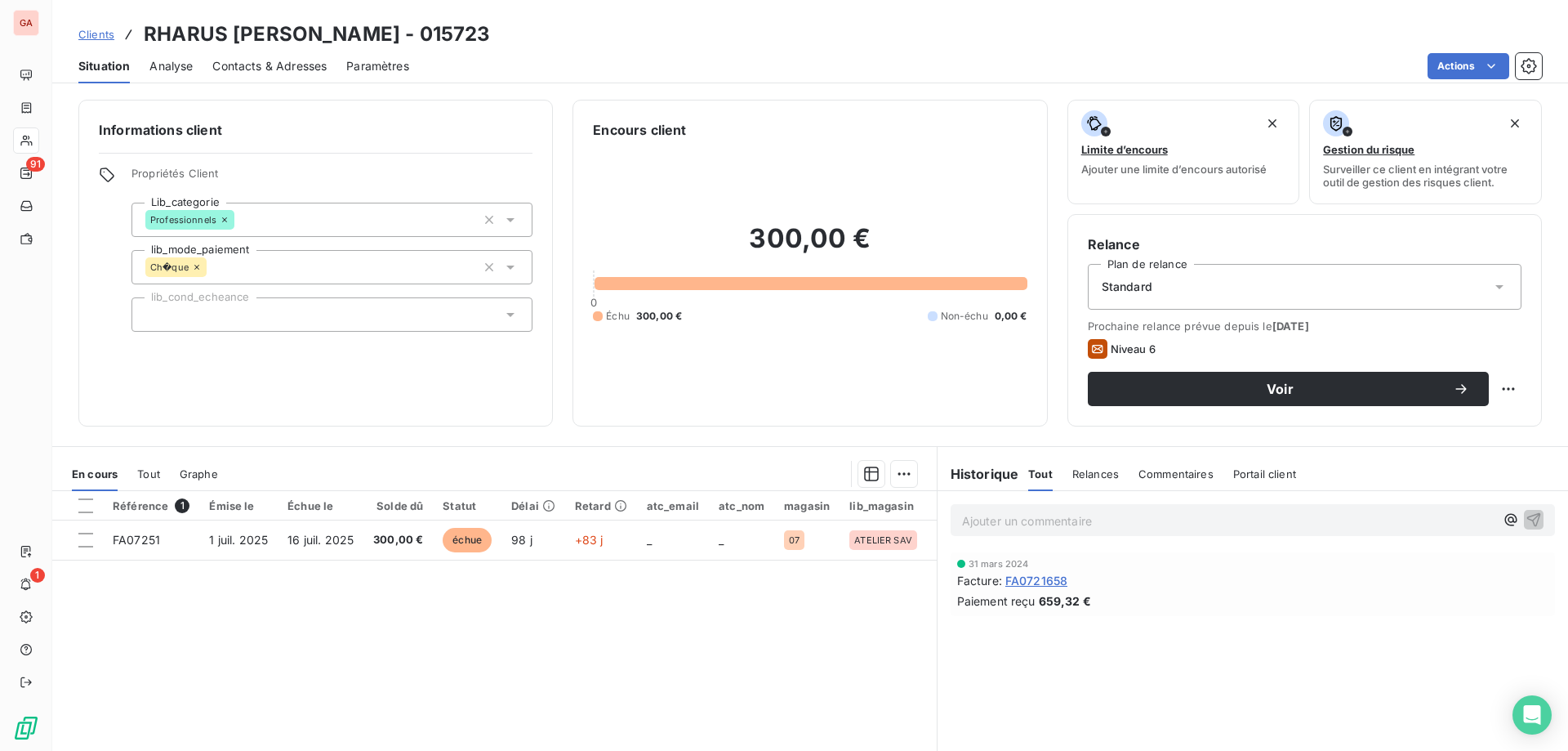
click at [251, 63] on span "Contacts & Adresses" at bounding box center [269, 66] width 114 height 17
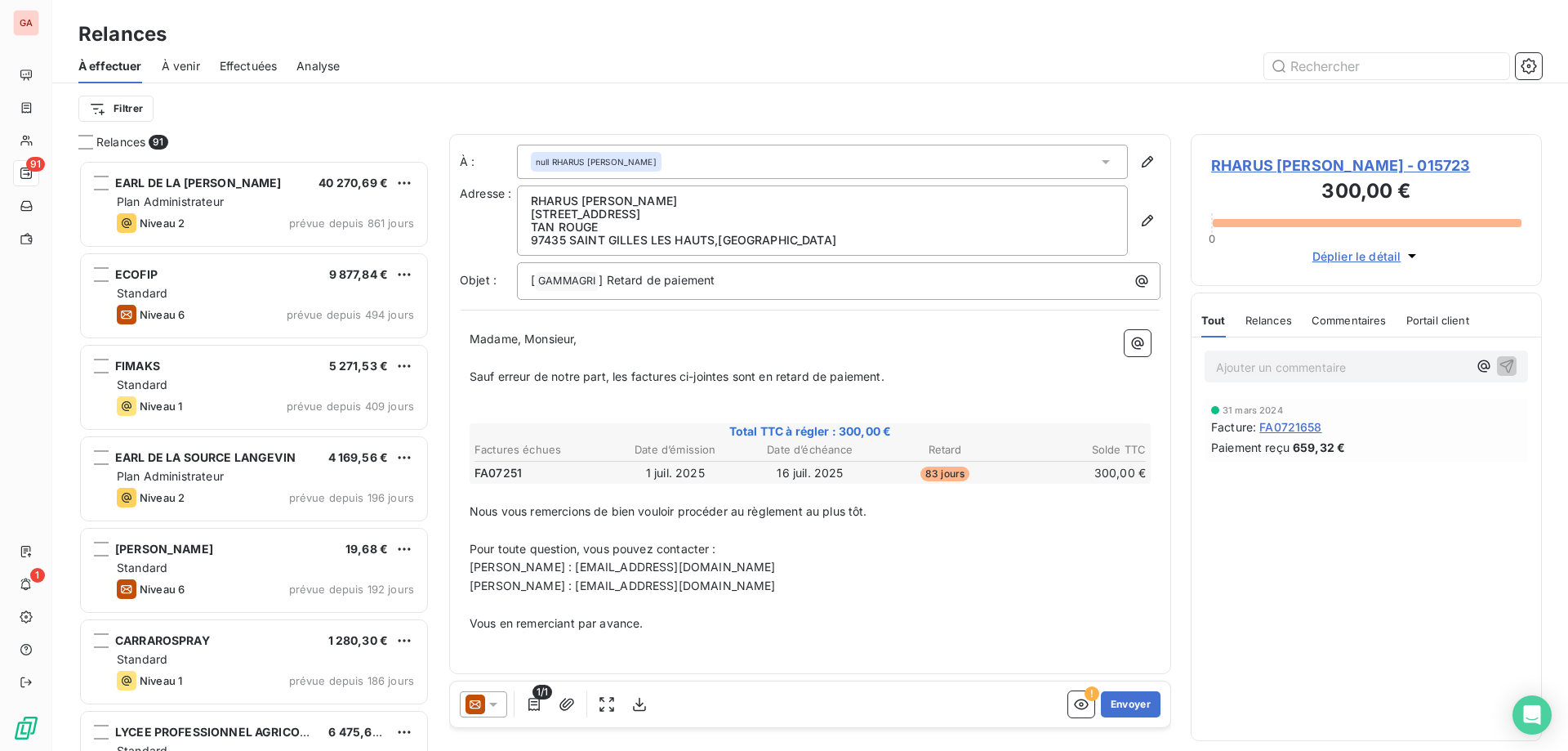
scroll to position [577, 337]
click at [1278, 362] on p "Ajouter un commentaire ﻿" at bounding box center [1342, 366] width 251 height 20
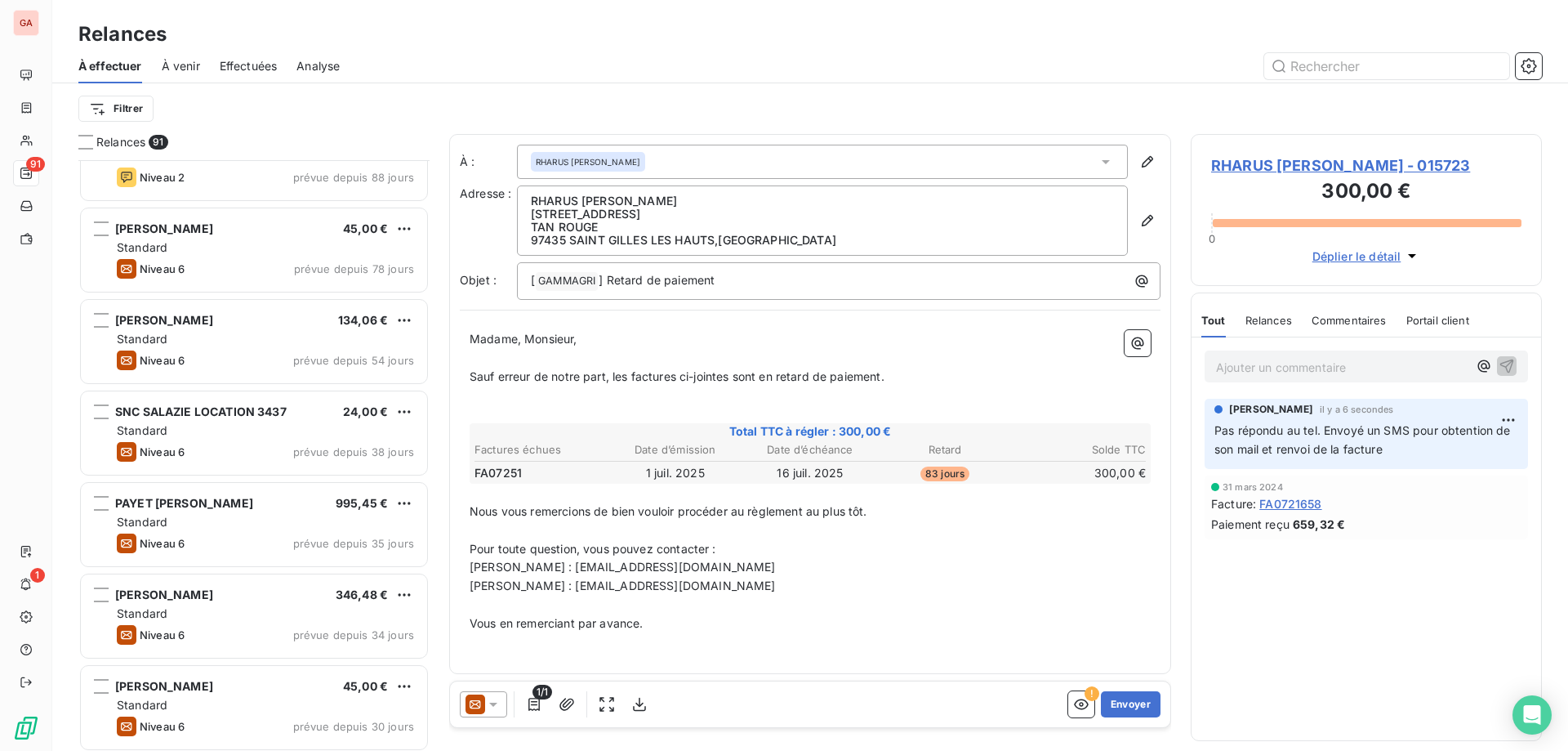
scroll to position [1471, 0]
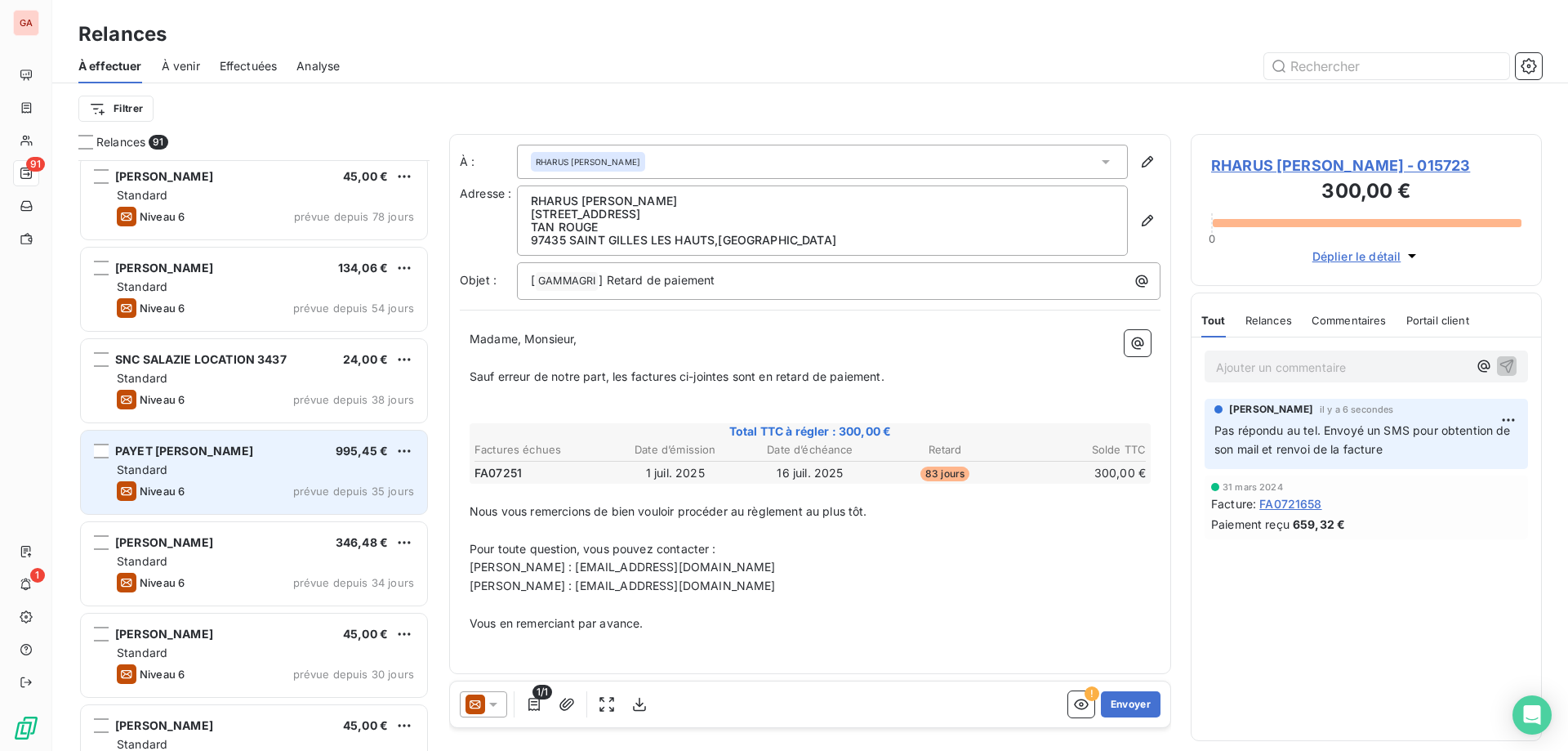
click at [219, 455] on span "PAYET [PERSON_NAME]" at bounding box center [184, 450] width 138 height 14
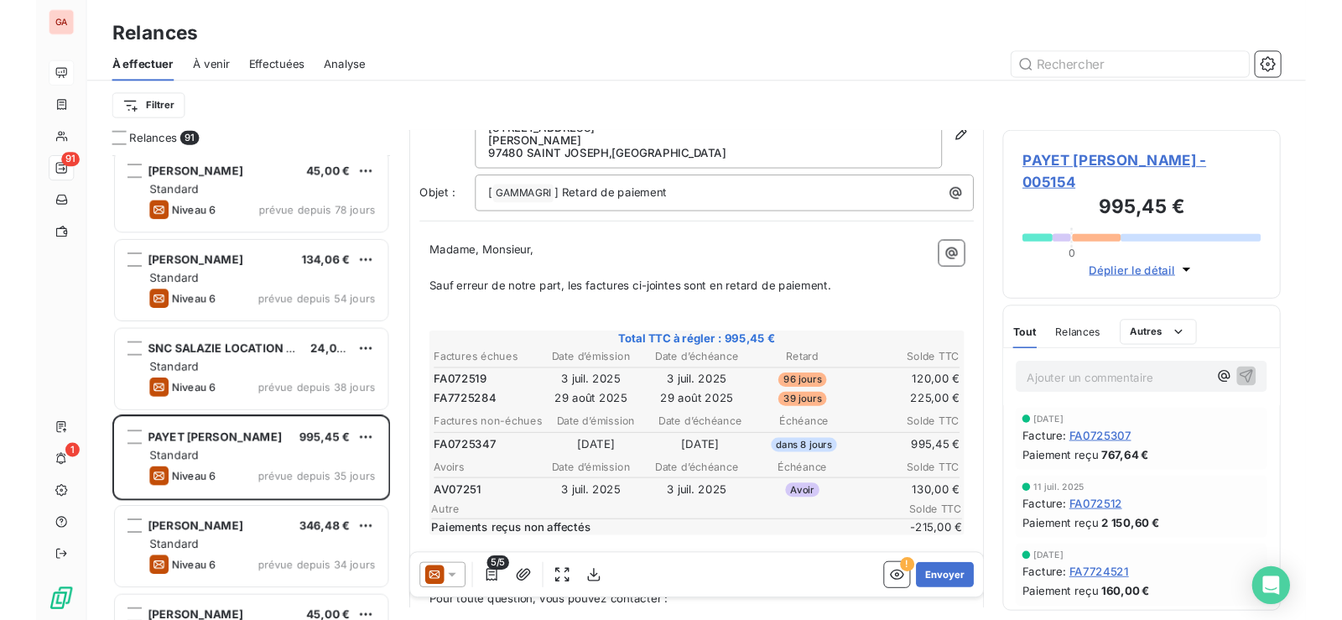
scroll to position [441, 279]
